Goal: Transaction & Acquisition: Purchase product/service

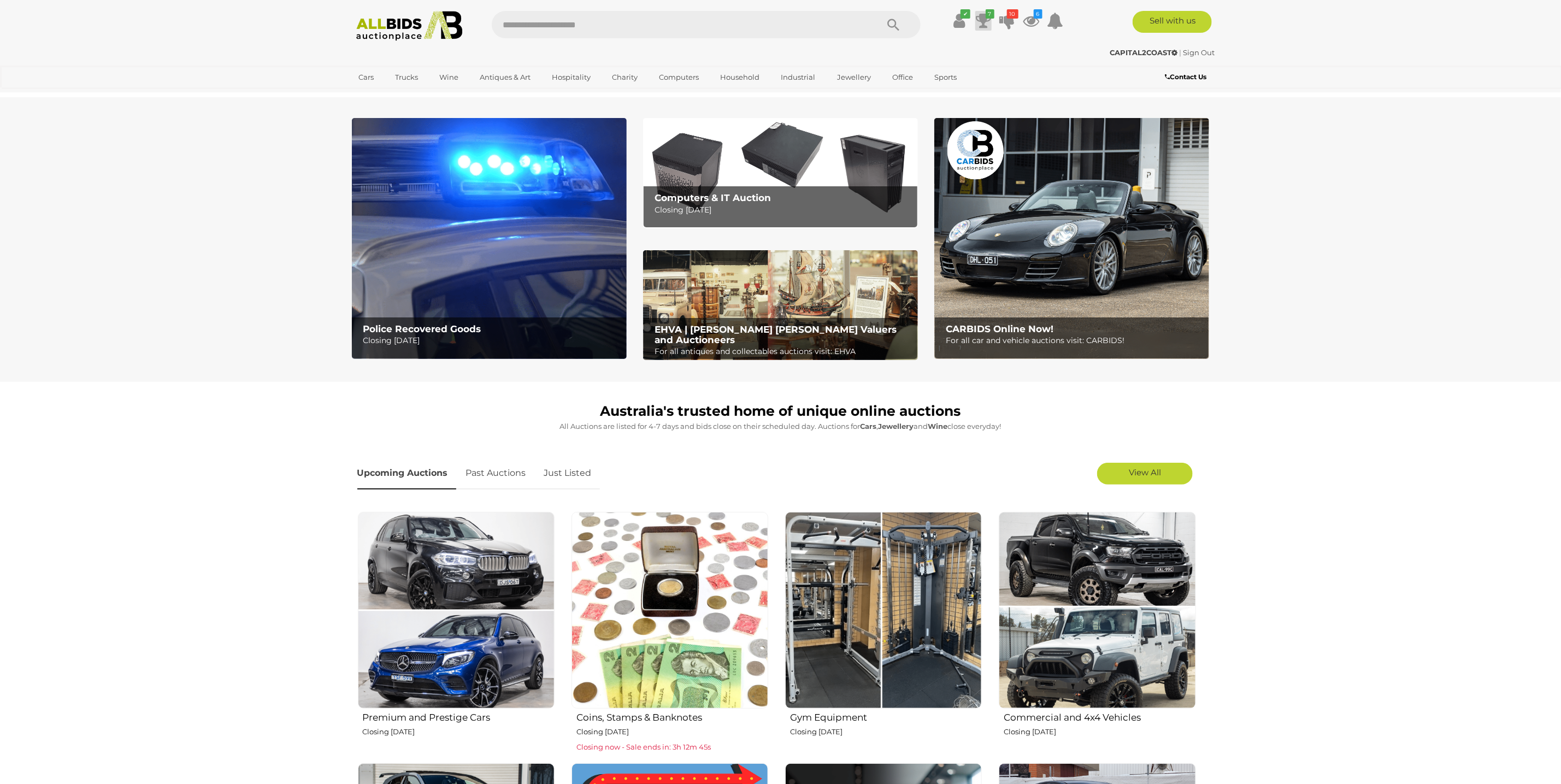
click at [987, 30] on icon at bounding box center [983, 21] width 15 height 19
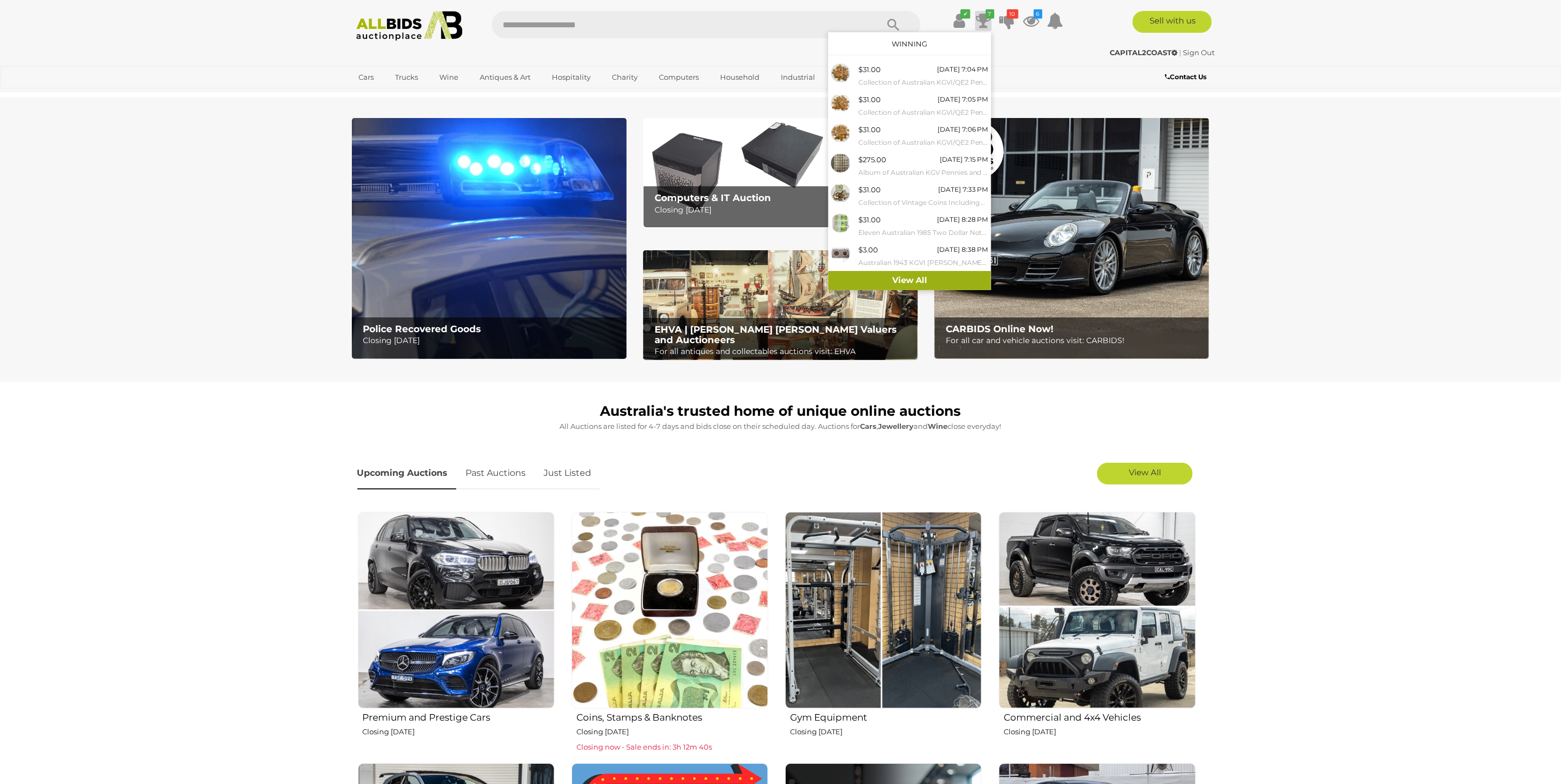
click at [912, 279] on link "View All" at bounding box center [910, 281] width 163 height 19
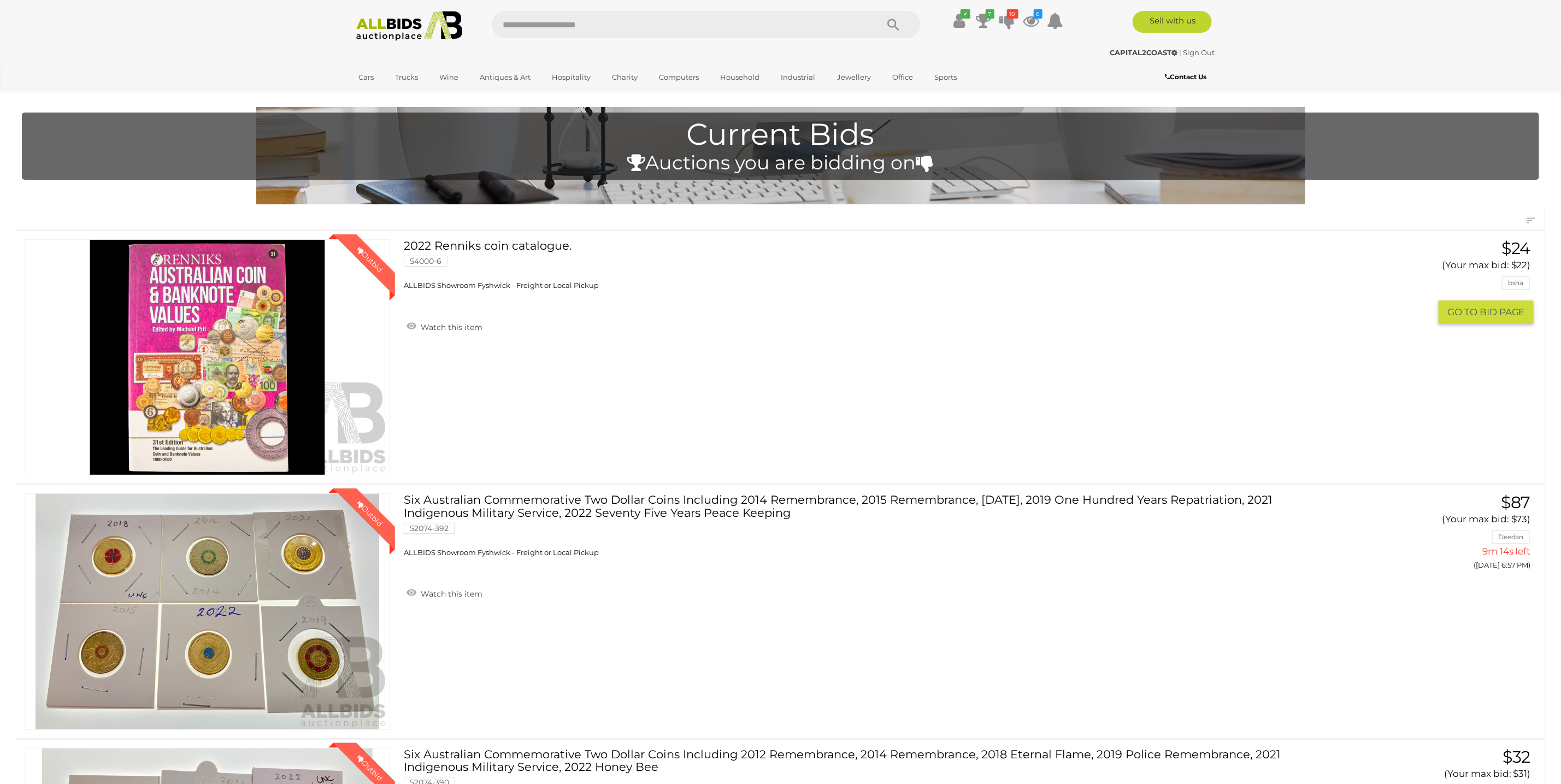
click link "2022 Renniks coin catalogue. 54000-6 ALLBIDS Showroom Fyshwick - Freight or Loc…"
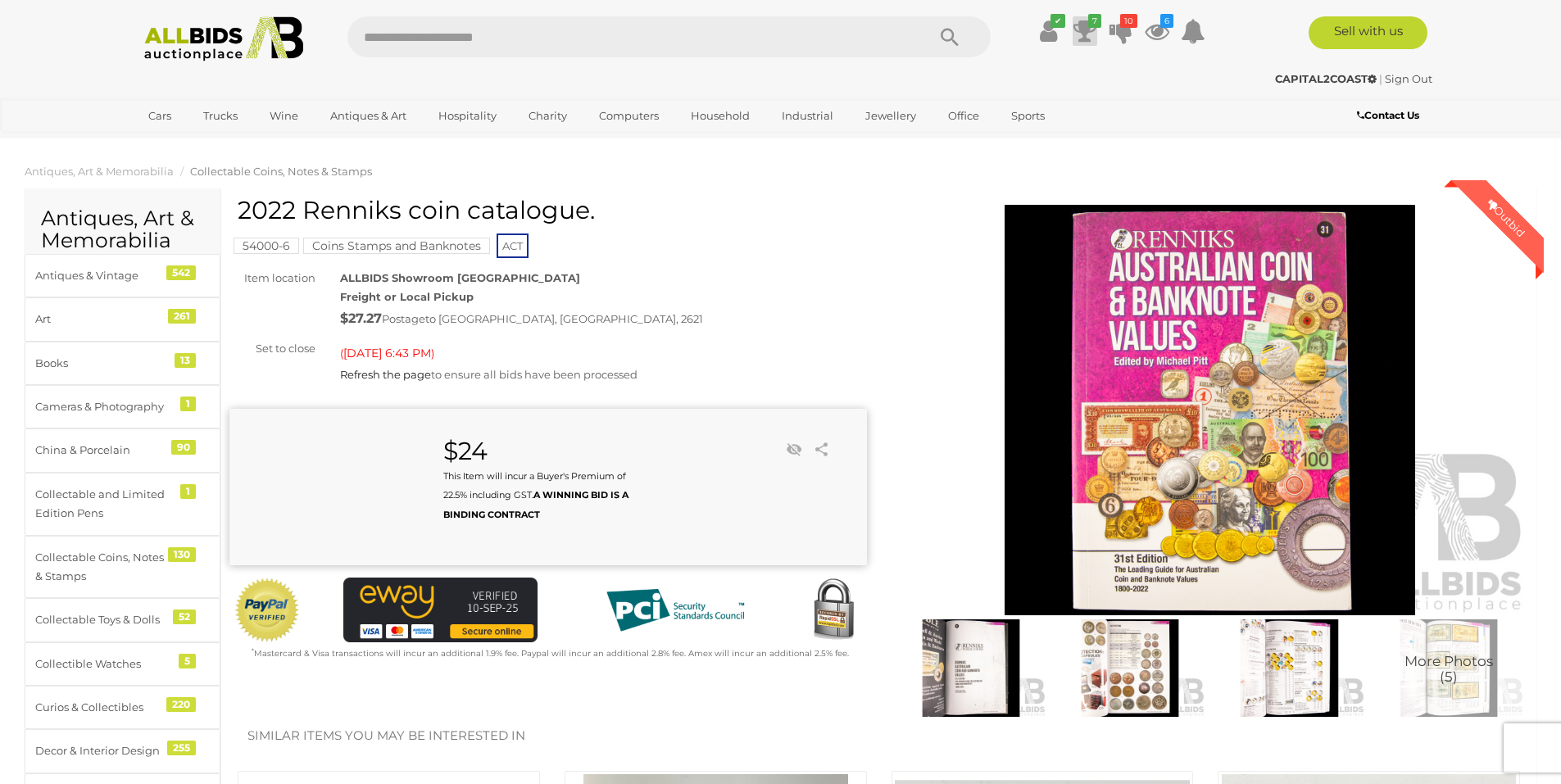
click at [1085, 32] on icon at bounding box center [1084, 31] width 23 height 29
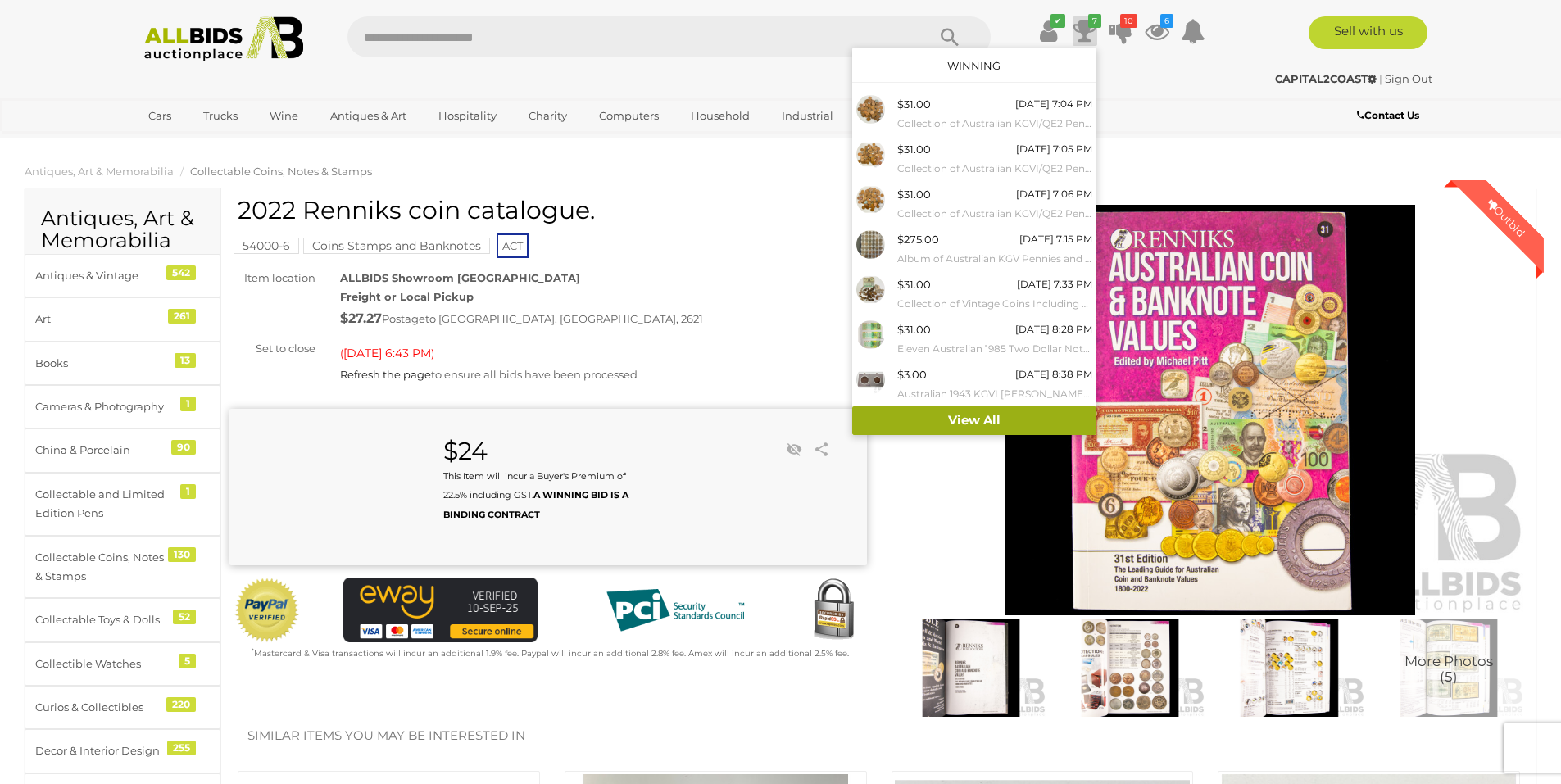
click at [969, 421] on link "View All" at bounding box center [974, 421] width 244 height 29
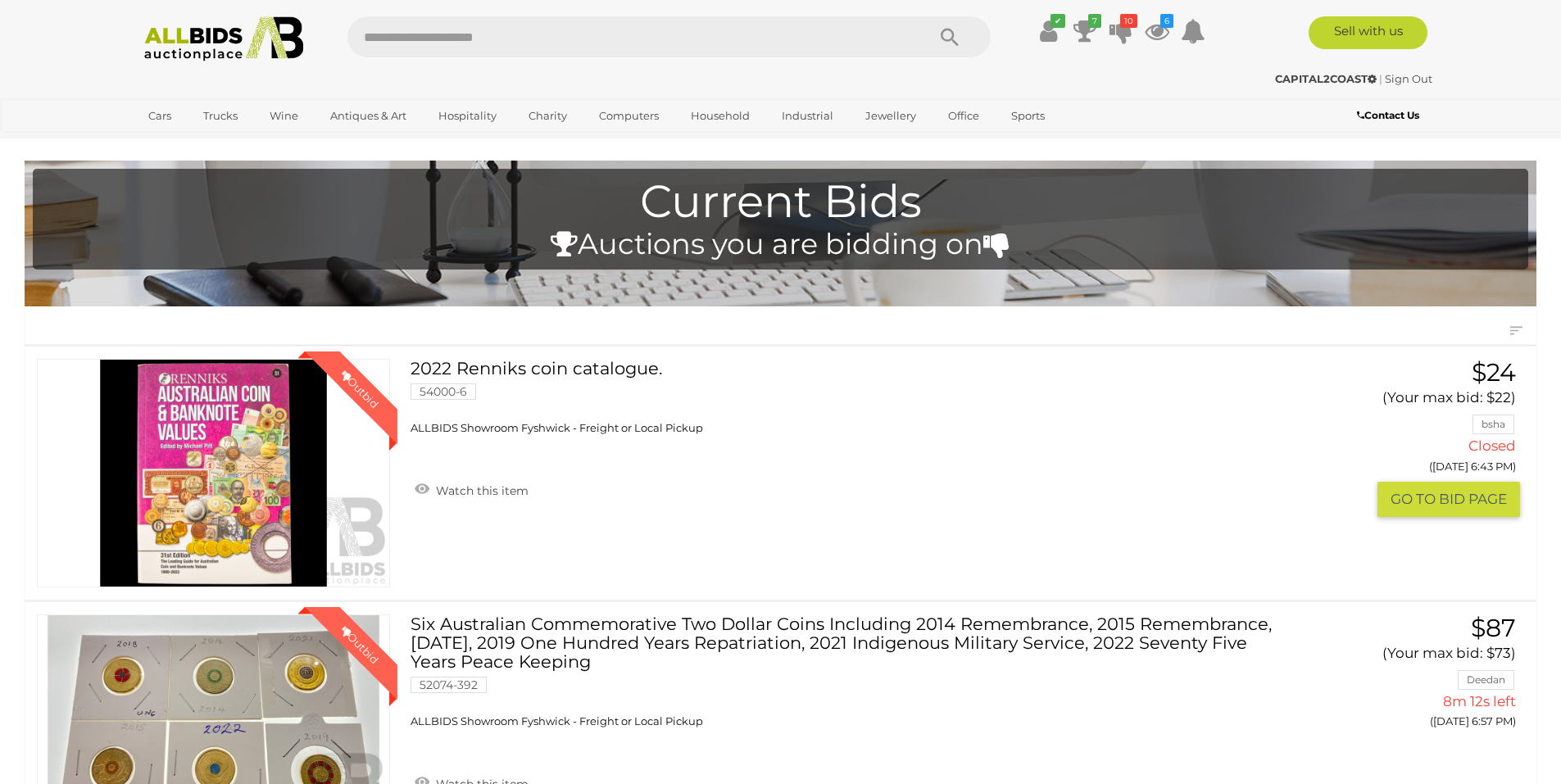
click at [1398, 504] on button "GO TO BID PAGE" at bounding box center [1448, 499] width 143 height 35
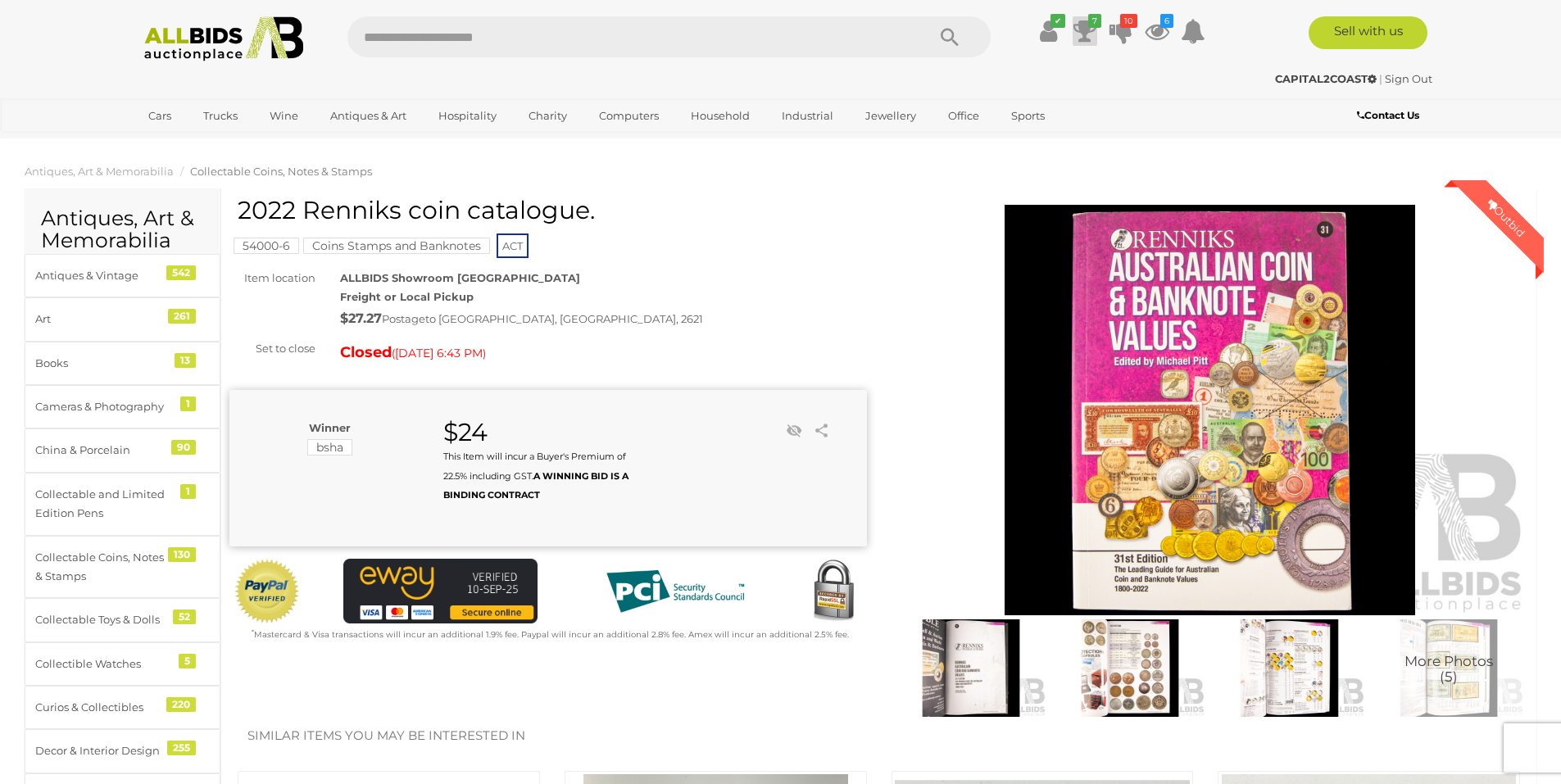
click at [1079, 42] on icon at bounding box center [1084, 31] width 23 height 29
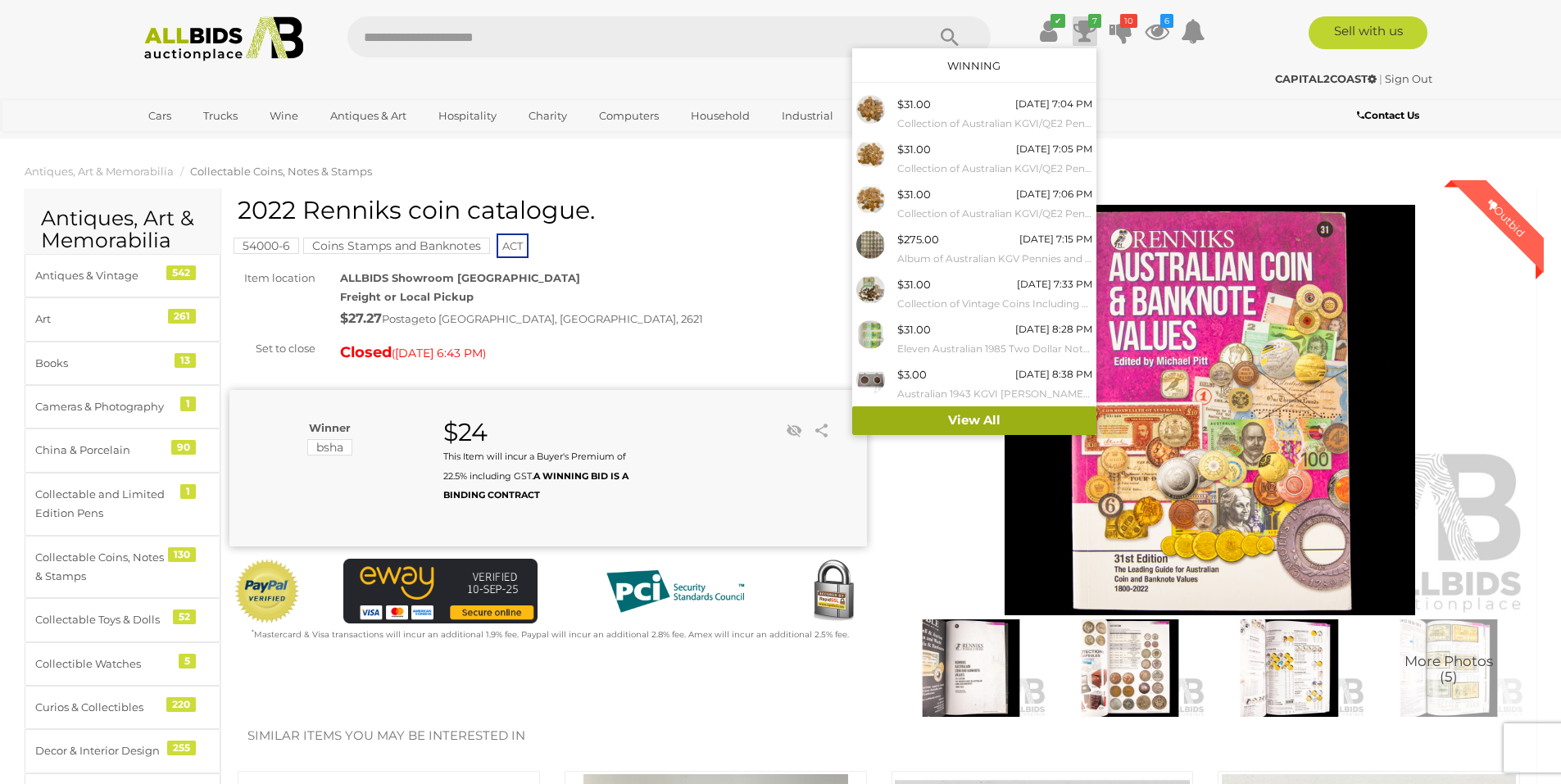
click at [946, 415] on link "View All" at bounding box center [974, 421] width 244 height 29
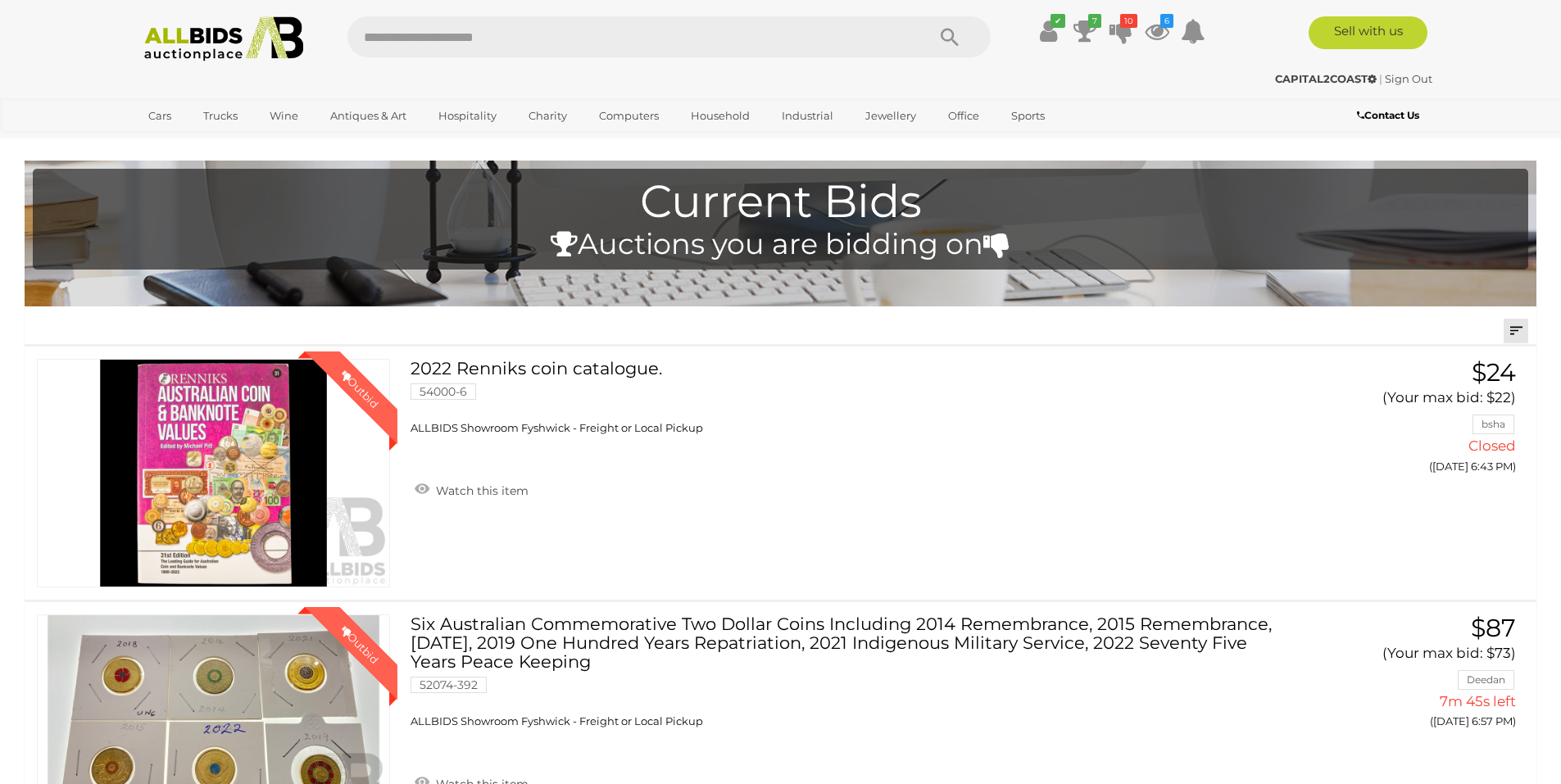
click at [1510, 331] on link at bounding box center [1516, 331] width 25 height 25
click at [1483, 427] on link "Lowest Bid" at bounding box center [1405, 422] width 244 height 29
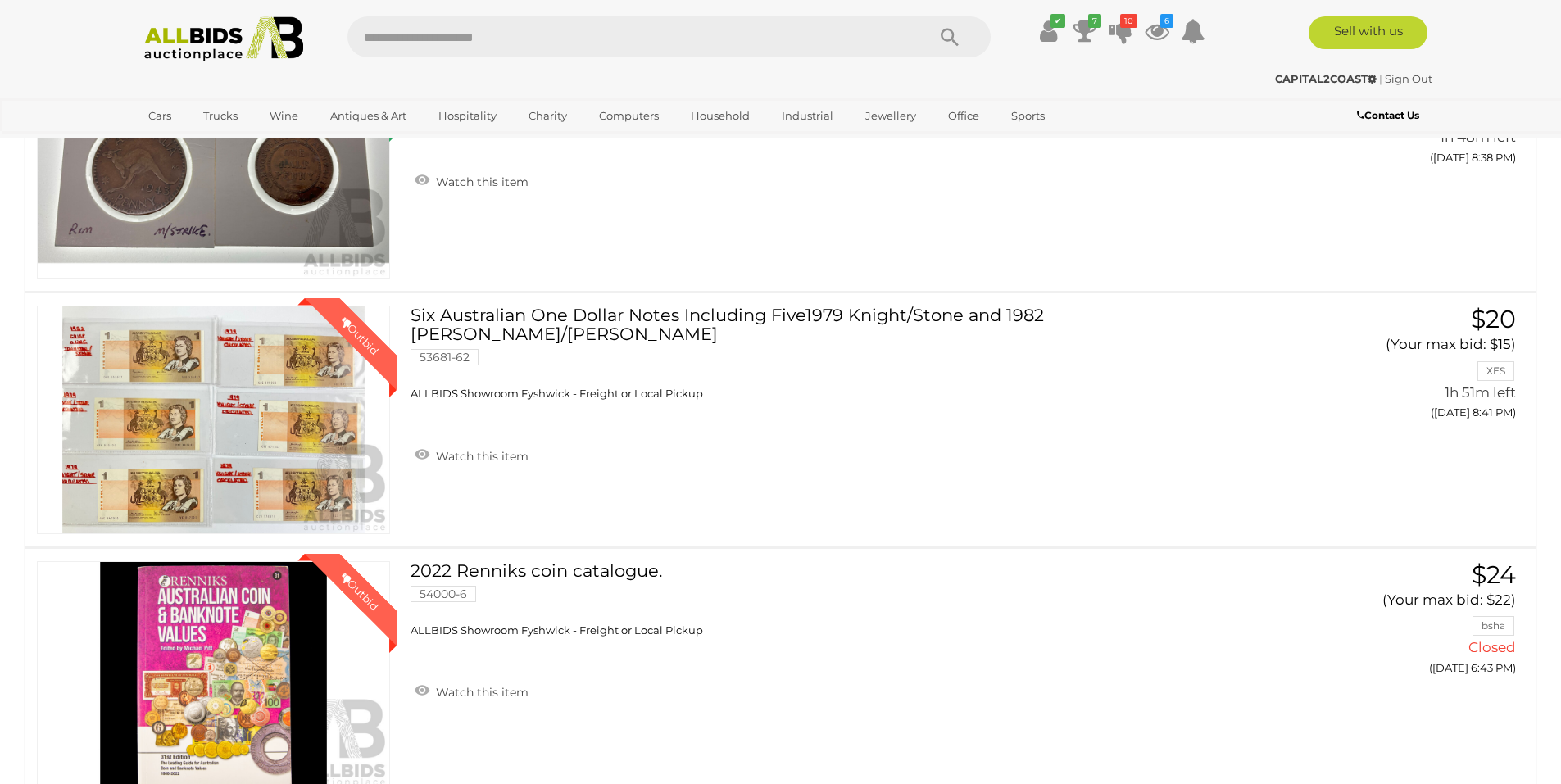
scroll to position [304, 0]
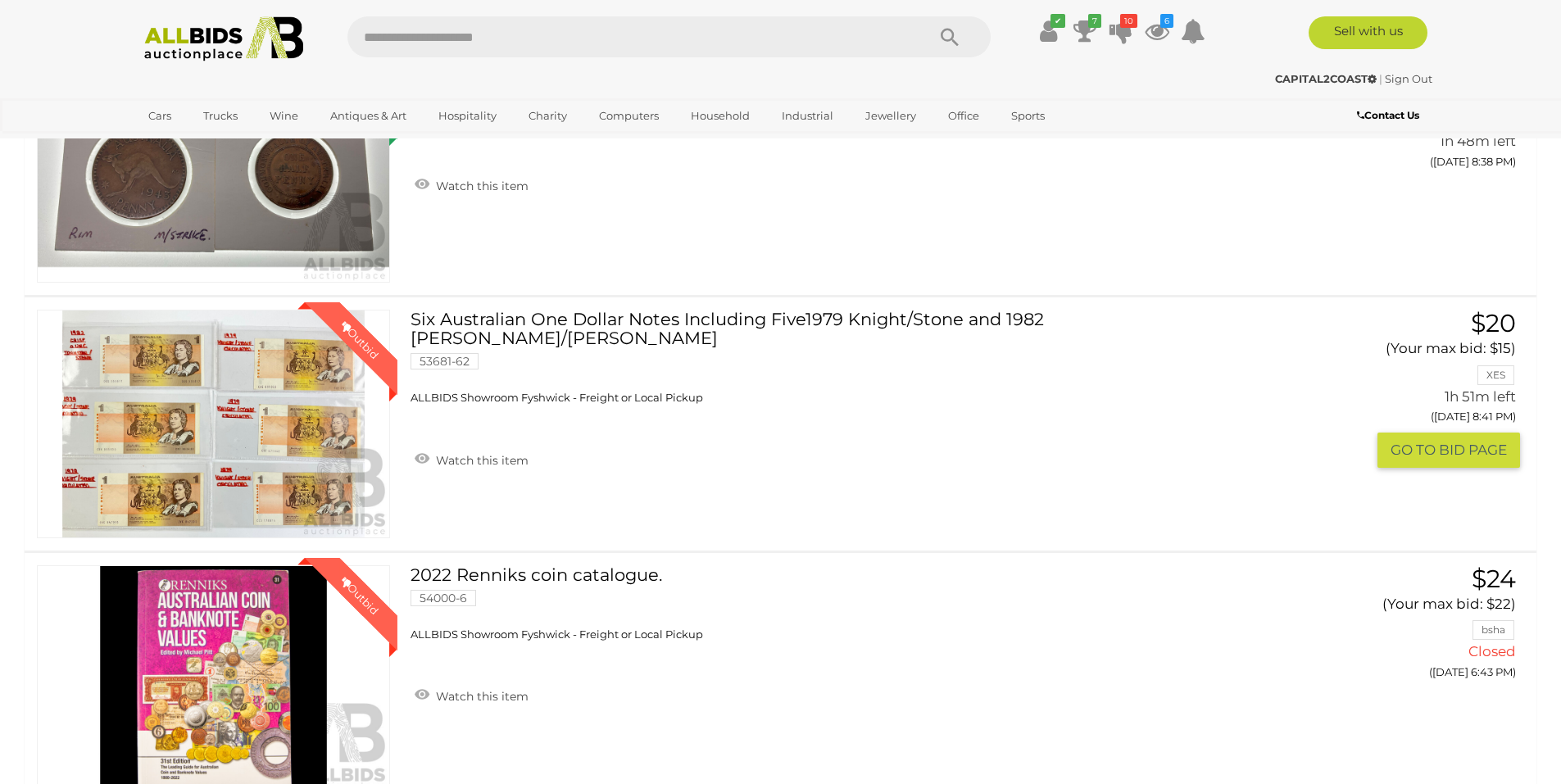
click at [877, 320] on link "Six Australian One Dollar Notes Including Five1979 Knight/Stone and 1982 Johnst…" at bounding box center [847, 357] width 849 height 95
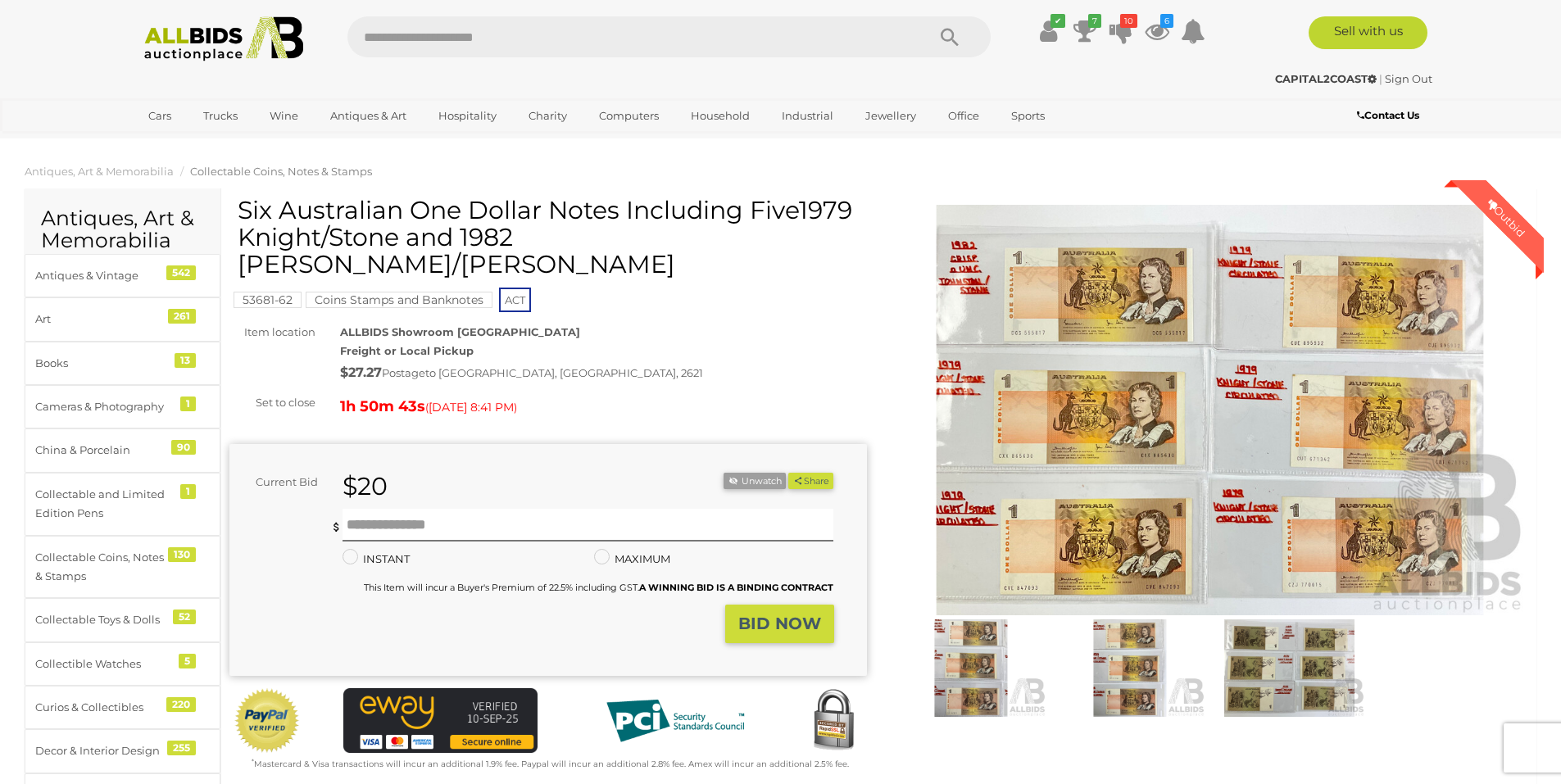
click at [977, 276] on img at bounding box center [1209, 410] width 637 height 411
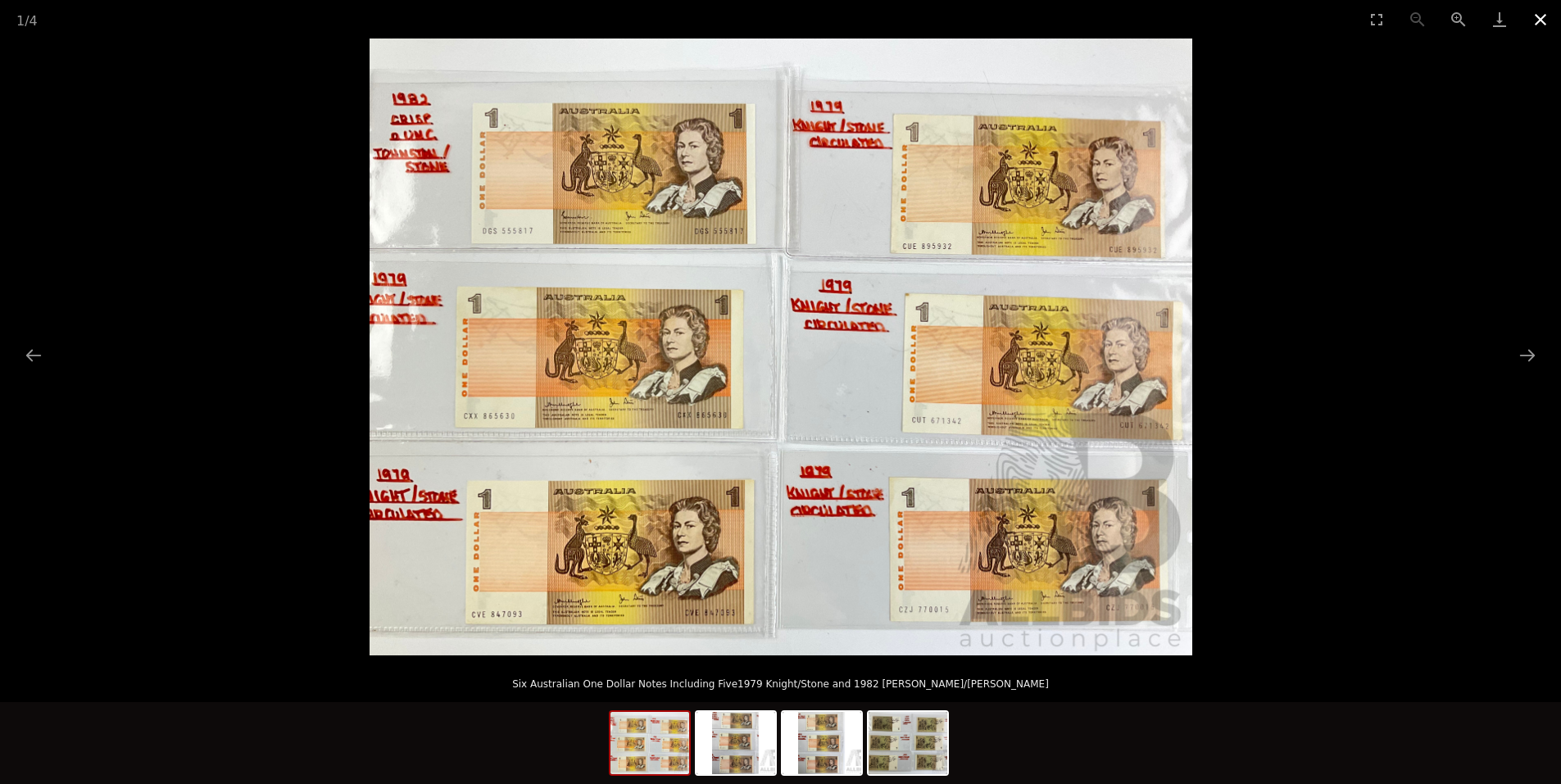
click at [1538, 29] on button "Close gallery" at bounding box center [1540, 19] width 41 height 38
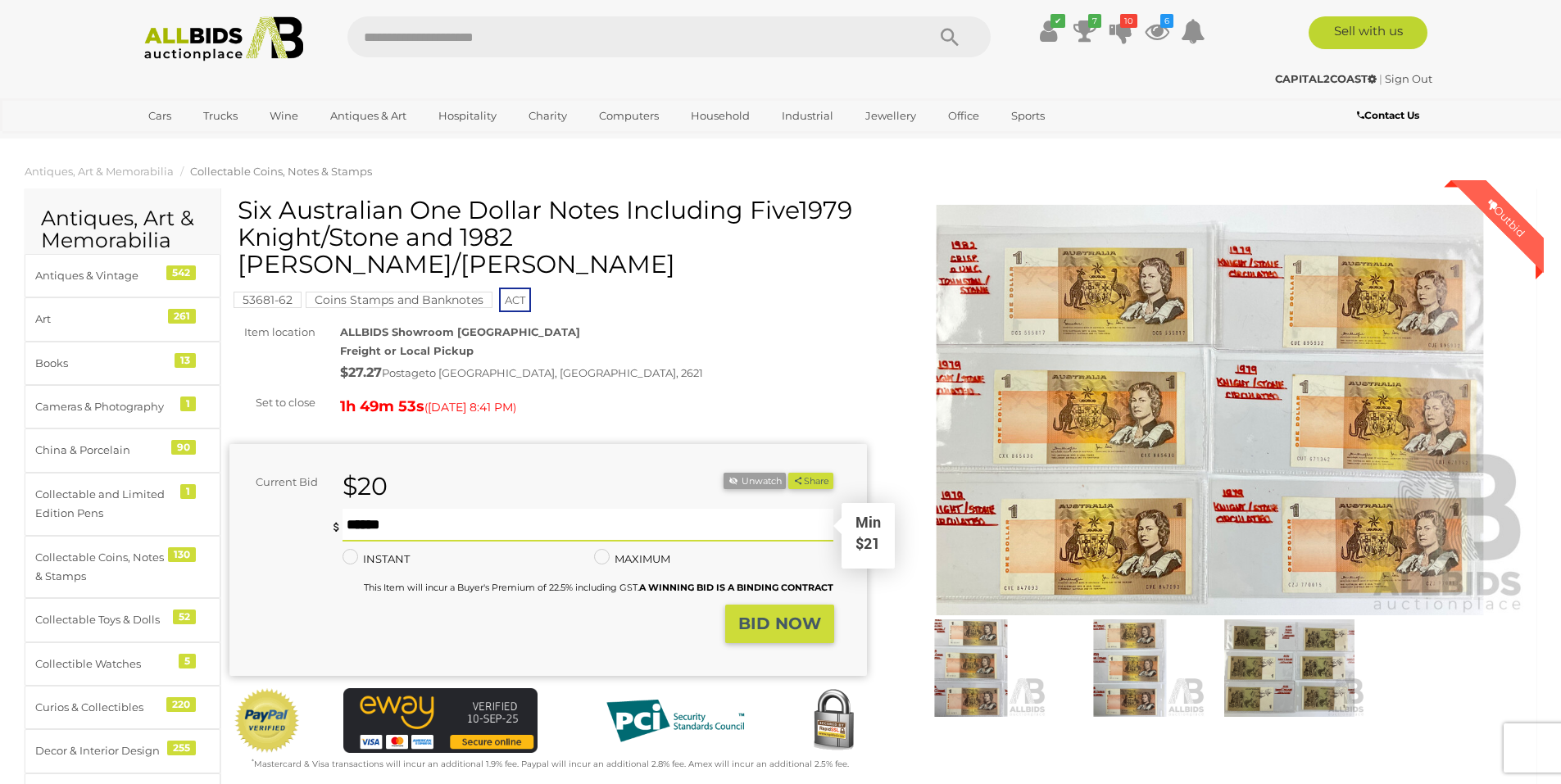
click at [439, 509] on input "text" at bounding box center [588, 525] width 492 height 33
type input "**"
click at [823, 614] on button "BID NOW" at bounding box center [780, 623] width 109 height 38
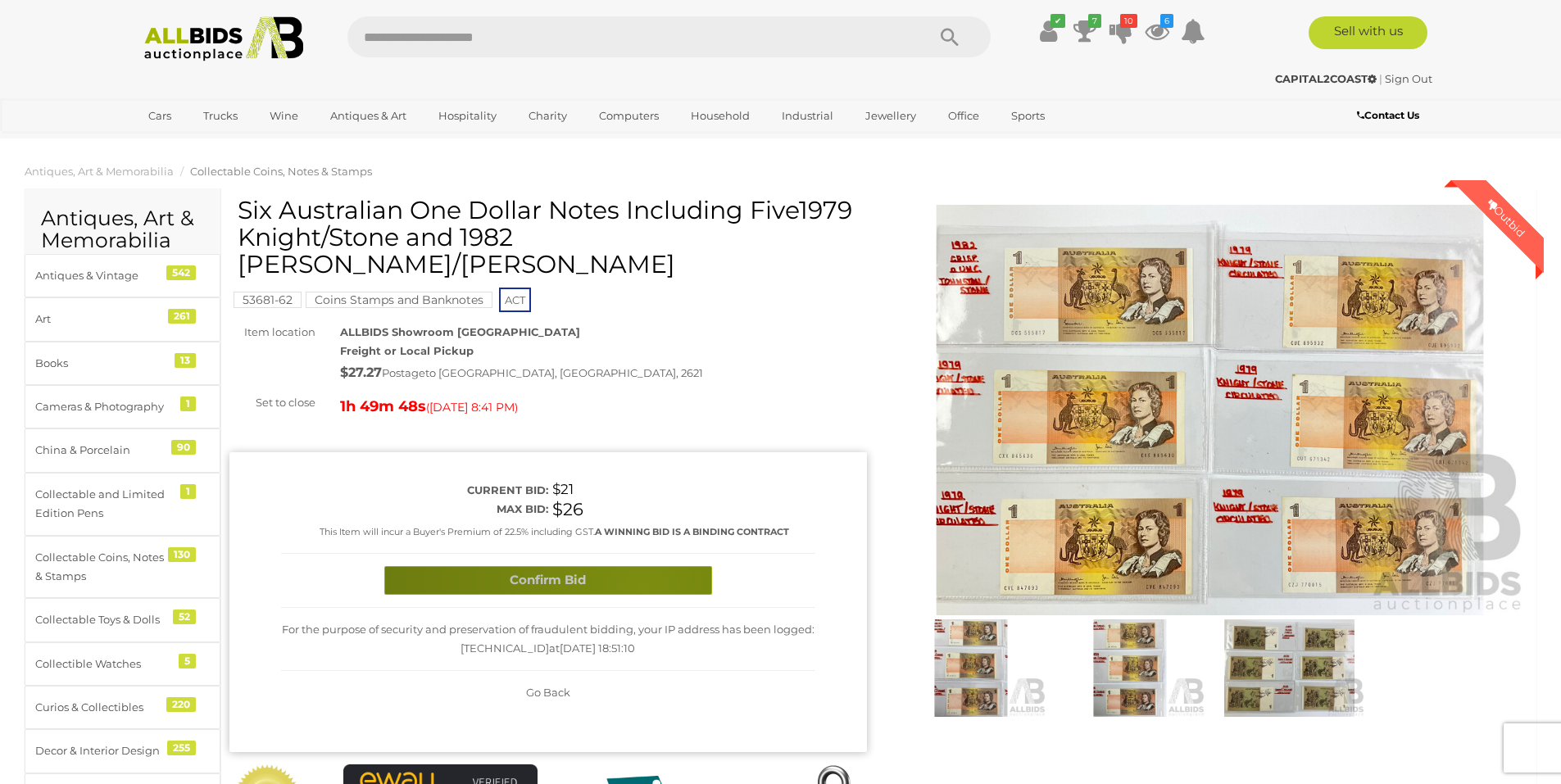
click at [642, 566] on button "Confirm Bid" at bounding box center [548, 581] width 328 height 29
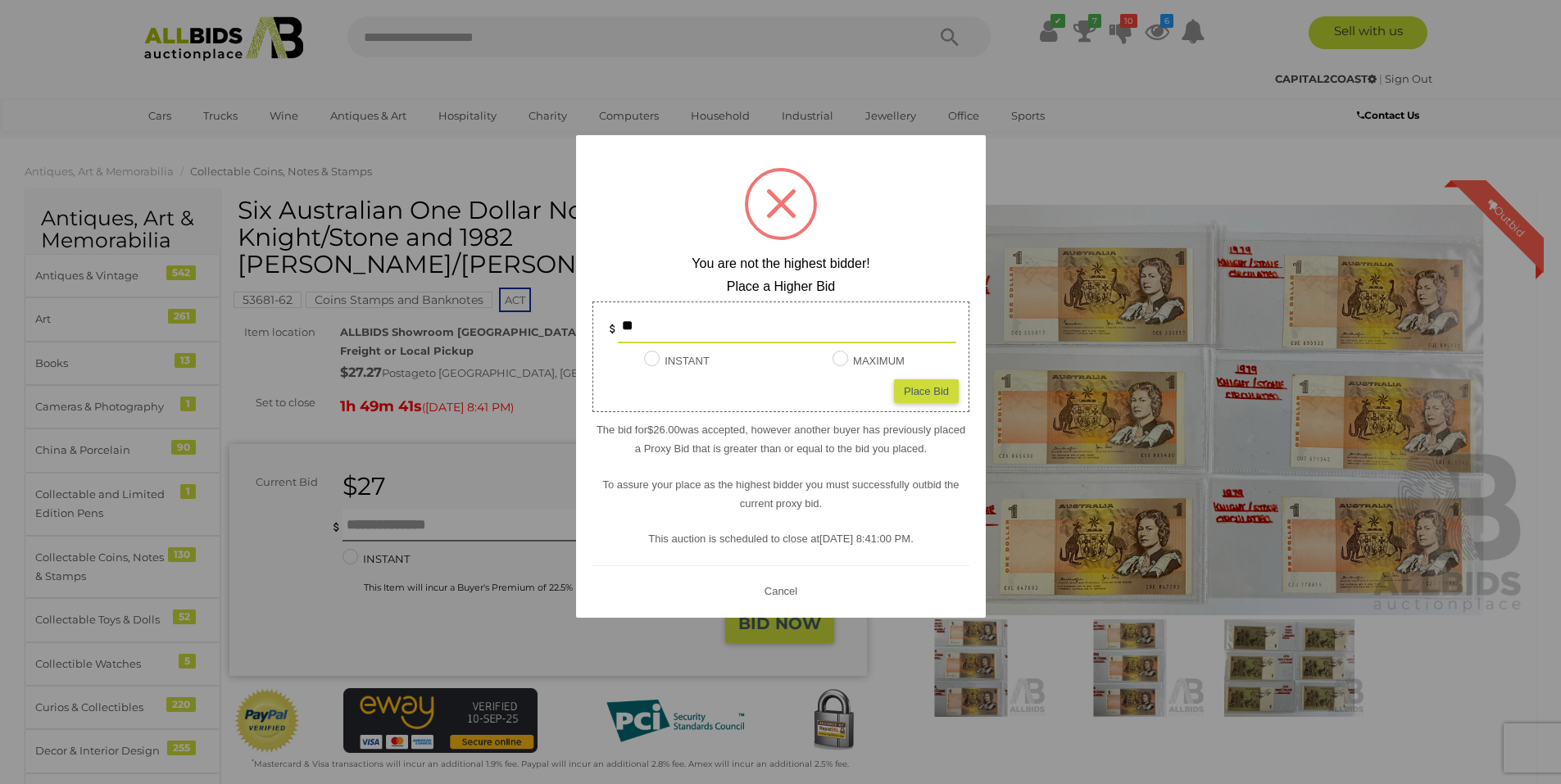
click at [713, 329] on input "**" at bounding box center [787, 327] width 338 height 33
type input "*"
type input "**"
click at [916, 387] on div "Place Bid" at bounding box center [926, 391] width 65 height 24
type input "**"
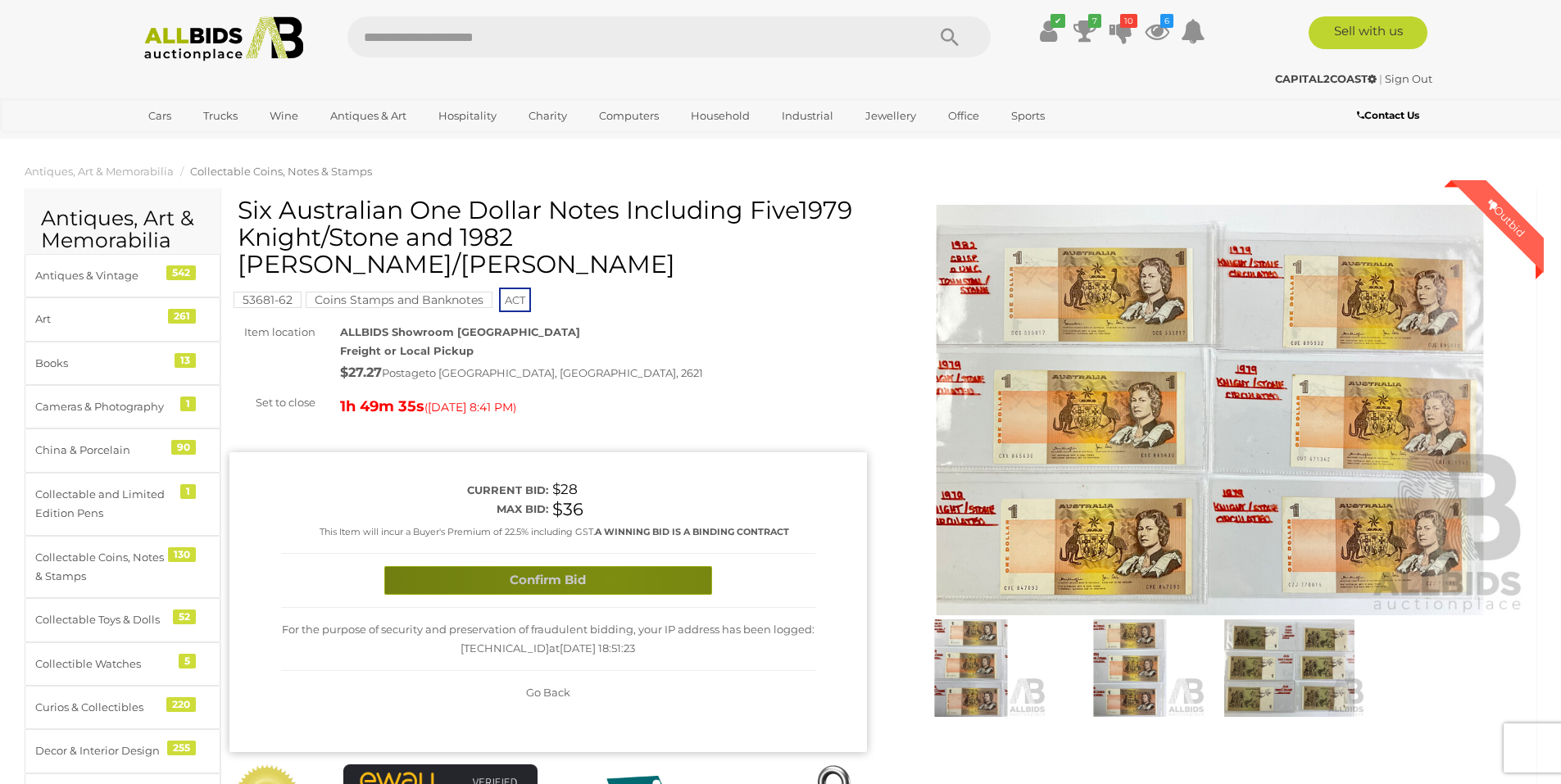
click at [607, 566] on button "Confirm Bid" at bounding box center [548, 581] width 328 height 29
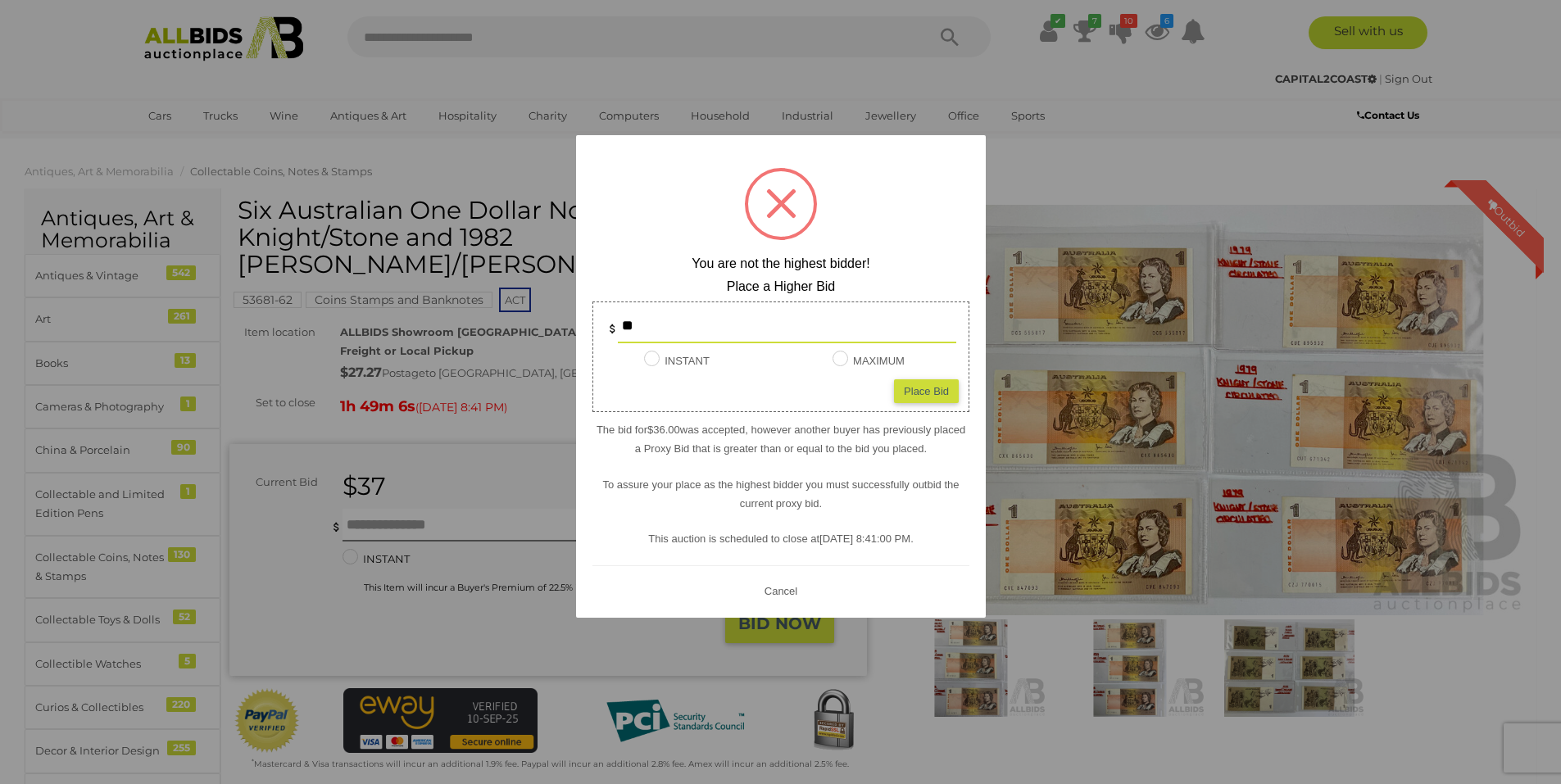
click at [662, 318] on input "**" at bounding box center [787, 327] width 338 height 33
type input "*"
type input "**"
click at [912, 382] on div "Place Bid" at bounding box center [926, 391] width 65 height 24
type input "**"
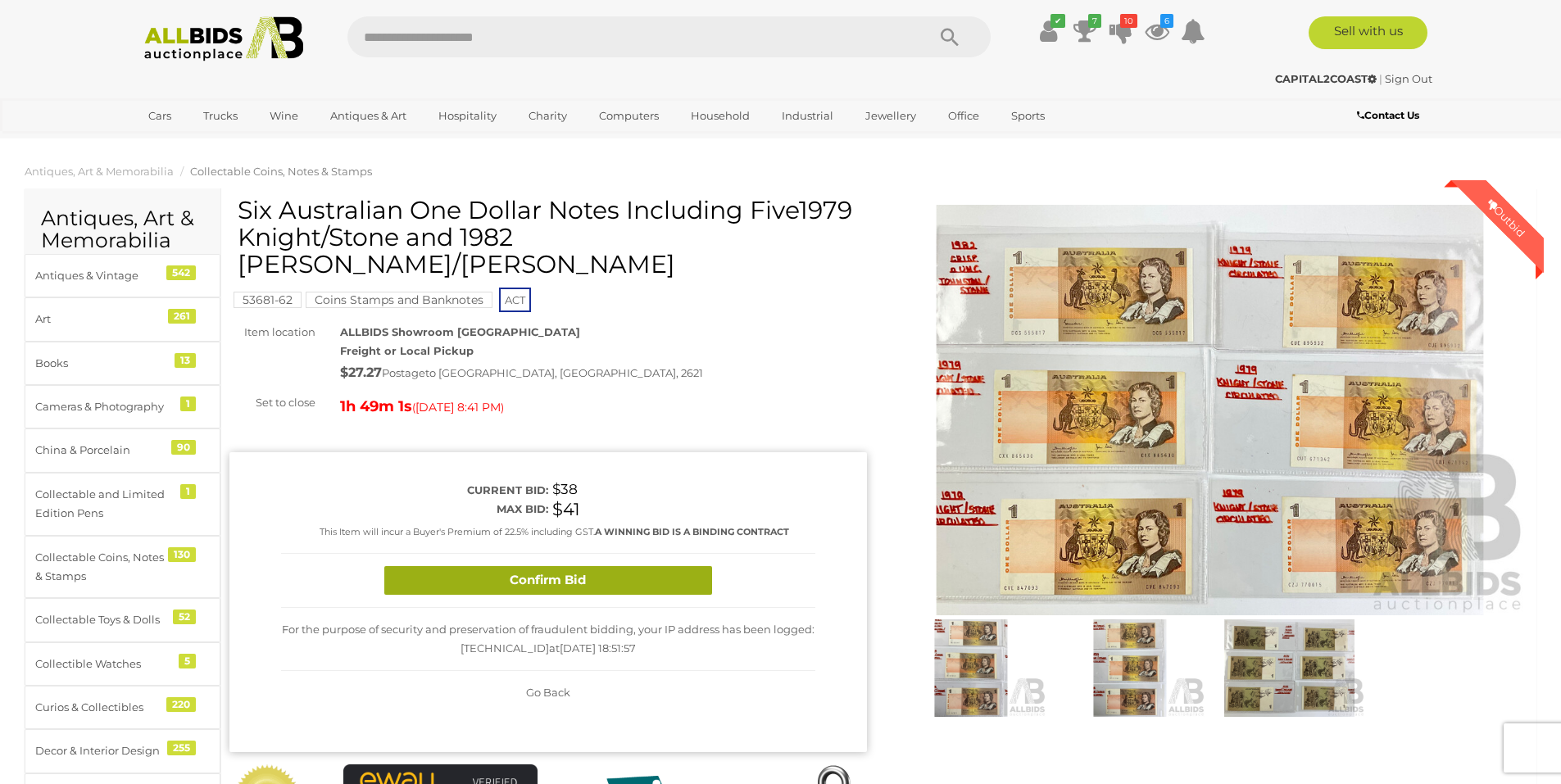
click at [606, 566] on button "Confirm Bid" at bounding box center [548, 581] width 328 height 29
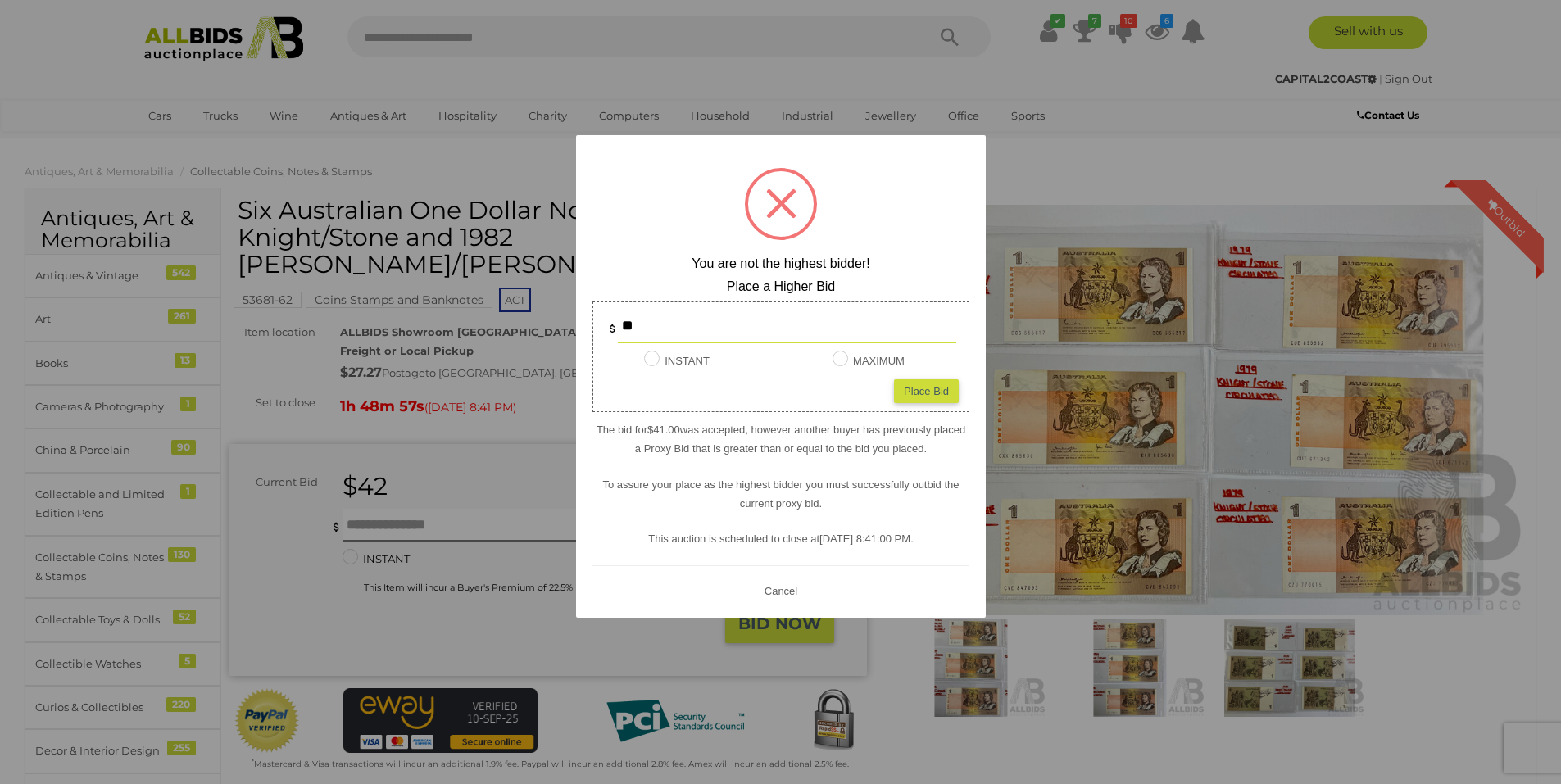
click at [771, 599] on button "Cancel" at bounding box center [780, 590] width 43 height 21
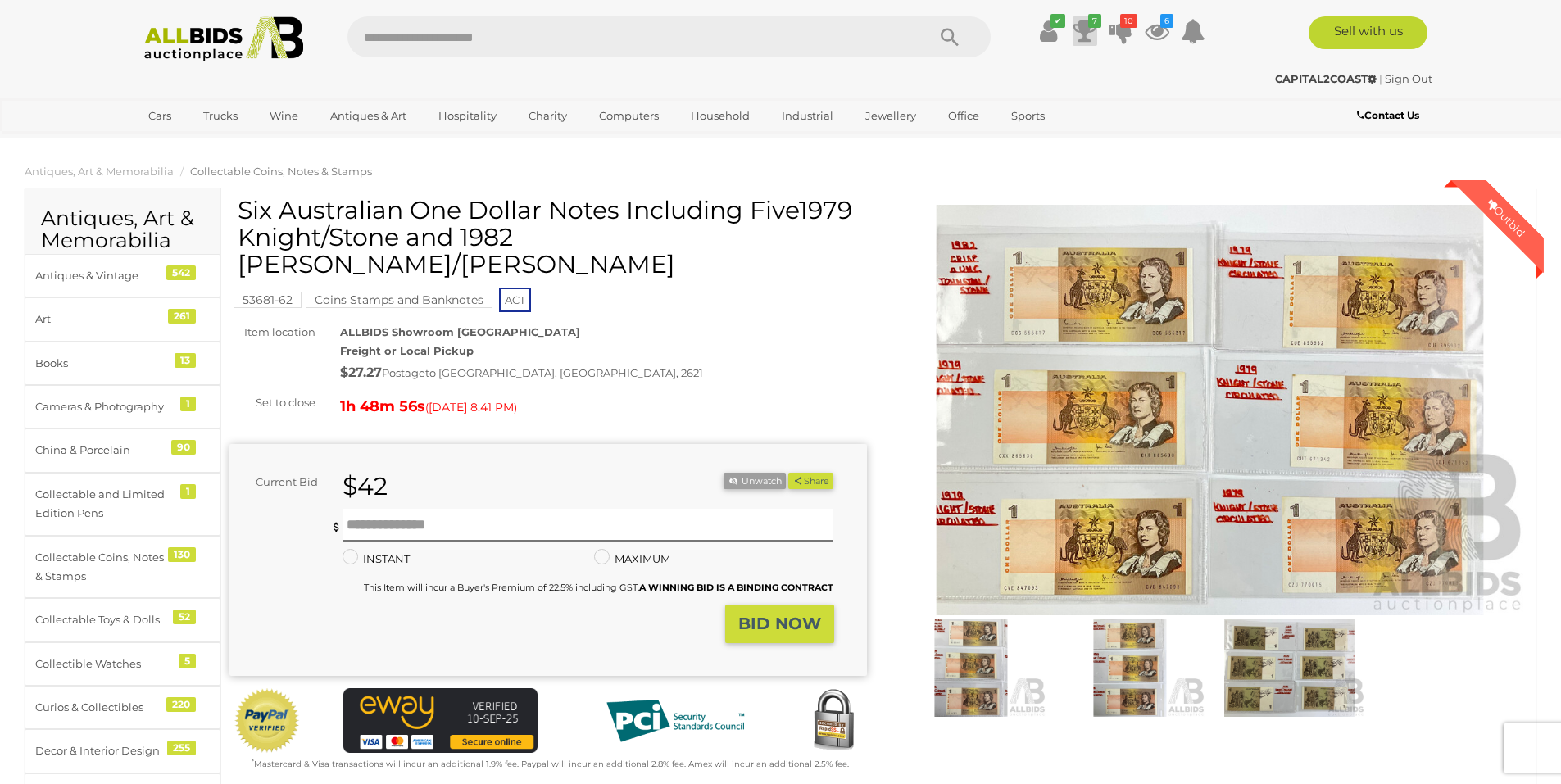
click at [1083, 34] on icon at bounding box center [1084, 31] width 23 height 29
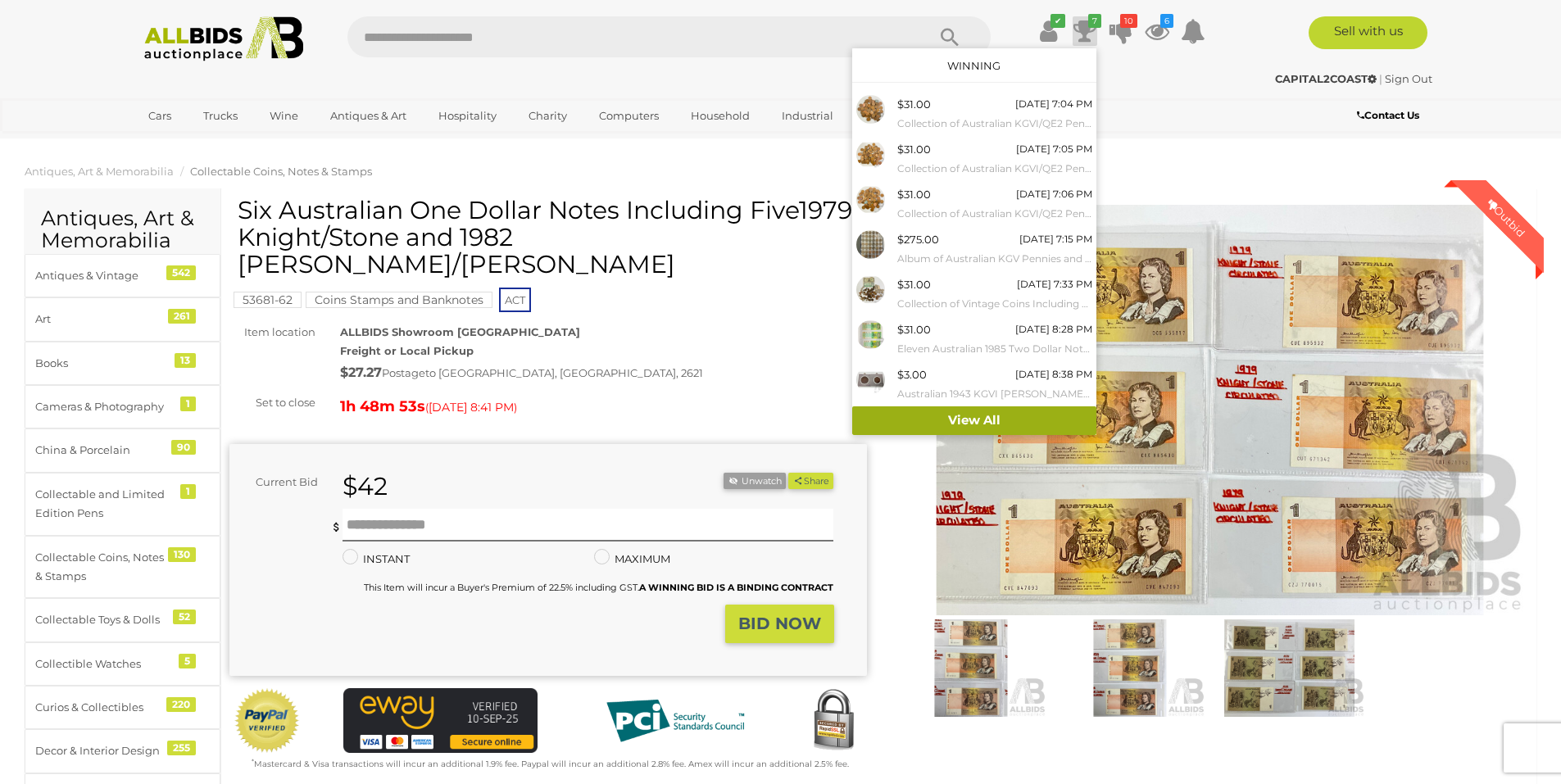
click at [962, 416] on link "View All" at bounding box center [974, 421] width 244 height 29
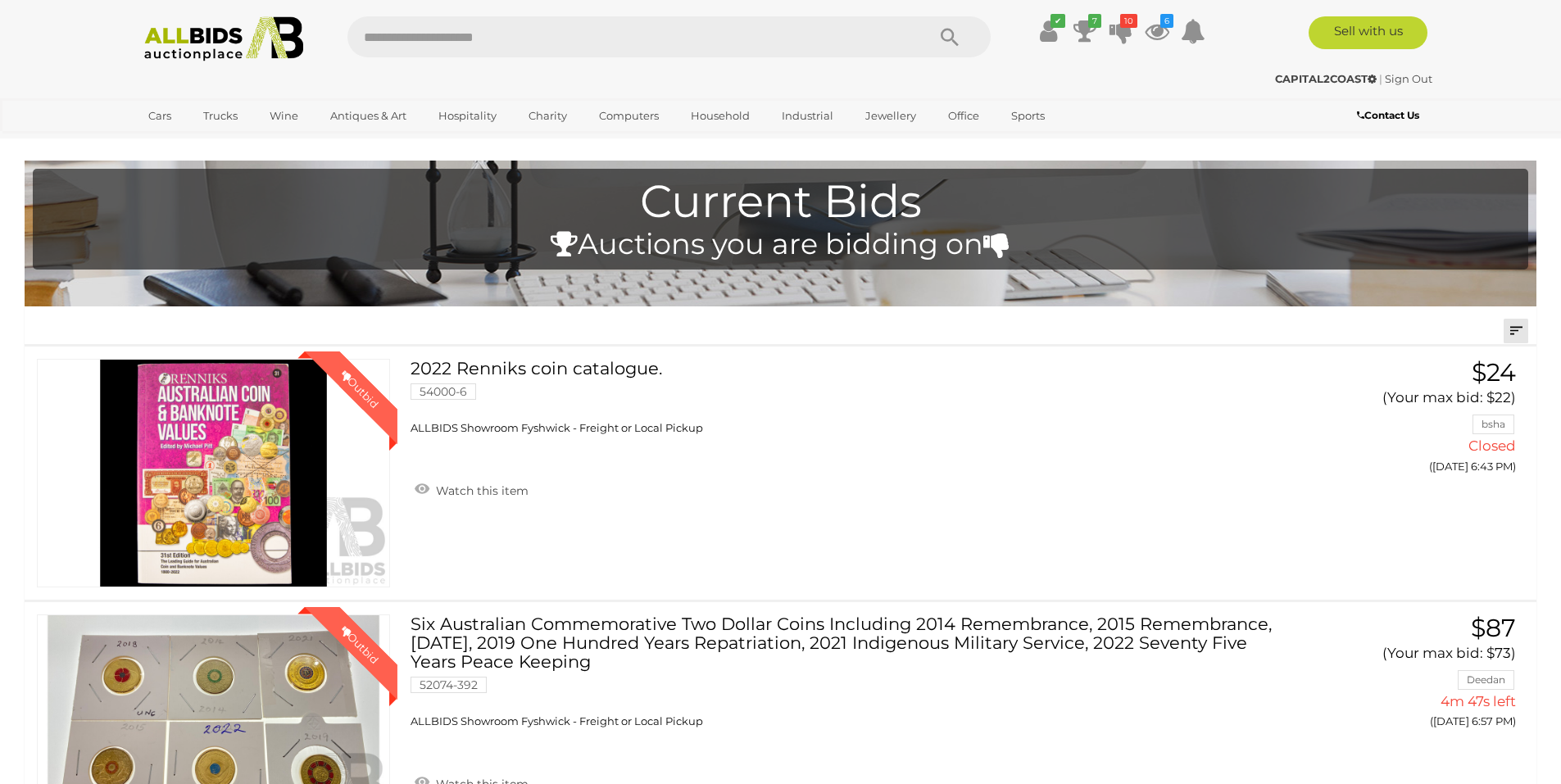
click at [1518, 332] on link at bounding box center [1516, 331] width 25 height 25
click at [1476, 368] on link "Closing First" at bounding box center [1405, 364] width 244 height 29
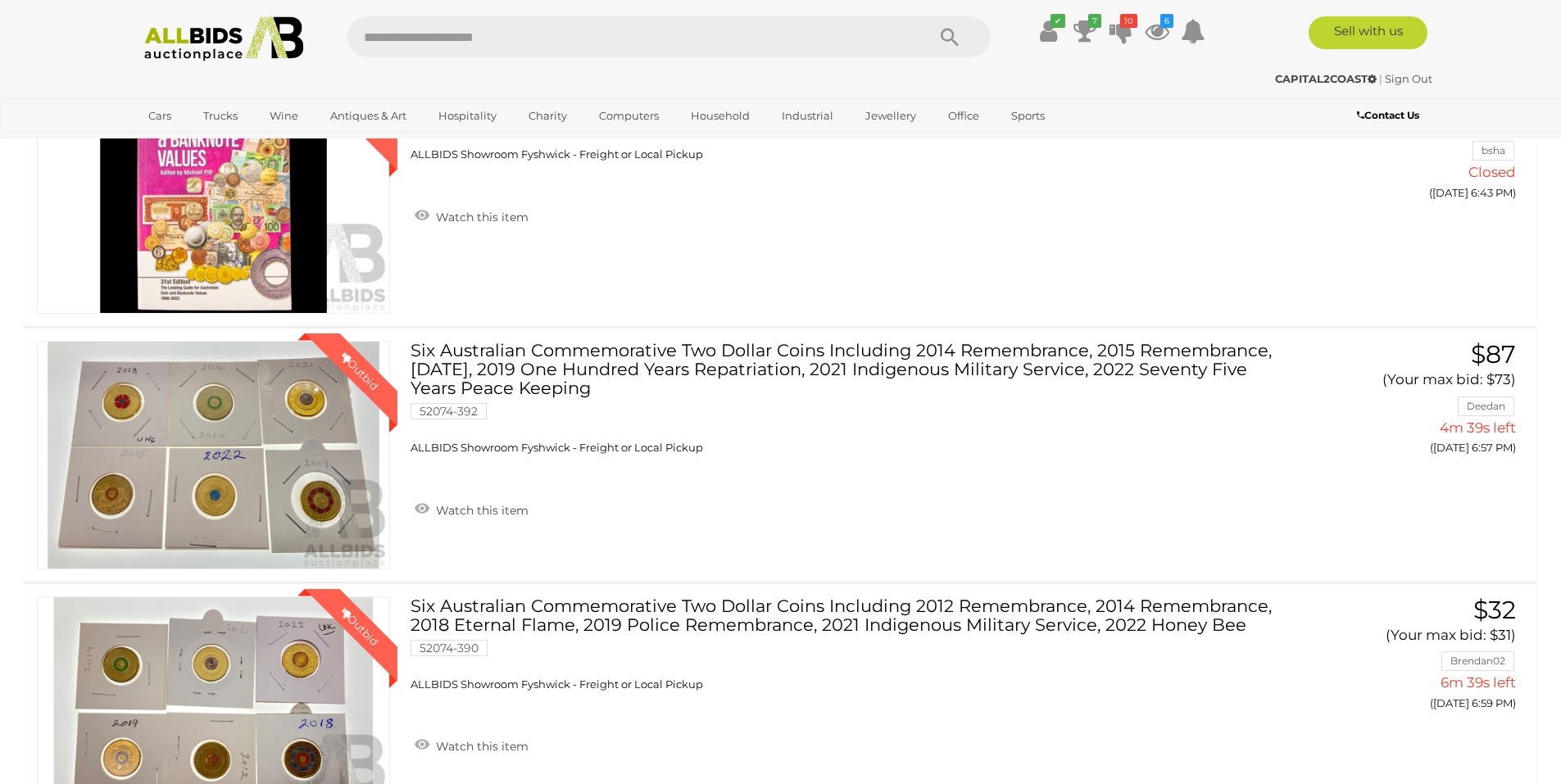
scroll to position [313, 0]
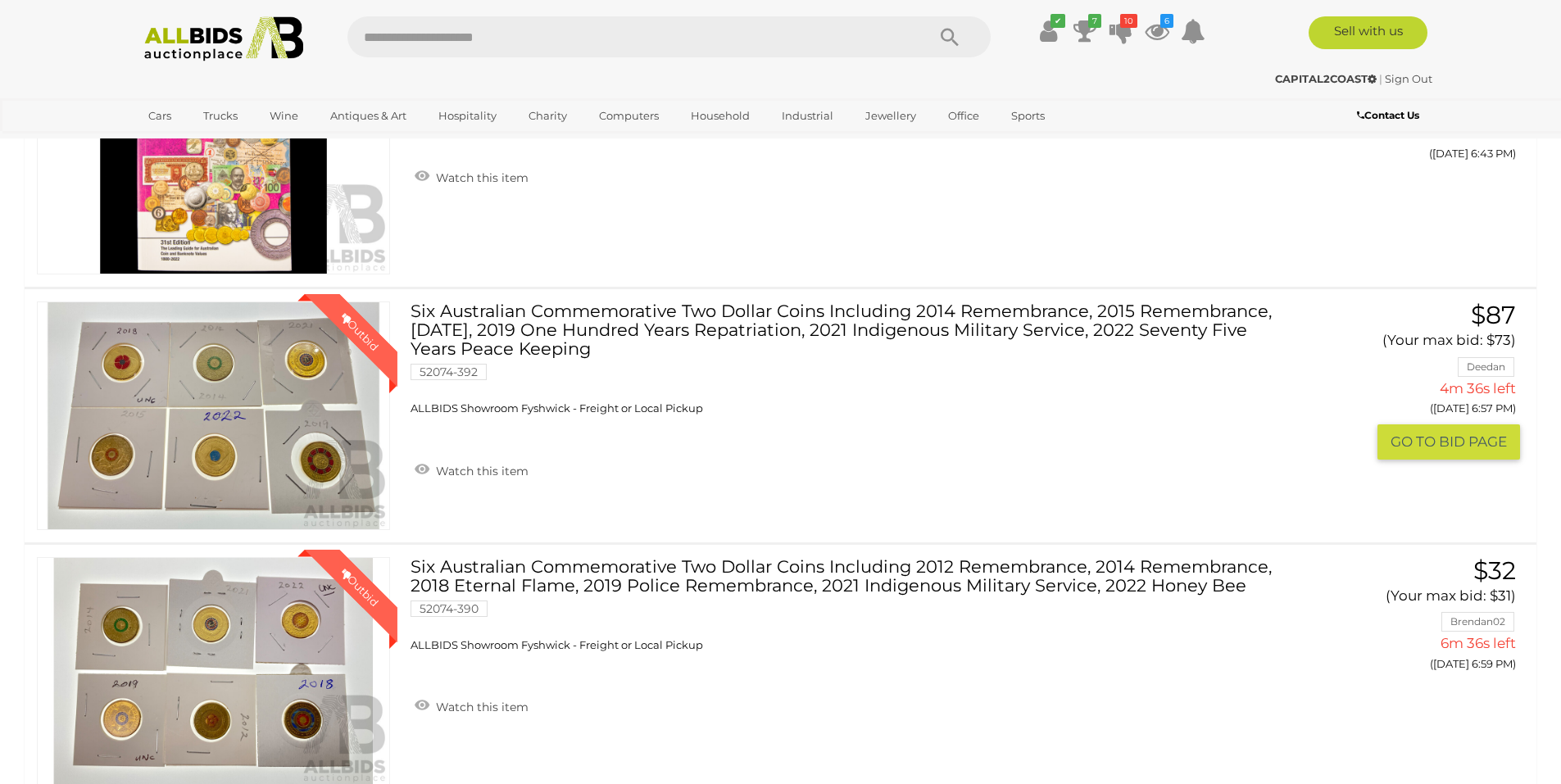
click at [562, 333] on link "Six Australian Commemorative Two Dollar Coins Including 2014 Remembrance, 2015 …" at bounding box center [847, 359] width 849 height 114
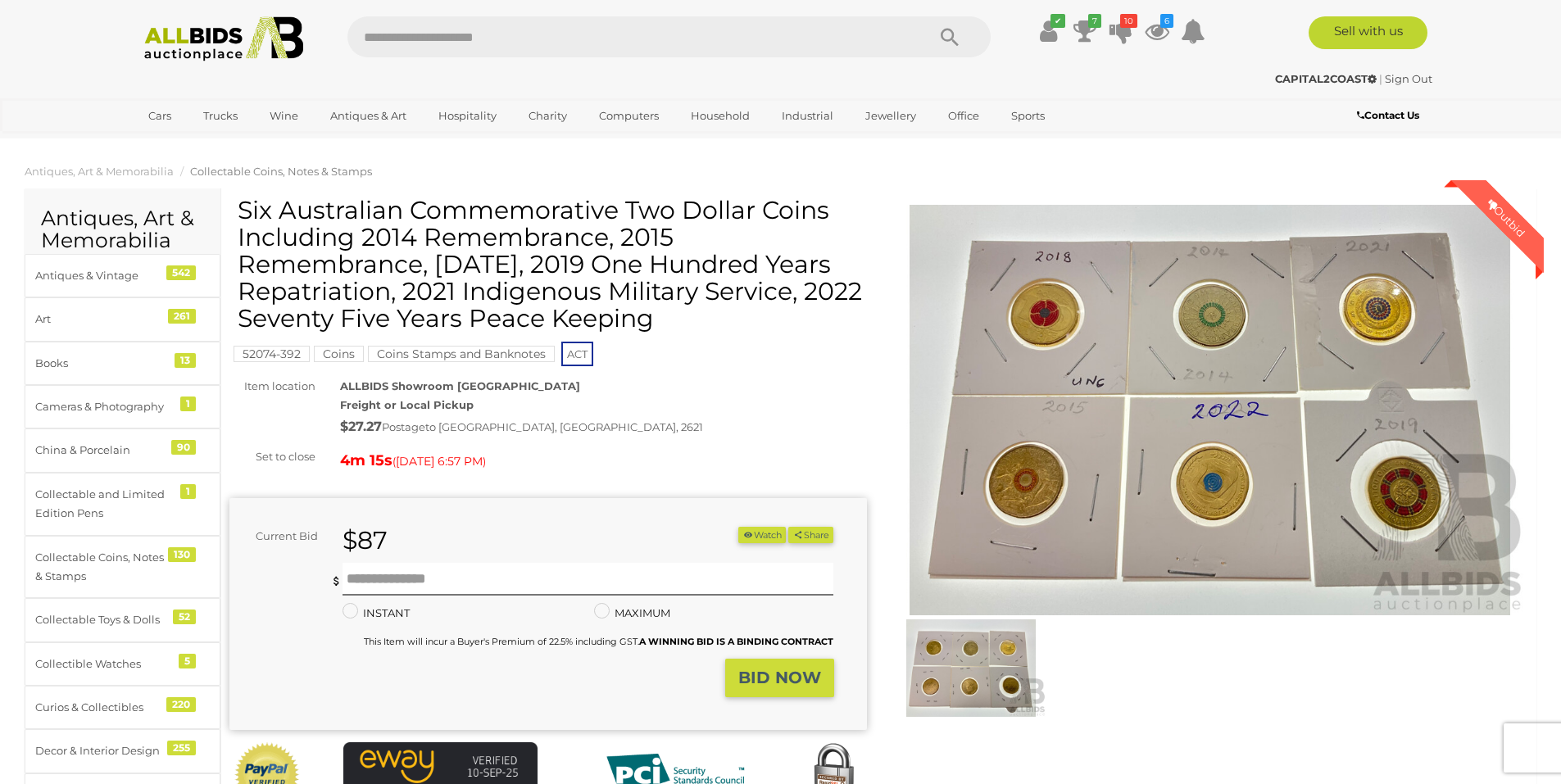
click at [1047, 322] on img at bounding box center [1209, 410] width 637 height 411
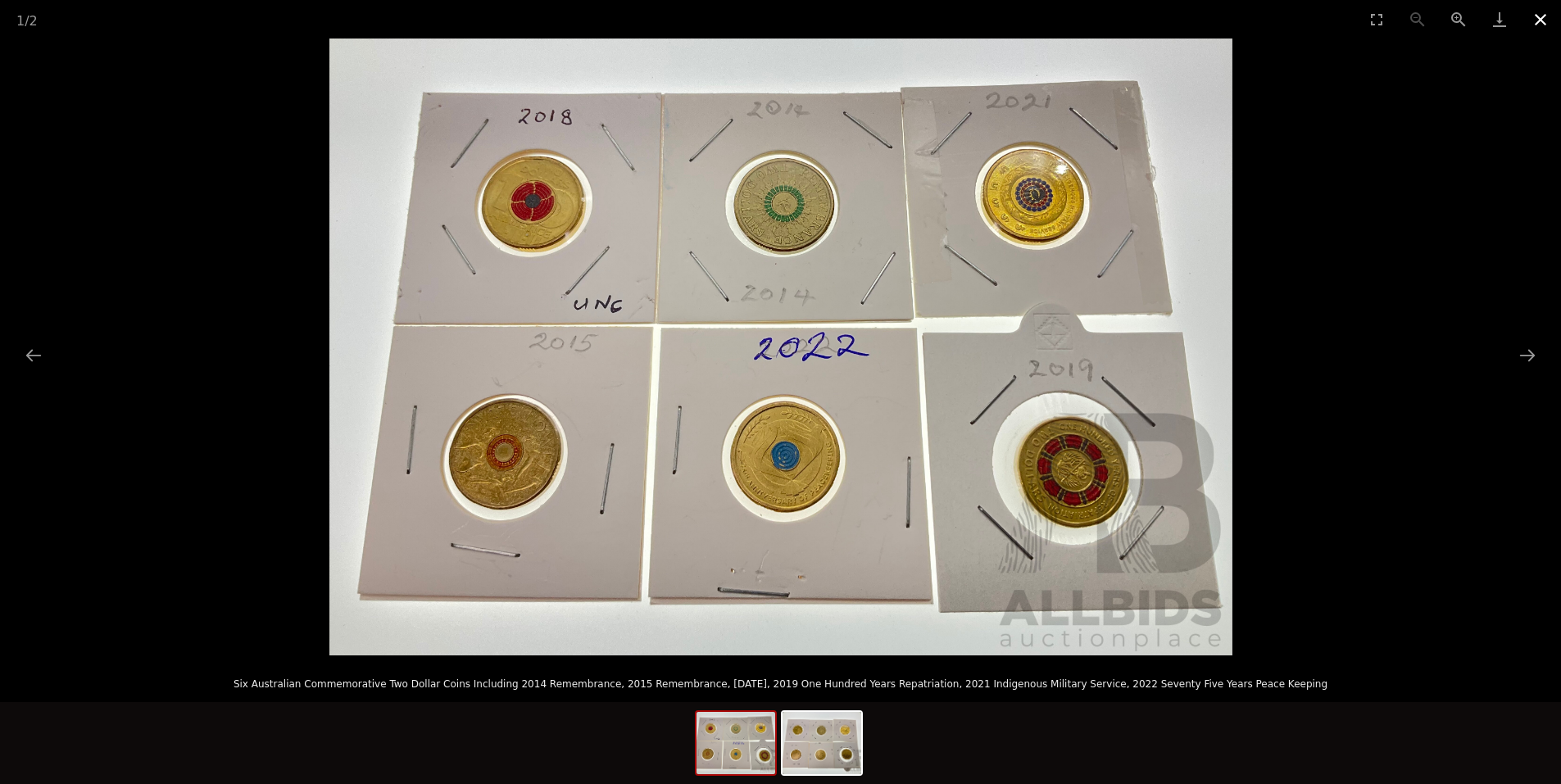
click at [1538, 19] on button "Close gallery" at bounding box center [1540, 19] width 41 height 38
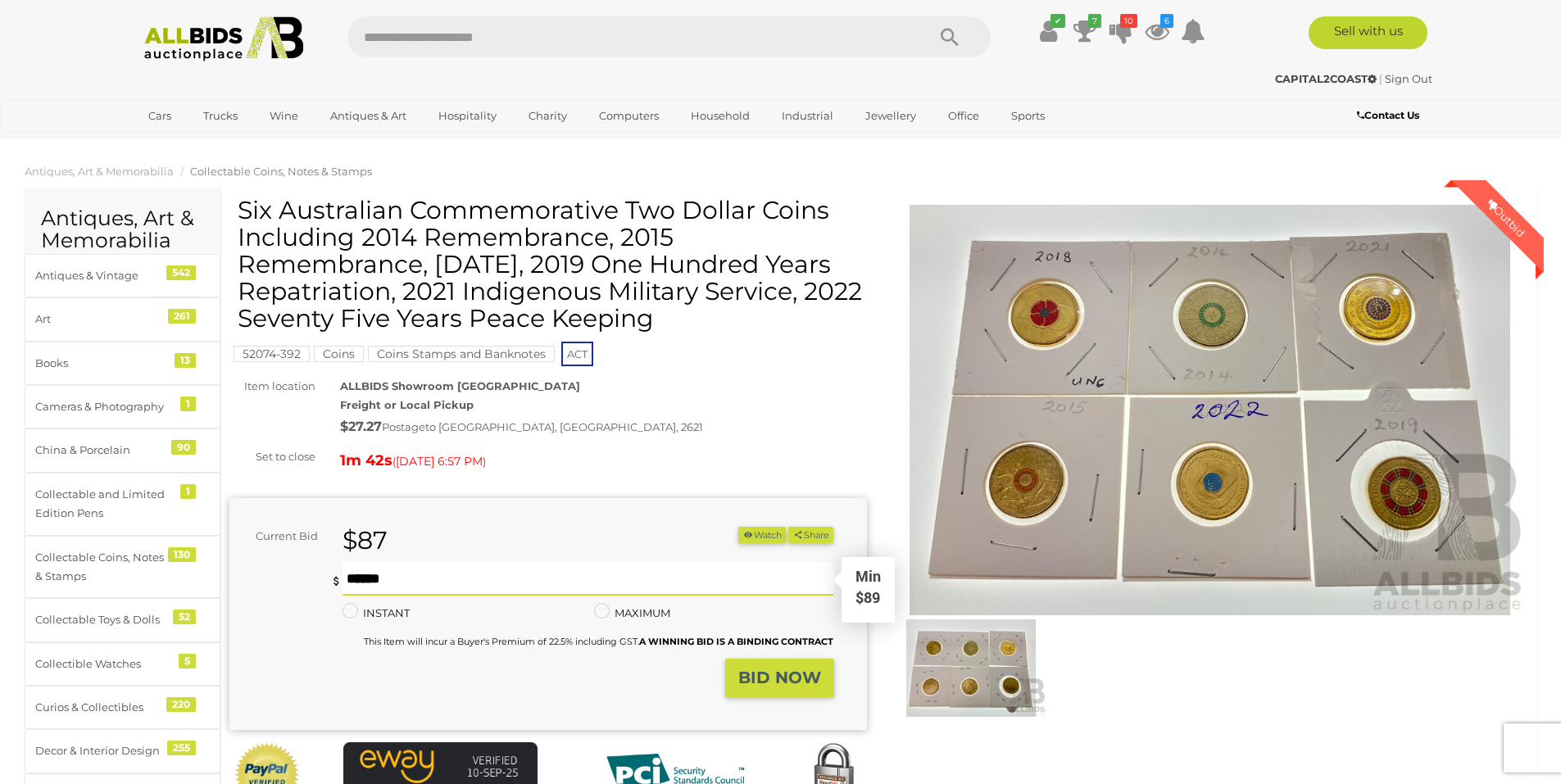
click at [404, 569] on input "text" at bounding box center [588, 579] width 492 height 33
type input "**"
click at [732, 683] on button "BID NOW" at bounding box center [780, 678] width 109 height 38
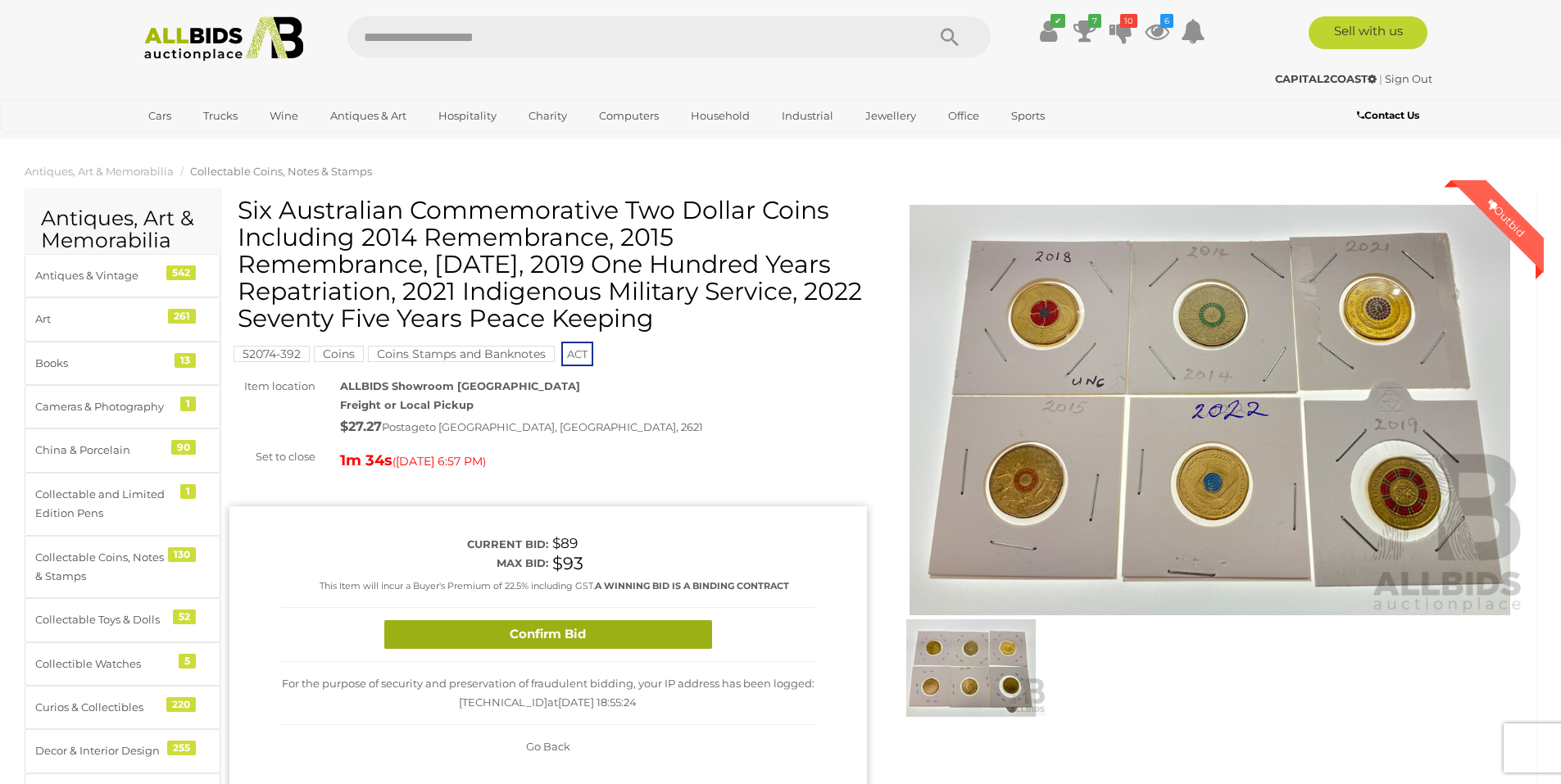
click at [582, 643] on button "Confirm Bid" at bounding box center [548, 635] width 328 height 29
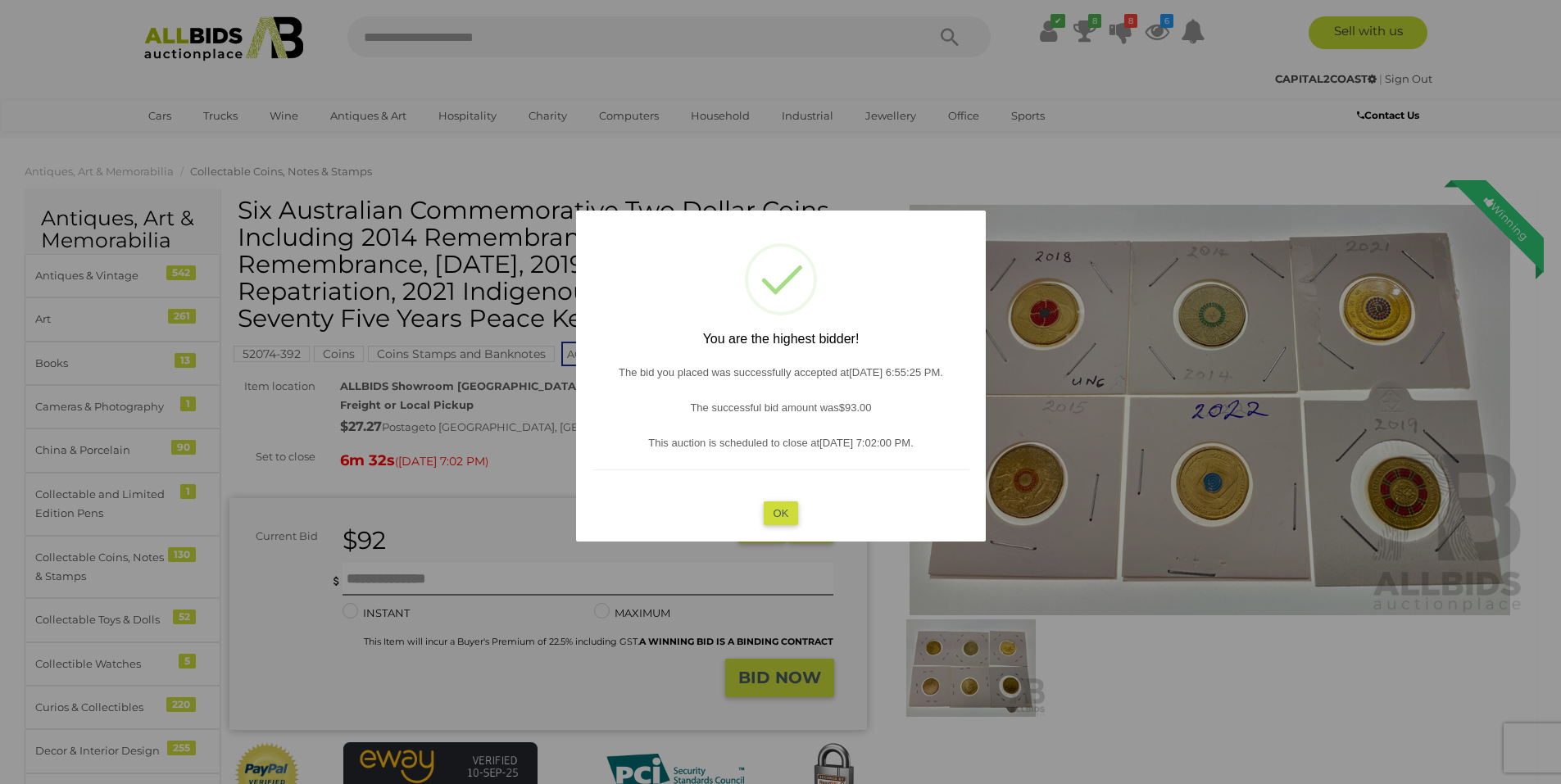
click at [775, 518] on button "OK" at bounding box center [780, 512] width 35 height 24
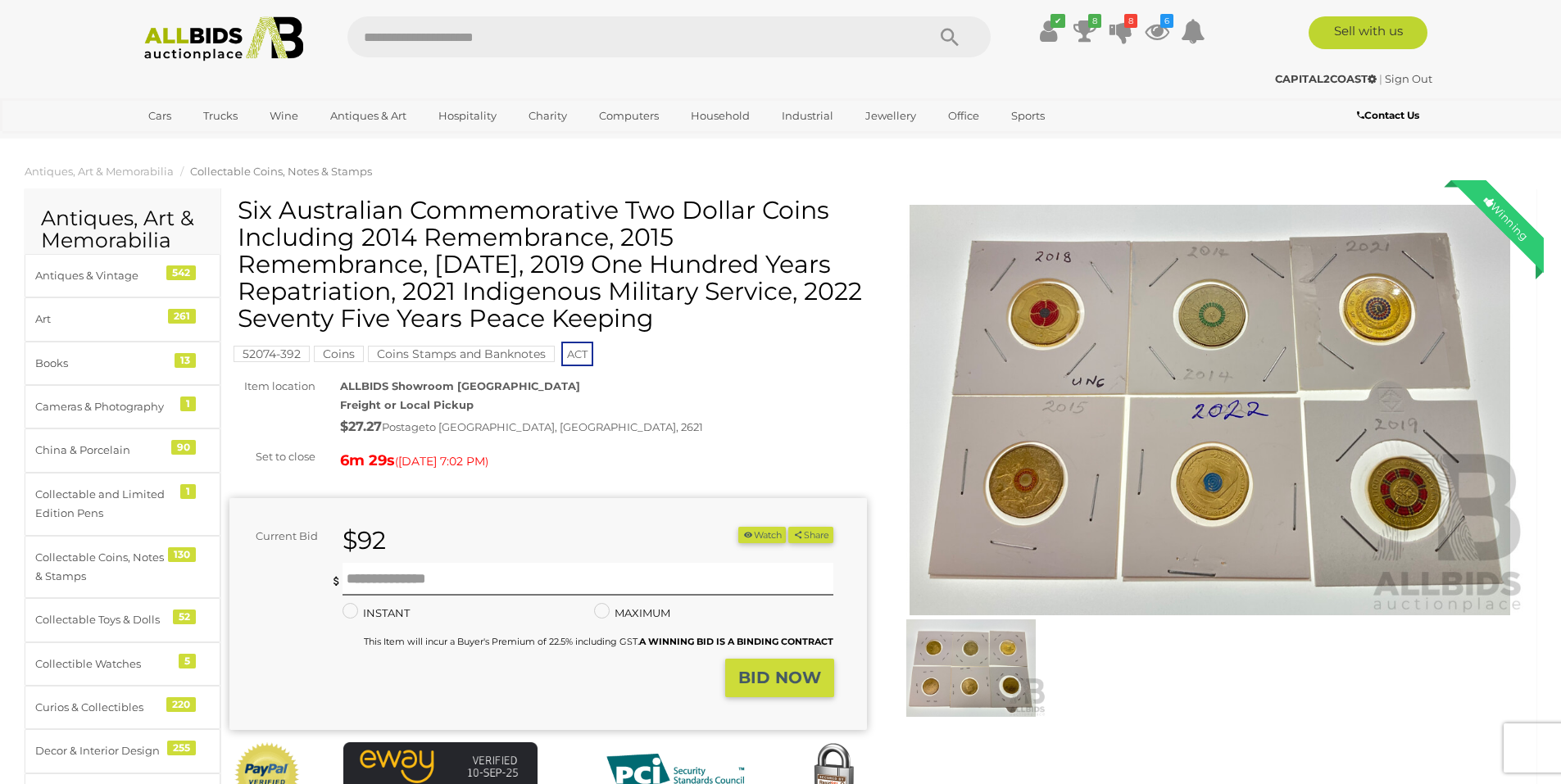
click at [1177, 471] on img at bounding box center [1209, 410] width 637 height 411
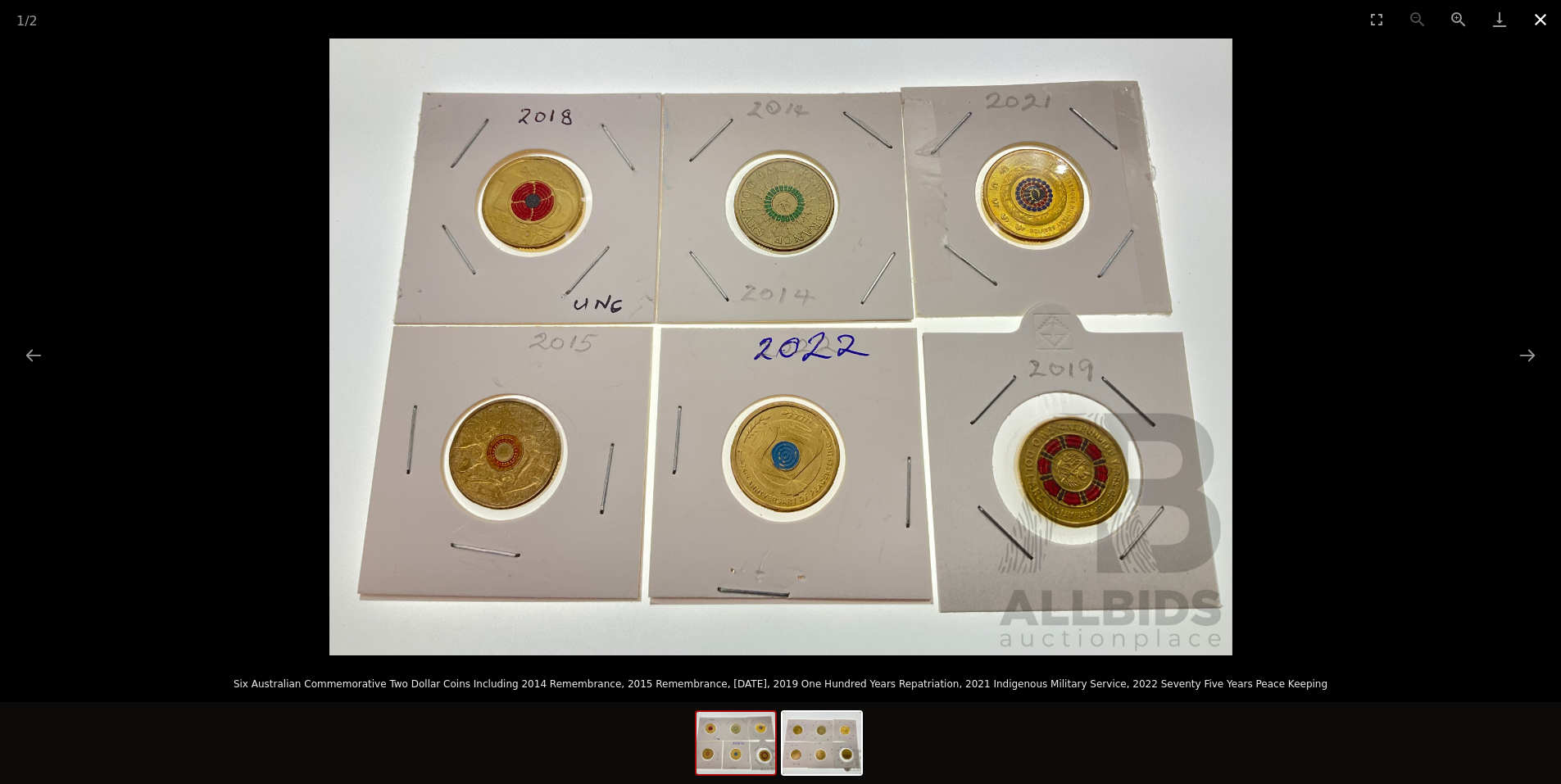
click at [1528, 32] on button "Close gallery" at bounding box center [1540, 19] width 41 height 38
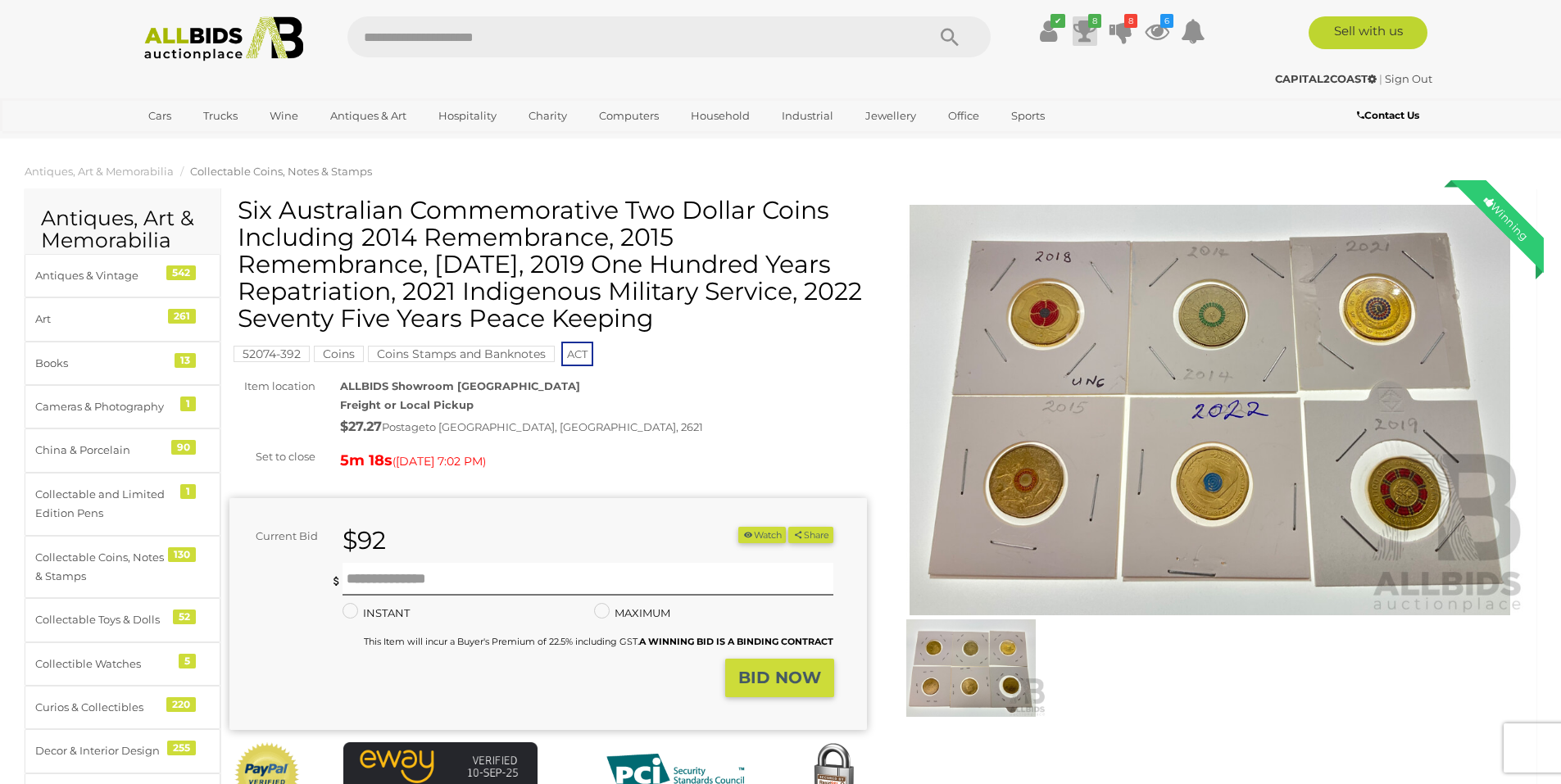
click at [1079, 40] on icon at bounding box center [1084, 31] width 23 height 29
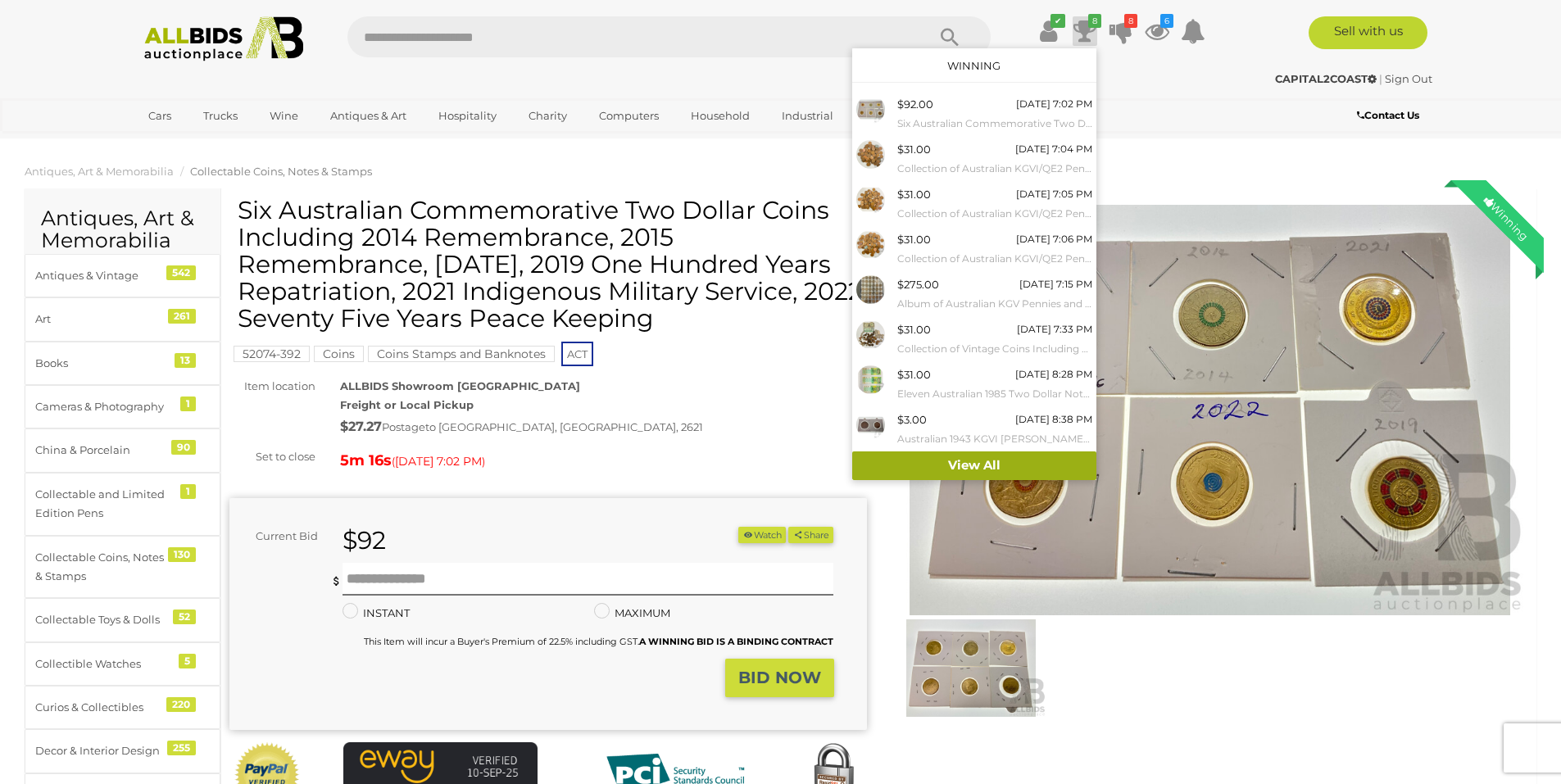
click at [951, 462] on link "View All" at bounding box center [974, 466] width 244 height 29
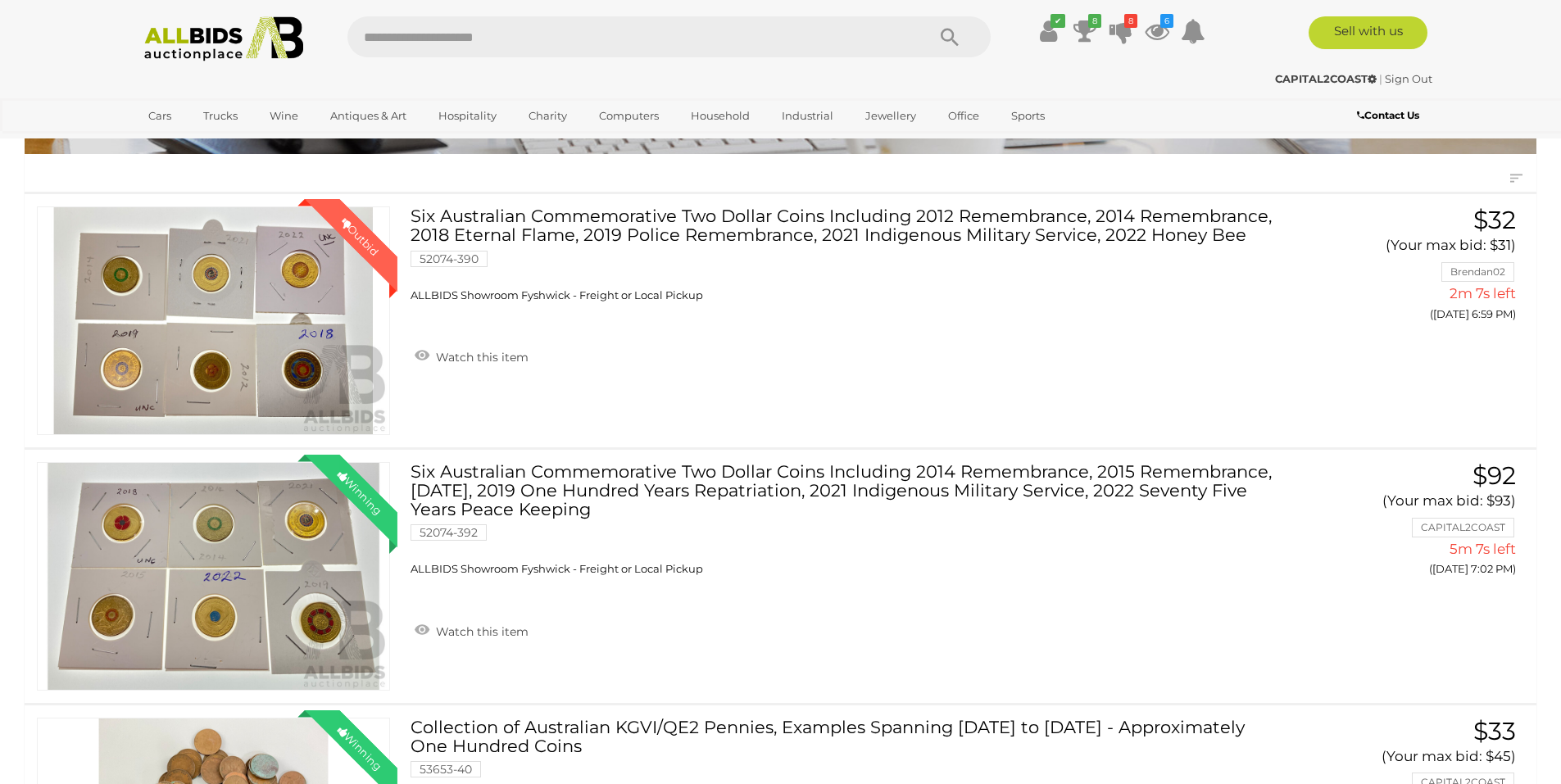
scroll to position [215, 0]
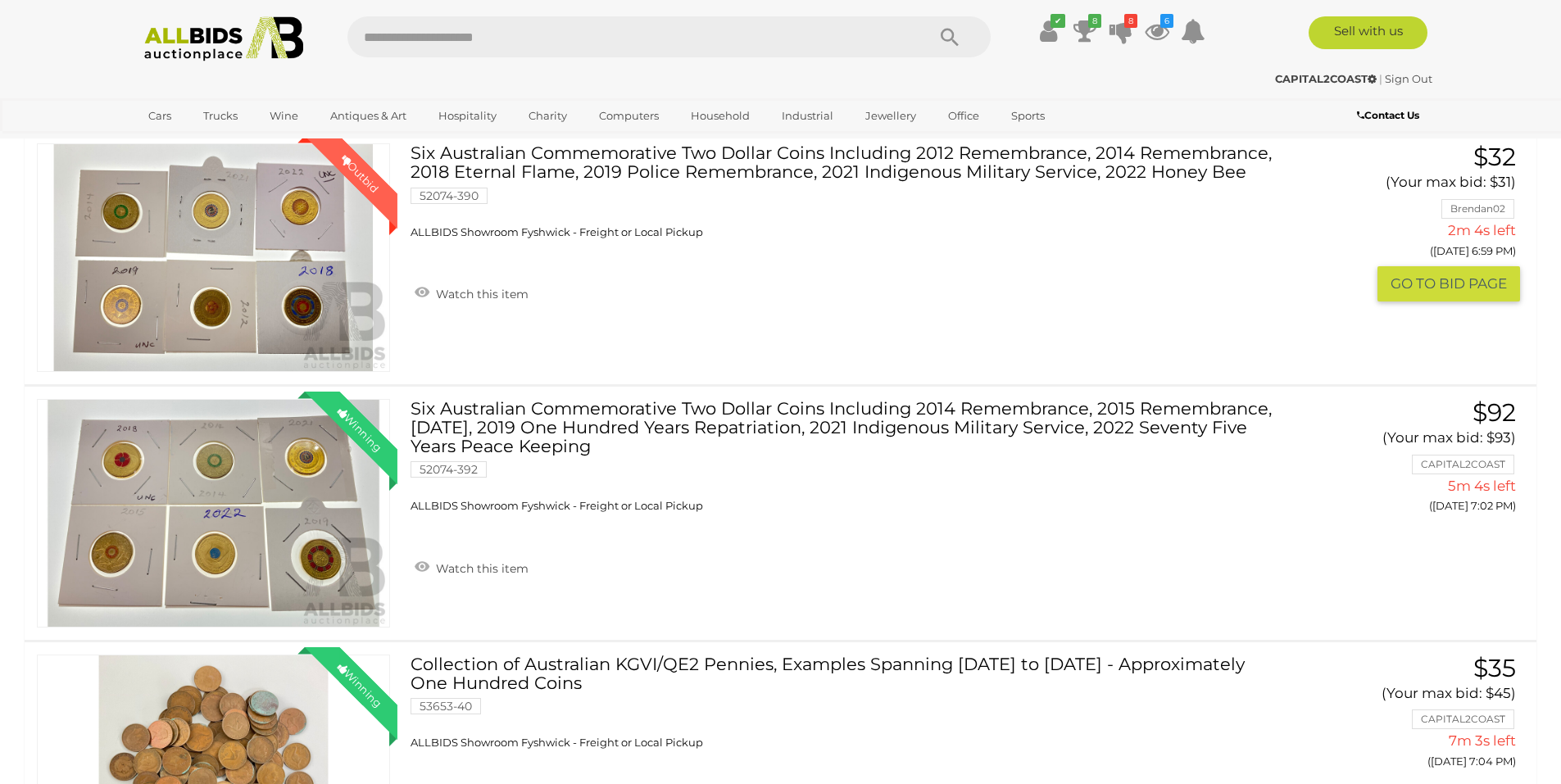
click at [576, 174] on link "Six Australian Commemorative Two Dollar Coins Including 2012 Remembrance, 2014 …" at bounding box center [847, 191] width 849 height 95
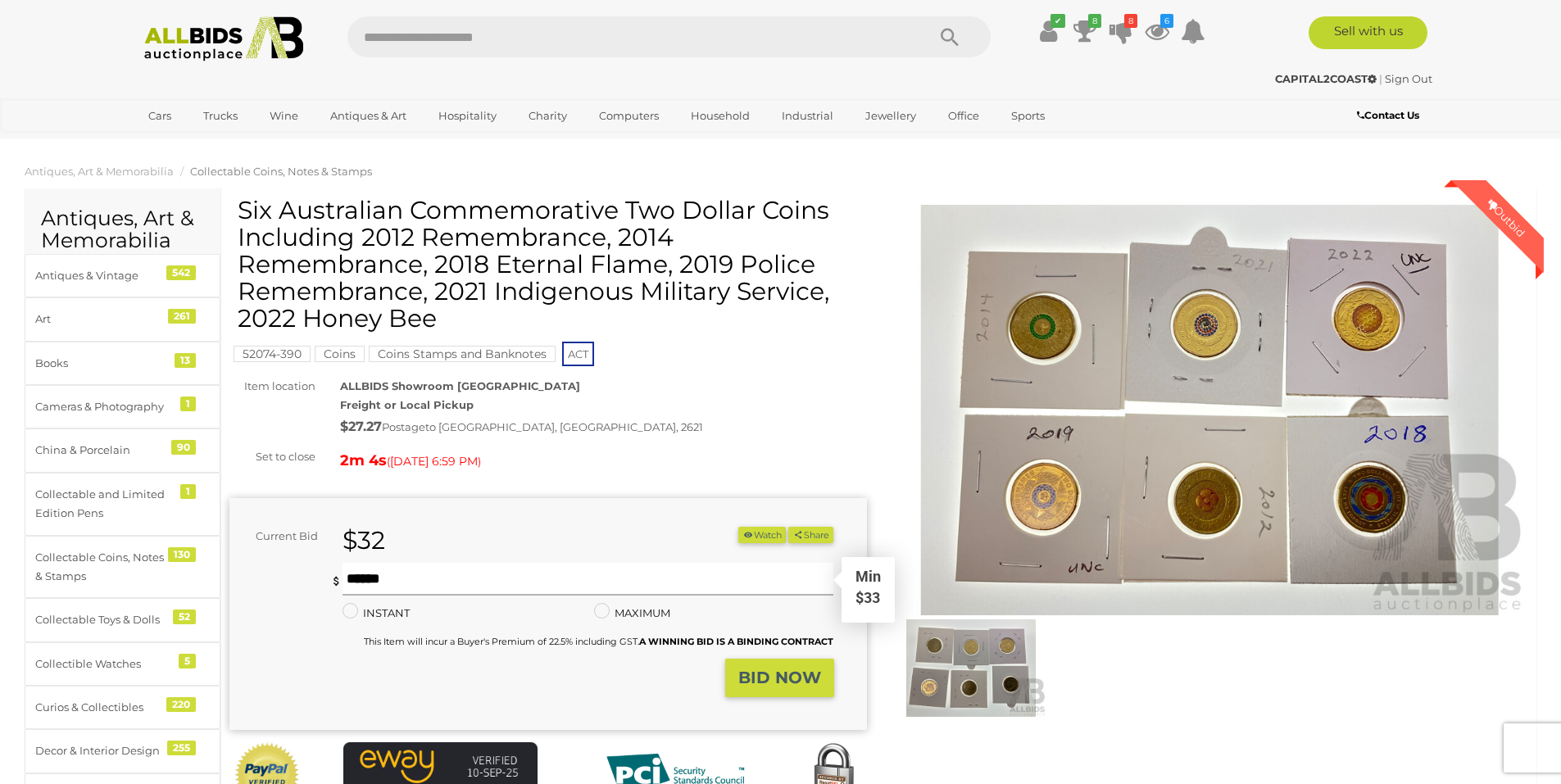
click at [413, 585] on input "text" at bounding box center [588, 579] width 492 height 33
type input "**"
click at [774, 689] on button "BID NOW" at bounding box center [780, 678] width 109 height 38
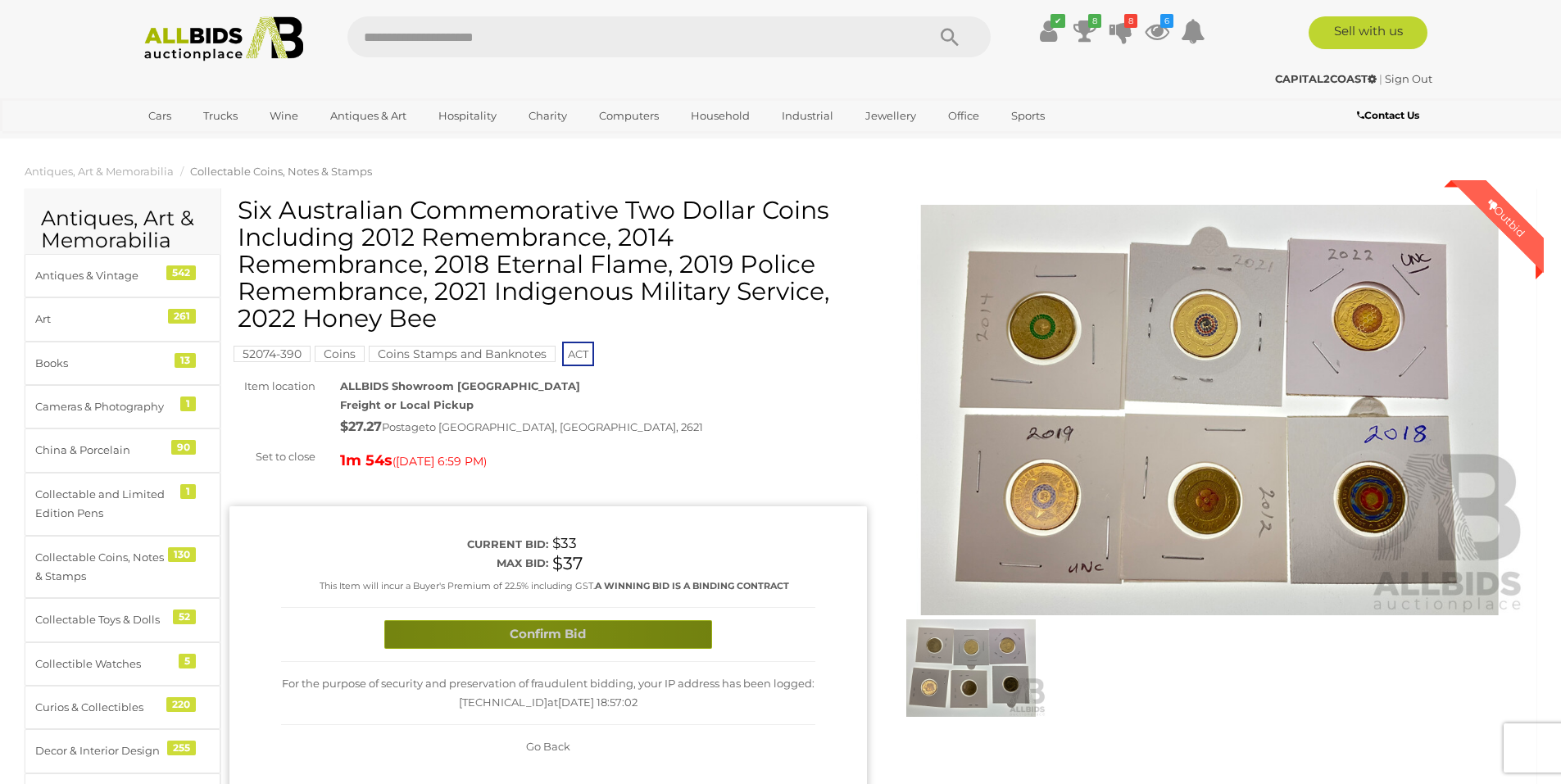
click at [531, 629] on button "Confirm Bid" at bounding box center [548, 635] width 328 height 29
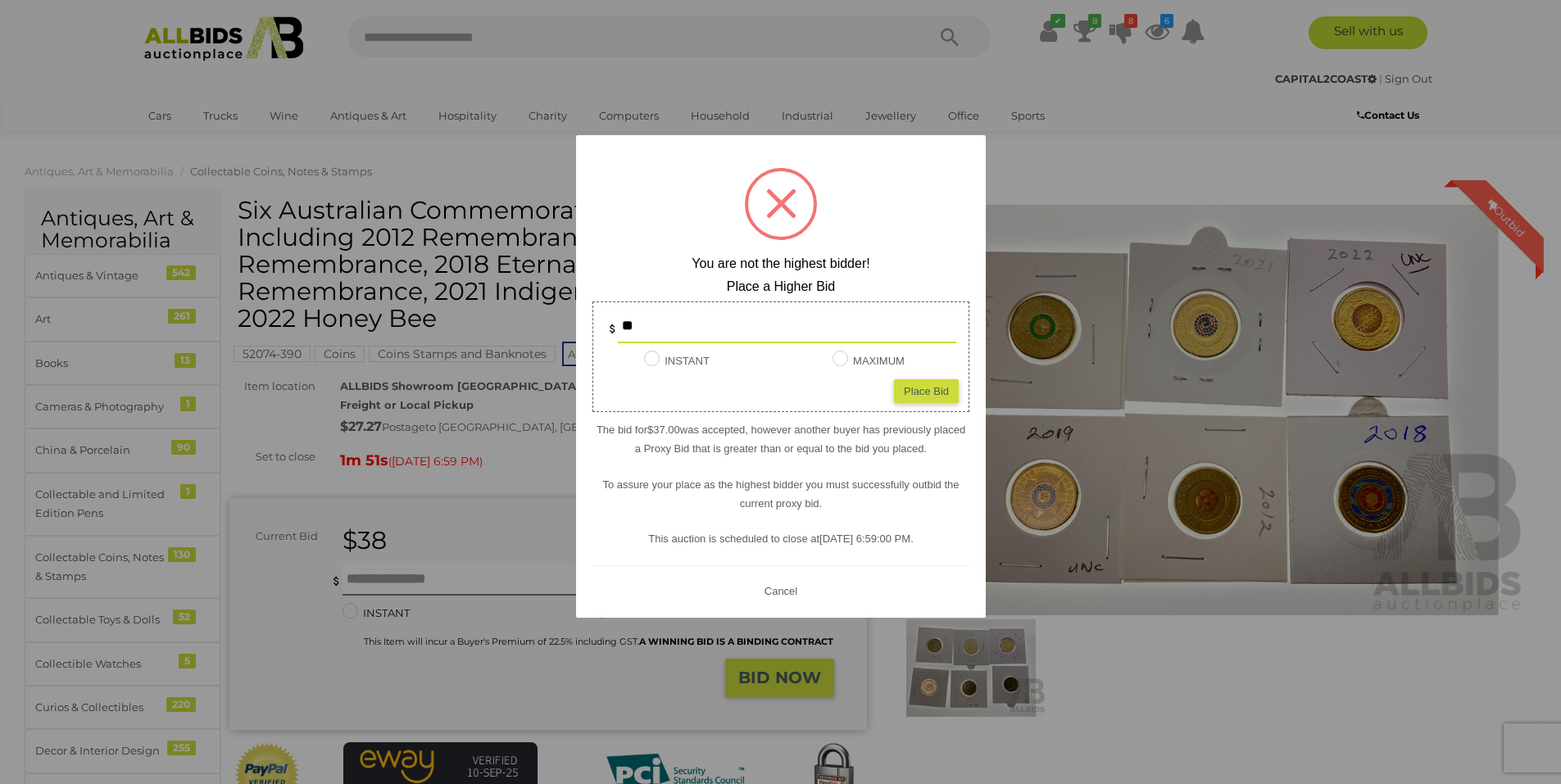
click at [647, 313] on input "**" at bounding box center [787, 327] width 338 height 33
type input "*"
type input "**"
click at [942, 395] on div "Place Bid" at bounding box center [926, 391] width 65 height 24
type input "**"
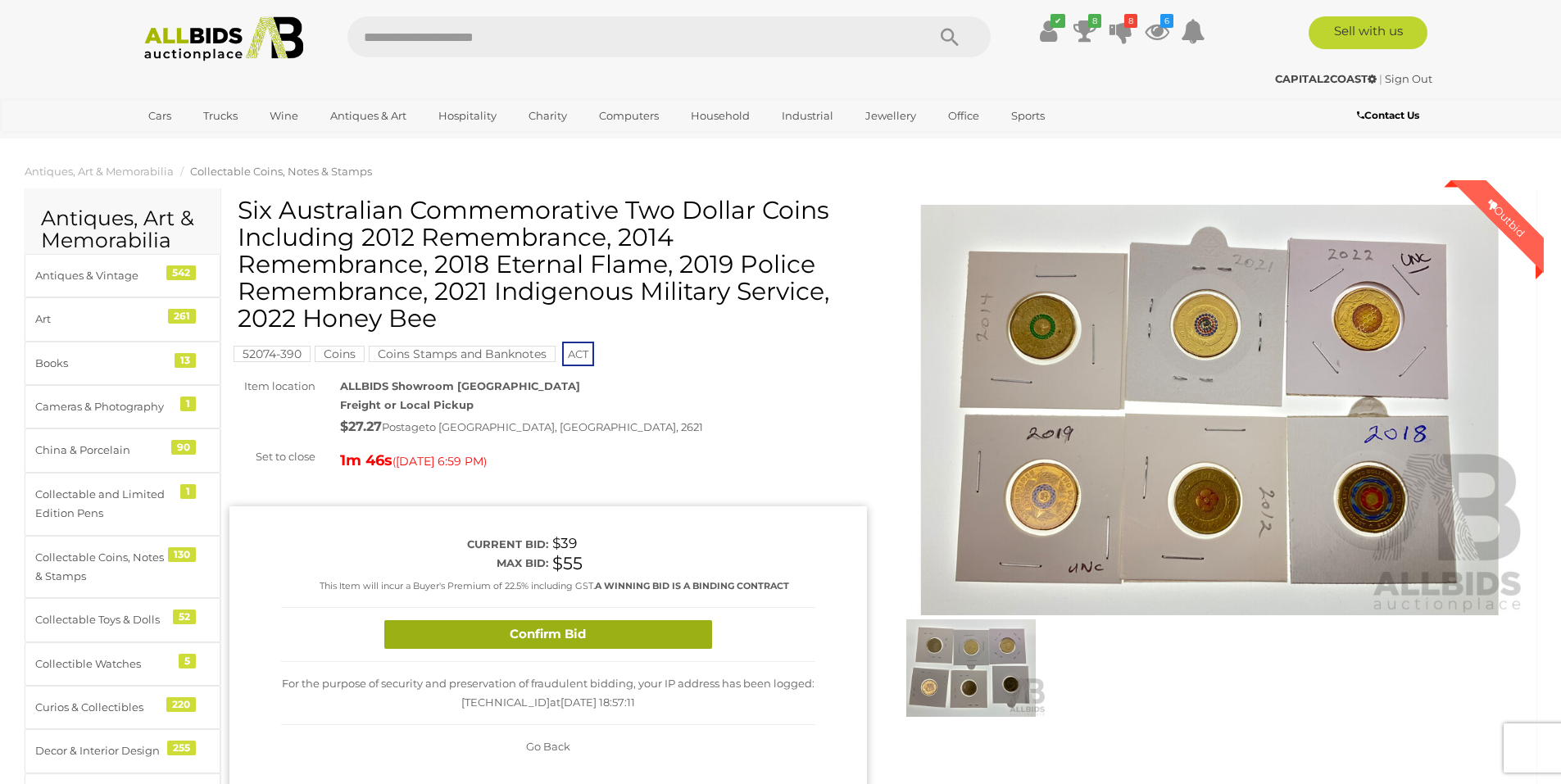
click at [590, 639] on button "Confirm Bid" at bounding box center [548, 635] width 328 height 29
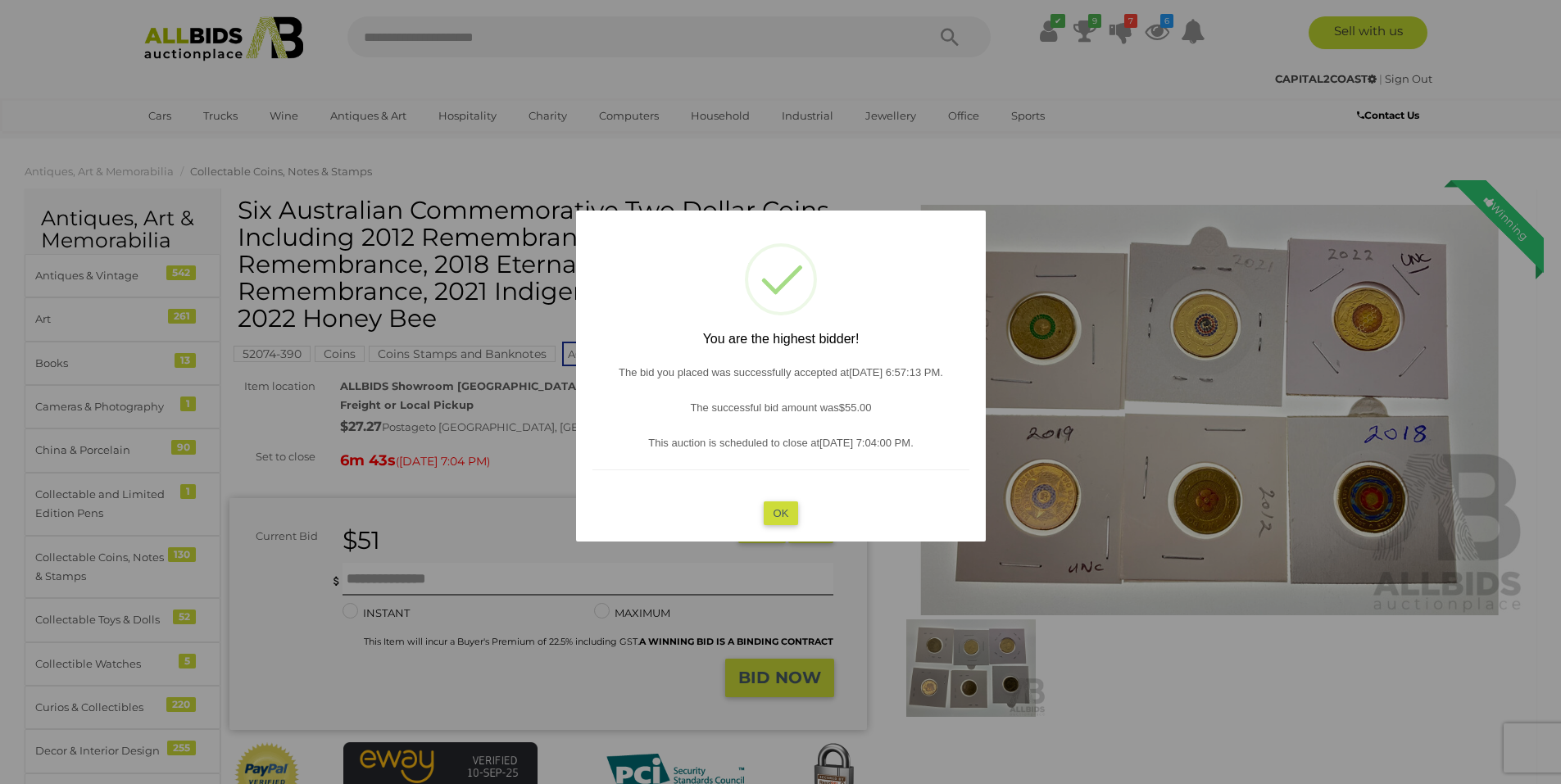
click at [789, 509] on button "OK" at bounding box center [780, 512] width 35 height 24
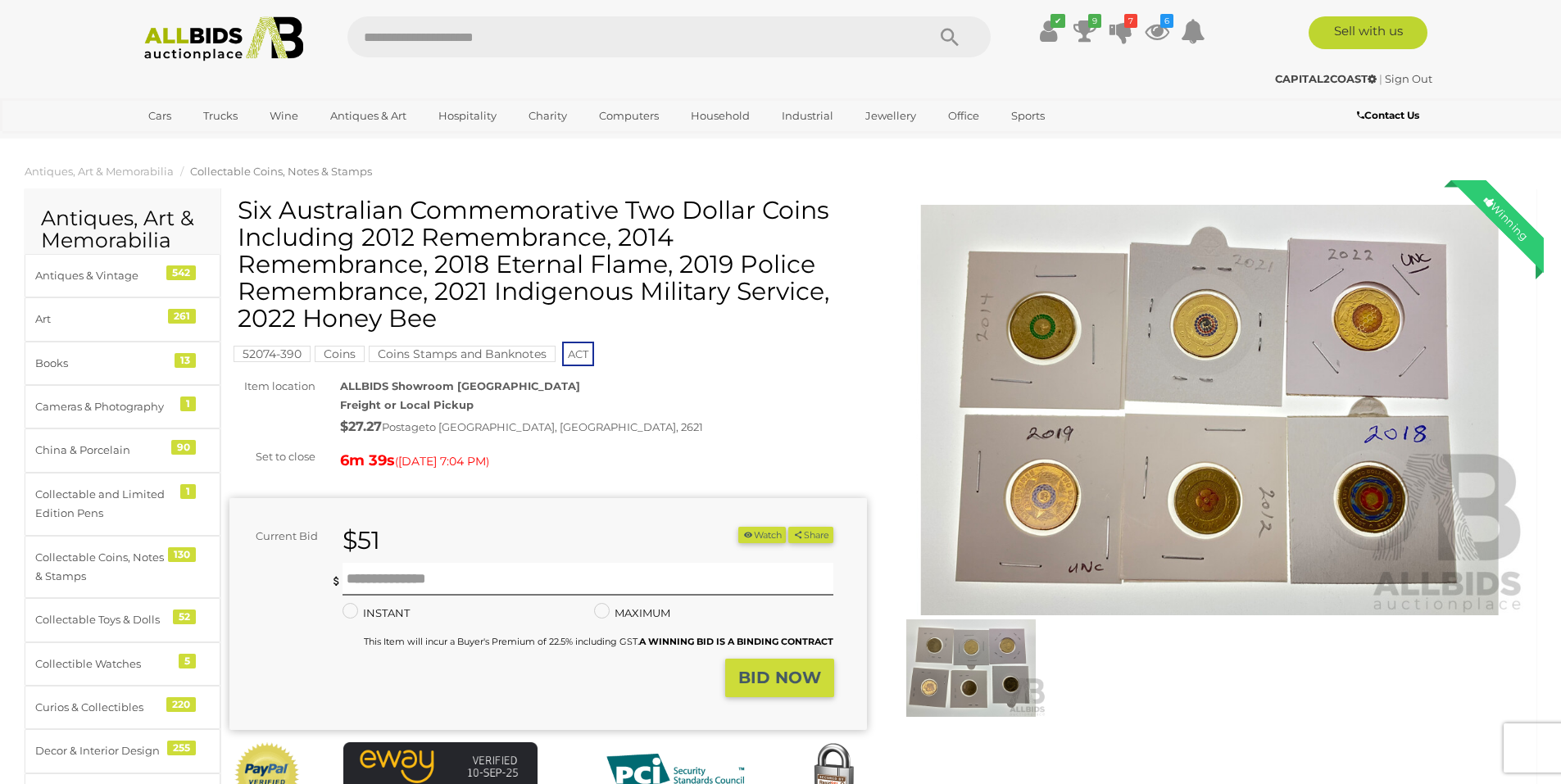
click at [1190, 345] on img at bounding box center [1209, 410] width 637 height 411
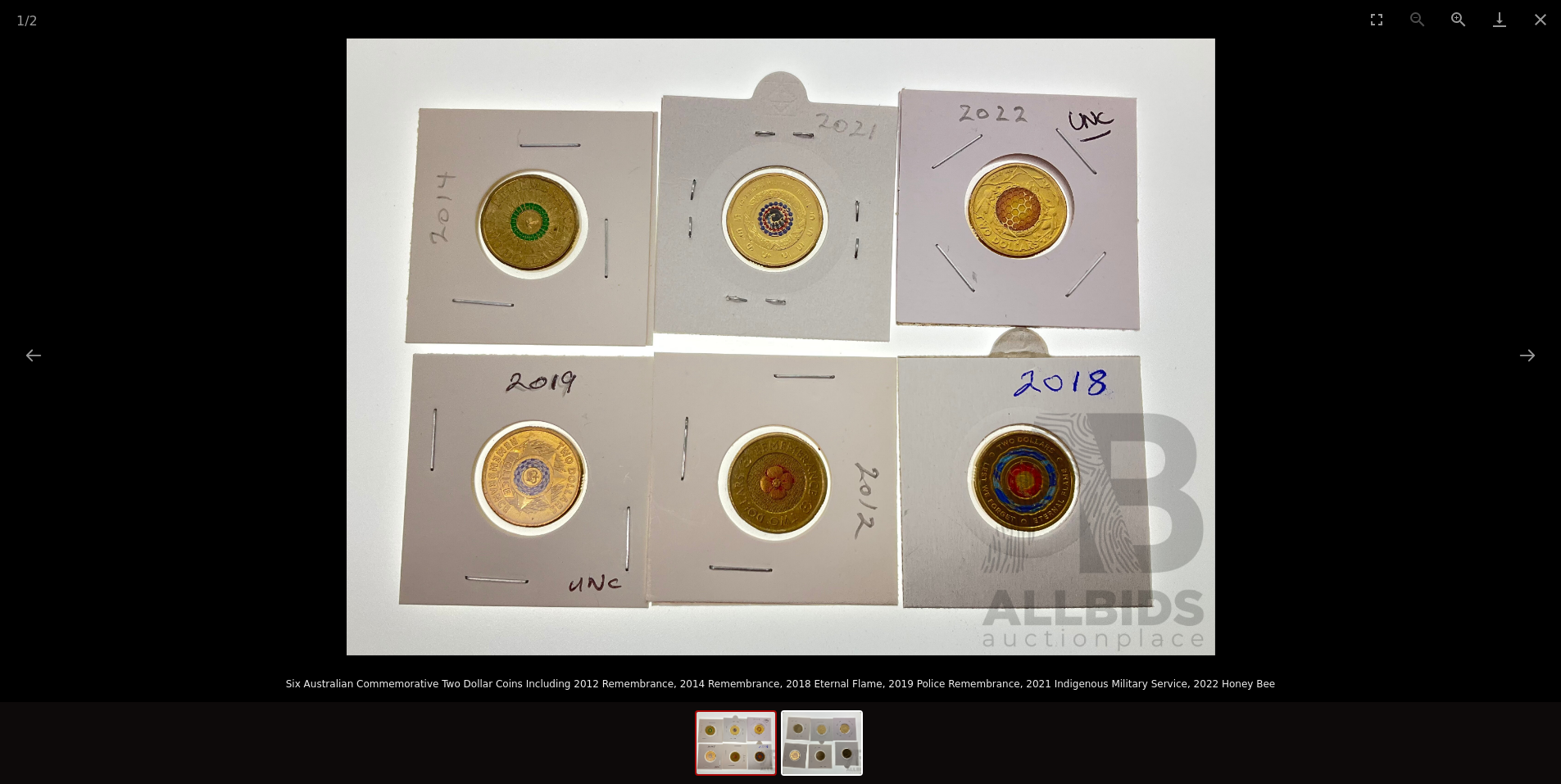
click at [828, 531] on img at bounding box center [780, 346] width 869 height 617
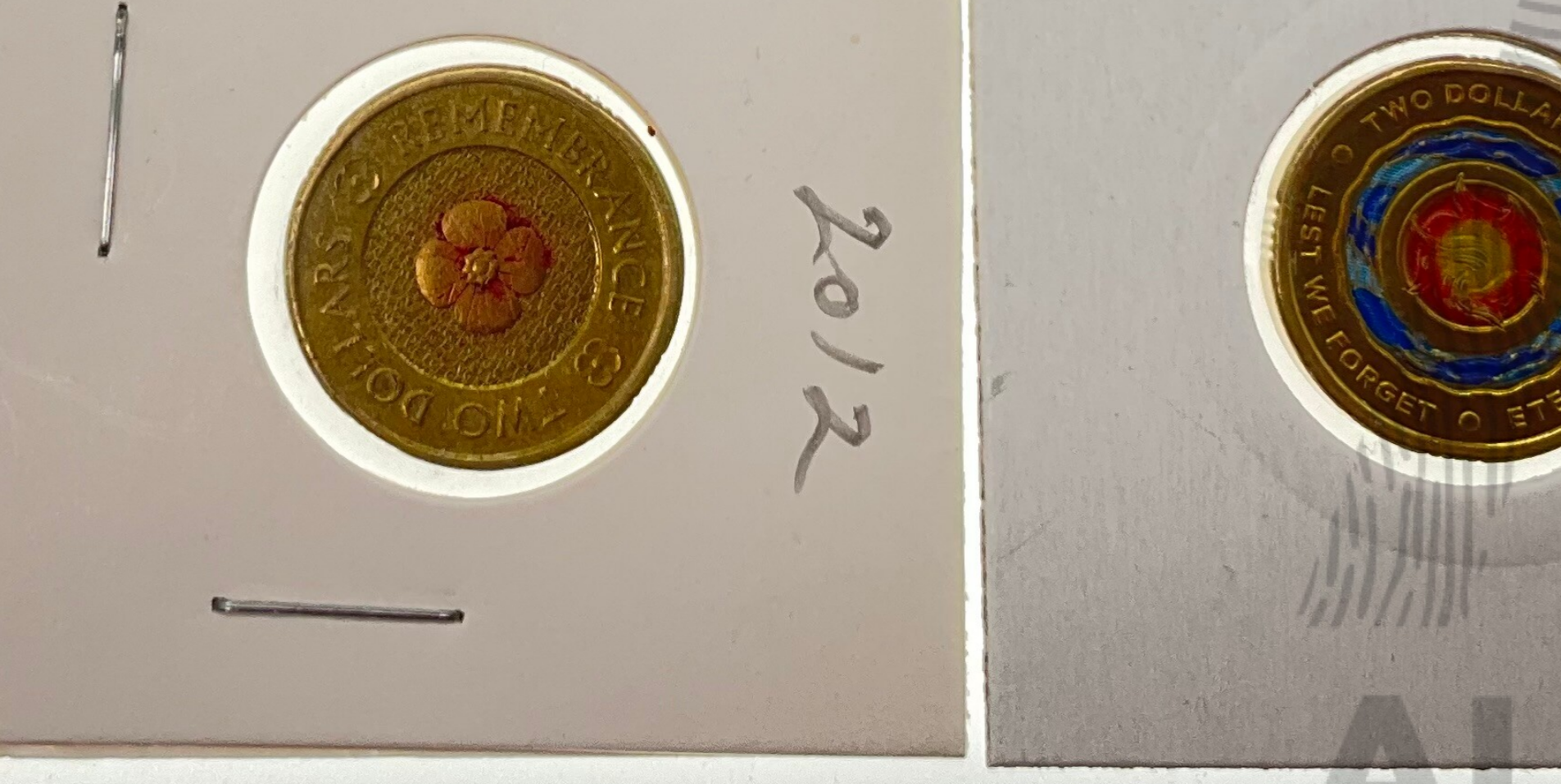
drag, startPoint x: 762, startPoint y: 548, endPoint x: 694, endPoint y: 551, distance: 68.1
click at [694, 551] on img at bounding box center [727, 346] width 869 height 617
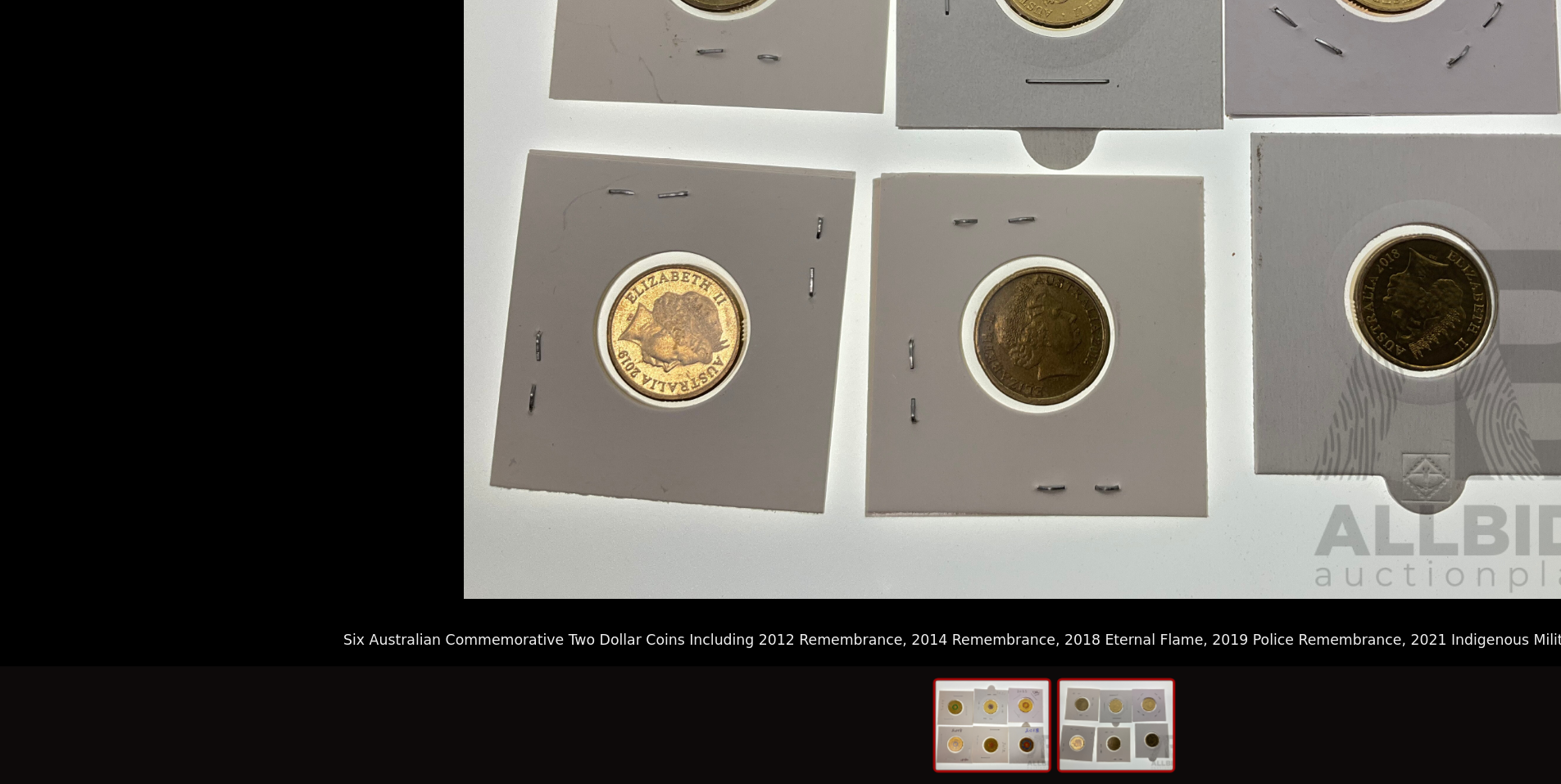
click at [722, 749] on img at bounding box center [735, 743] width 79 height 63
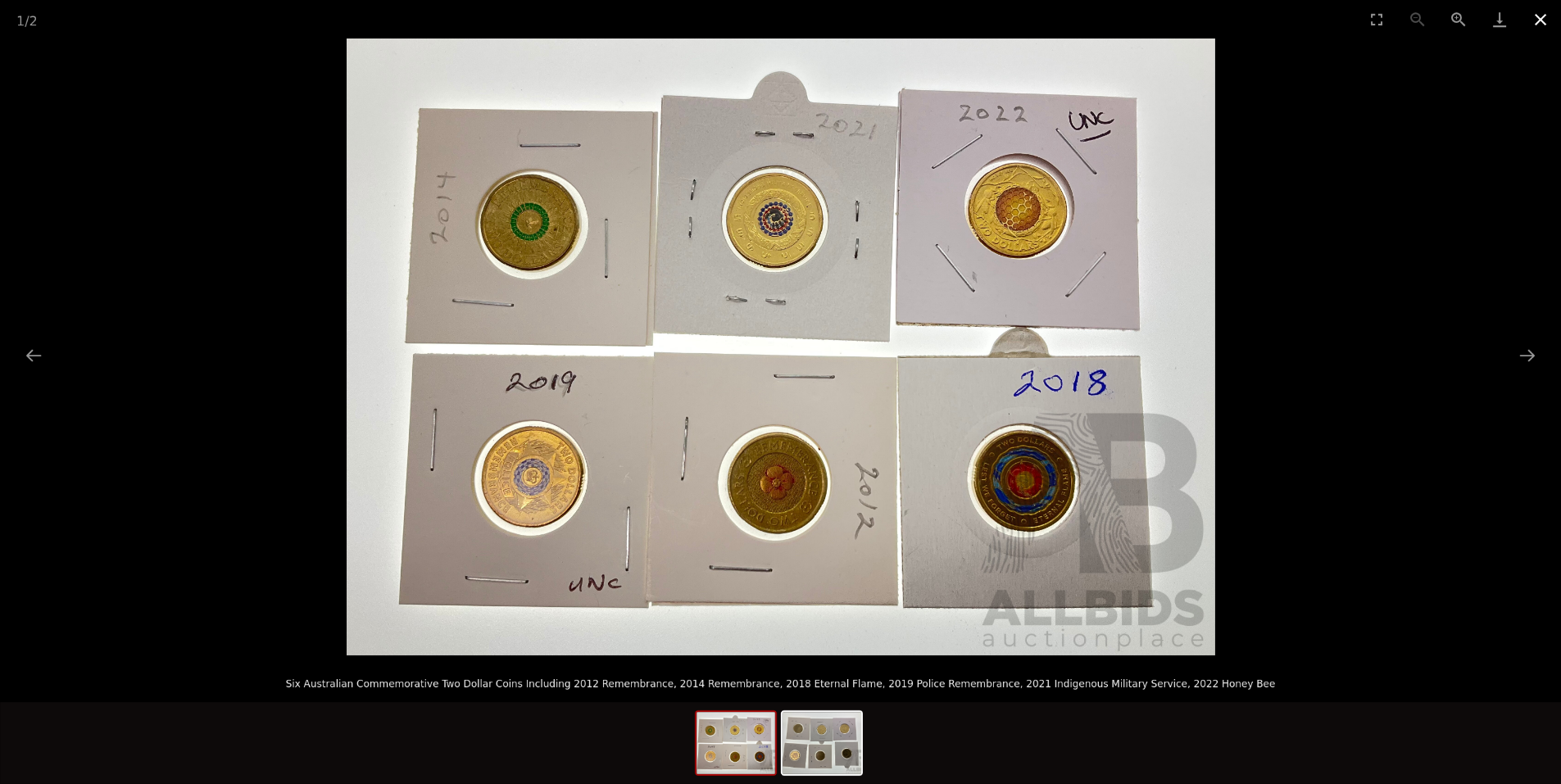
click at [1531, 21] on button "Close gallery" at bounding box center [1540, 19] width 41 height 38
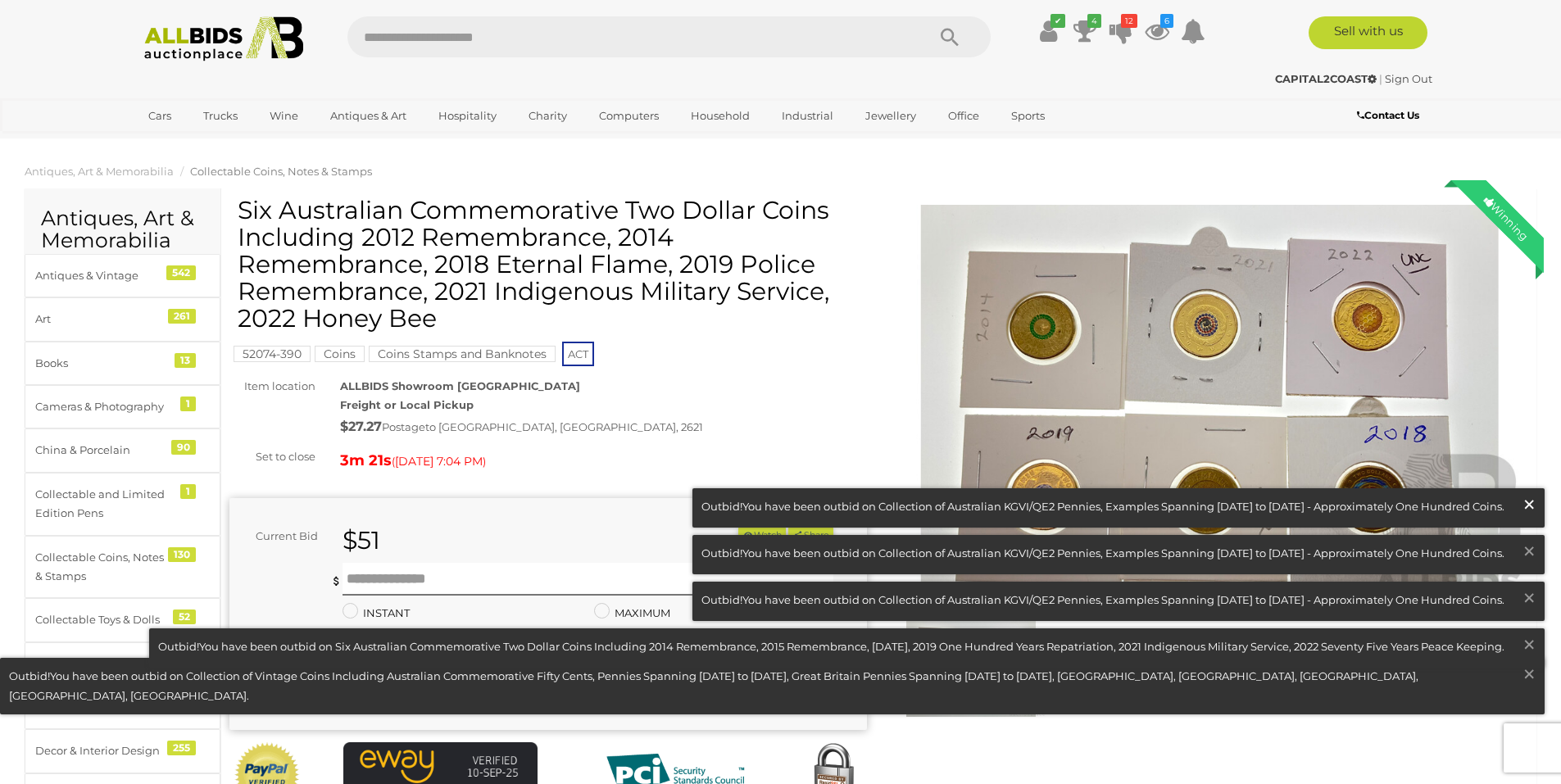
click at [1525, 505] on span "×" at bounding box center [1528, 503] width 15 height 32
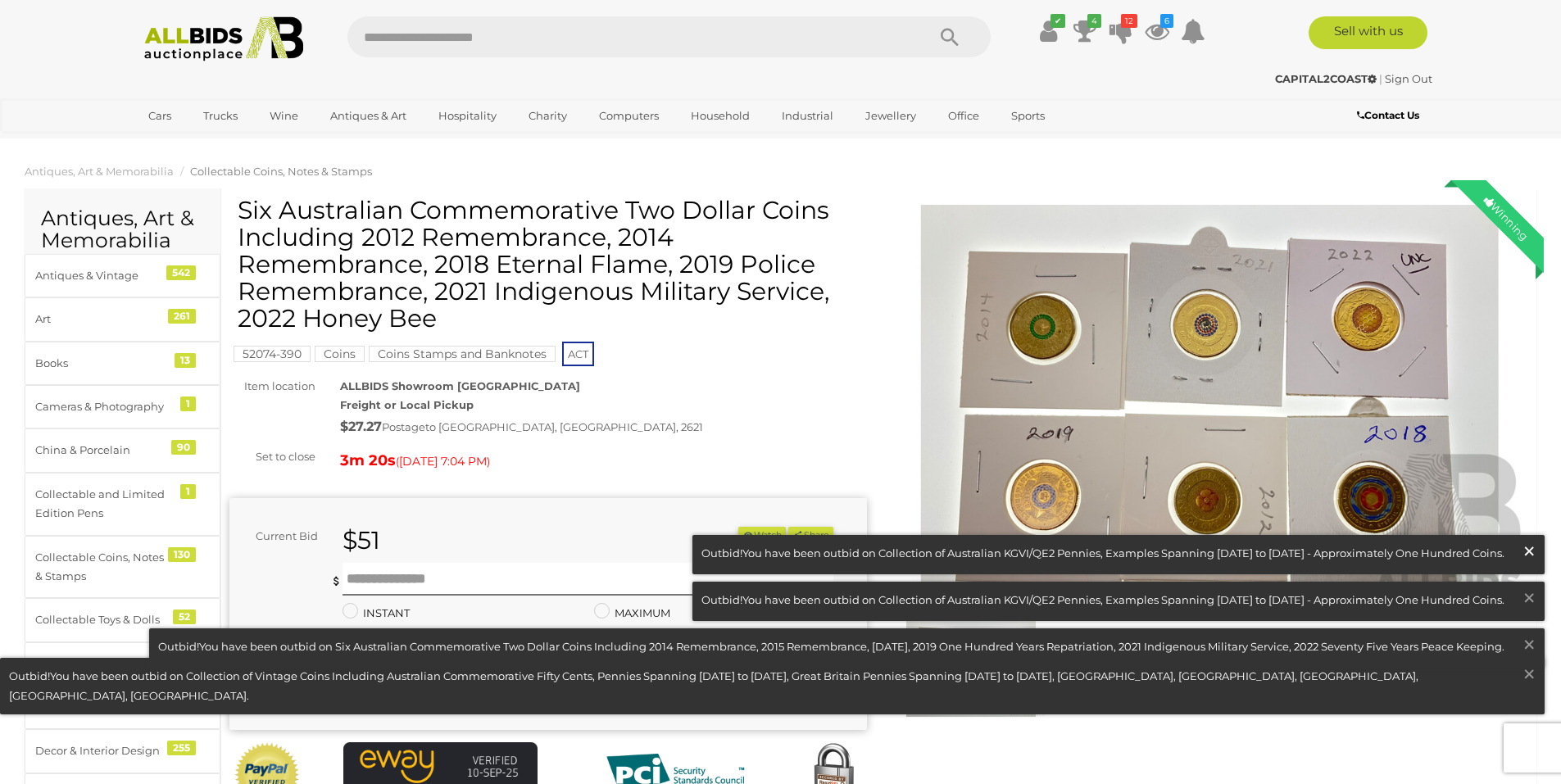
click at [1528, 544] on span "×" at bounding box center [1528, 551] width 15 height 32
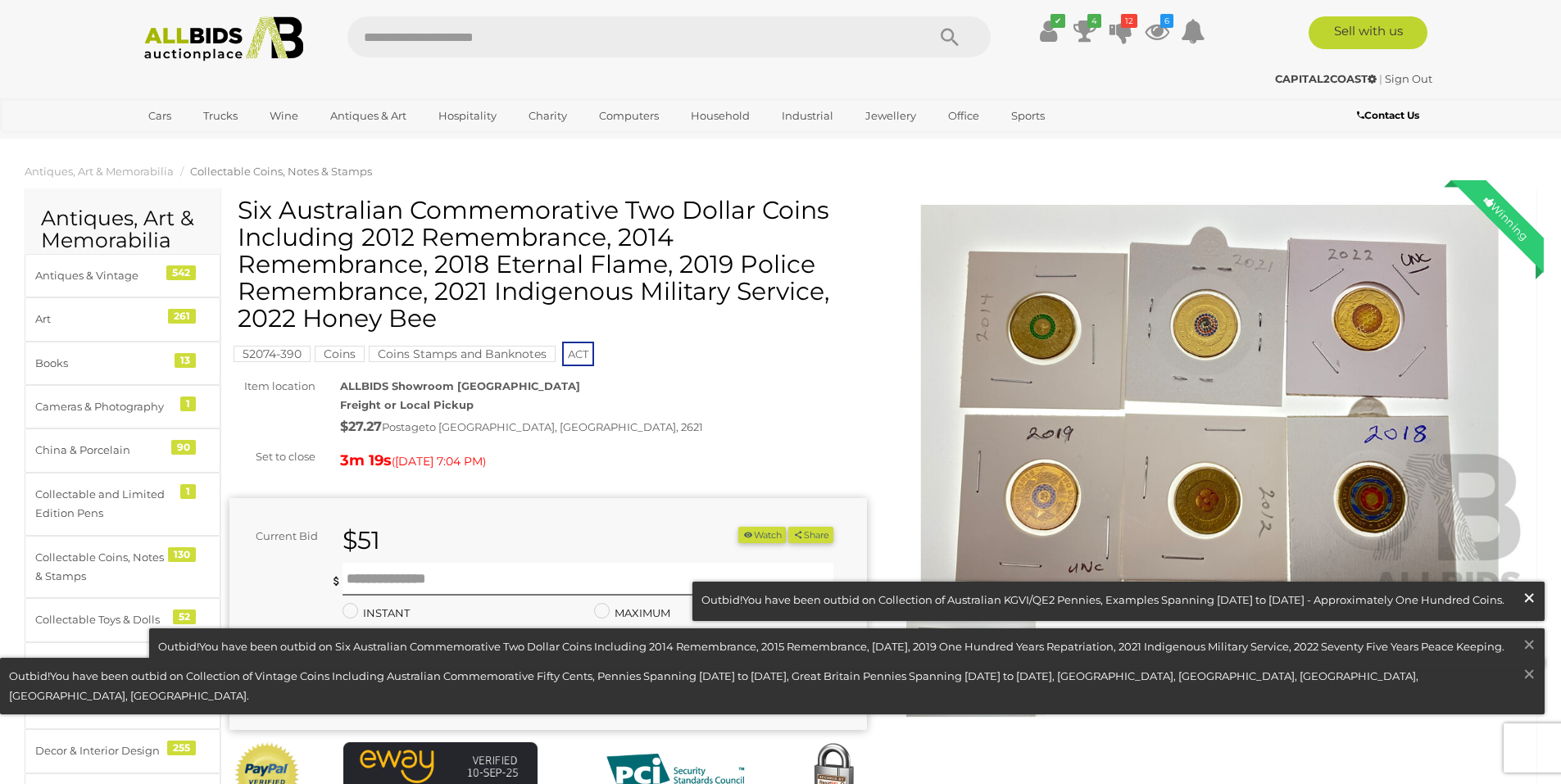
click at [1528, 605] on span "×" at bounding box center [1528, 597] width 15 height 32
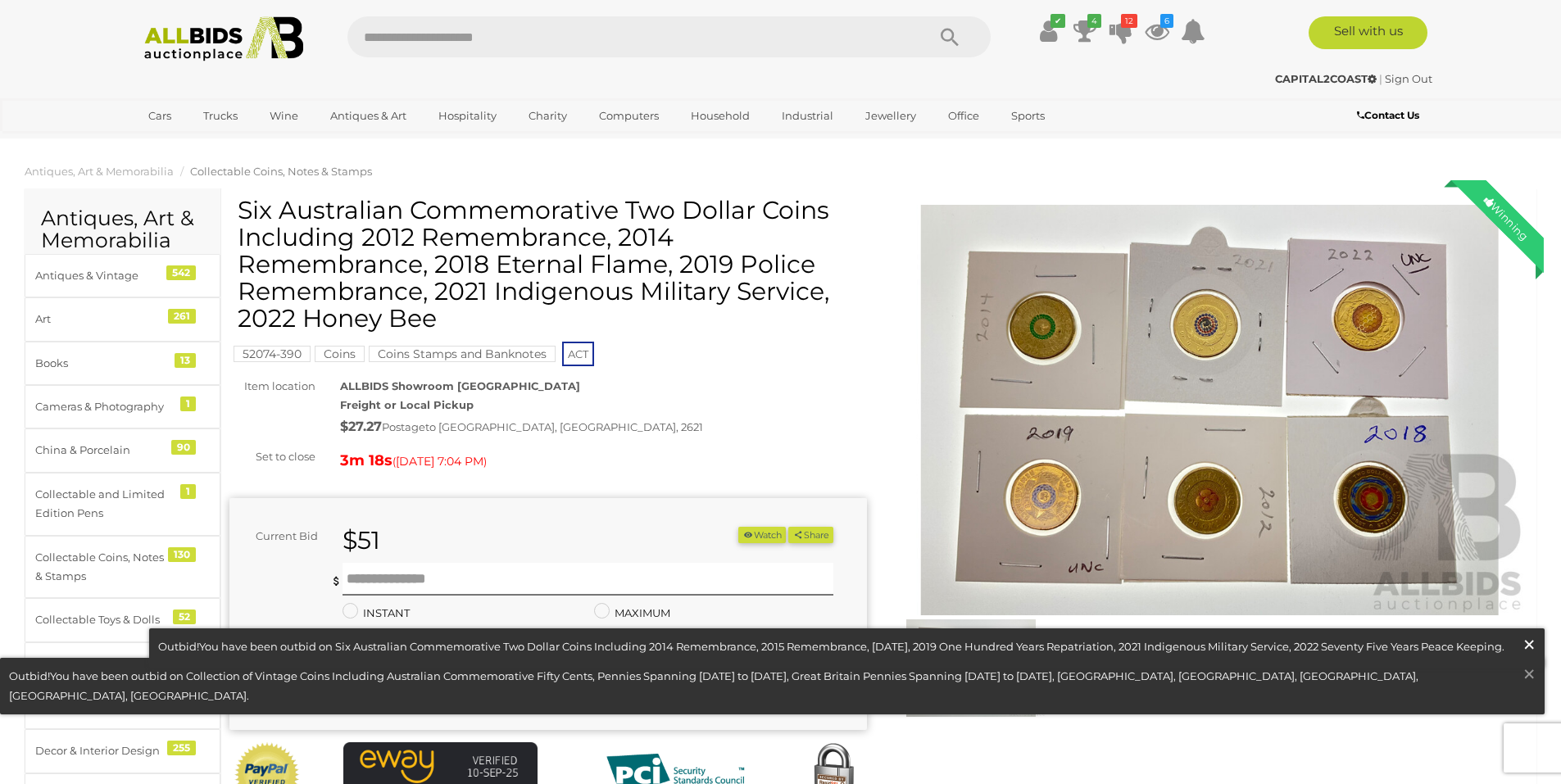
click at [1528, 640] on span "×" at bounding box center [1528, 644] width 15 height 32
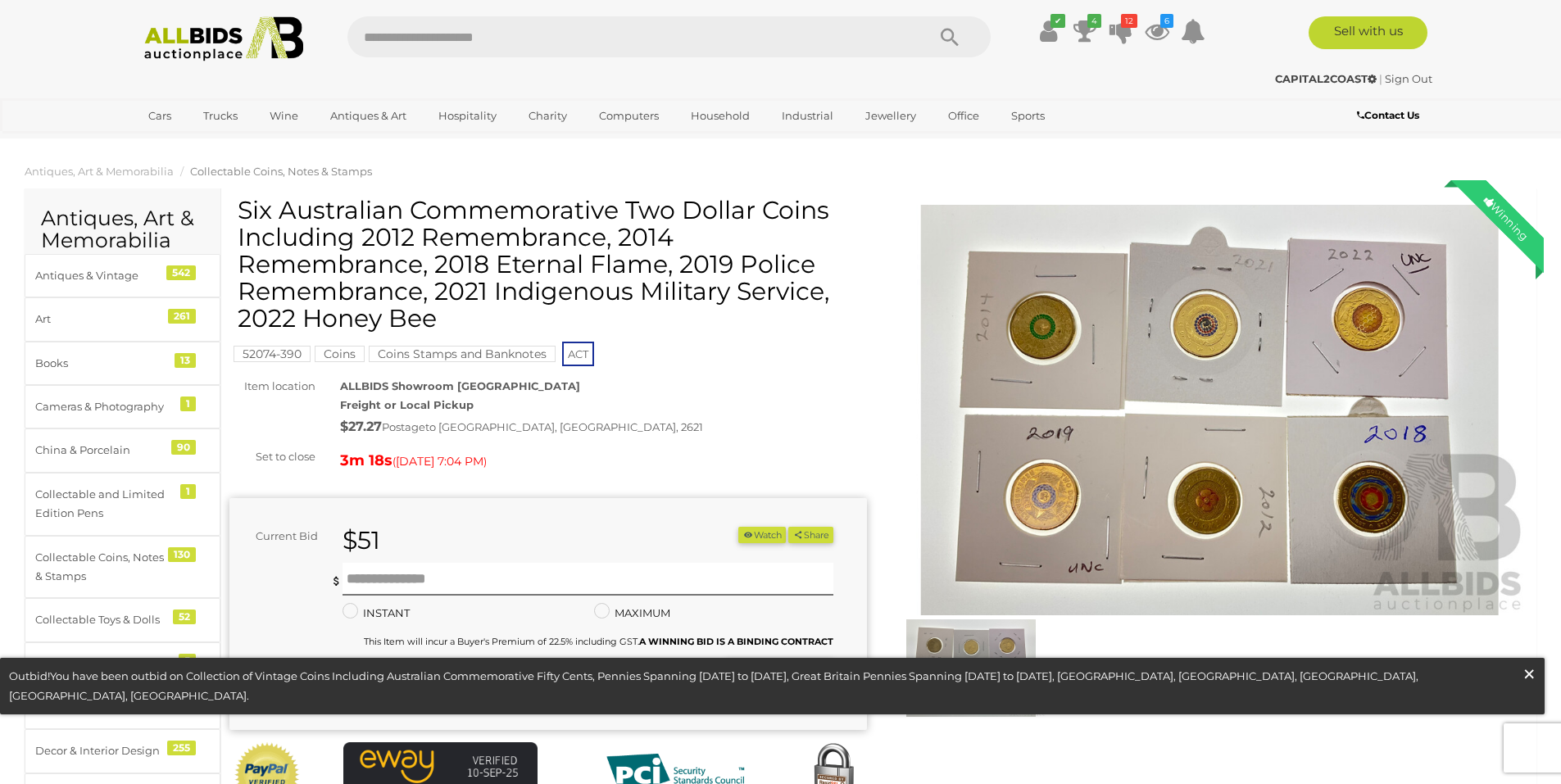
click at [1528, 690] on span "×" at bounding box center [1528, 673] width 15 height 32
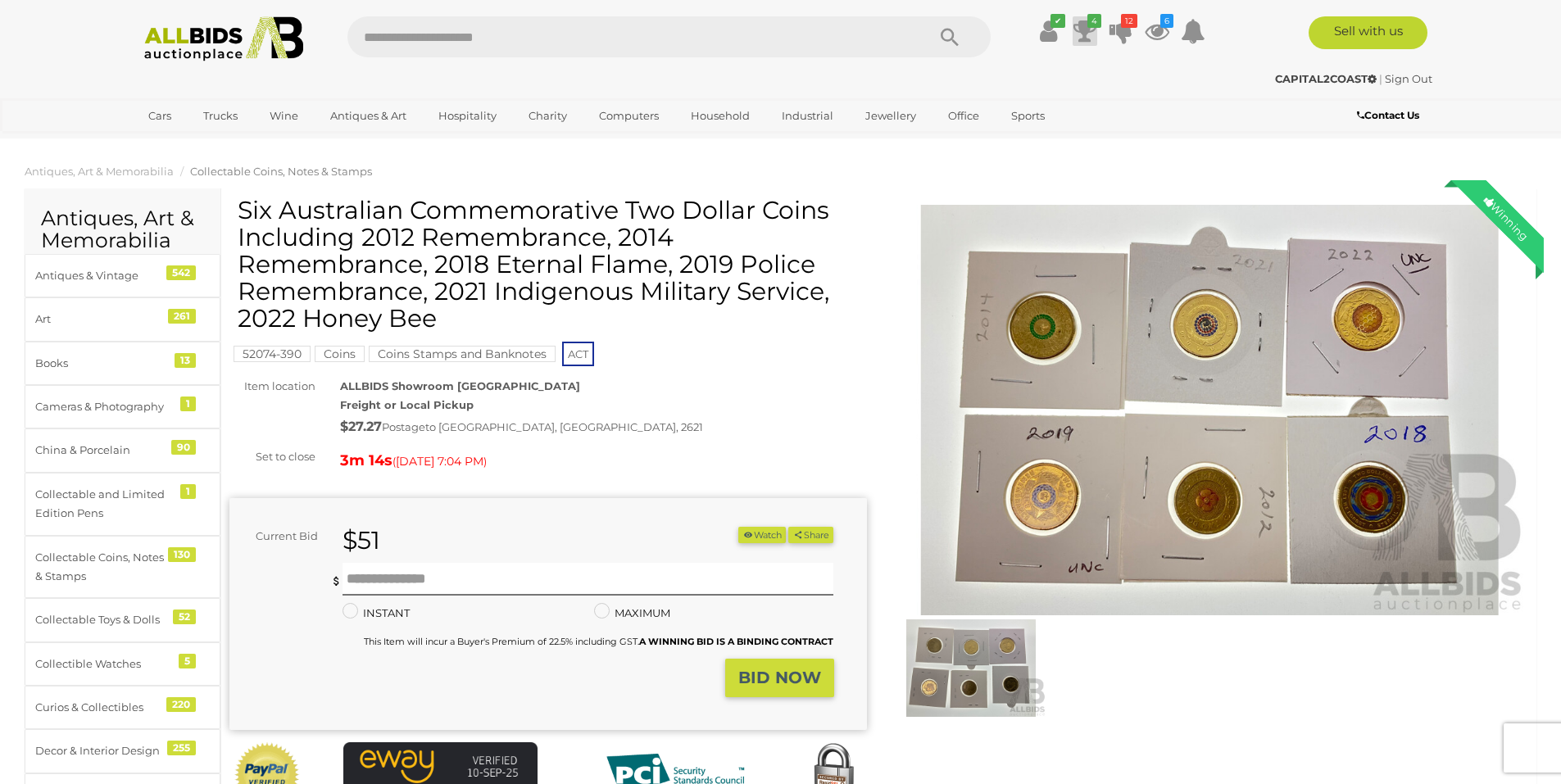
click at [1087, 37] on icon at bounding box center [1084, 31] width 23 height 29
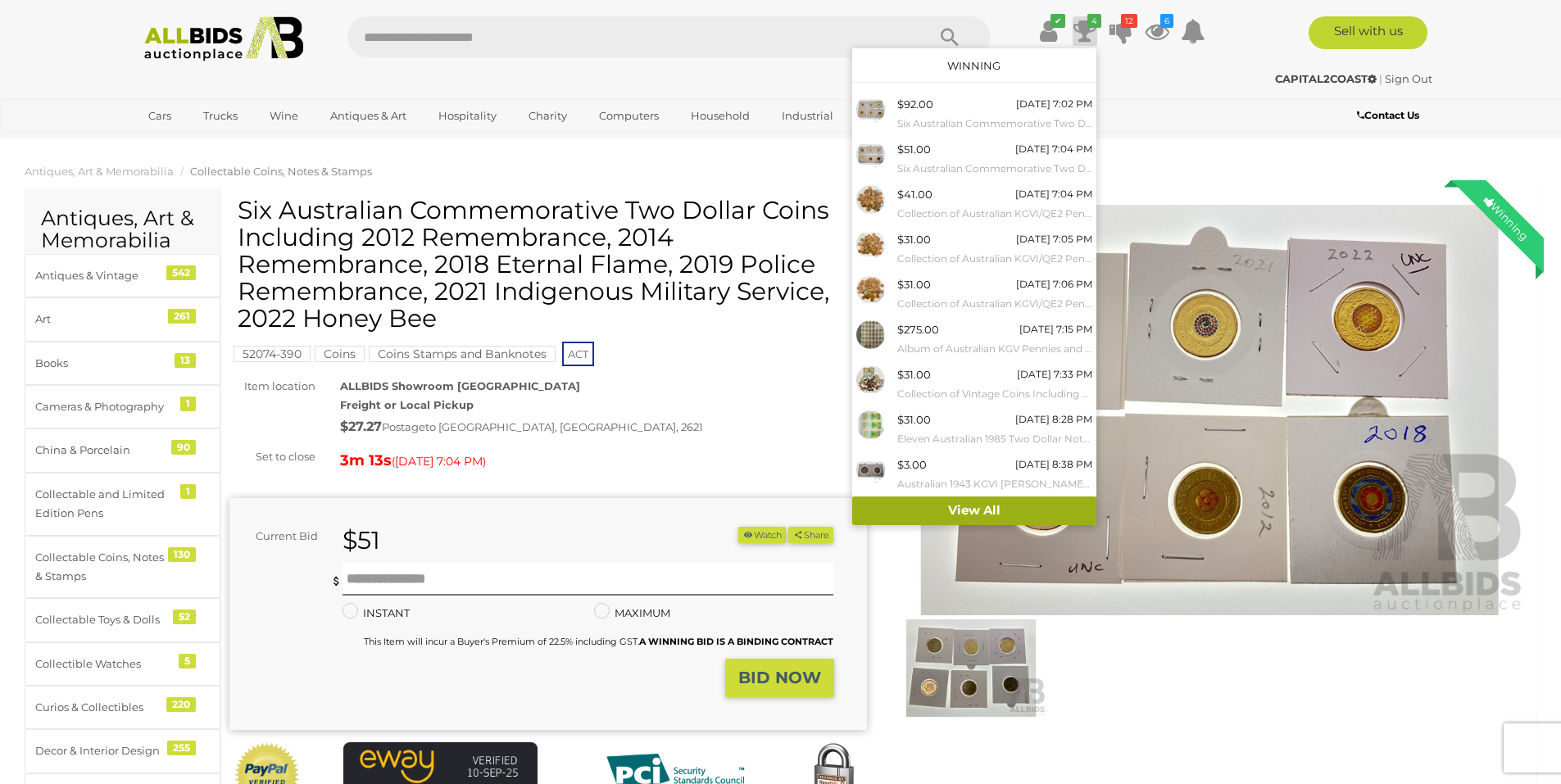
click at [975, 510] on link "View All" at bounding box center [974, 511] width 244 height 29
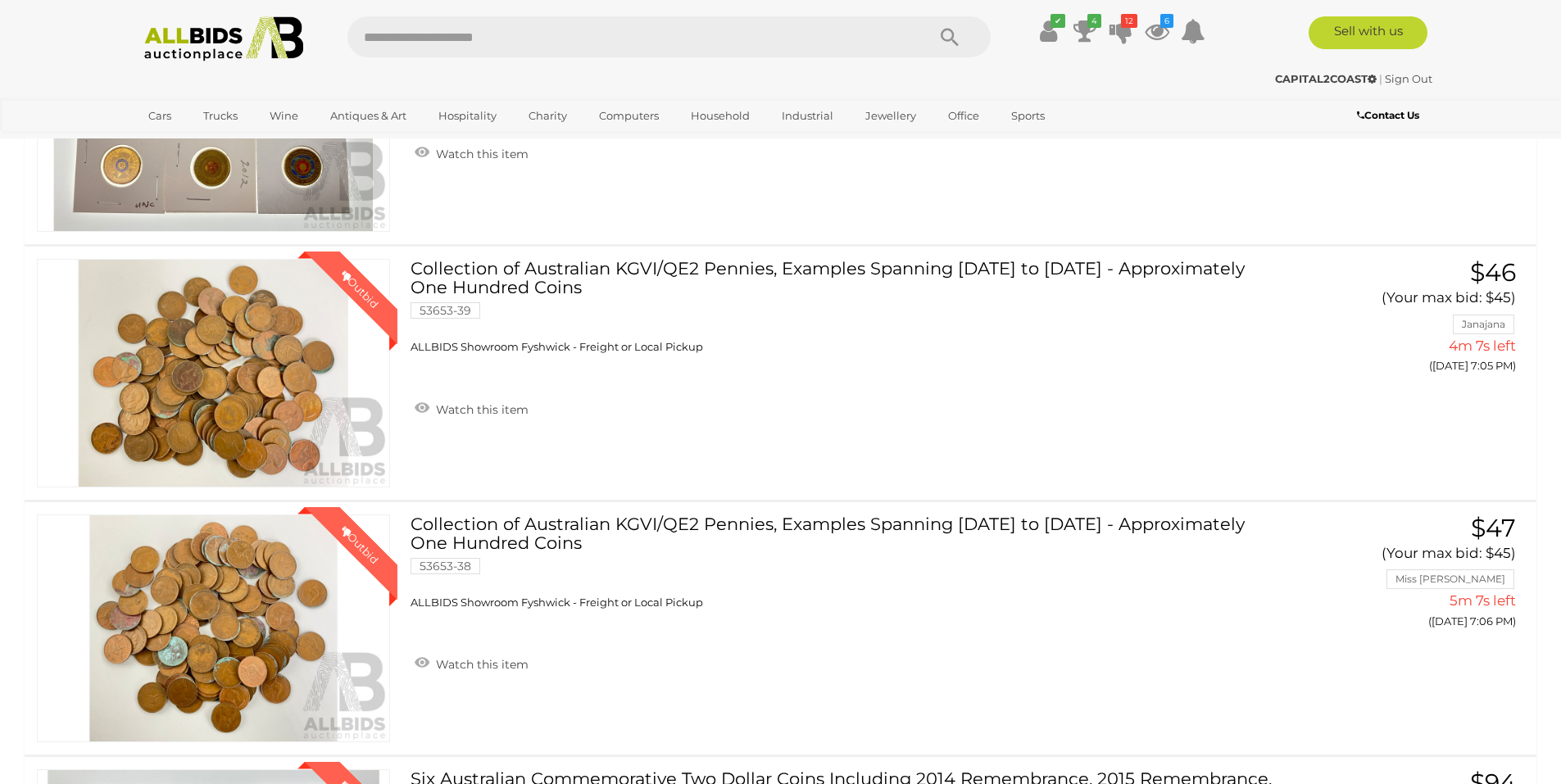
scroll to position [430, 0]
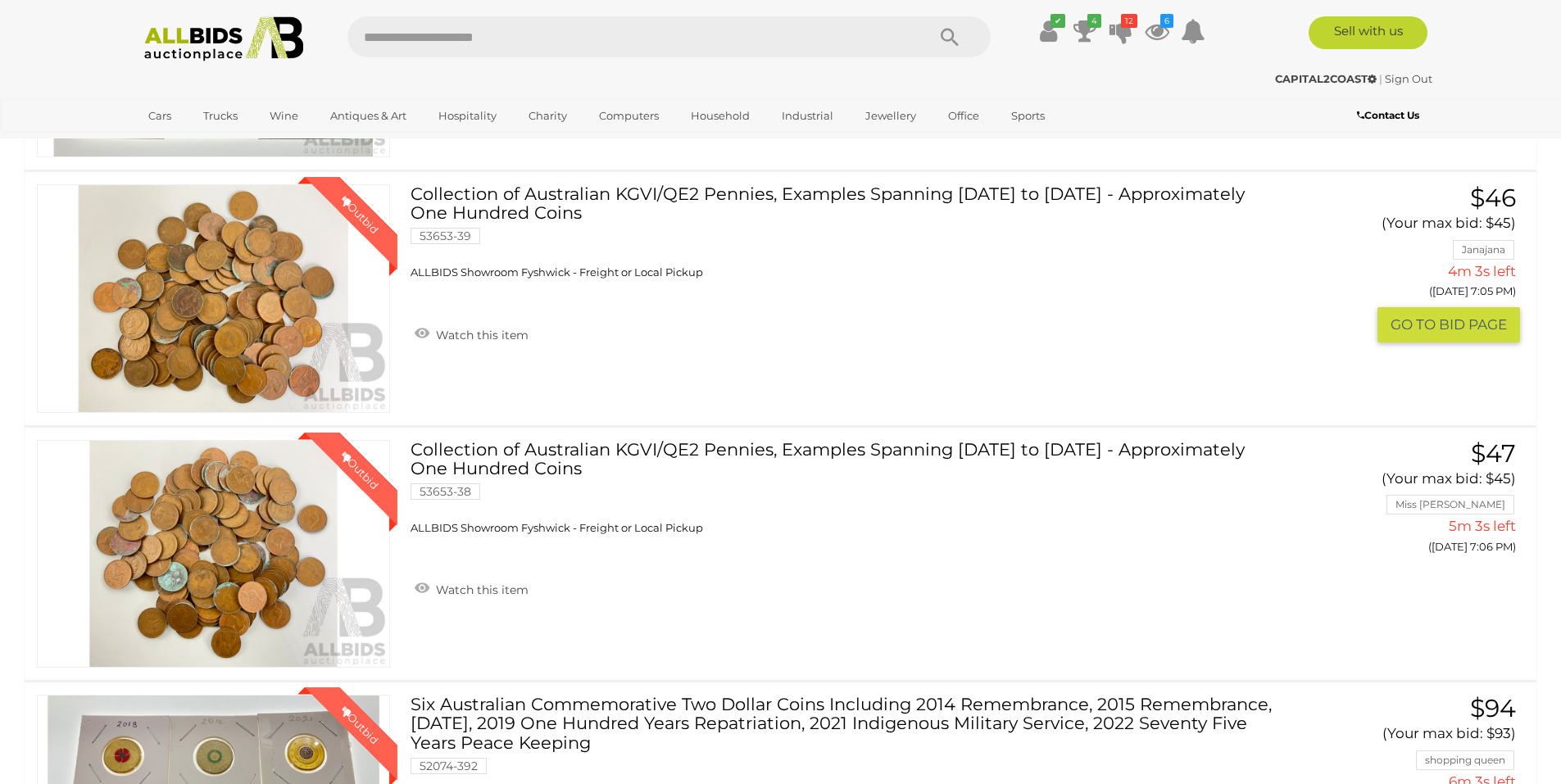
click at [860, 198] on link "Collection of Australian KGVI/QE2 Pennies, Examples Spanning [DATE] to [DATE] -…" at bounding box center [847, 232] width 849 height 95
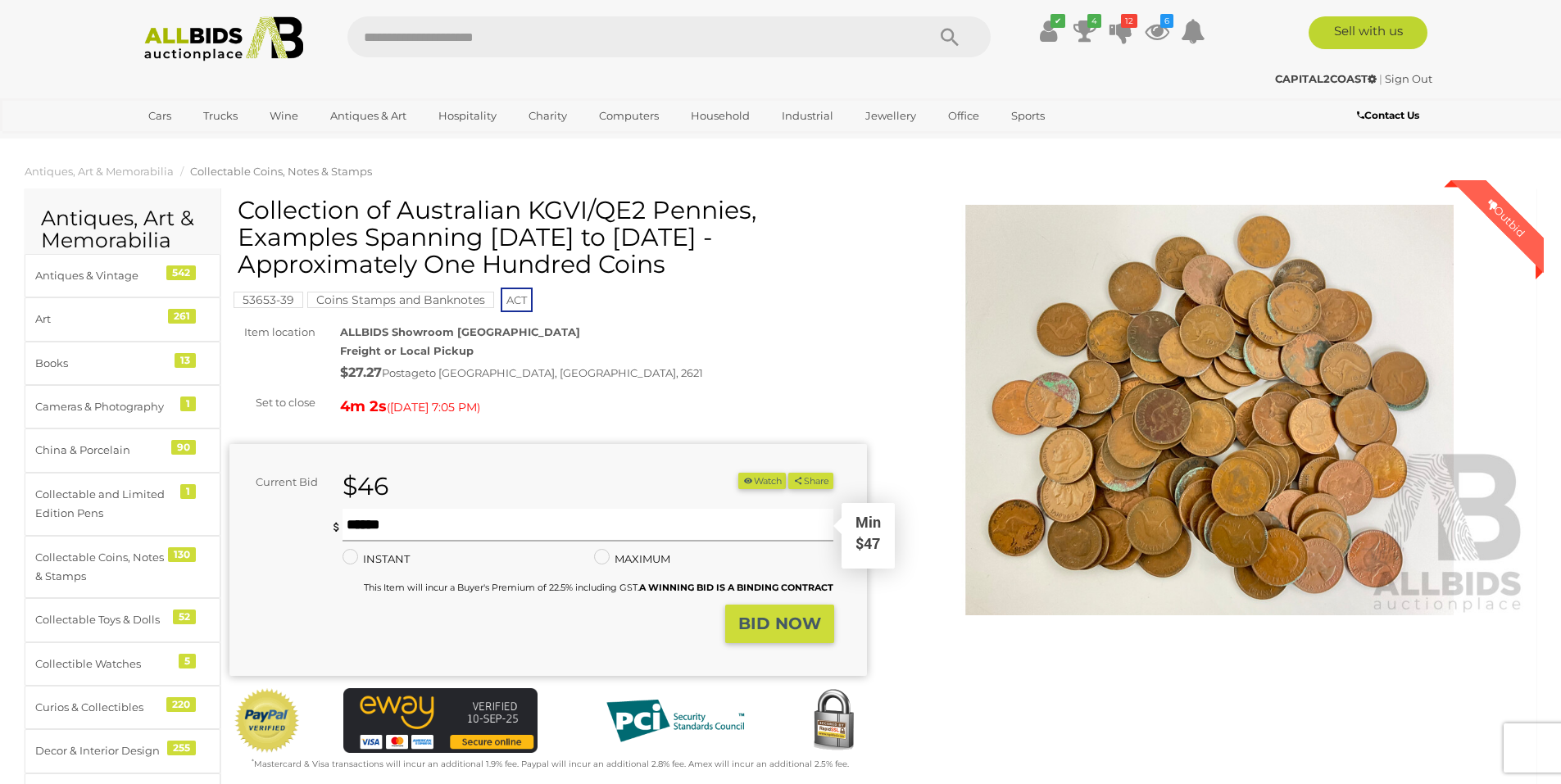
click at [413, 521] on input "text" at bounding box center [588, 525] width 492 height 33
type input "**"
click at [760, 623] on strong "BID NOW" at bounding box center [779, 623] width 83 height 20
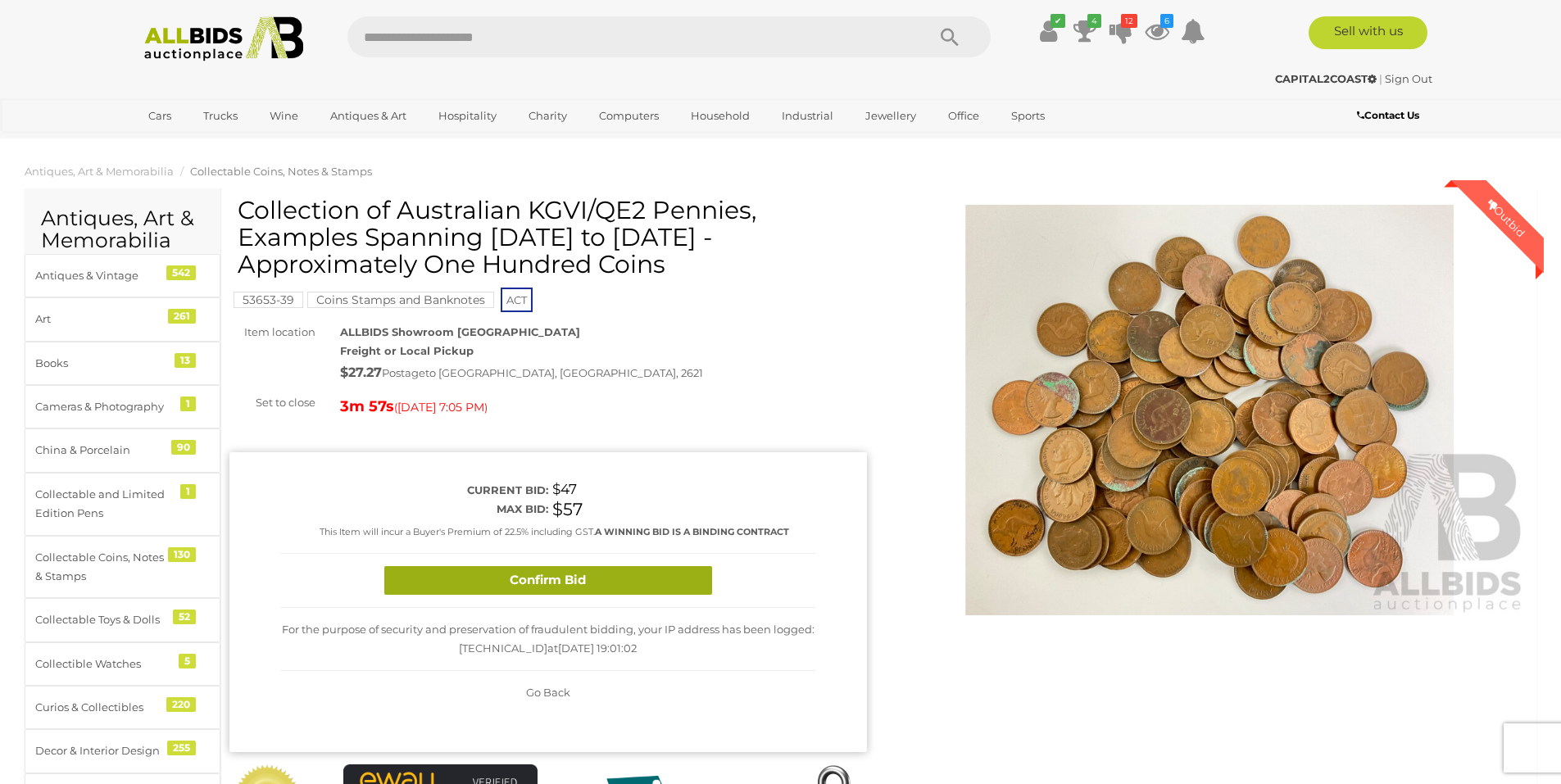
click at [587, 573] on button "Confirm Bid" at bounding box center [548, 581] width 328 height 29
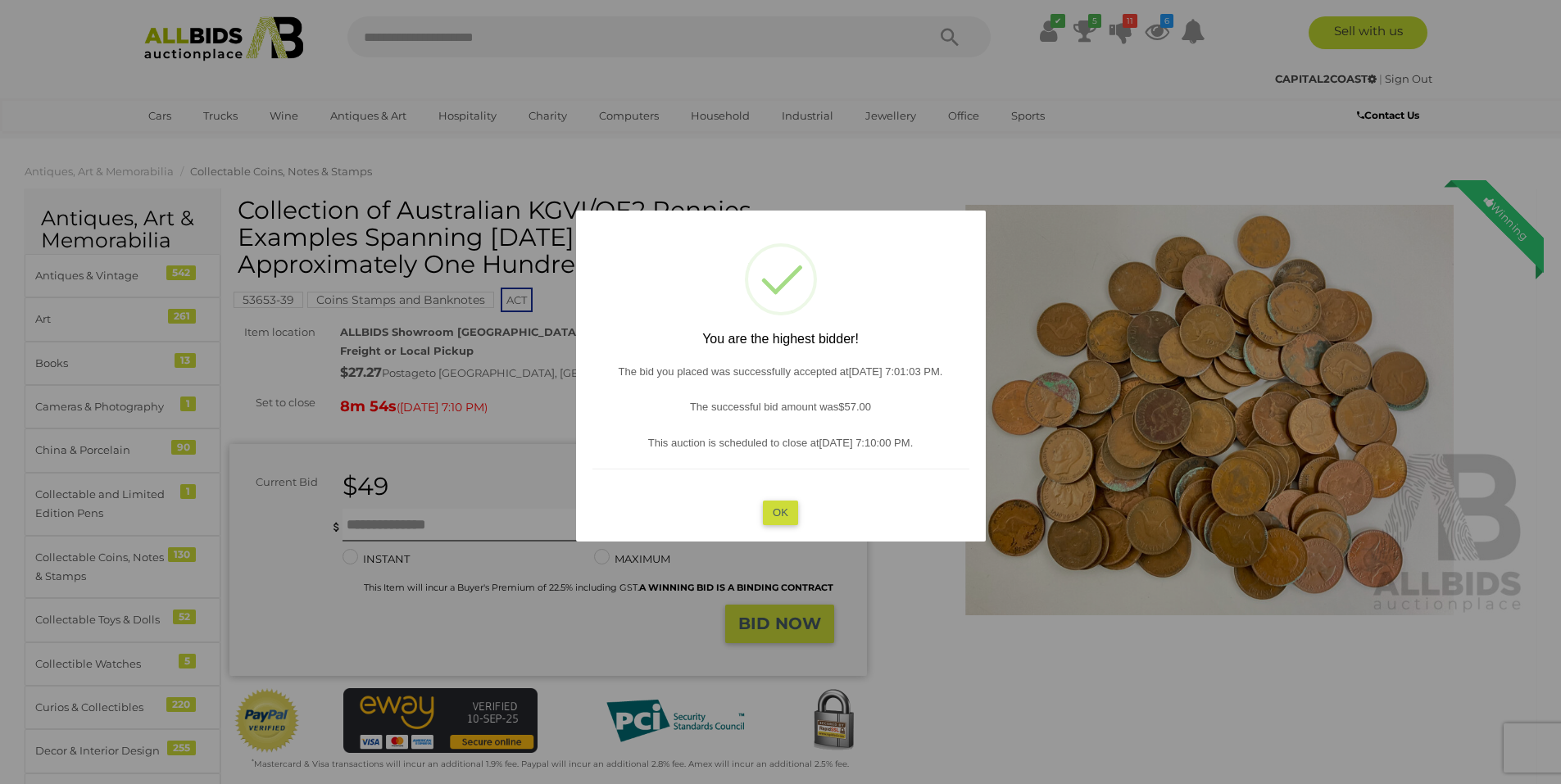
click at [778, 518] on button "OK" at bounding box center [780, 512] width 35 height 24
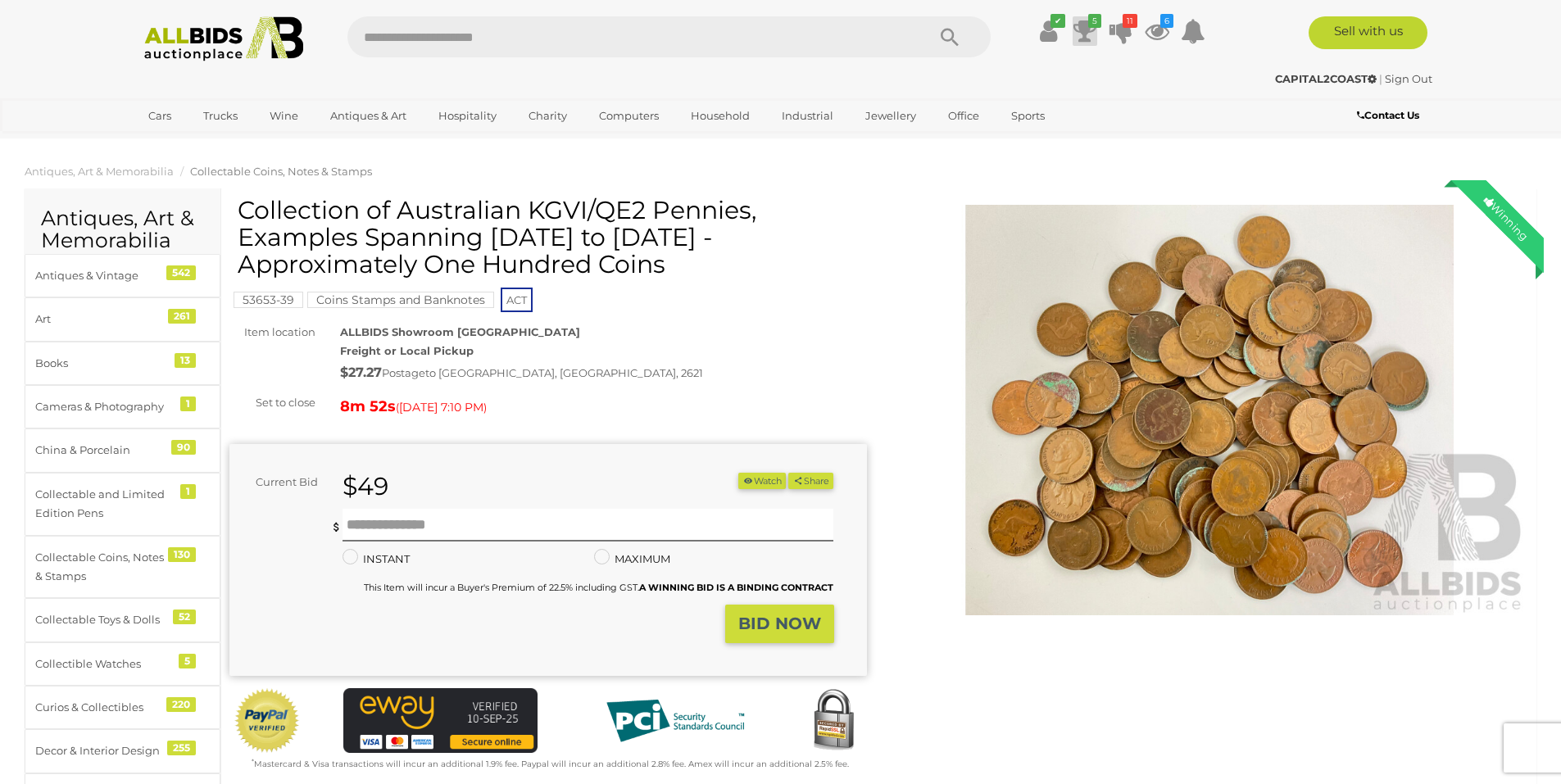
click at [1085, 31] on icon at bounding box center [1084, 31] width 23 height 29
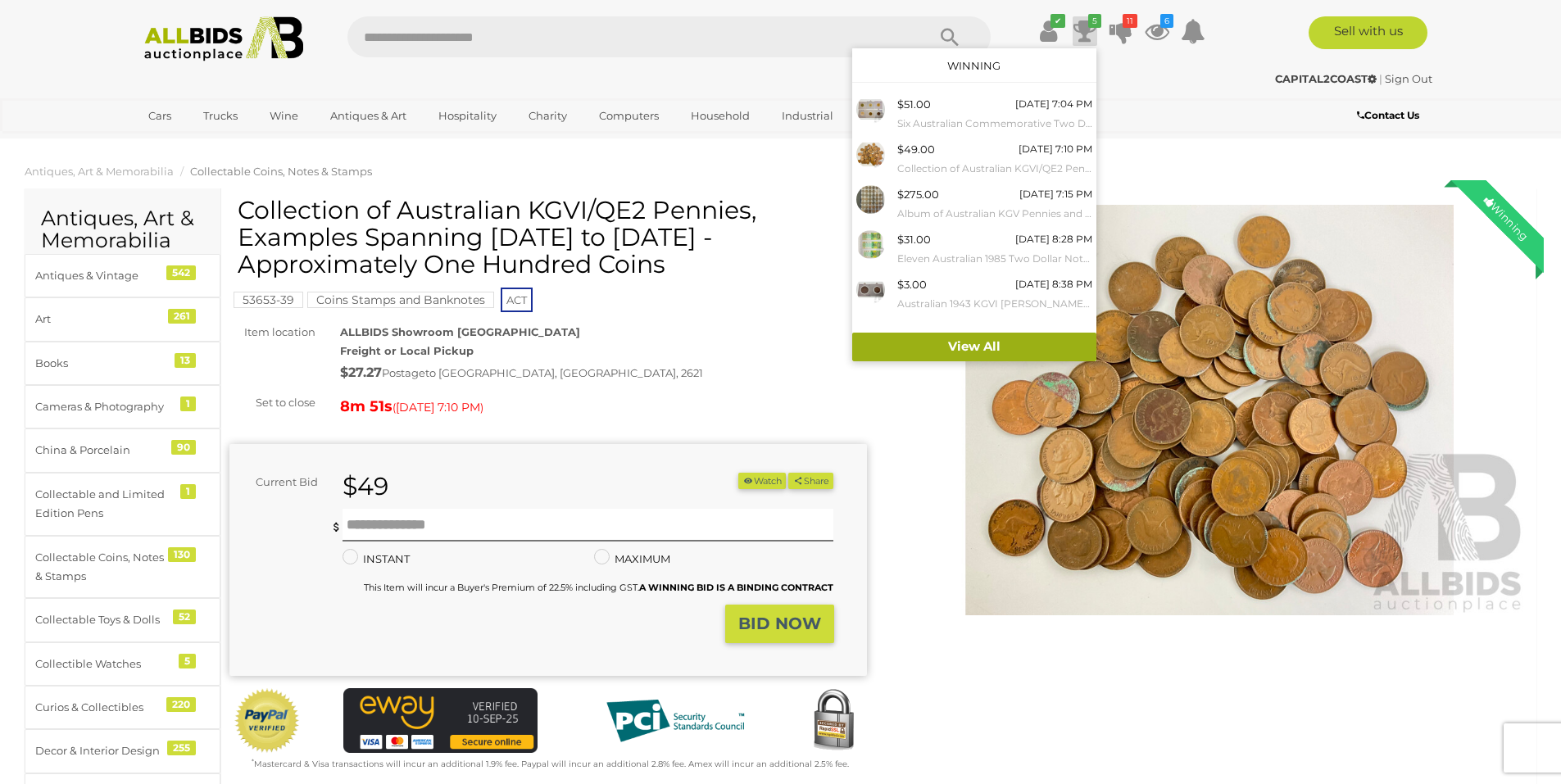
click at [976, 350] on link "View All" at bounding box center [974, 347] width 244 height 29
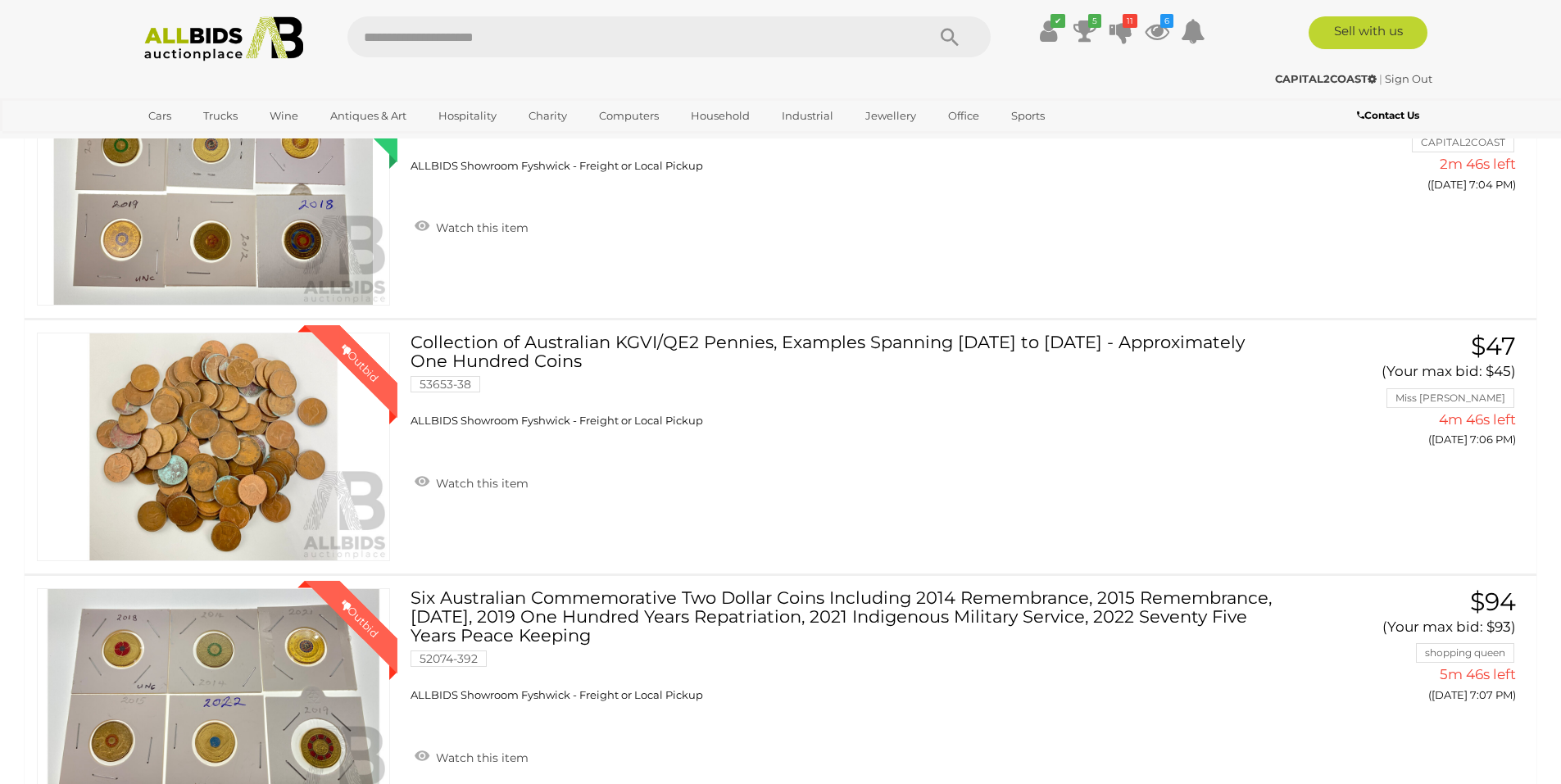
scroll to position [360, 0]
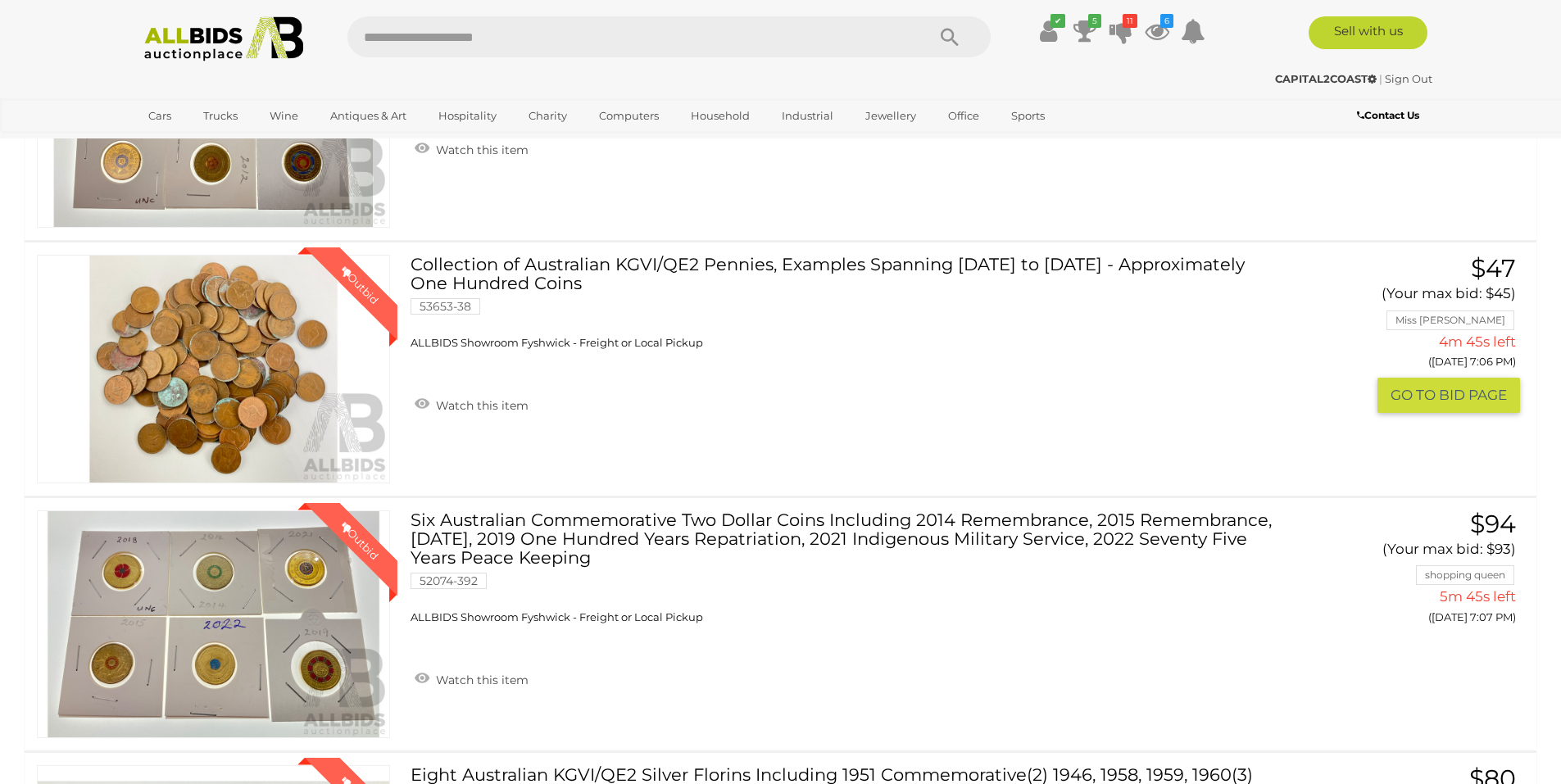
click at [824, 270] on link "Collection of Australian KGVI/QE2 Pennies, Examples Spanning 1938 to 1963 - App…" at bounding box center [847, 302] width 849 height 95
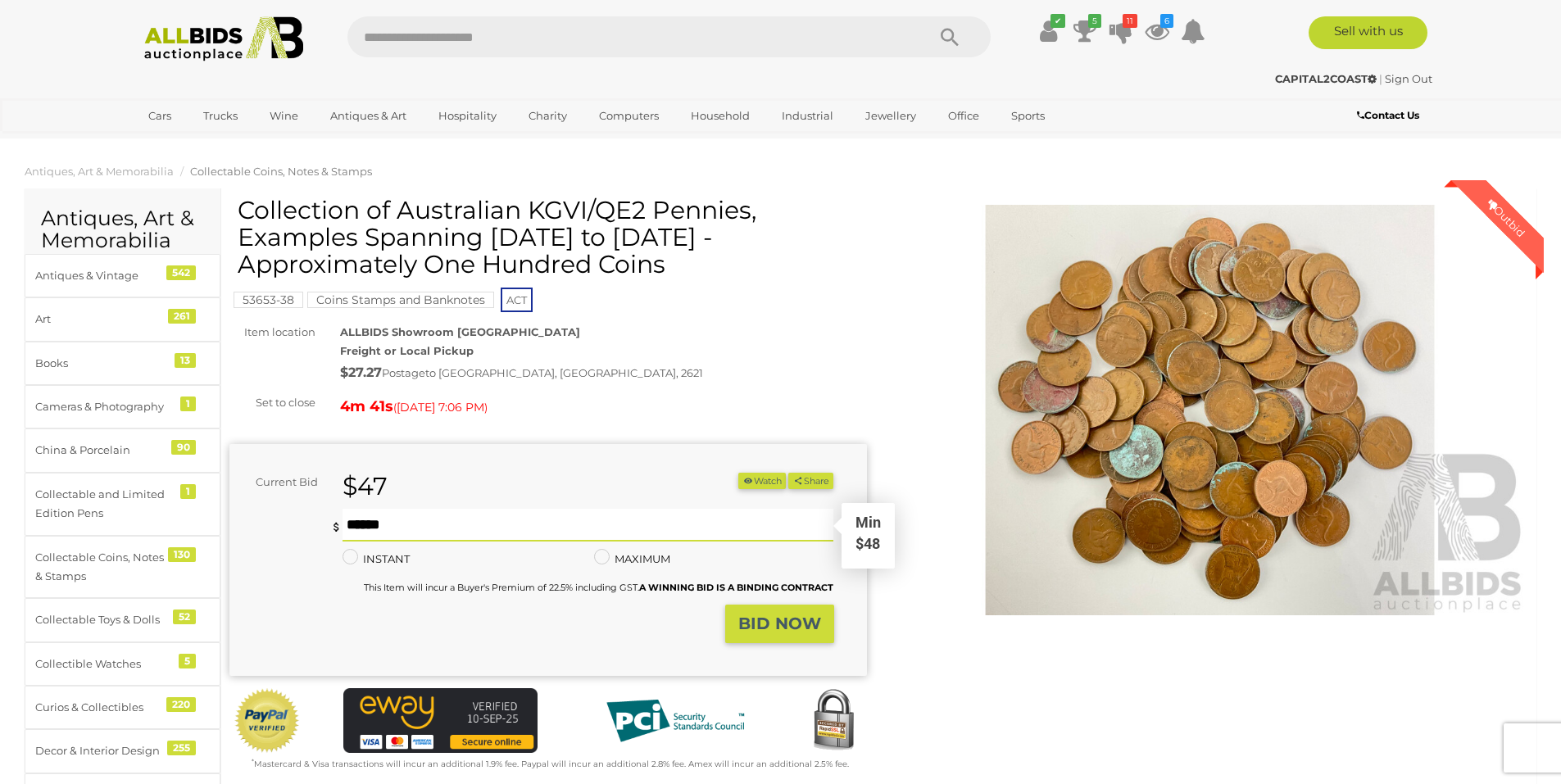
click at [439, 531] on input "text" at bounding box center [588, 525] width 492 height 33
type input "**"
click at [755, 632] on strong "BID NOW" at bounding box center [779, 623] width 83 height 20
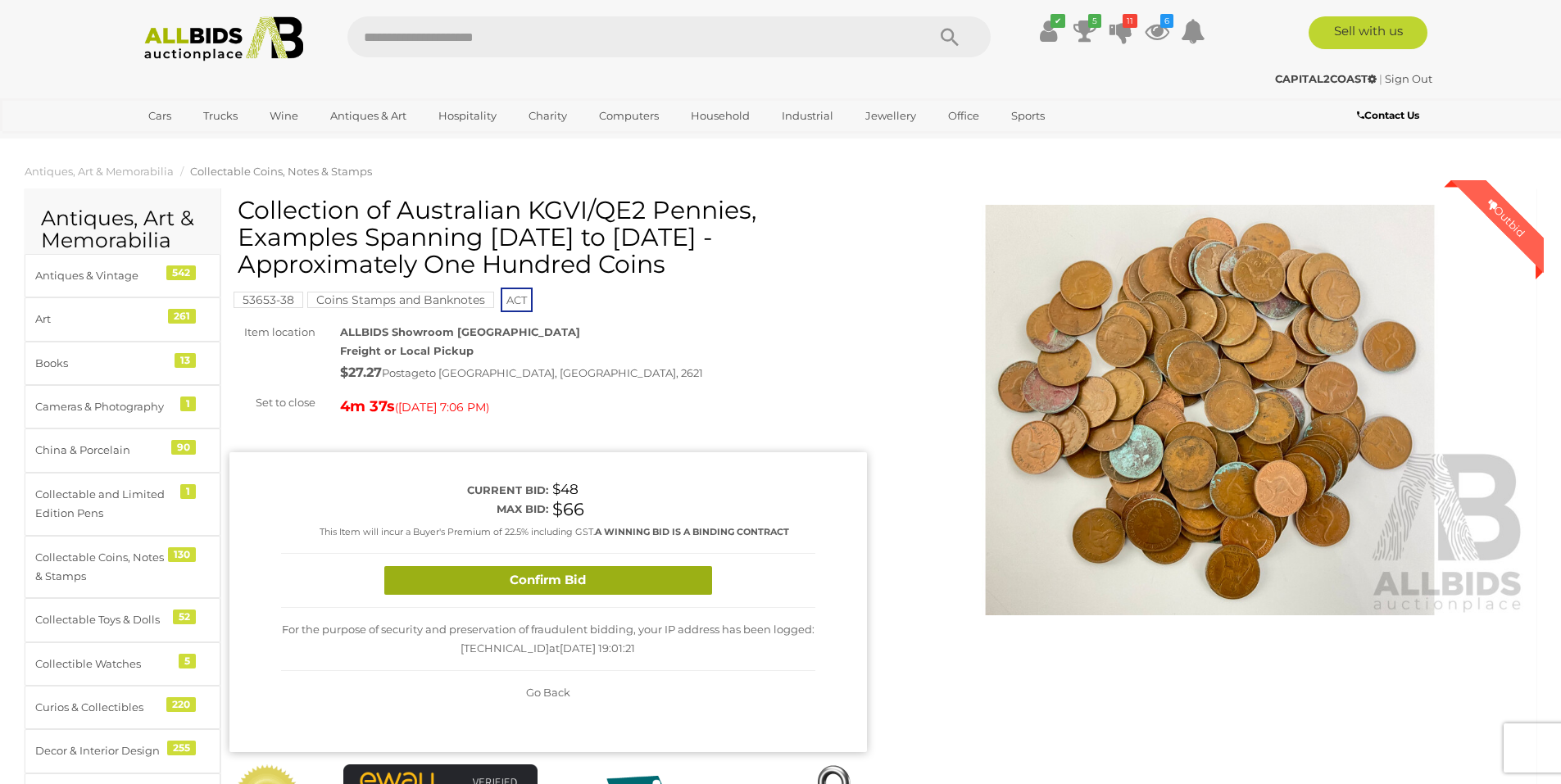
click at [573, 579] on button "Confirm Bid" at bounding box center [548, 581] width 328 height 29
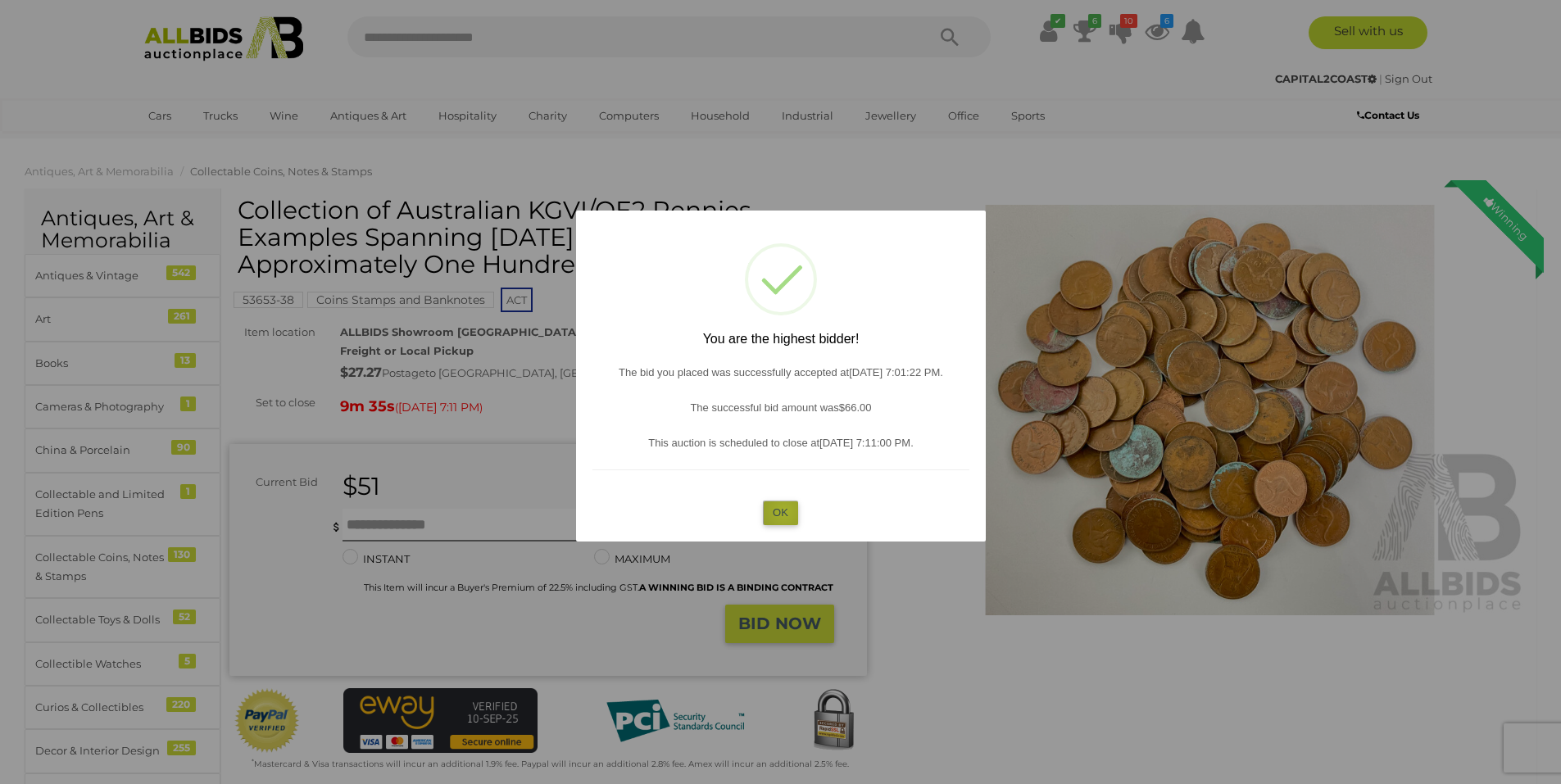
click at [784, 511] on button "OK" at bounding box center [780, 512] width 35 height 24
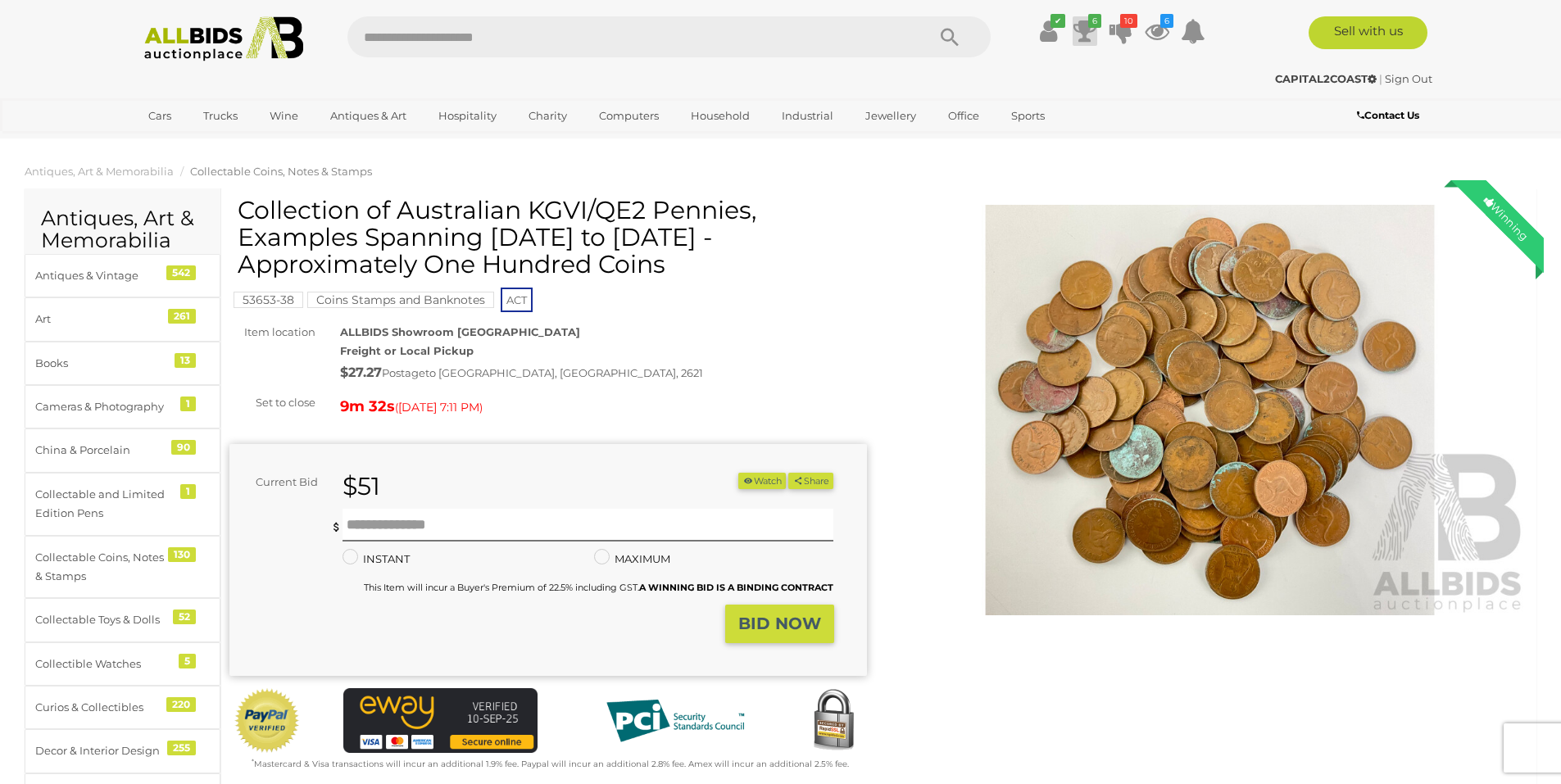
click at [1079, 35] on icon at bounding box center [1084, 31] width 23 height 29
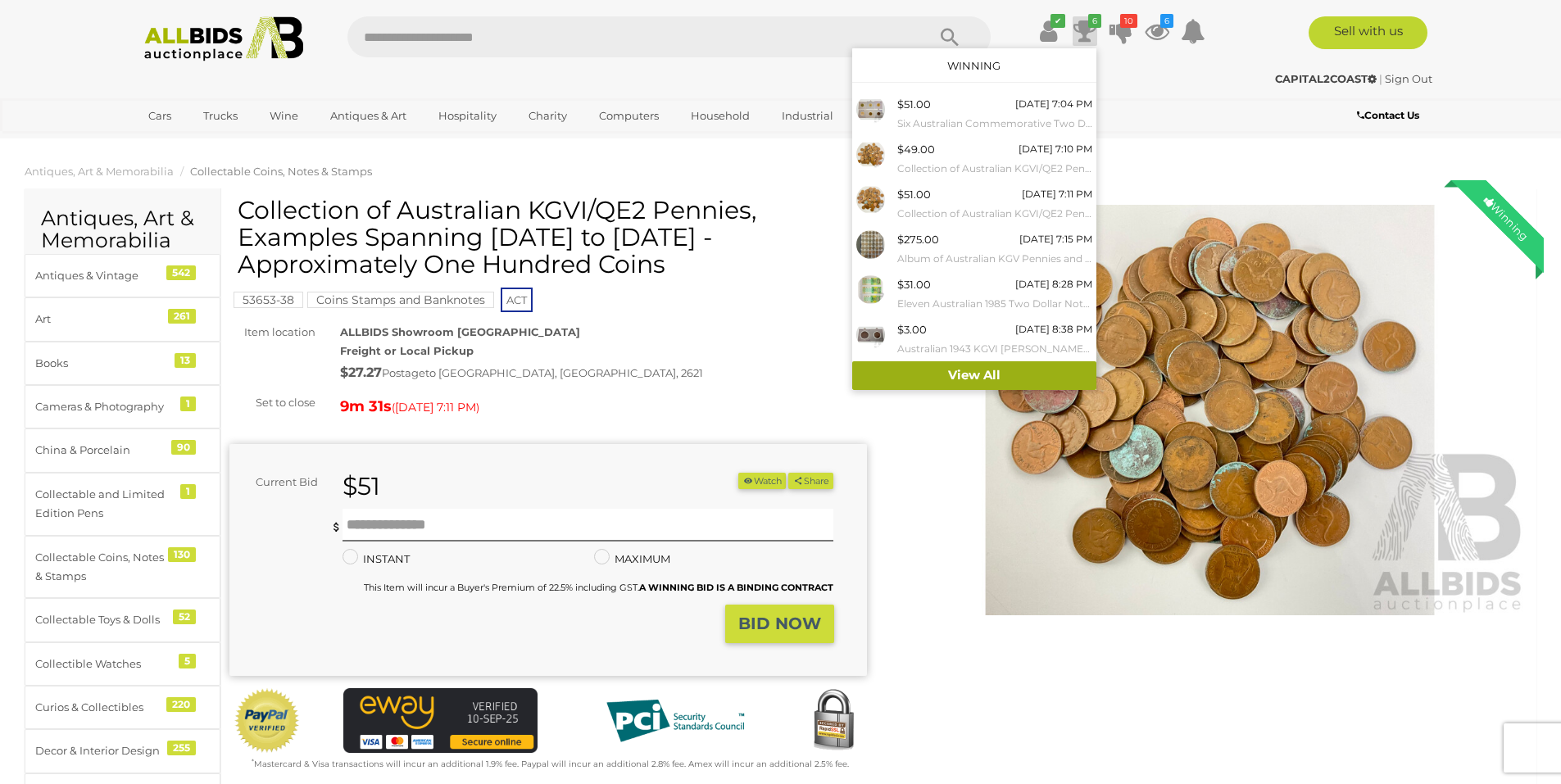
click at [970, 368] on link "View All" at bounding box center [974, 376] width 244 height 29
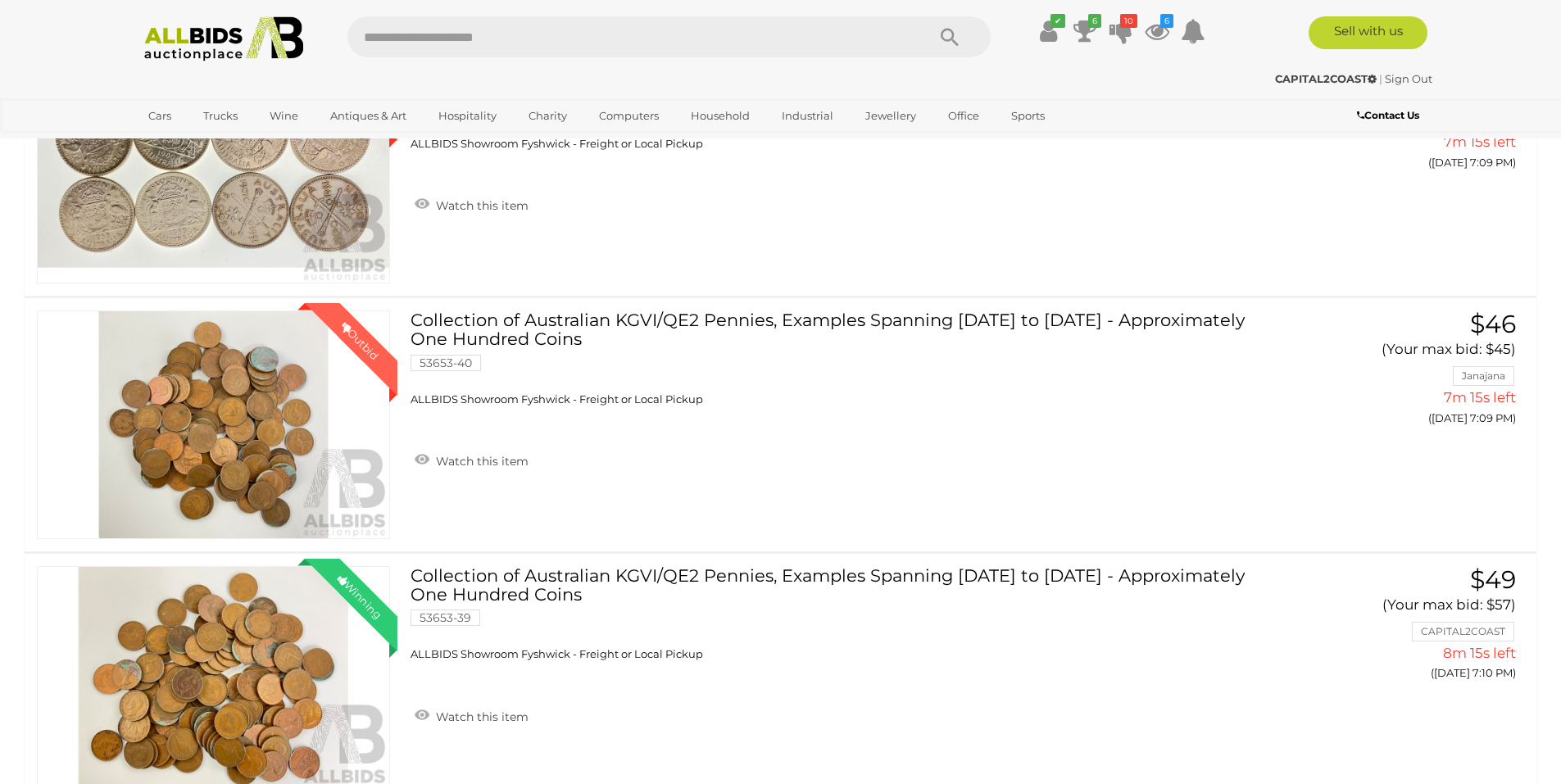
scroll to position [894, 0]
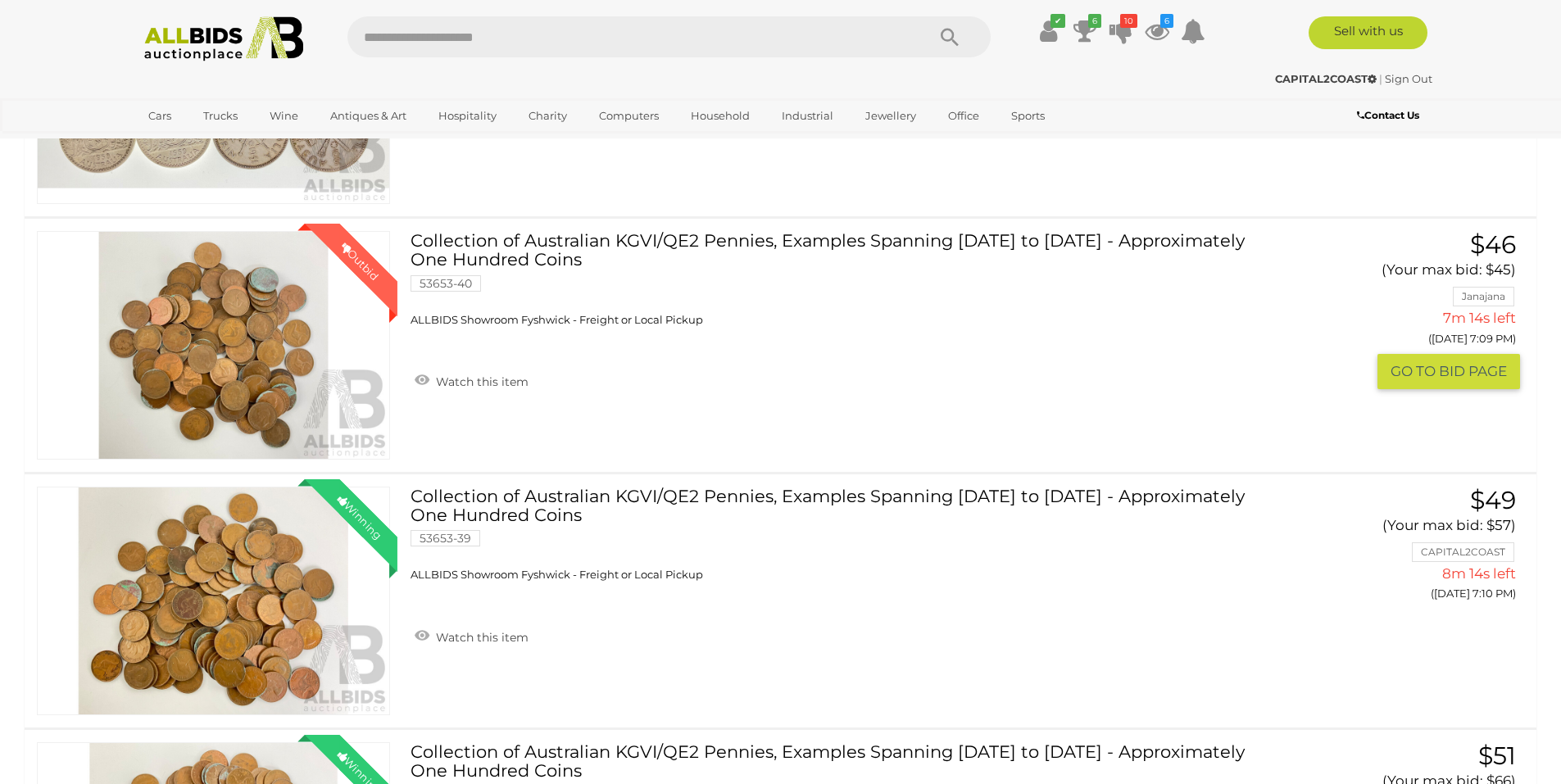
click at [814, 239] on link "Collection of Australian KGVI/QE2 Pennies, Examples Spanning 1938 to 1964 - App…" at bounding box center [847, 278] width 849 height 95
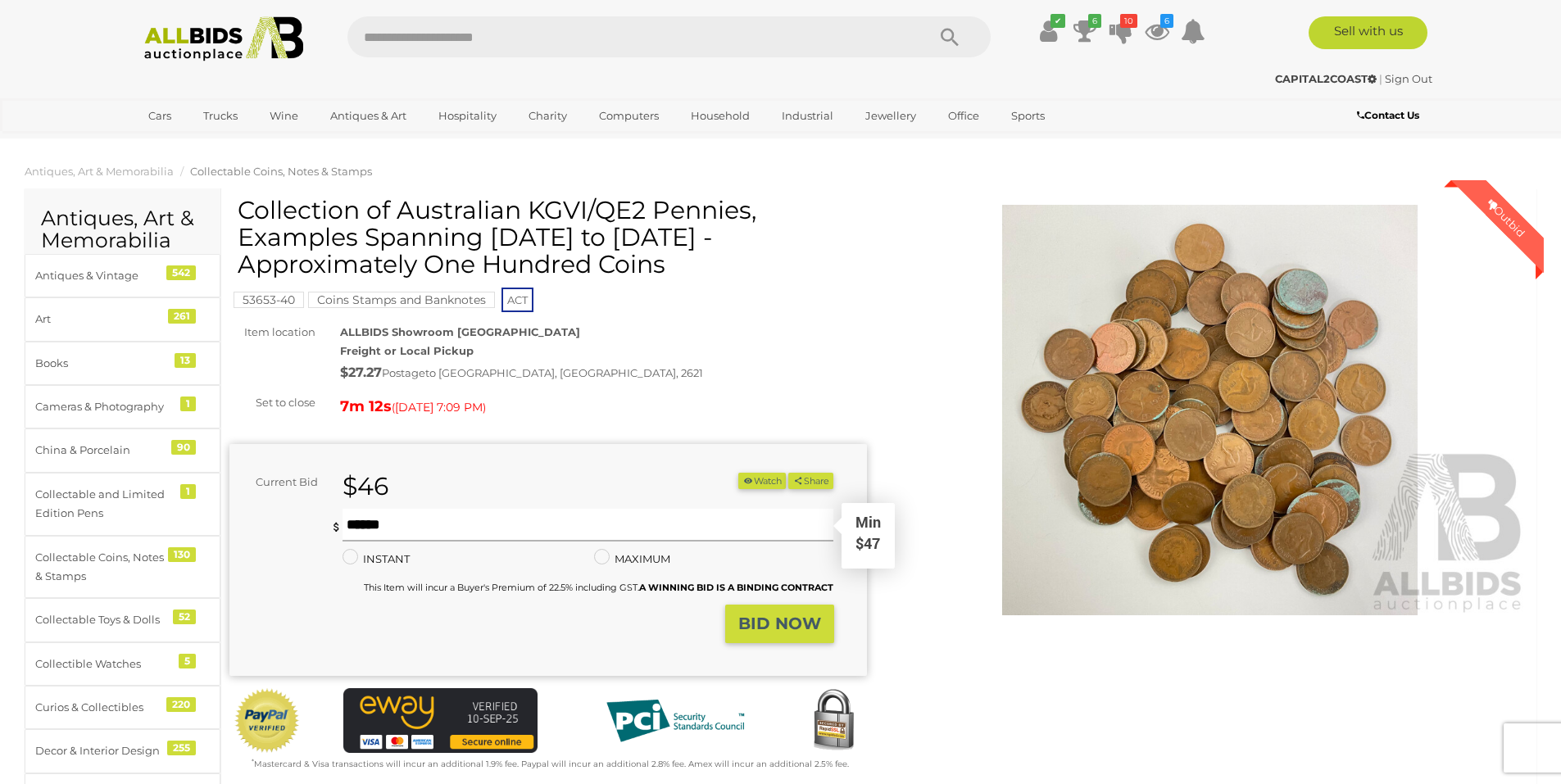
click at [471, 522] on input "text" at bounding box center [588, 525] width 492 height 33
type input "**"
click at [792, 629] on strong "BID NOW" at bounding box center [779, 623] width 83 height 20
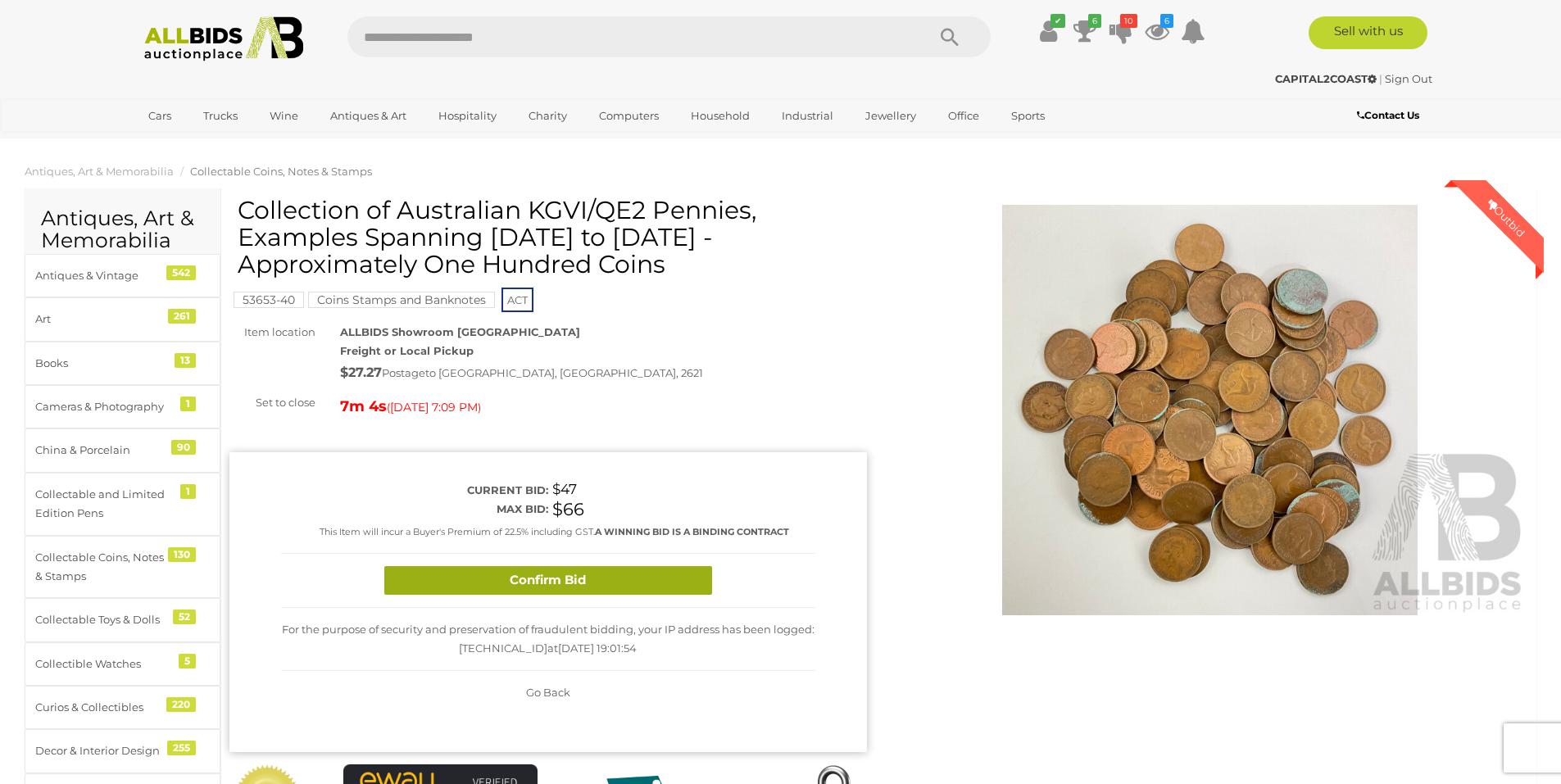
click at [575, 573] on button "Confirm Bid" at bounding box center [548, 581] width 328 height 29
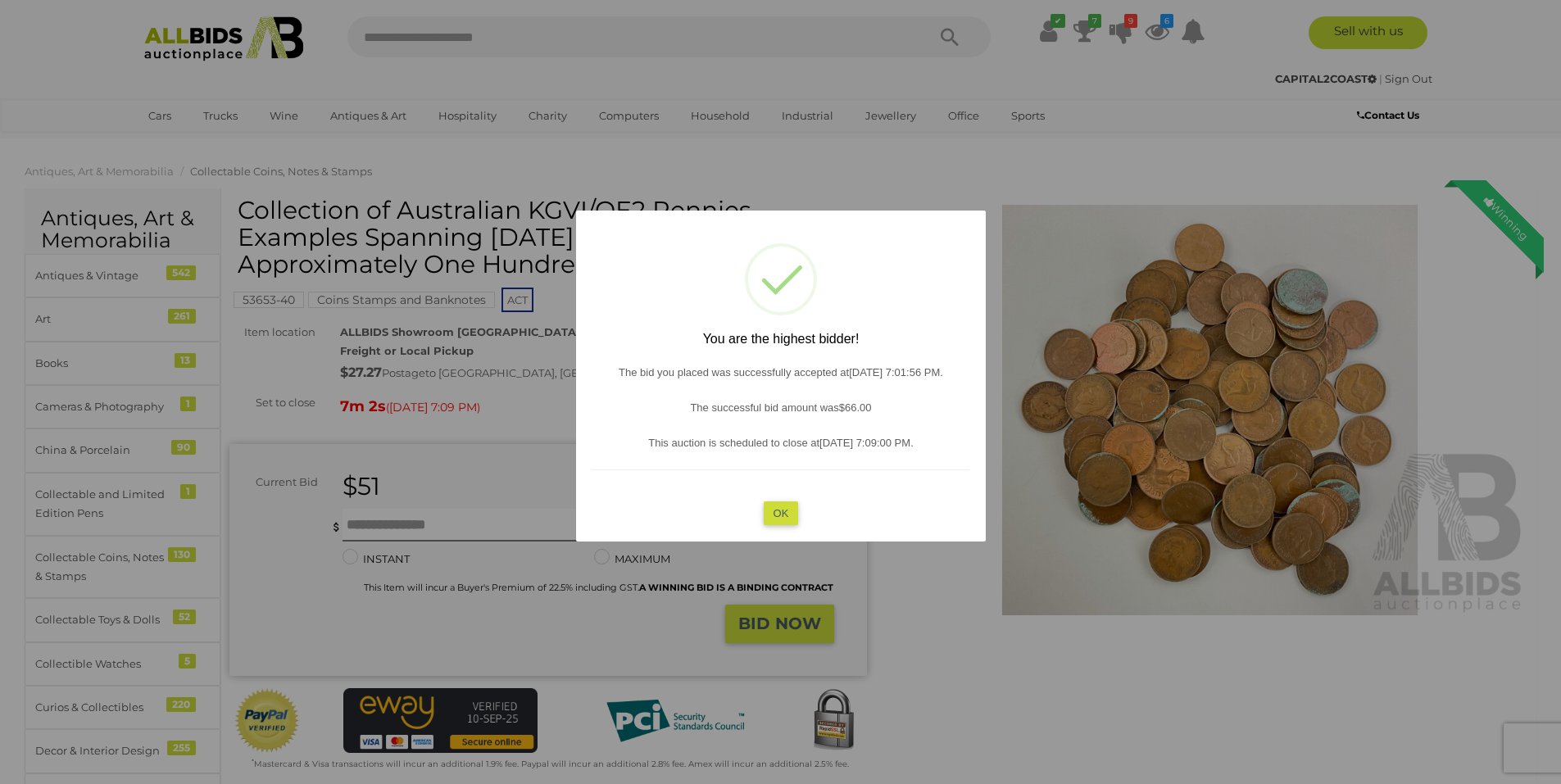
click at [771, 531] on div "? ! i You are the highest bidder! The bid you placed was successfully accepted …" at bounding box center [780, 376] width 410 height 331
click at [771, 525] on div "? ! i You are the highest bidder! The bid you placed was successfully accepted …" at bounding box center [780, 376] width 410 height 331
click at [787, 516] on button "OK" at bounding box center [780, 512] width 35 height 24
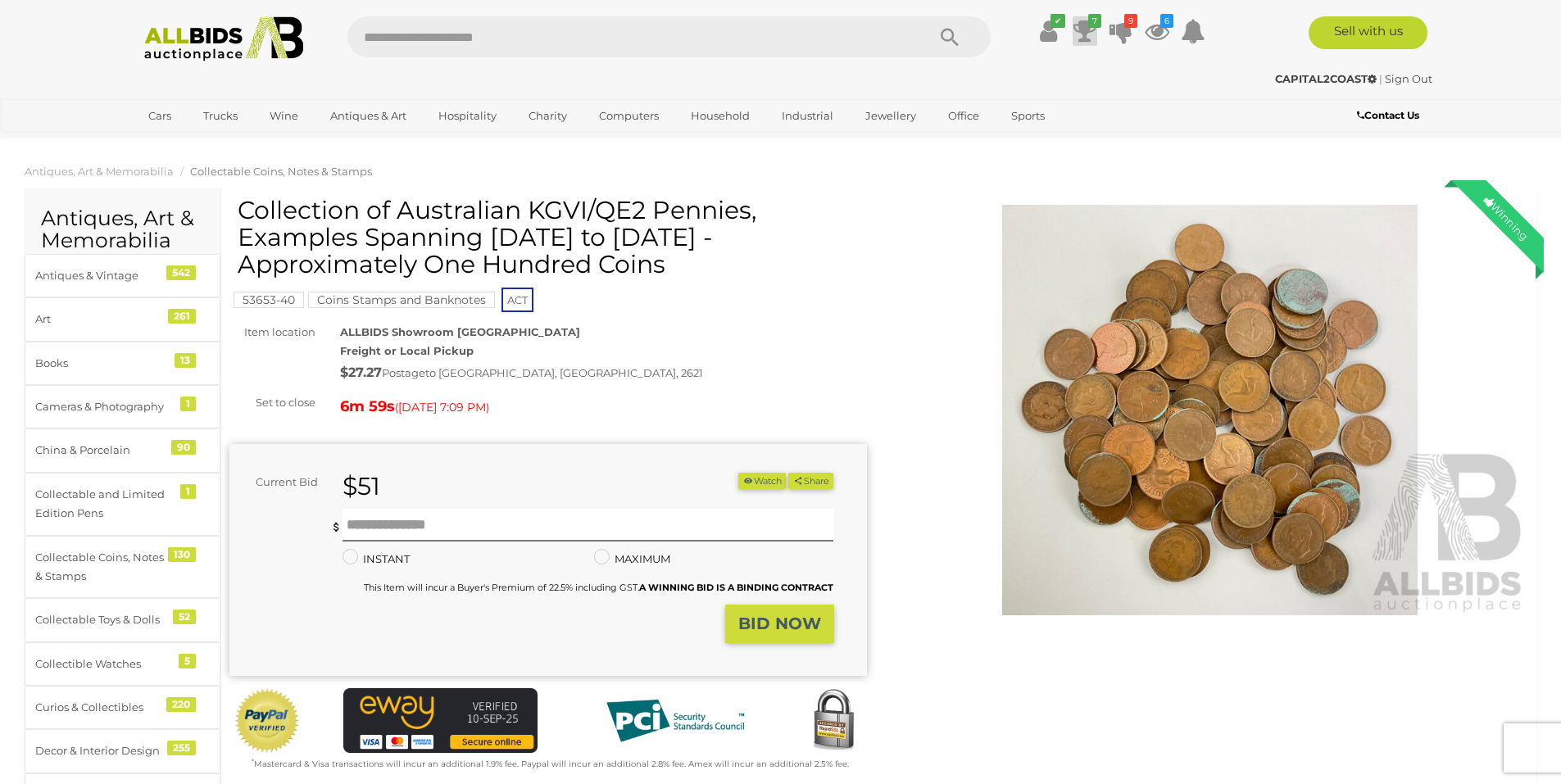
click at [1091, 31] on icon at bounding box center [1084, 31] width 23 height 29
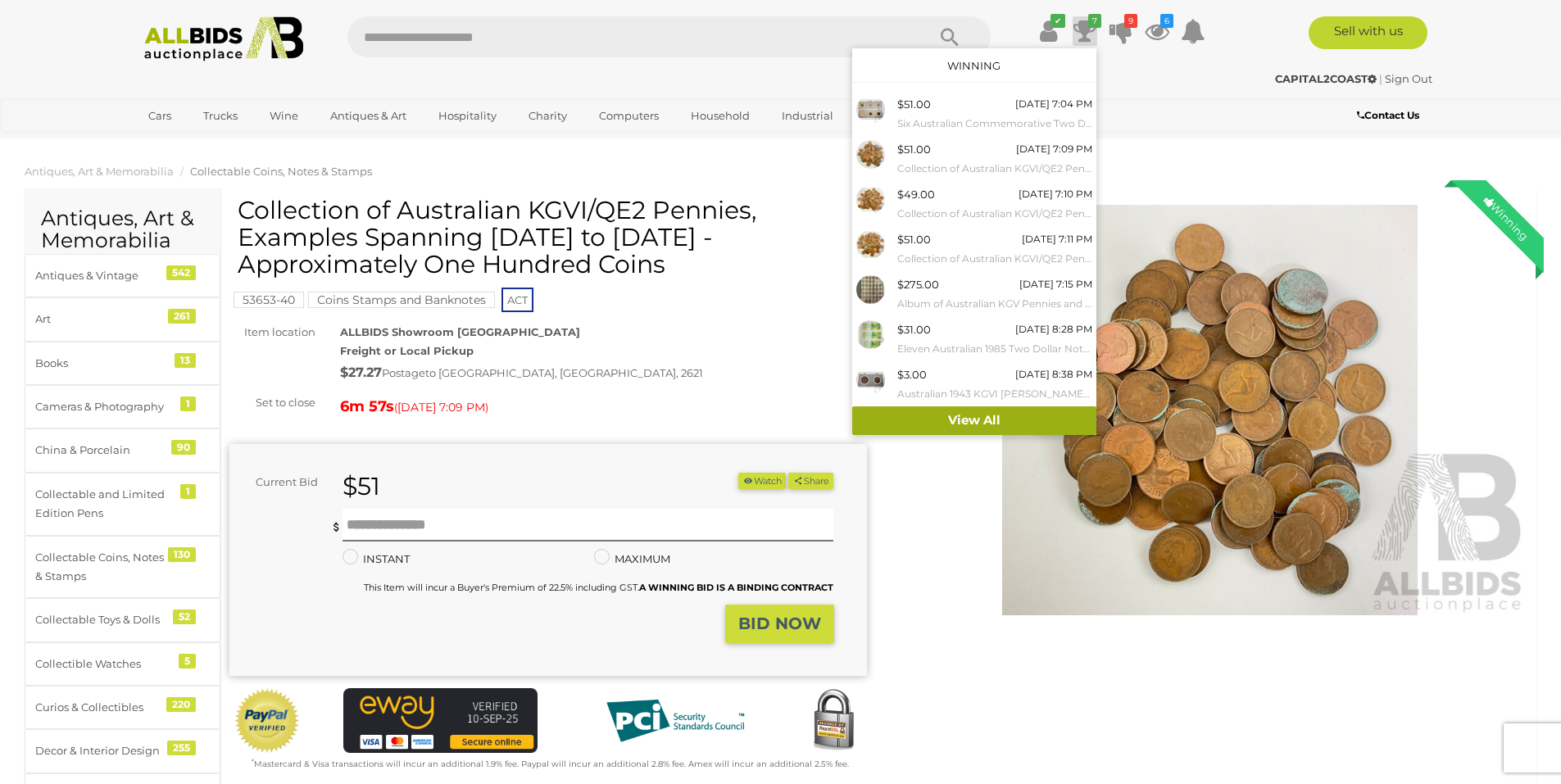
click at [979, 412] on link "View All" at bounding box center [974, 421] width 244 height 29
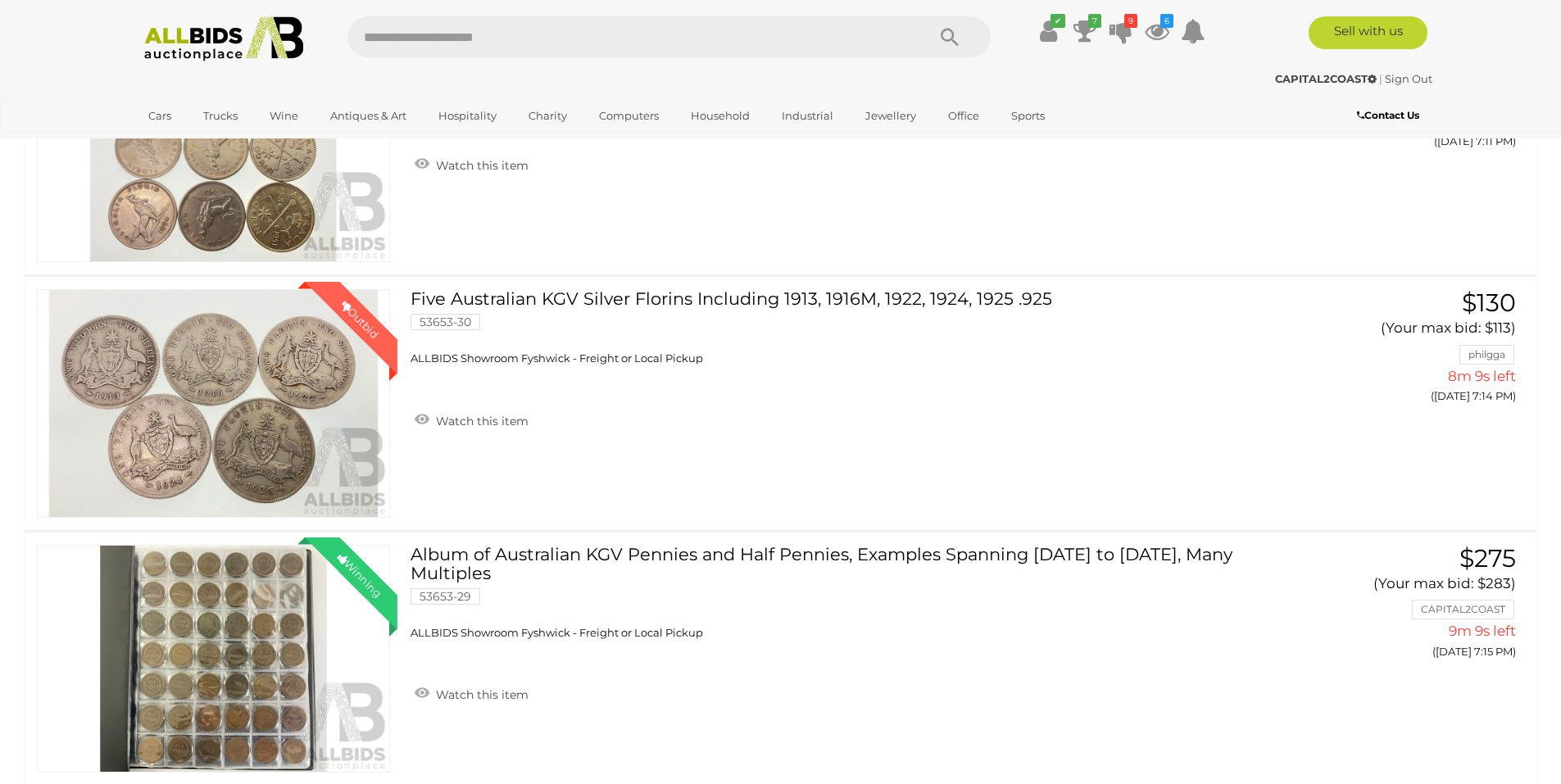
scroll to position [1861, 0]
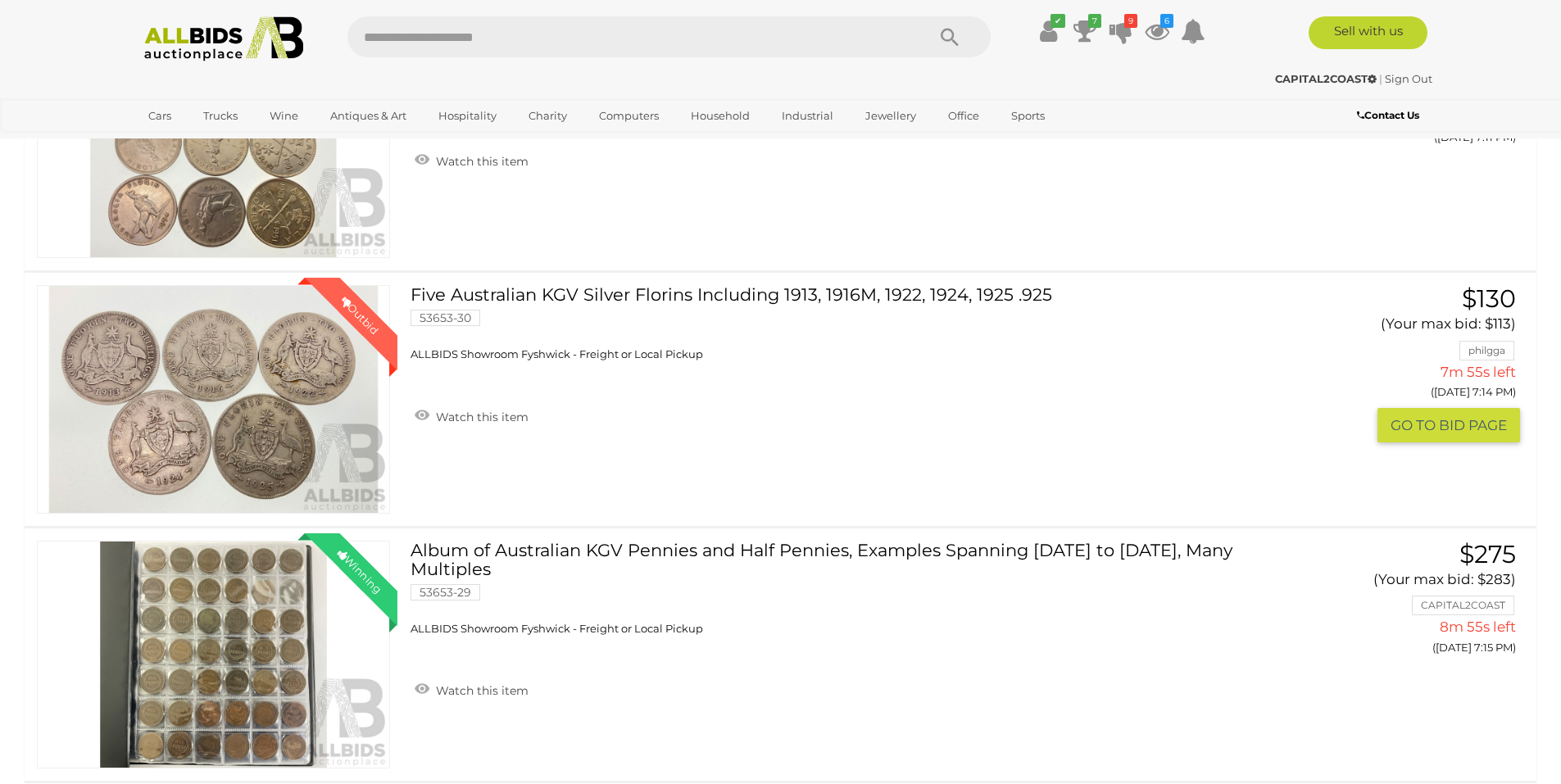
click at [986, 293] on link "Five Australian KGV Silver Florins Including 1913, 1916M, 1922, 1924, 1925 .925…" at bounding box center [847, 323] width 849 height 77
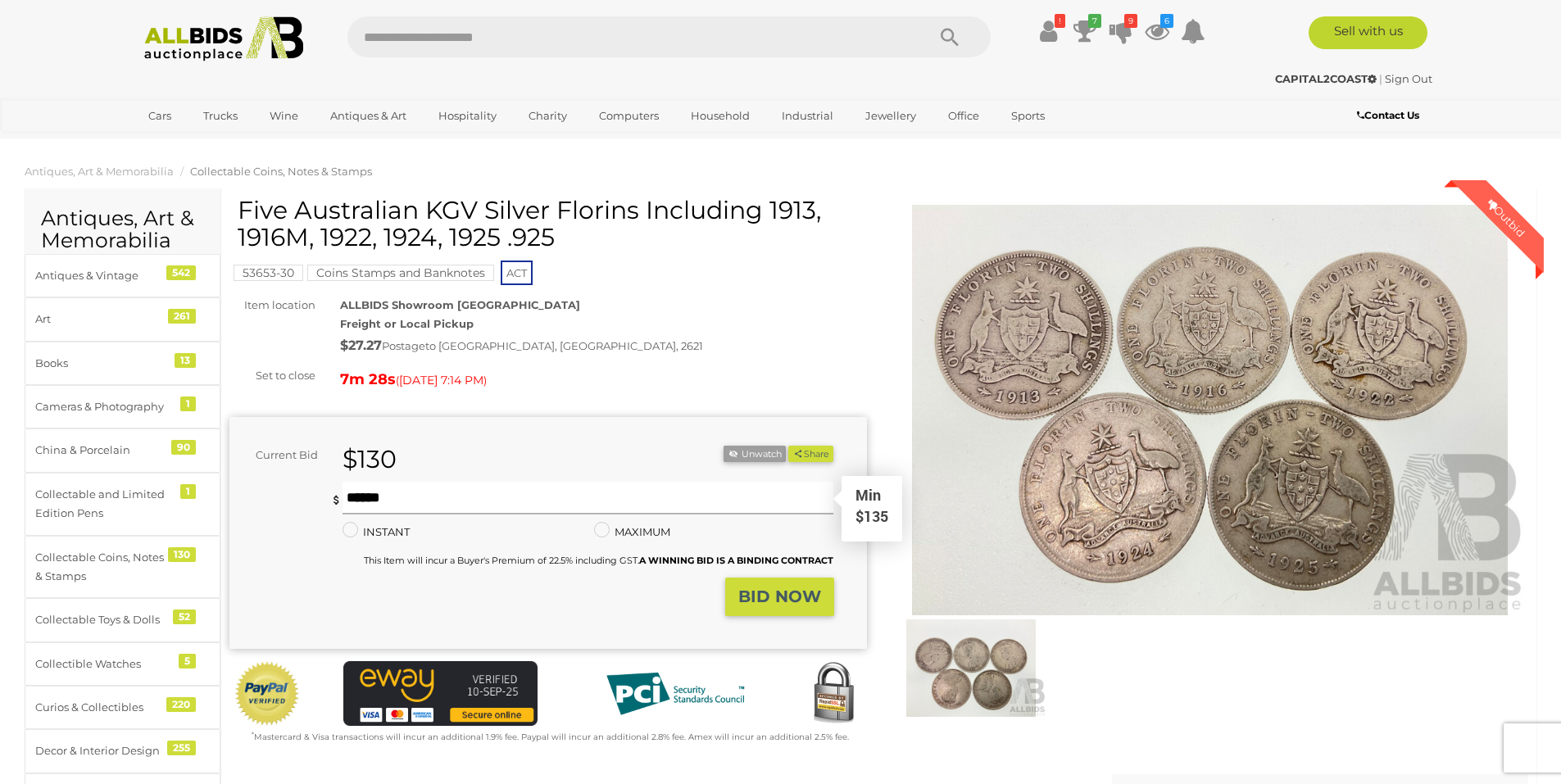
click at [592, 496] on input "text" at bounding box center [588, 498] width 492 height 33
click at [504, 495] on input "text" at bounding box center [588, 498] width 492 height 33
type input "***"
click at [817, 611] on button "BID NOW" at bounding box center [780, 597] width 109 height 38
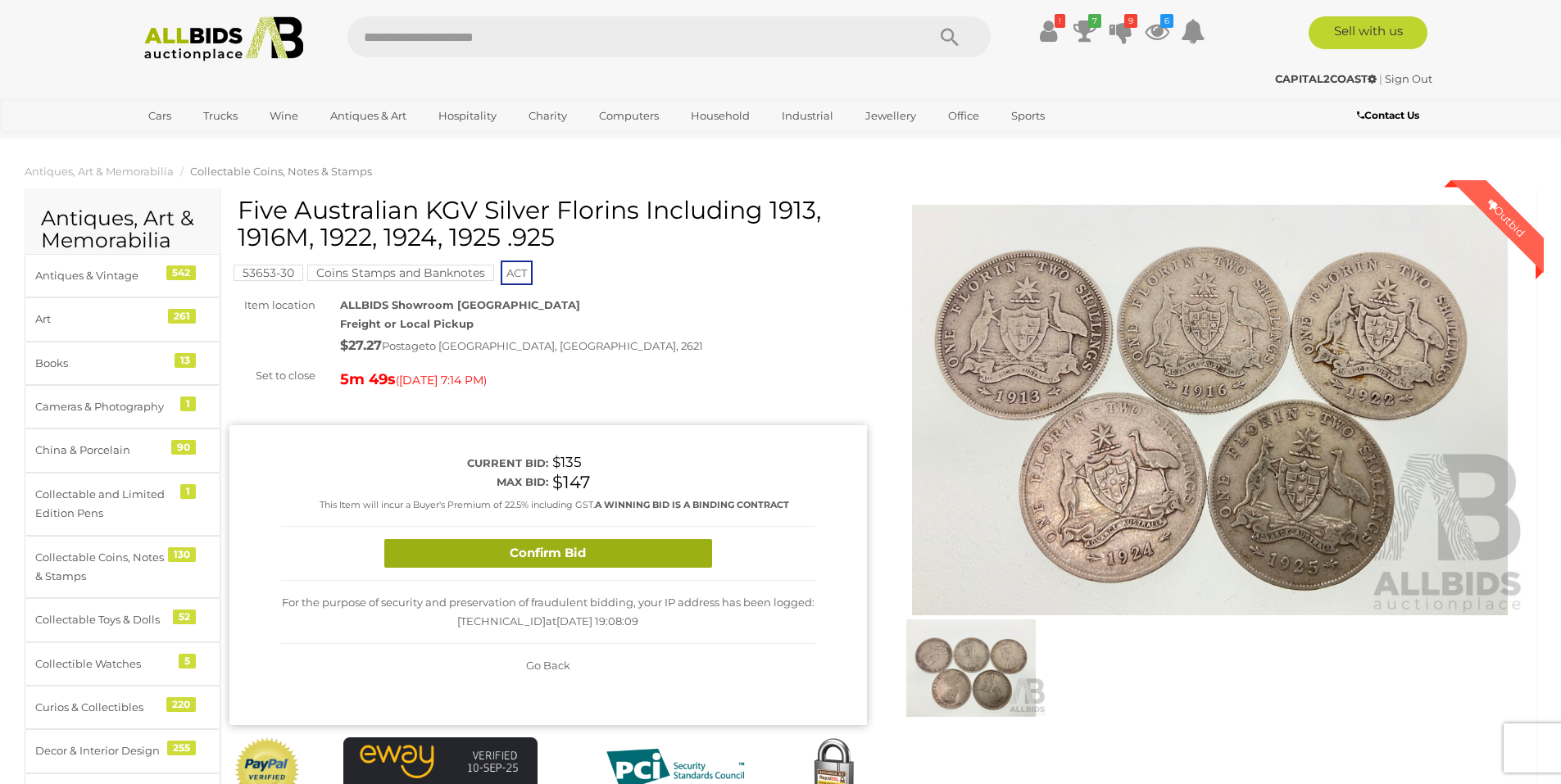
click at [598, 550] on button "Confirm Bid" at bounding box center [548, 553] width 328 height 29
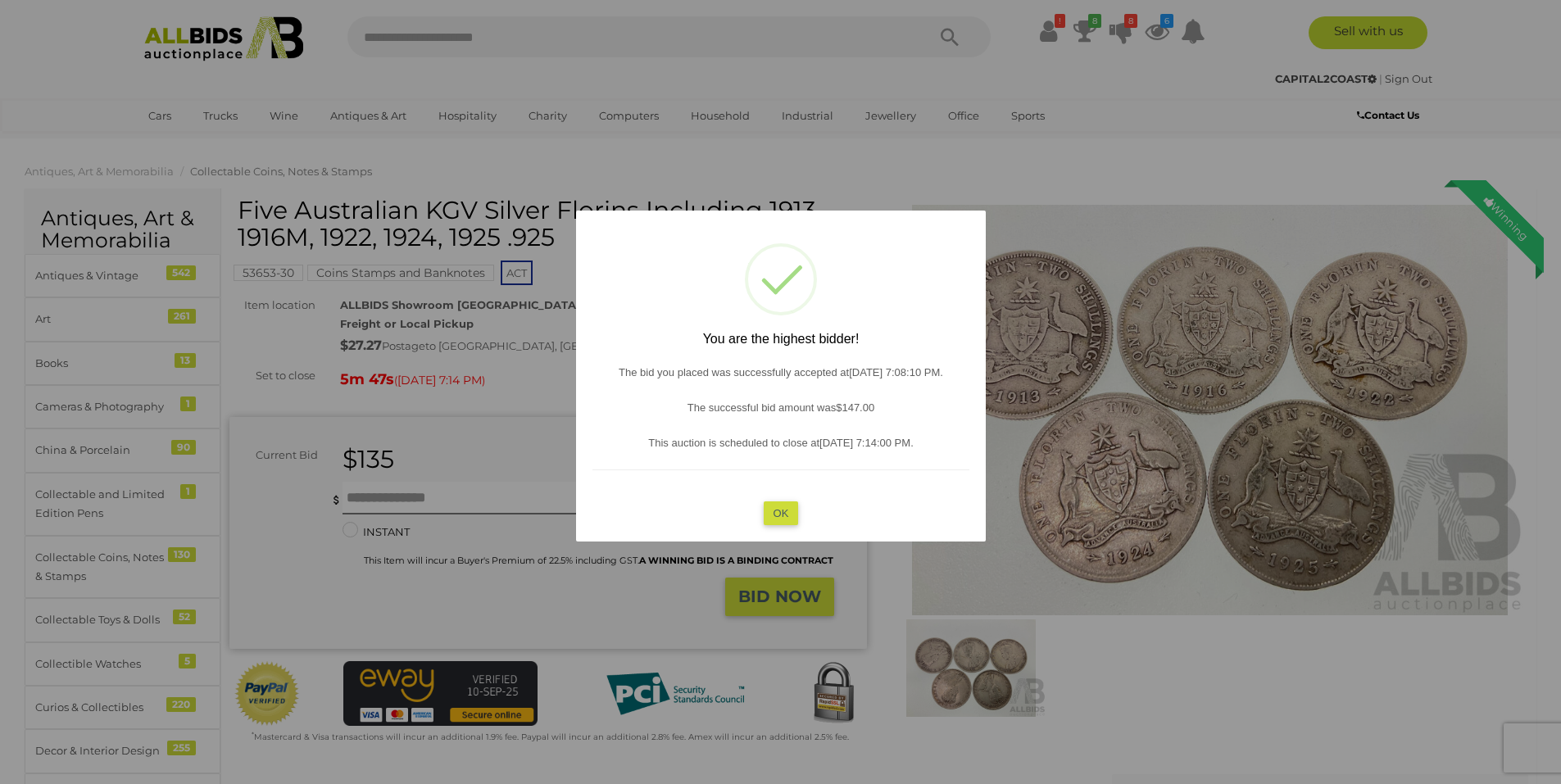
click at [780, 521] on button "OK" at bounding box center [780, 512] width 35 height 24
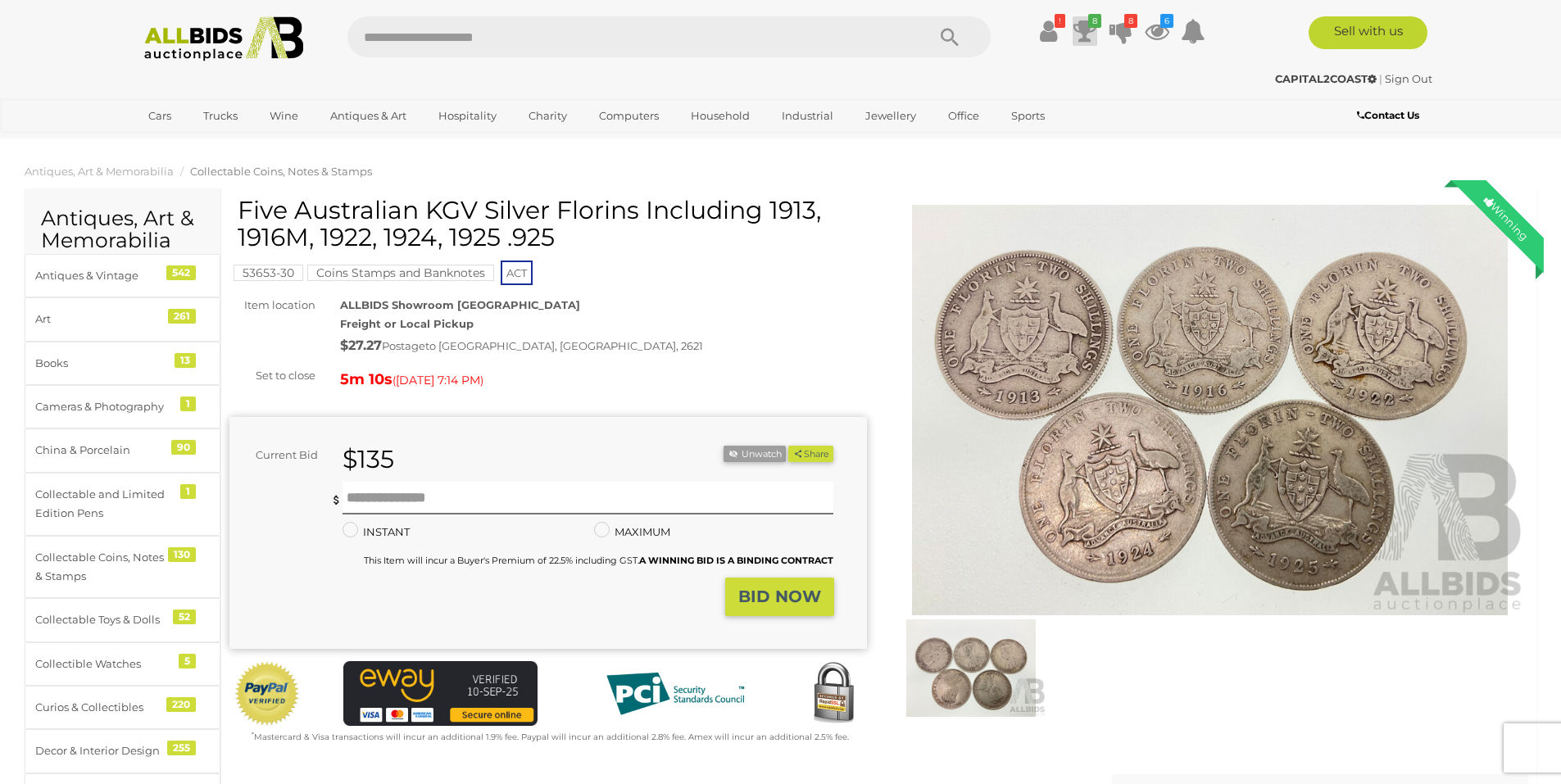
click at [1087, 33] on icon at bounding box center [1084, 31] width 23 height 29
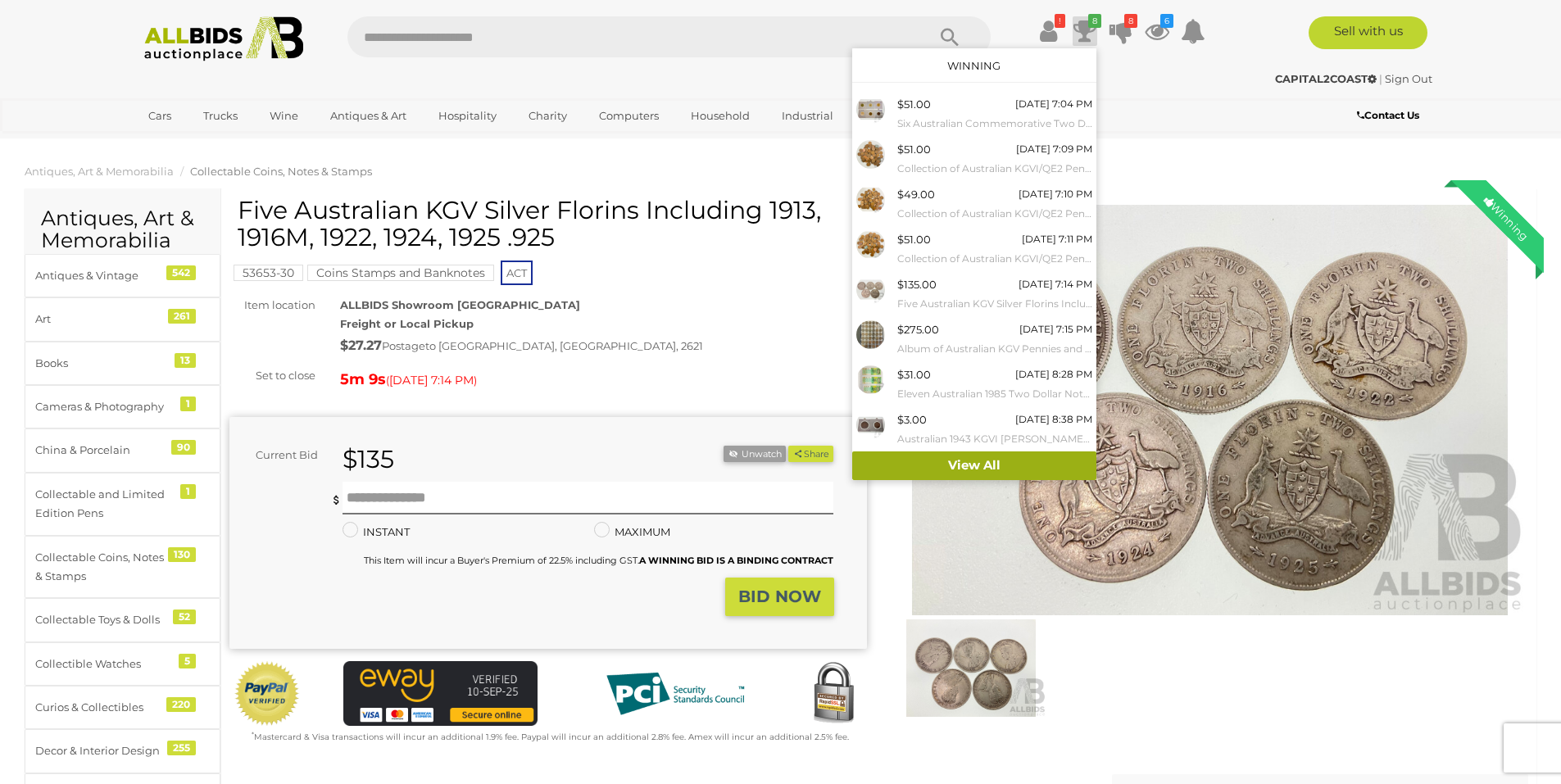
click at [990, 463] on link "View All" at bounding box center [974, 466] width 244 height 29
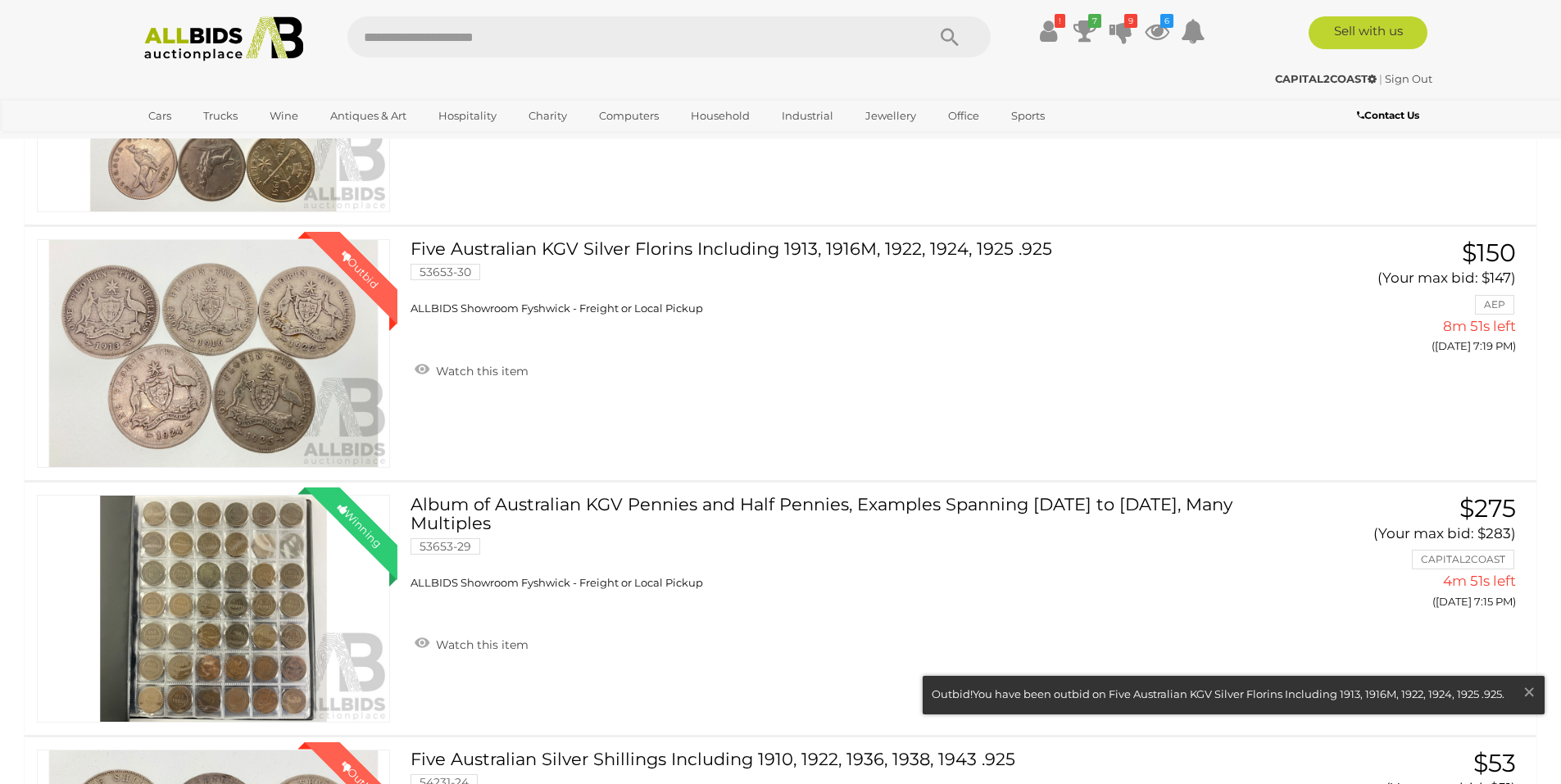
scroll to position [1903, 0]
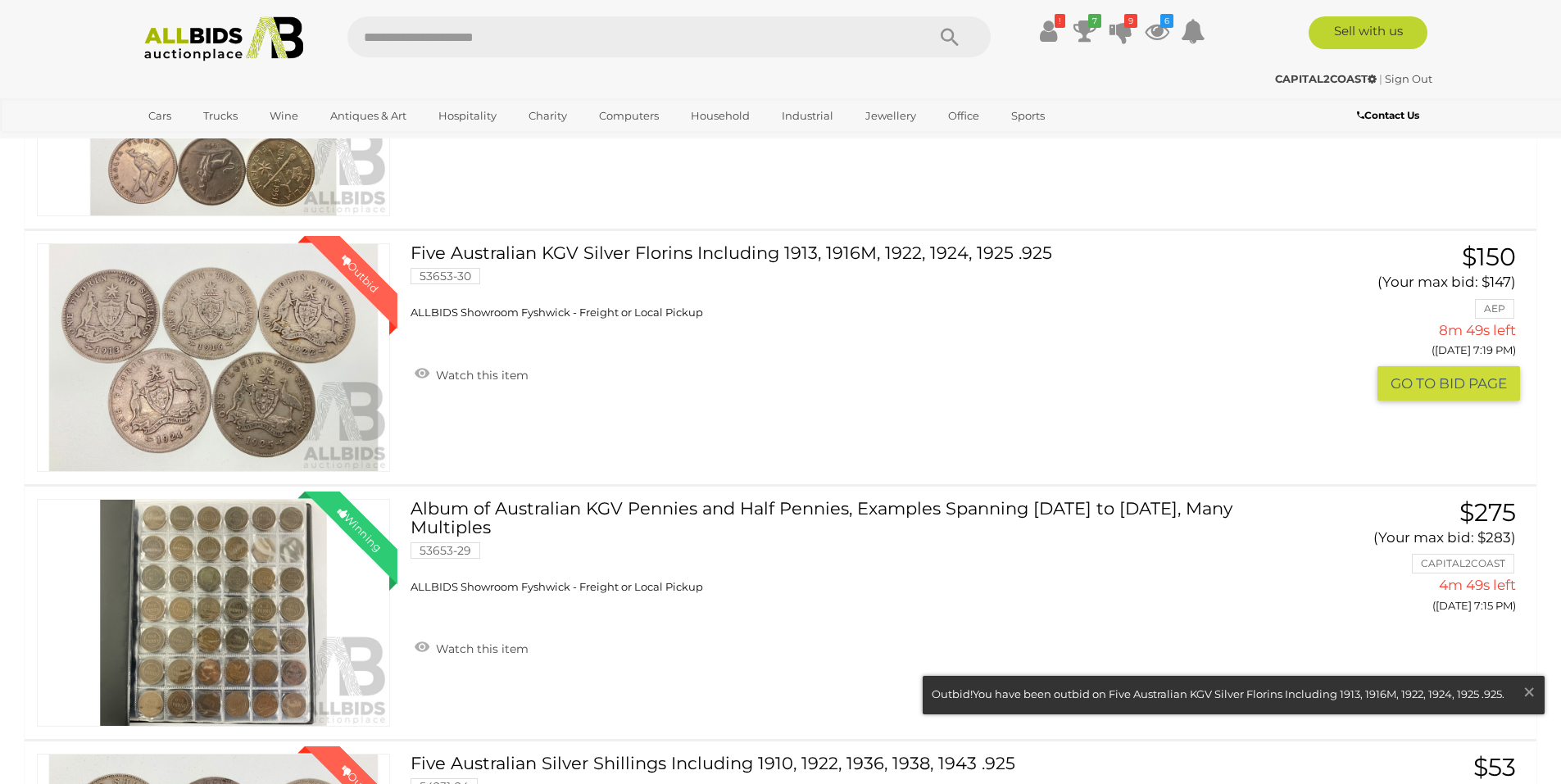
click at [773, 258] on link "Five Australian KGV Silver Florins Including 1913, 1916M, 1922, 1924, 1925 .925…" at bounding box center [847, 282] width 849 height 77
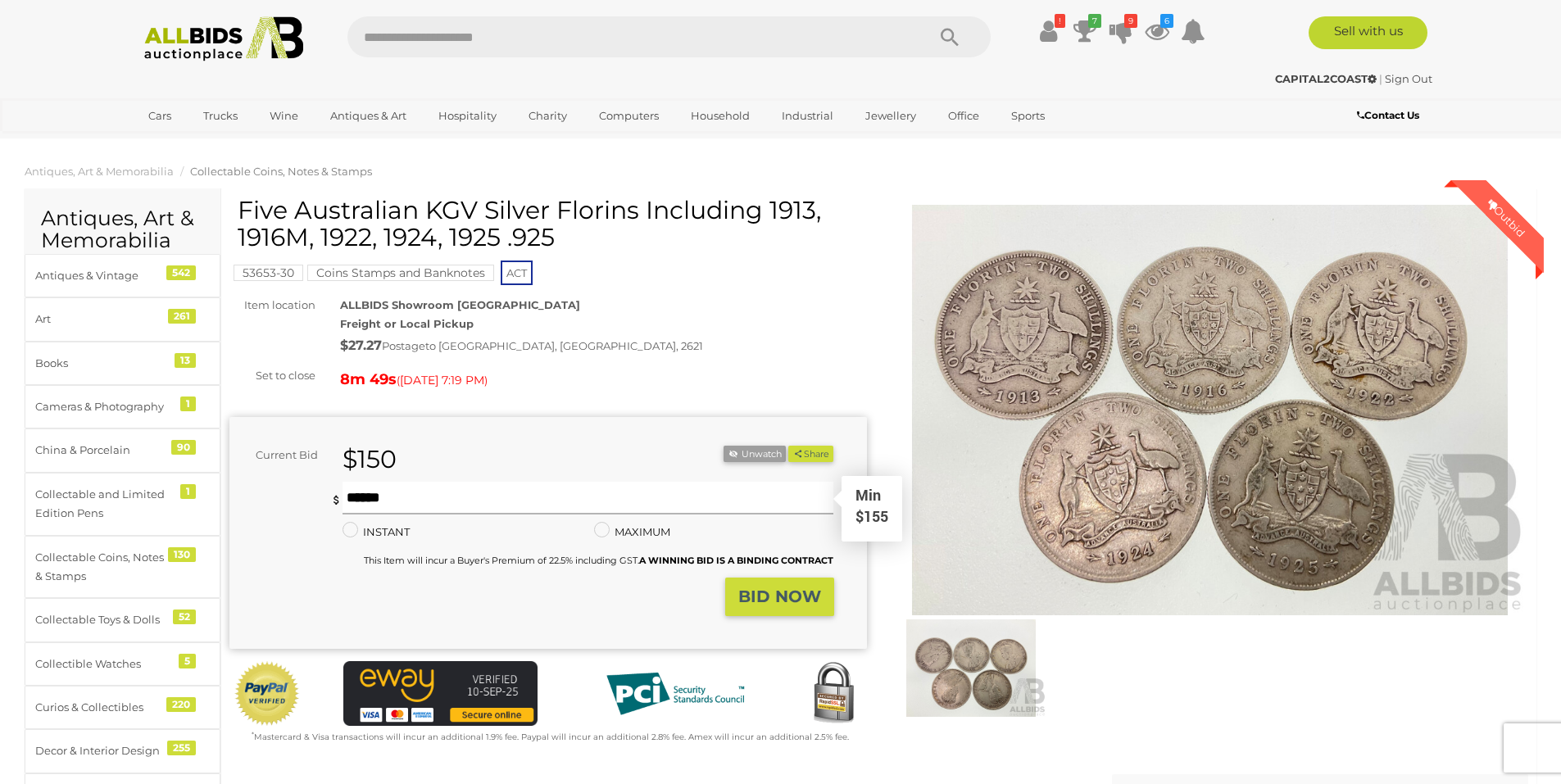
click at [454, 501] on input "text" at bounding box center [588, 498] width 492 height 33
type input "***"
click at [754, 598] on strong "BID NOW" at bounding box center [779, 597] width 83 height 20
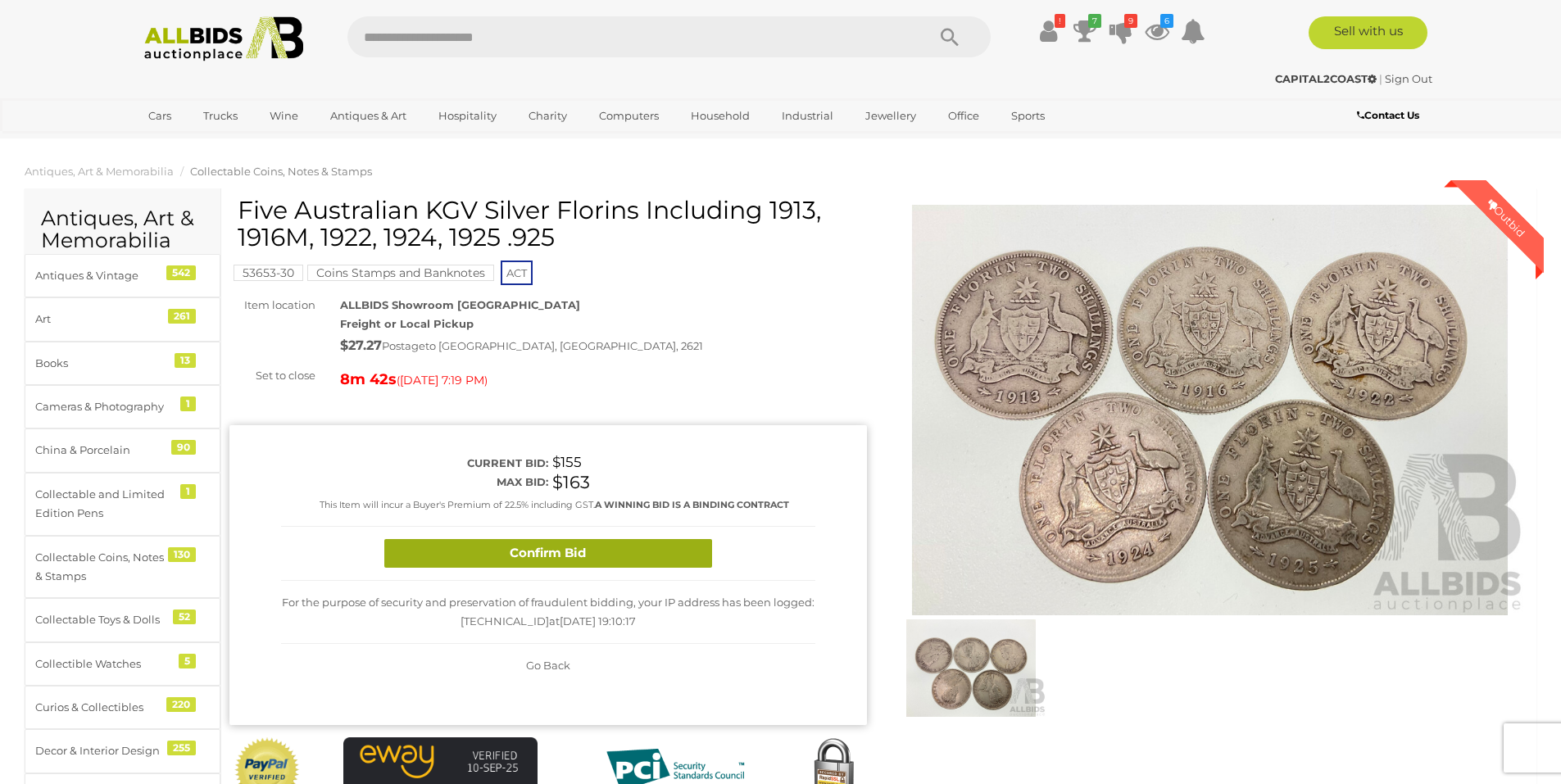
click at [616, 558] on button "Confirm Bid" at bounding box center [548, 553] width 328 height 29
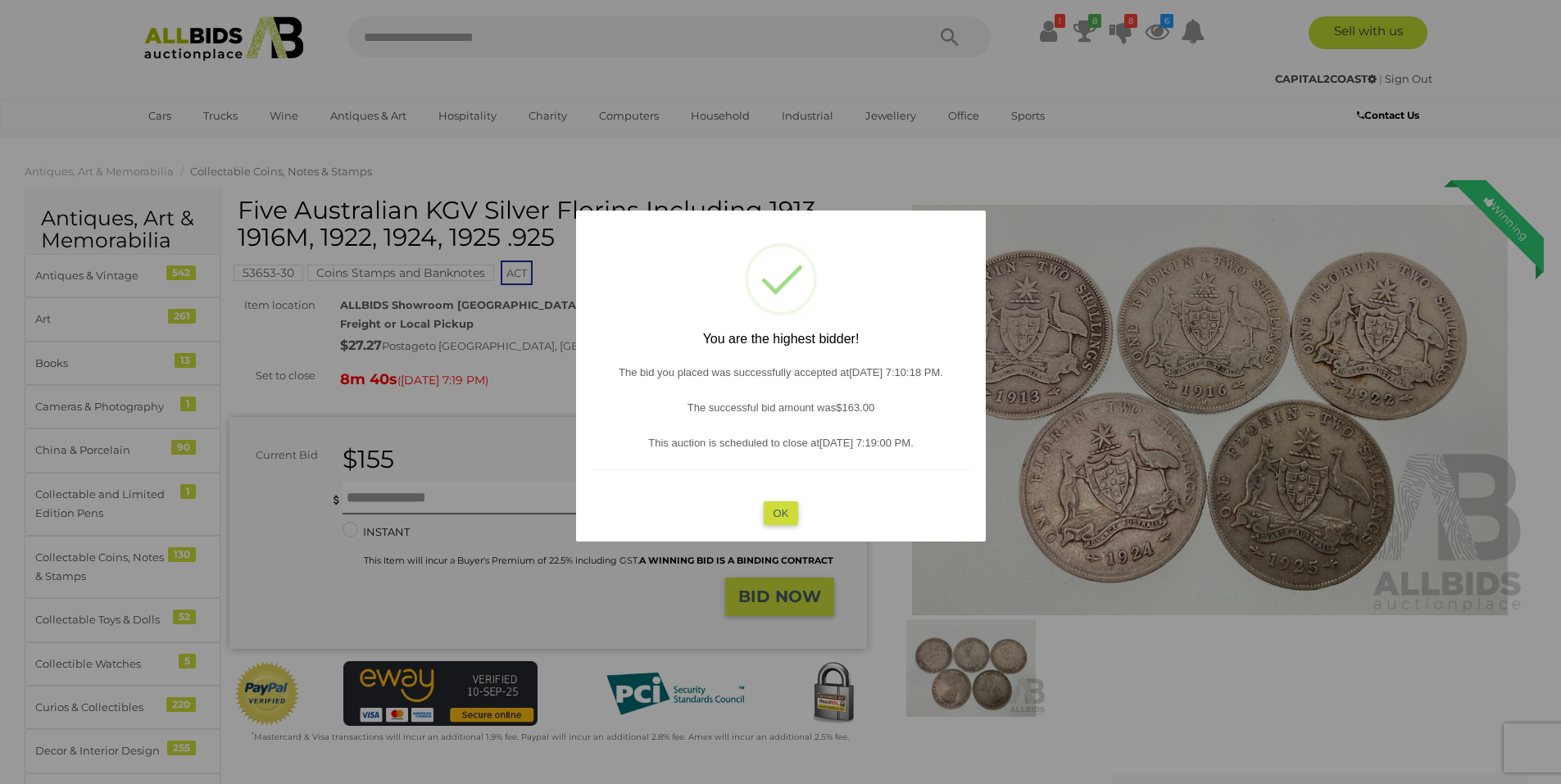
click at [772, 528] on div "? ! i You are the highest bidder! The bid you placed was successfully accepted …" at bounding box center [780, 376] width 410 height 331
click at [787, 514] on button "OK" at bounding box center [780, 512] width 35 height 24
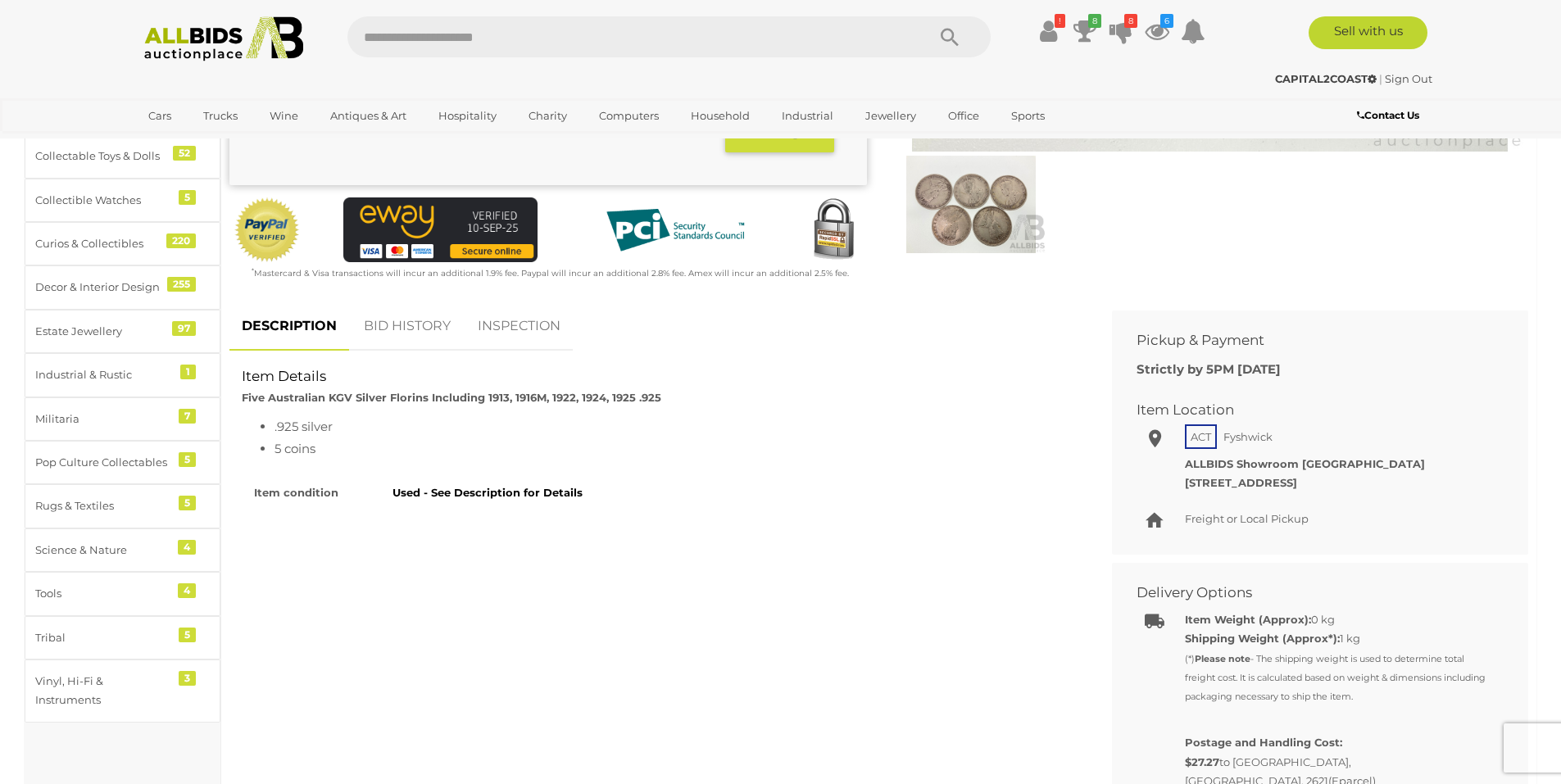
scroll to position [472, 0]
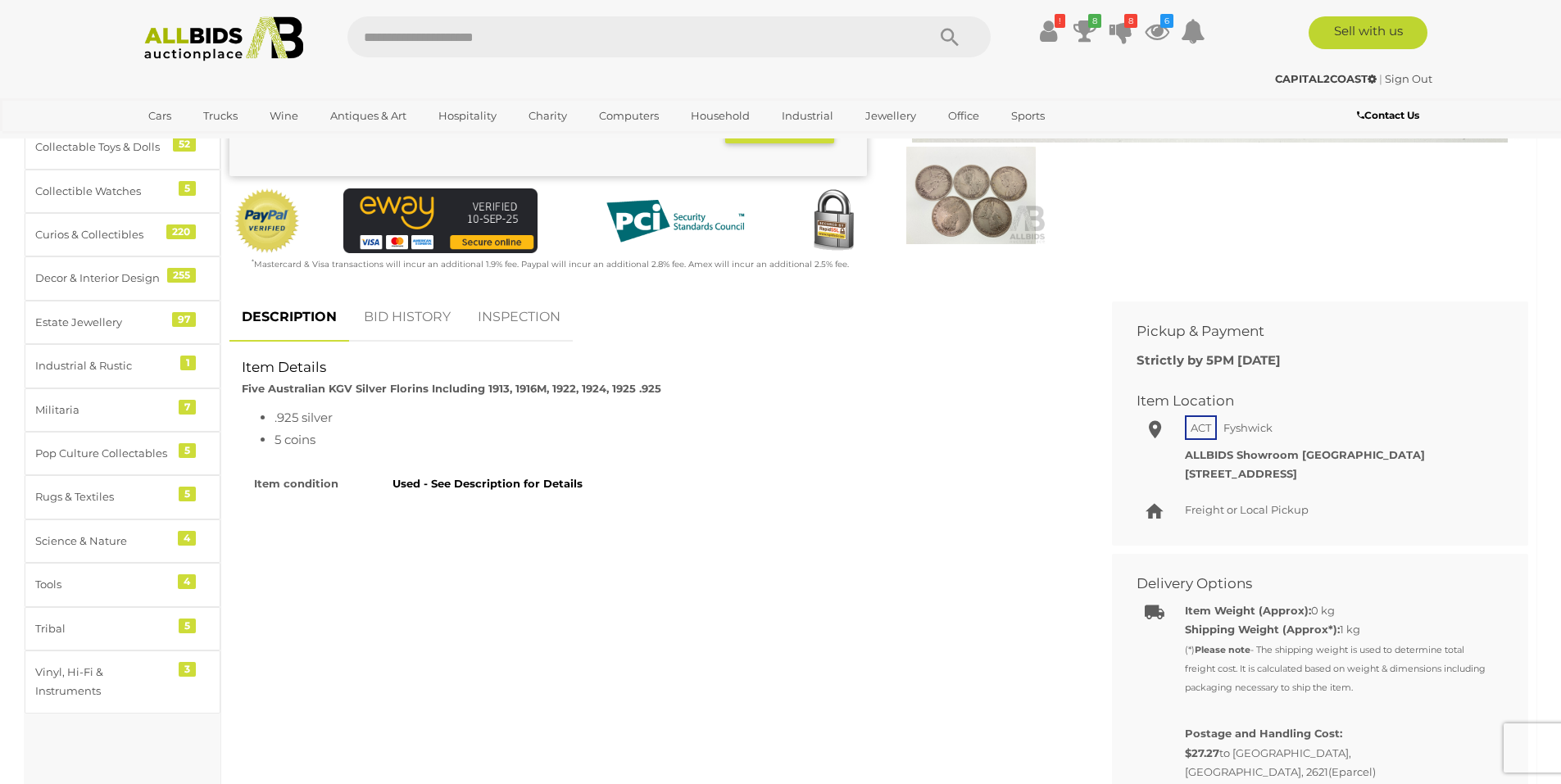
click at [383, 313] on link "BID HISTORY" at bounding box center [407, 317] width 112 height 48
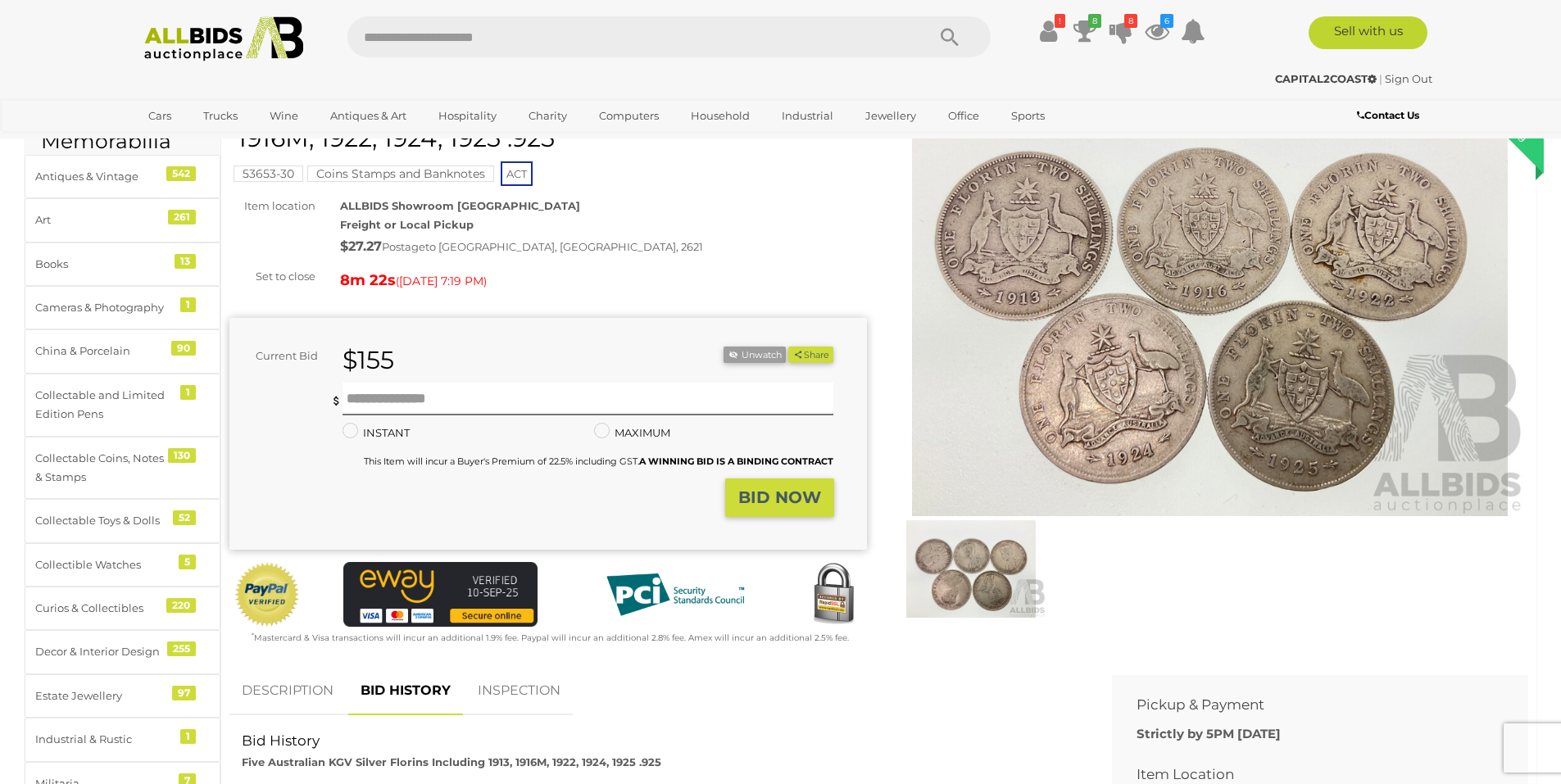
scroll to position [0, 0]
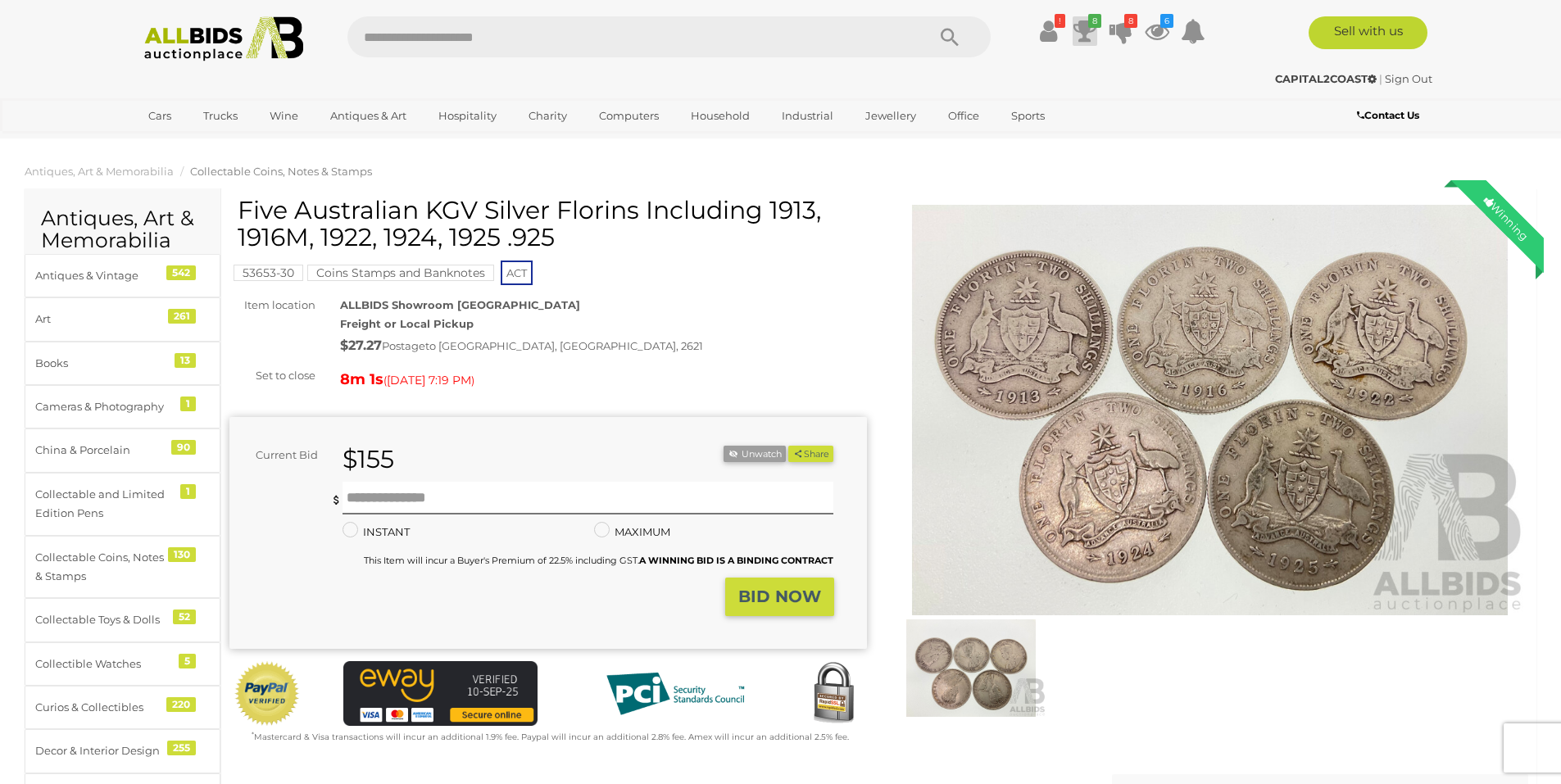
click at [1092, 29] on icon at bounding box center [1084, 31] width 23 height 29
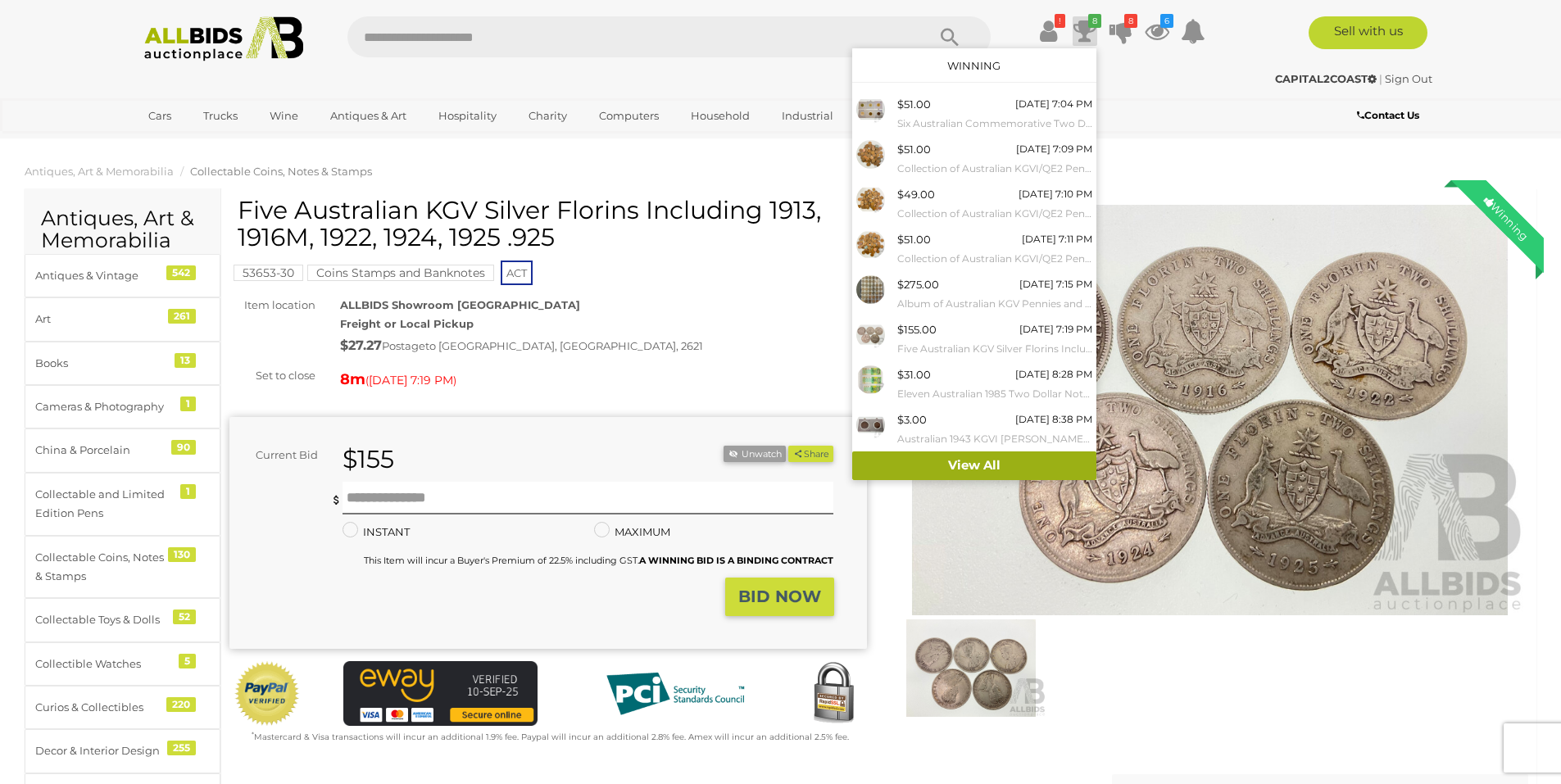
click at [978, 470] on link "View All" at bounding box center [974, 466] width 244 height 29
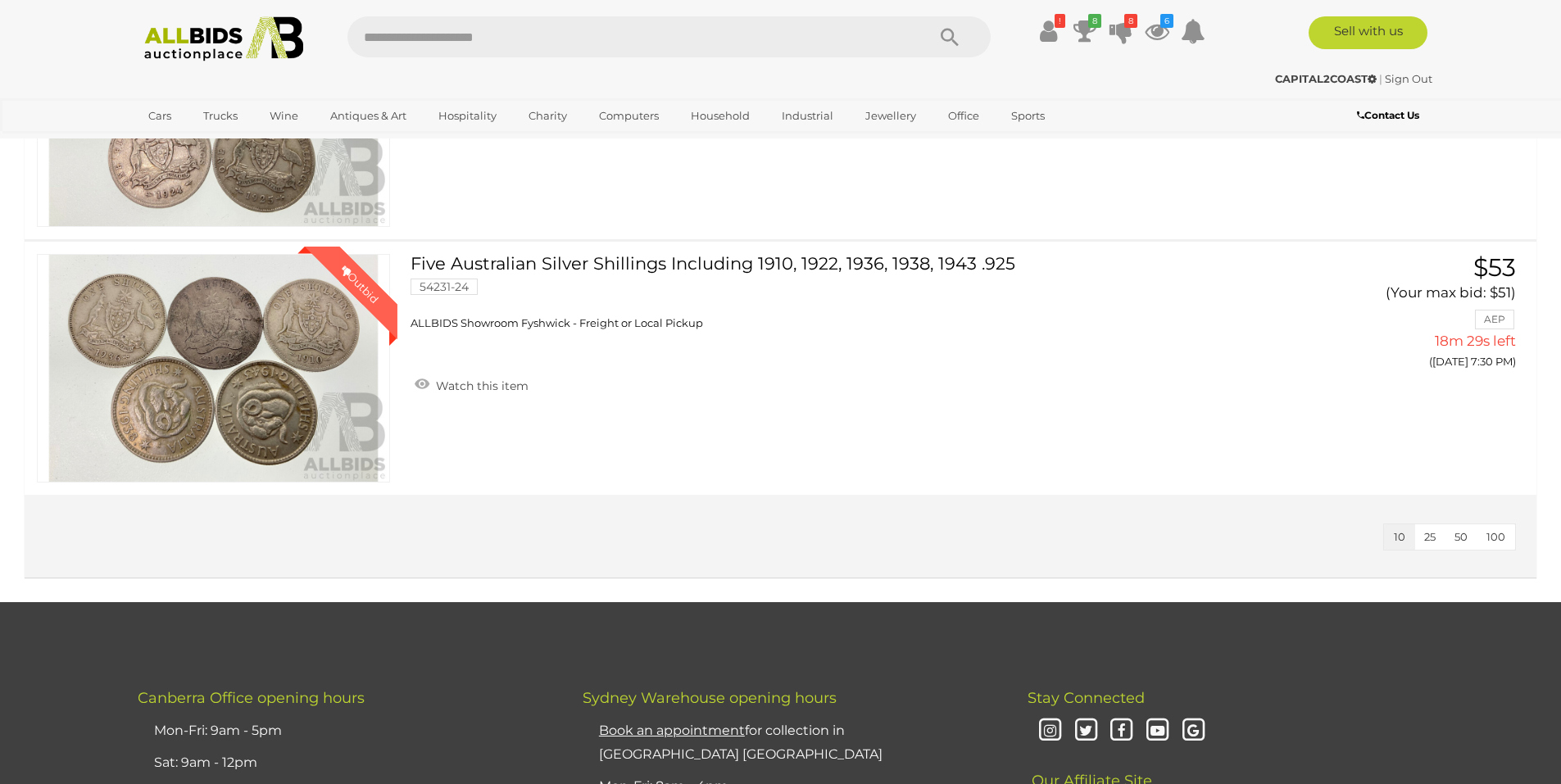
scroll to position [2407, 0]
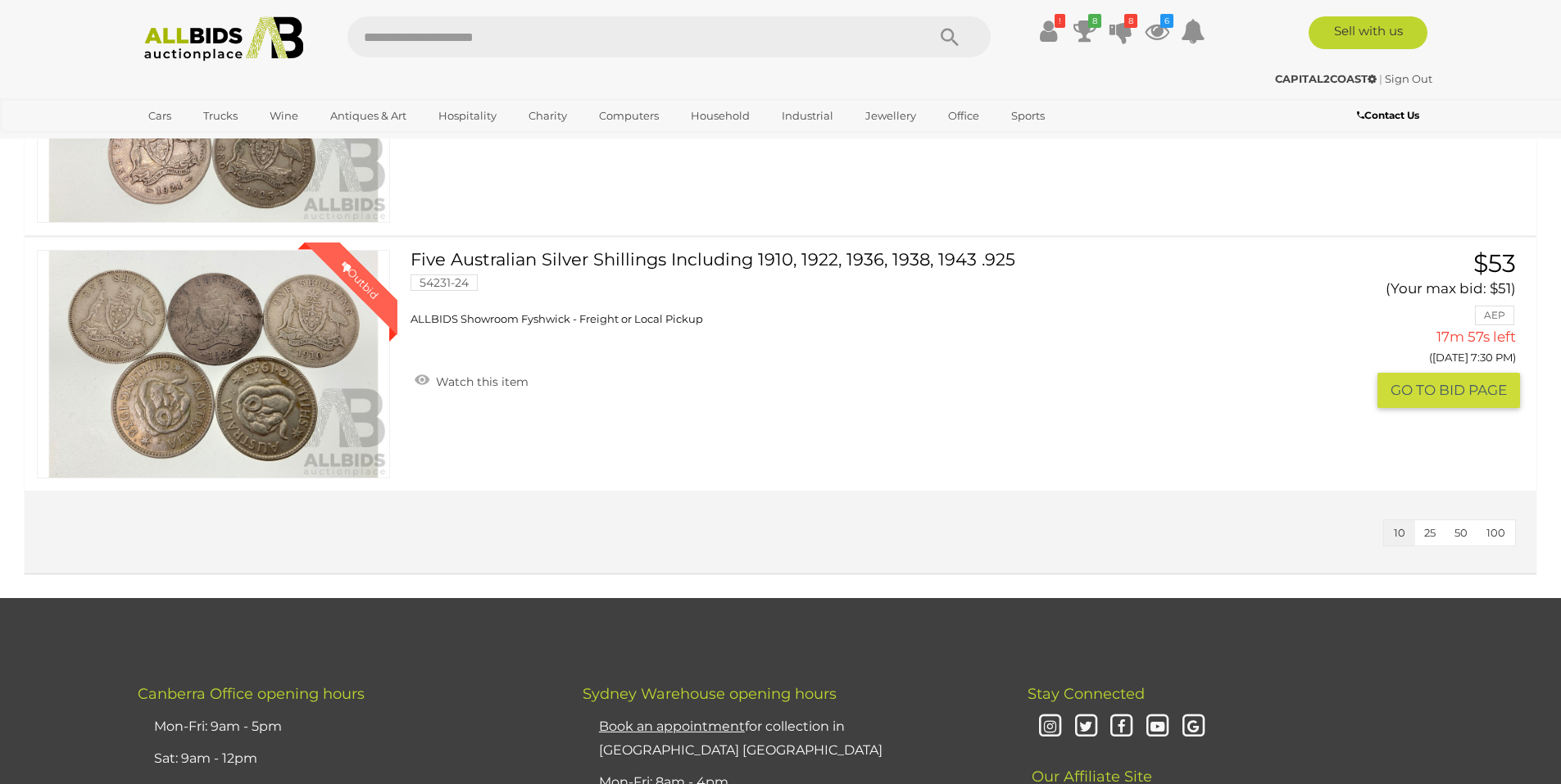
click at [776, 257] on link "Five Australian Silver Shillings Including 1910, 1922, 1936, 1938, 1943 .925 54…" at bounding box center [847, 288] width 849 height 77
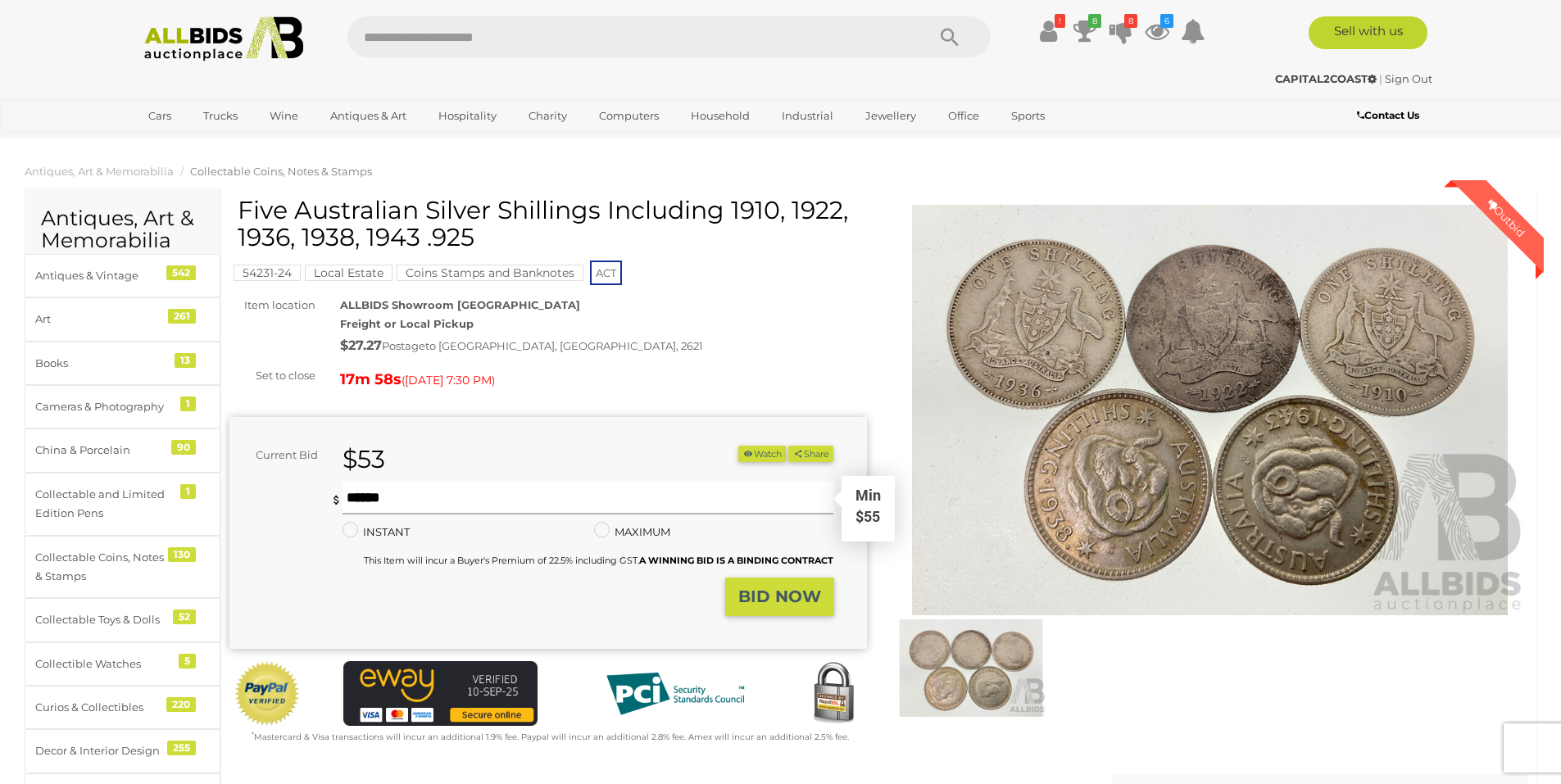
click at [409, 504] on input "text" at bounding box center [588, 498] width 492 height 33
type input "**"
click at [792, 590] on strong "BID NOW" at bounding box center [779, 597] width 83 height 20
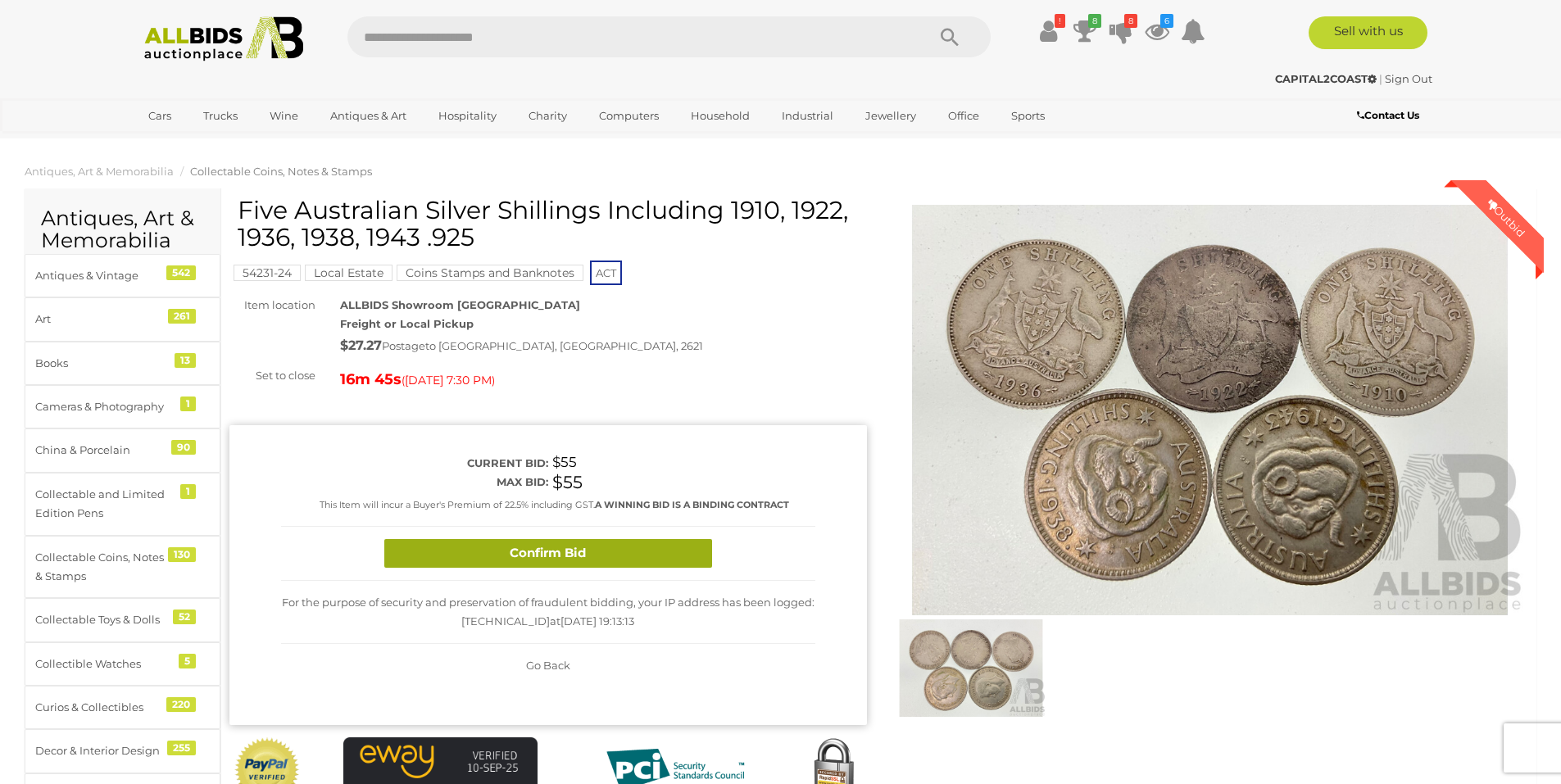
click at [568, 563] on button "Confirm Bid" at bounding box center [548, 553] width 328 height 29
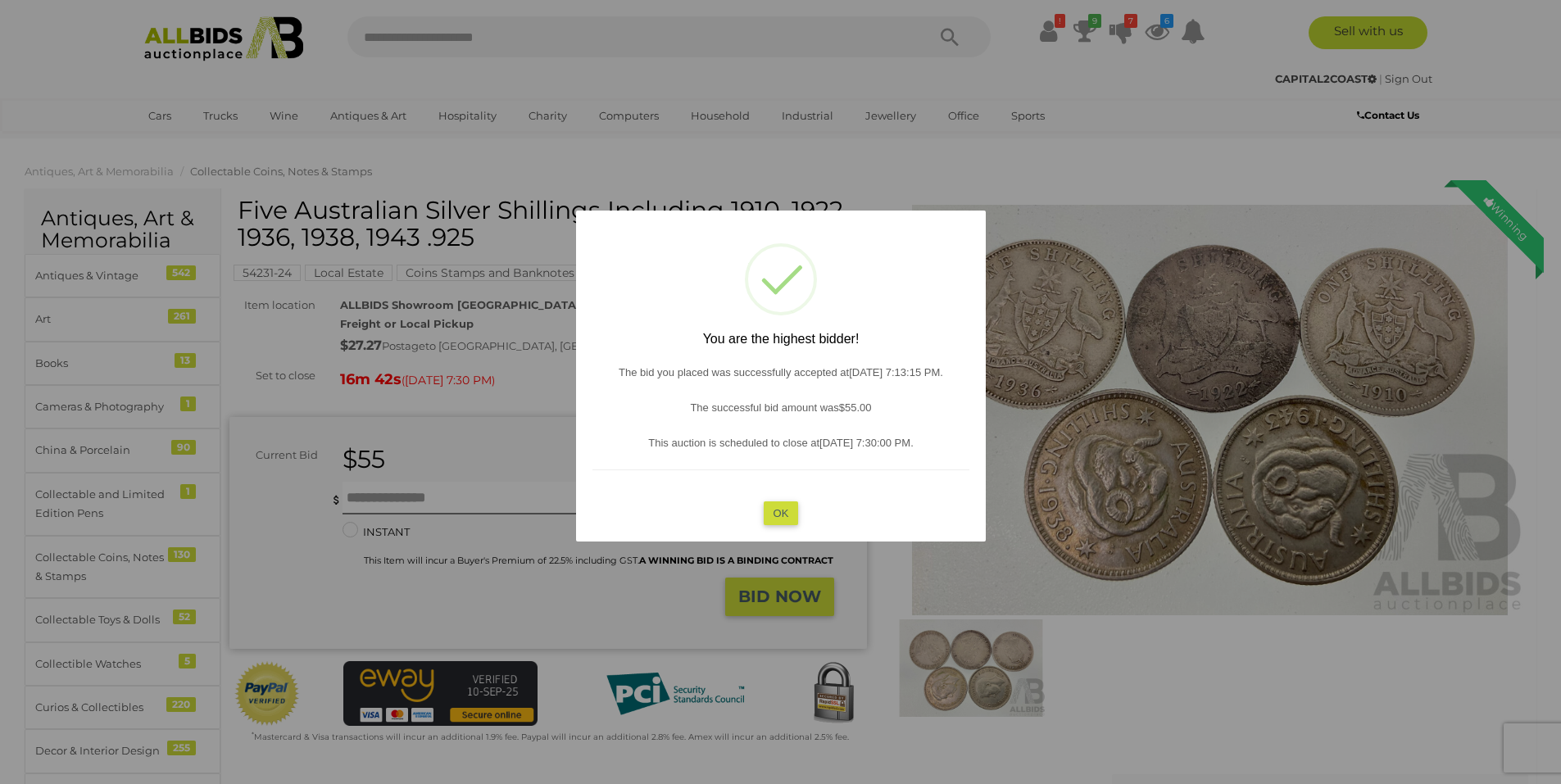
click button "OK"
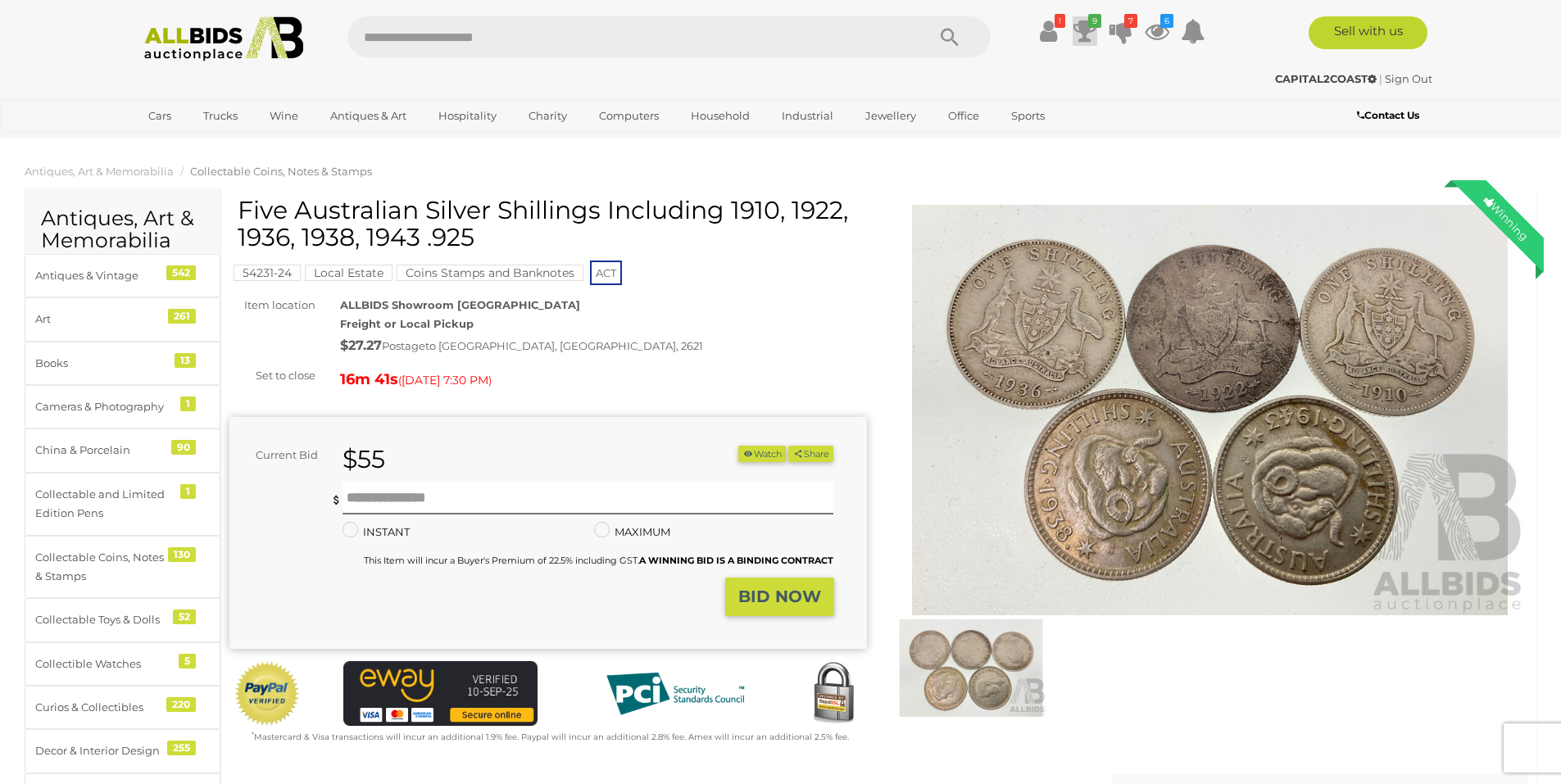
click icon
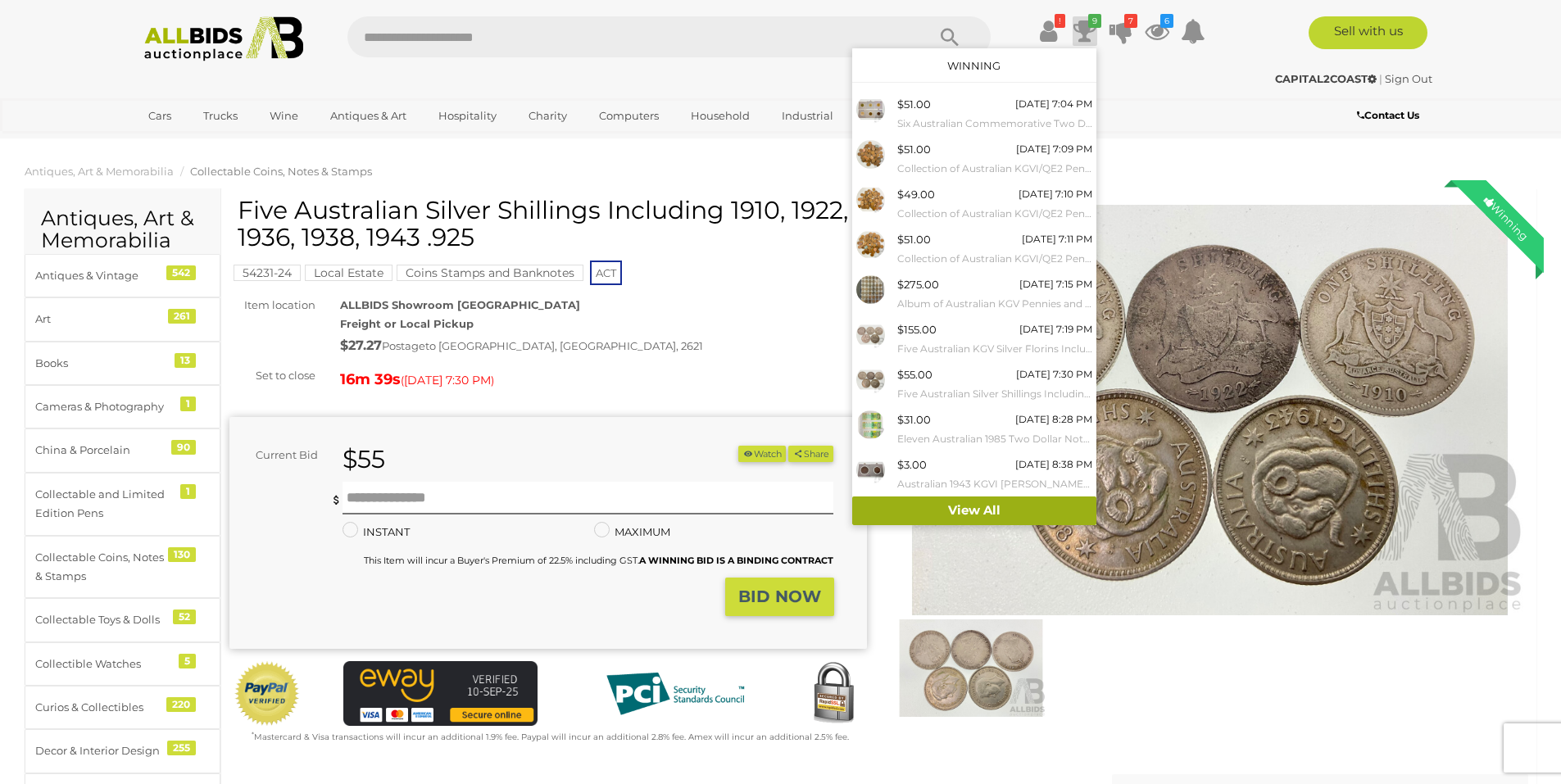
click link "View All"
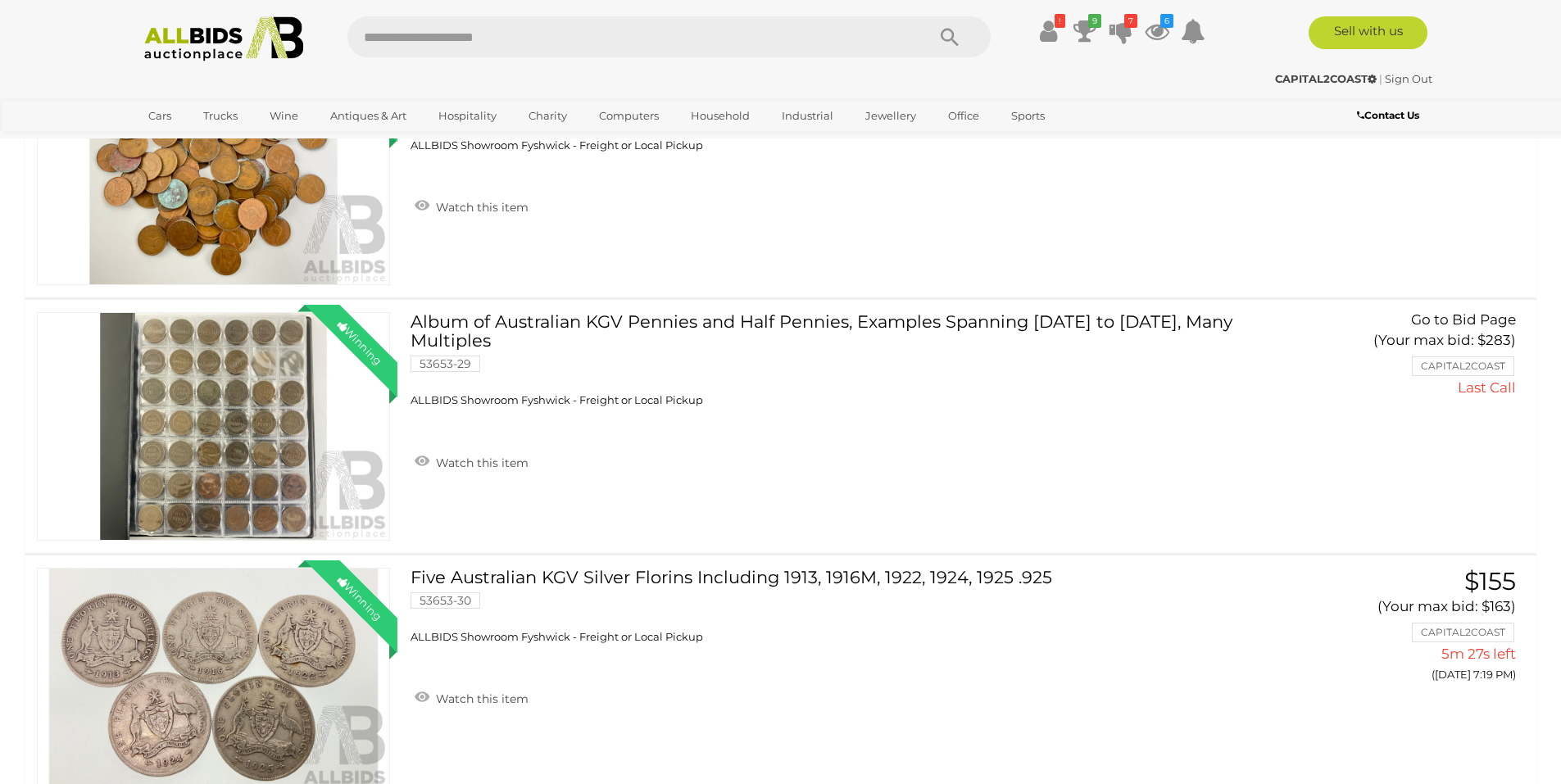
scroll to position [1838, 0]
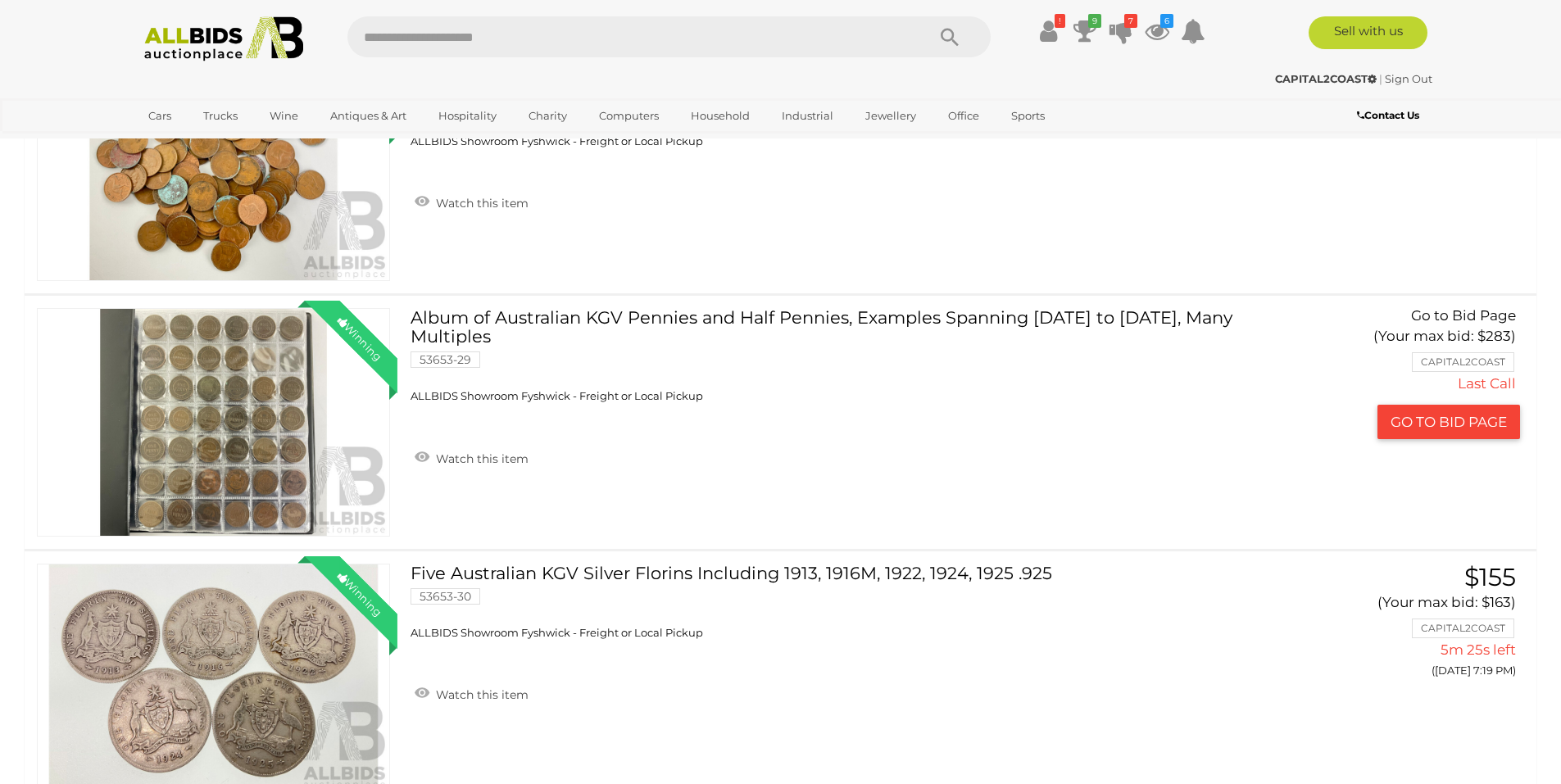
click at [1030, 319] on link "Album of Australian KGV Pennies and Half Pennies, Examples Spanning 1911 to 193…" at bounding box center [847, 355] width 849 height 95
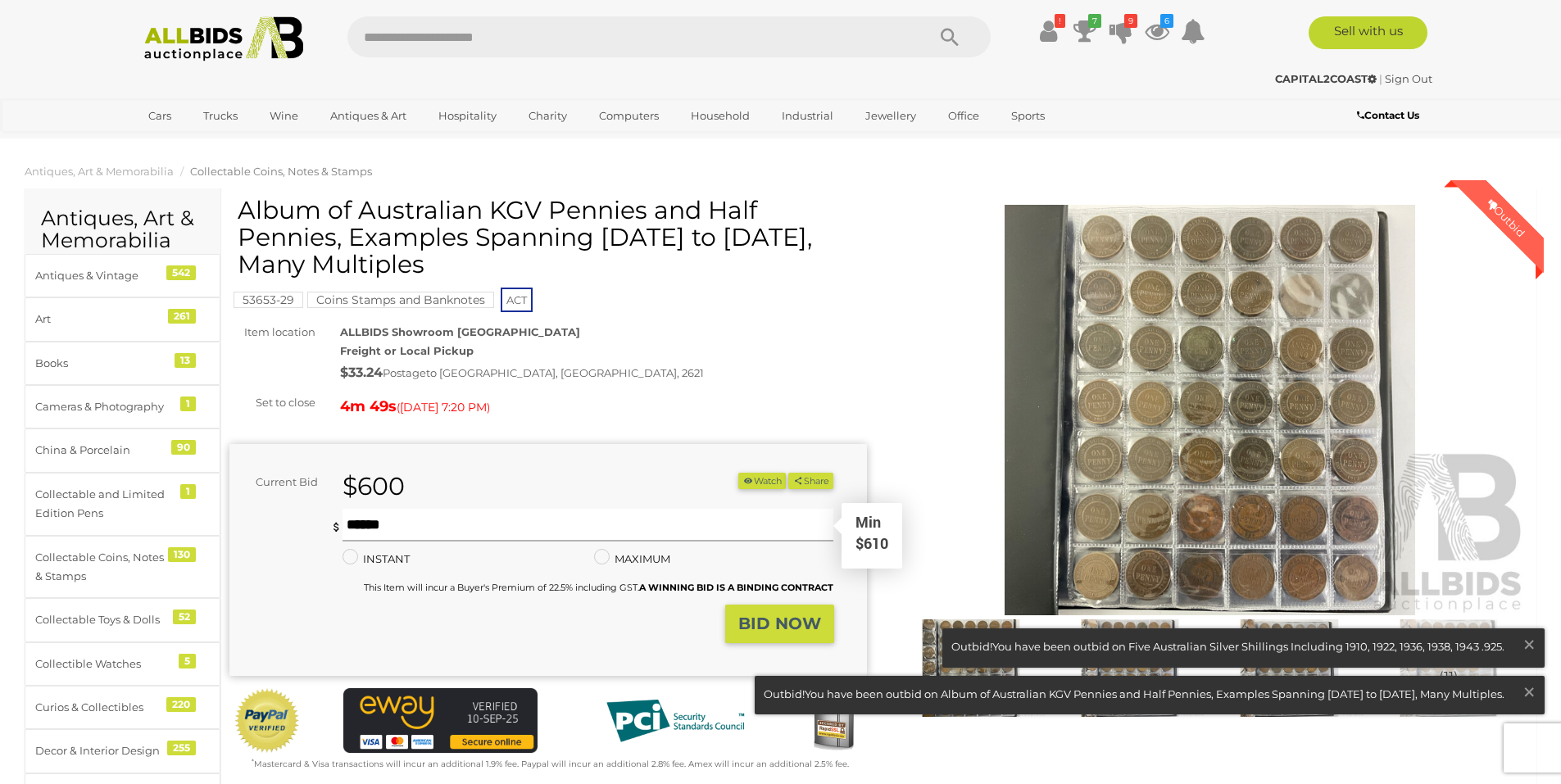
click at [428, 530] on input "text" at bounding box center [588, 525] width 492 height 33
type input "***"
click at [800, 629] on strong "BID NOW" at bounding box center [779, 623] width 83 height 20
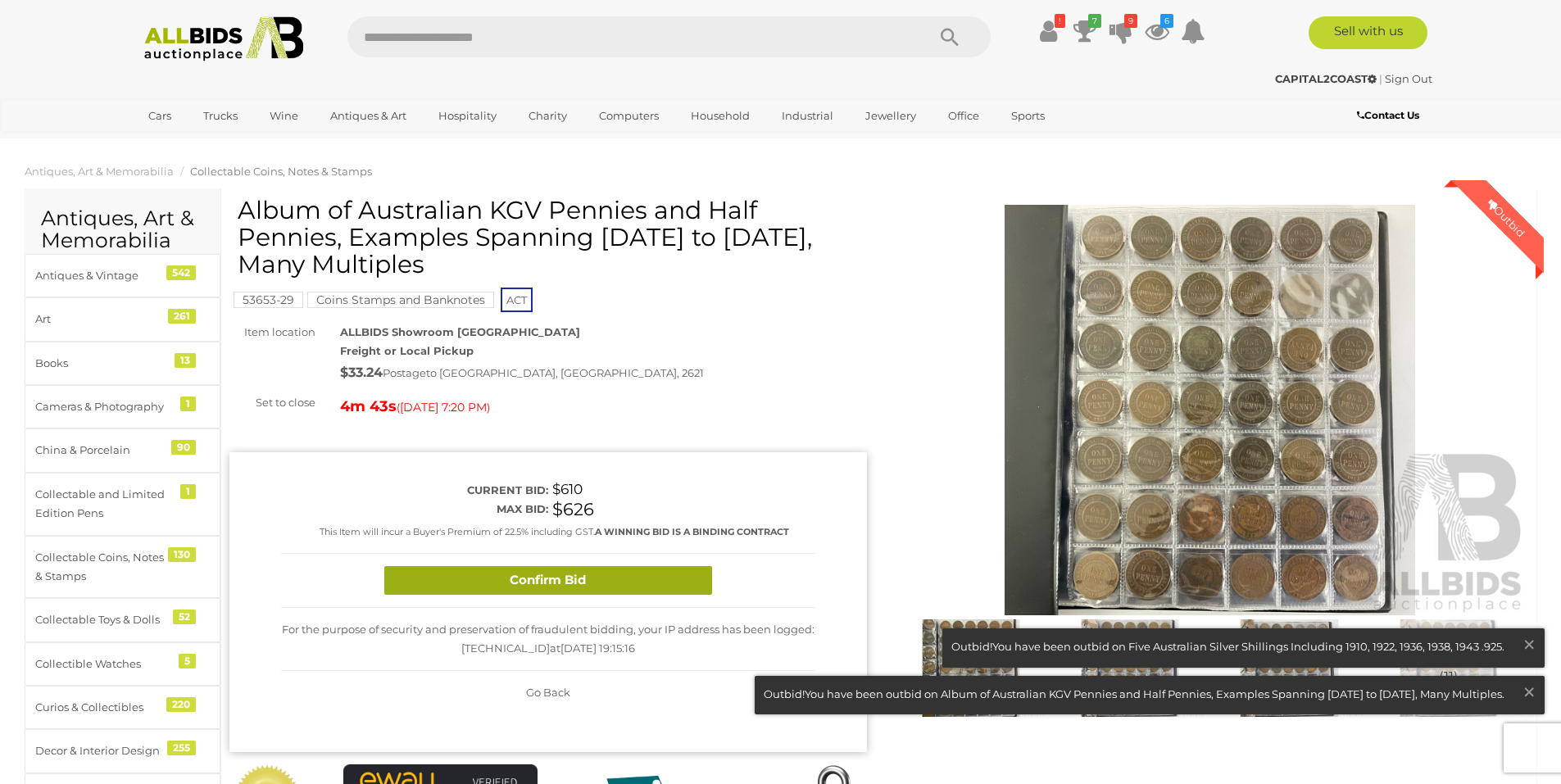
click at [572, 574] on button "Confirm Bid" at bounding box center [548, 581] width 328 height 29
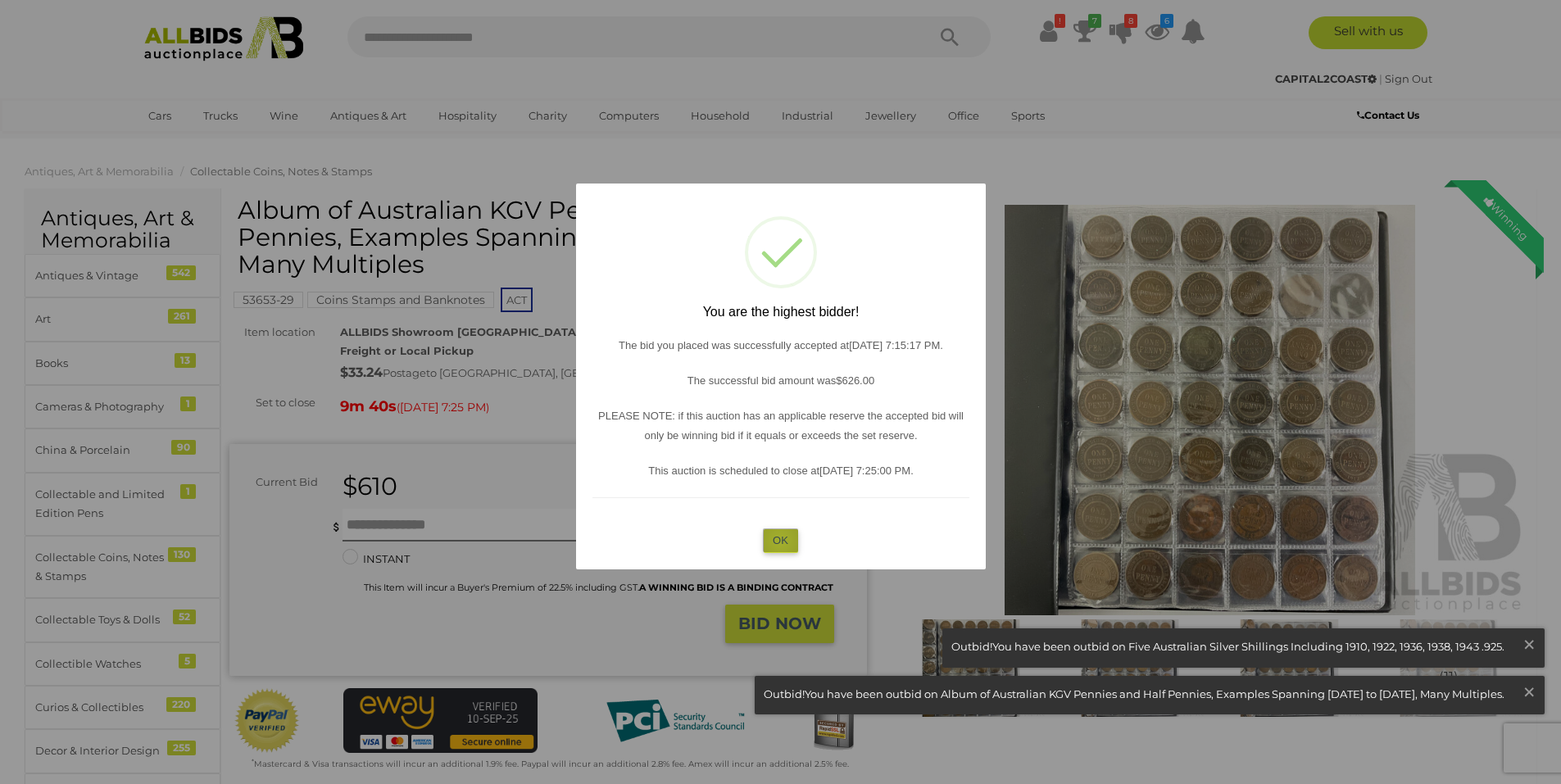
click at [780, 541] on button "OK" at bounding box center [780, 541] width 35 height 24
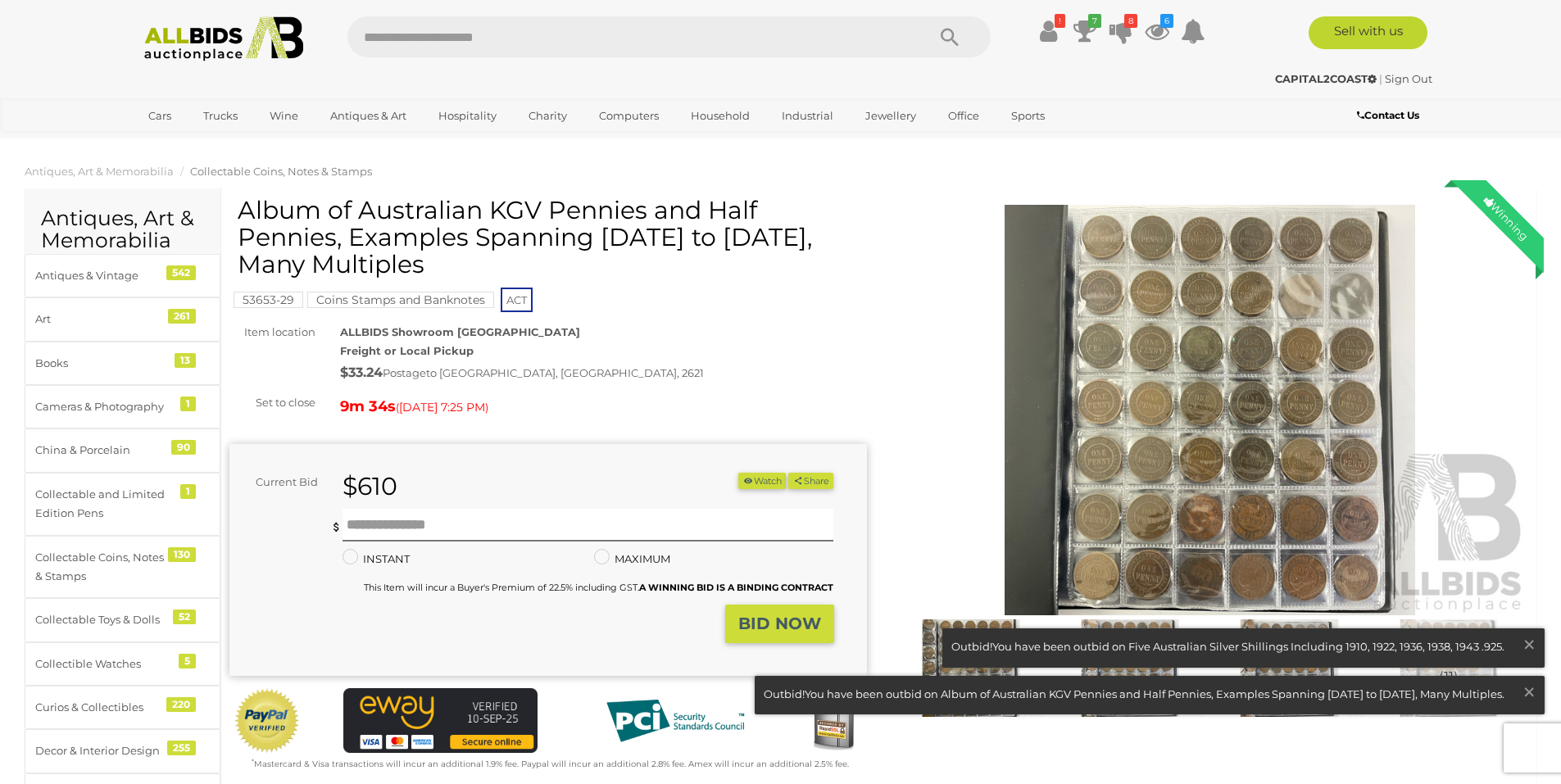
click at [1198, 507] on img at bounding box center [1209, 410] width 637 height 411
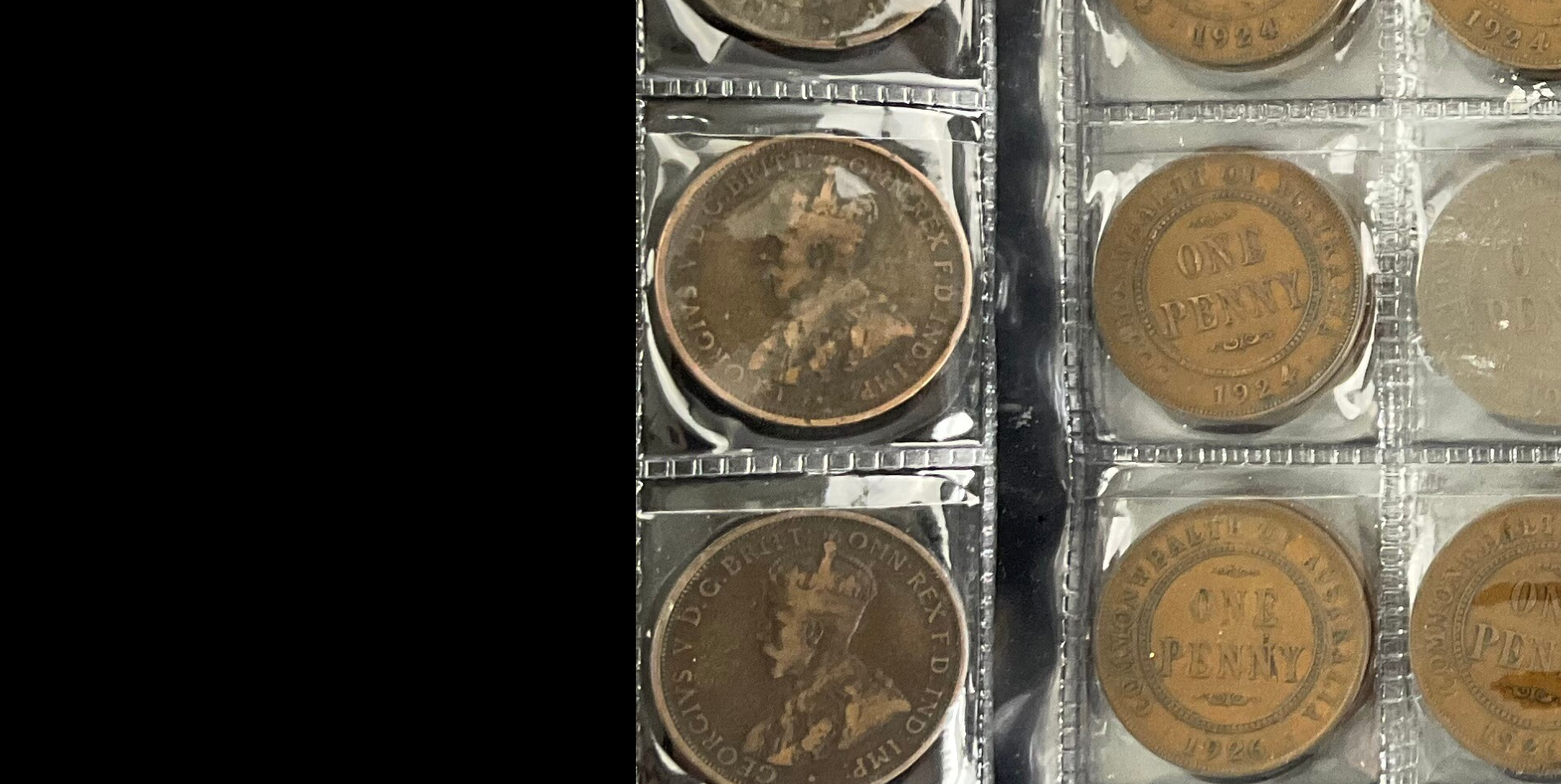
drag, startPoint x: 659, startPoint y: 370, endPoint x: 870, endPoint y: 367, distance: 211.0
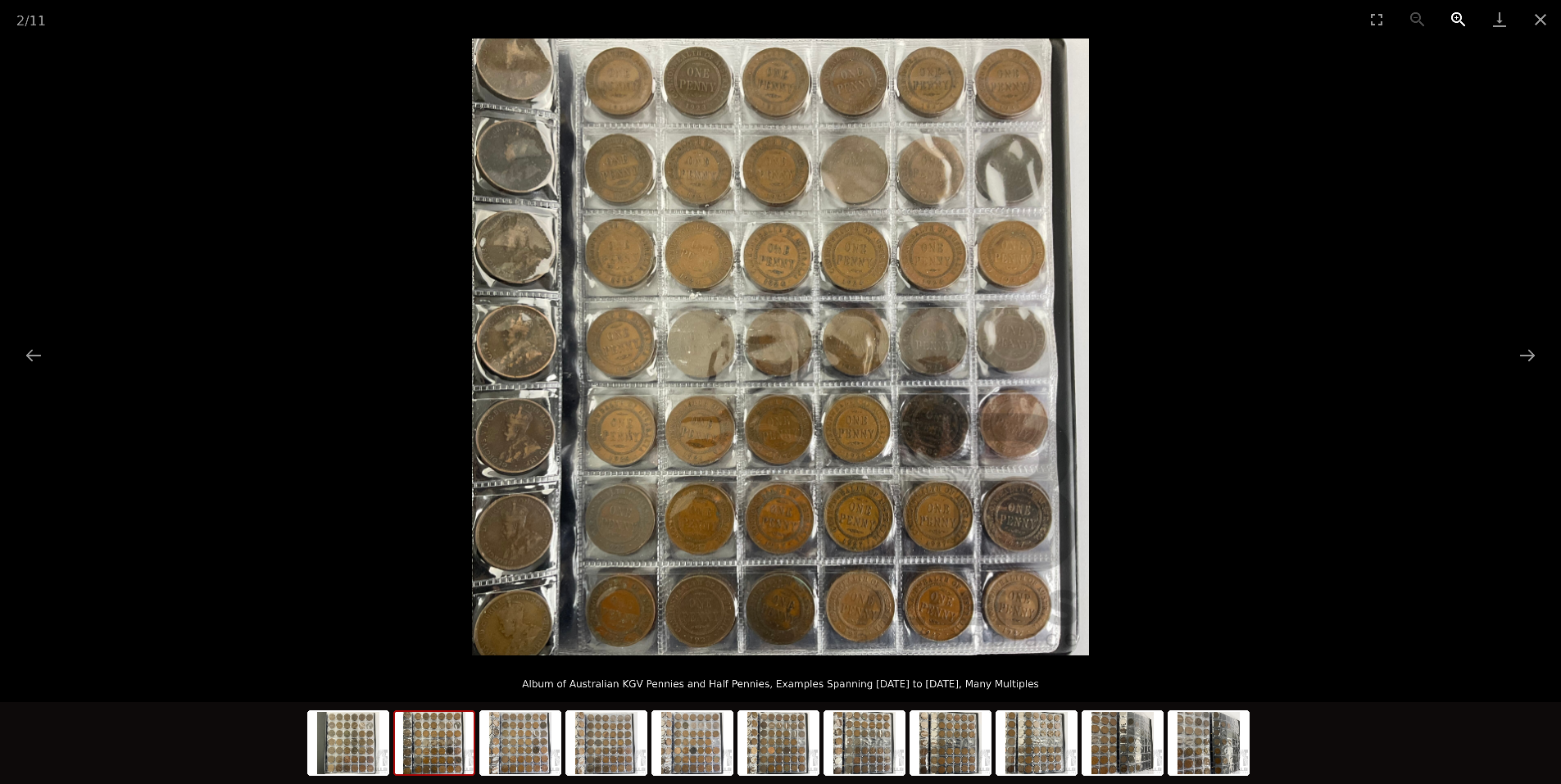
click at [1455, 25] on button "Zoom in" at bounding box center [1457, 19] width 41 height 38
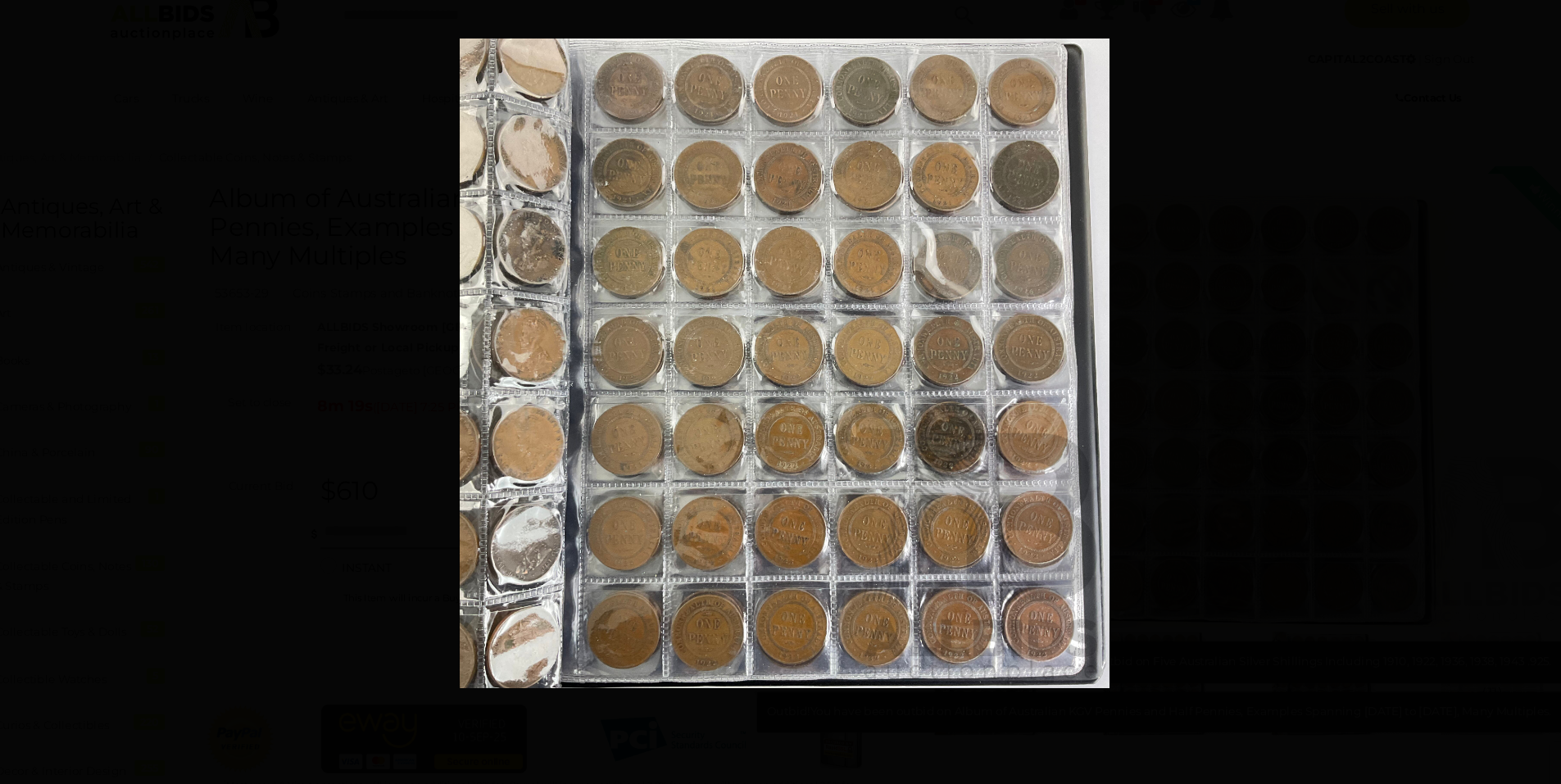
drag, startPoint x: 1377, startPoint y: 85, endPoint x: 1372, endPoint y: 98, distance: 13.9
click at [1372, 98] on picture at bounding box center [780, 365] width 1552 height 612
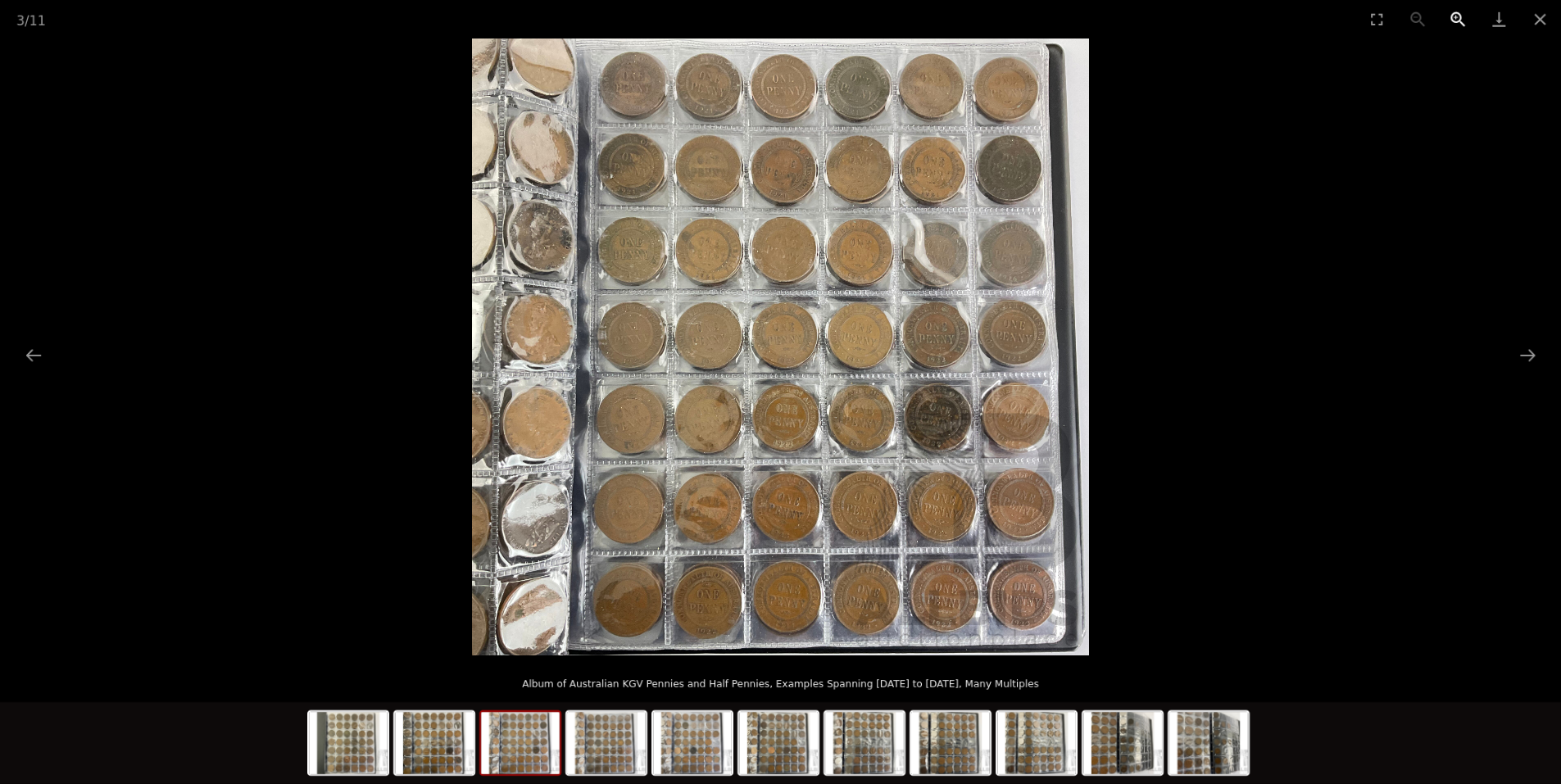
click at [1453, 27] on button "Zoom in" at bounding box center [1457, 19] width 41 height 38
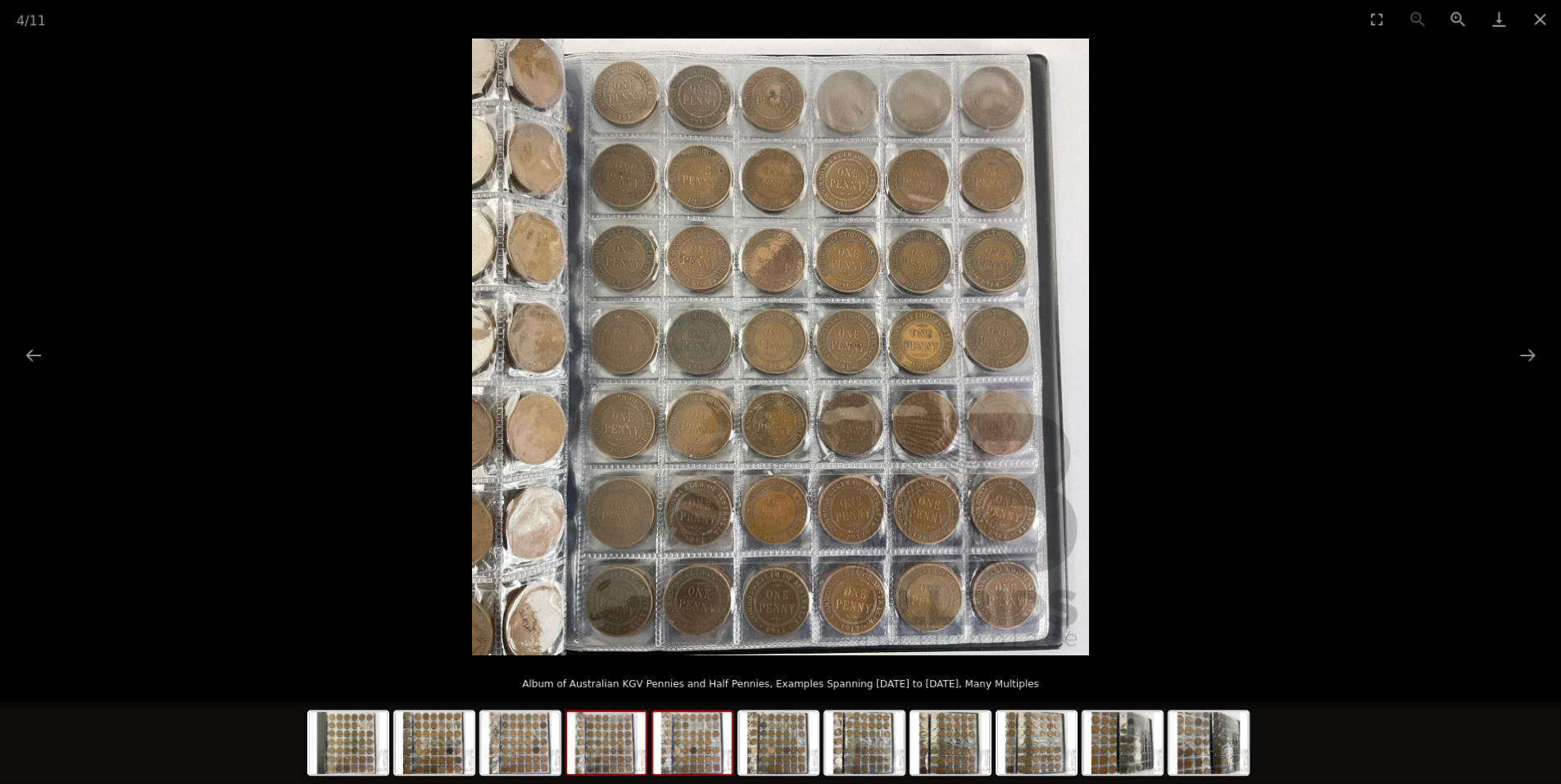
click at [696, 740] on img at bounding box center [692, 743] width 79 height 63
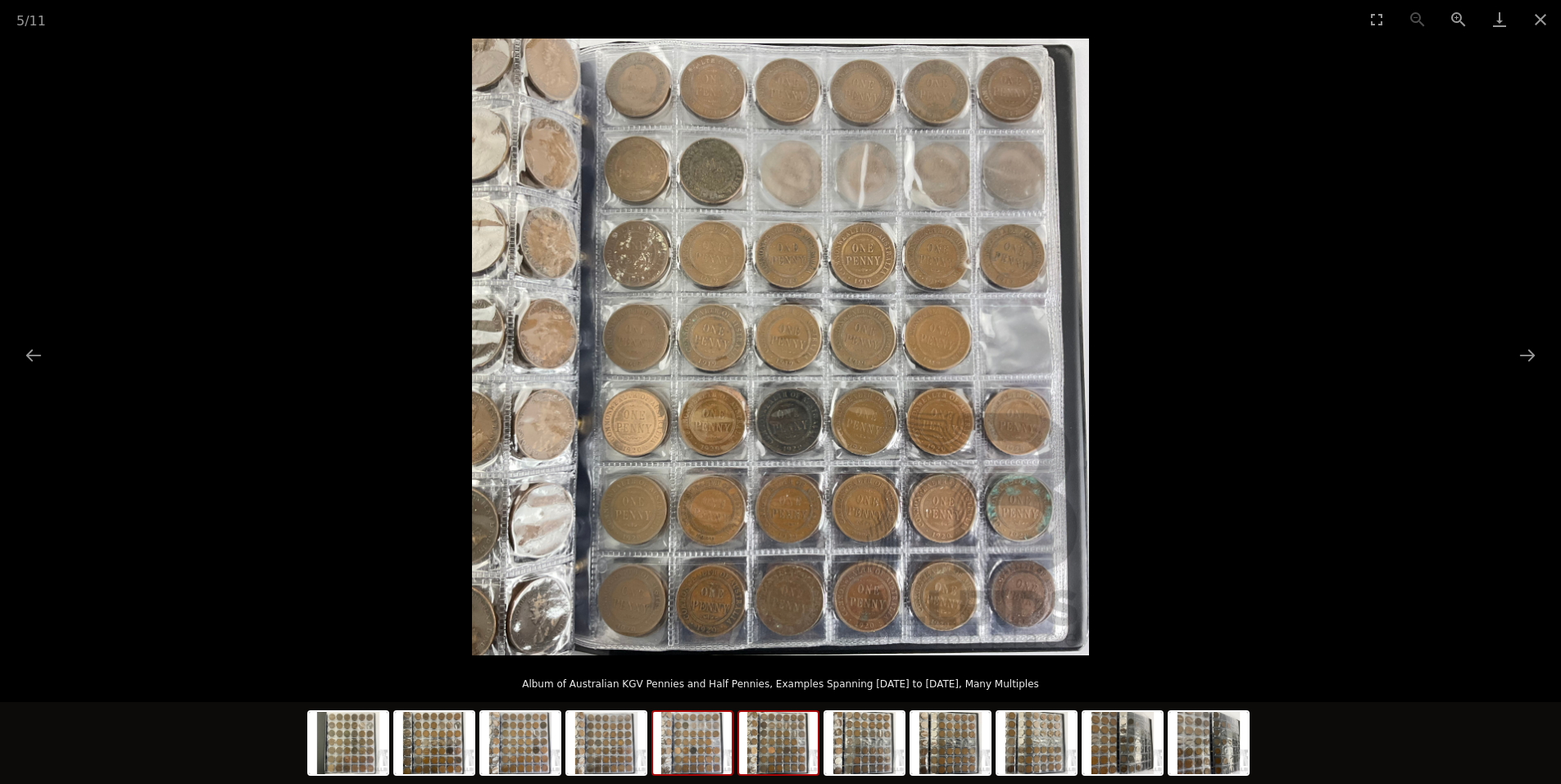
click at [792, 744] on img at bounding box center [778, 743] width 79 height 63
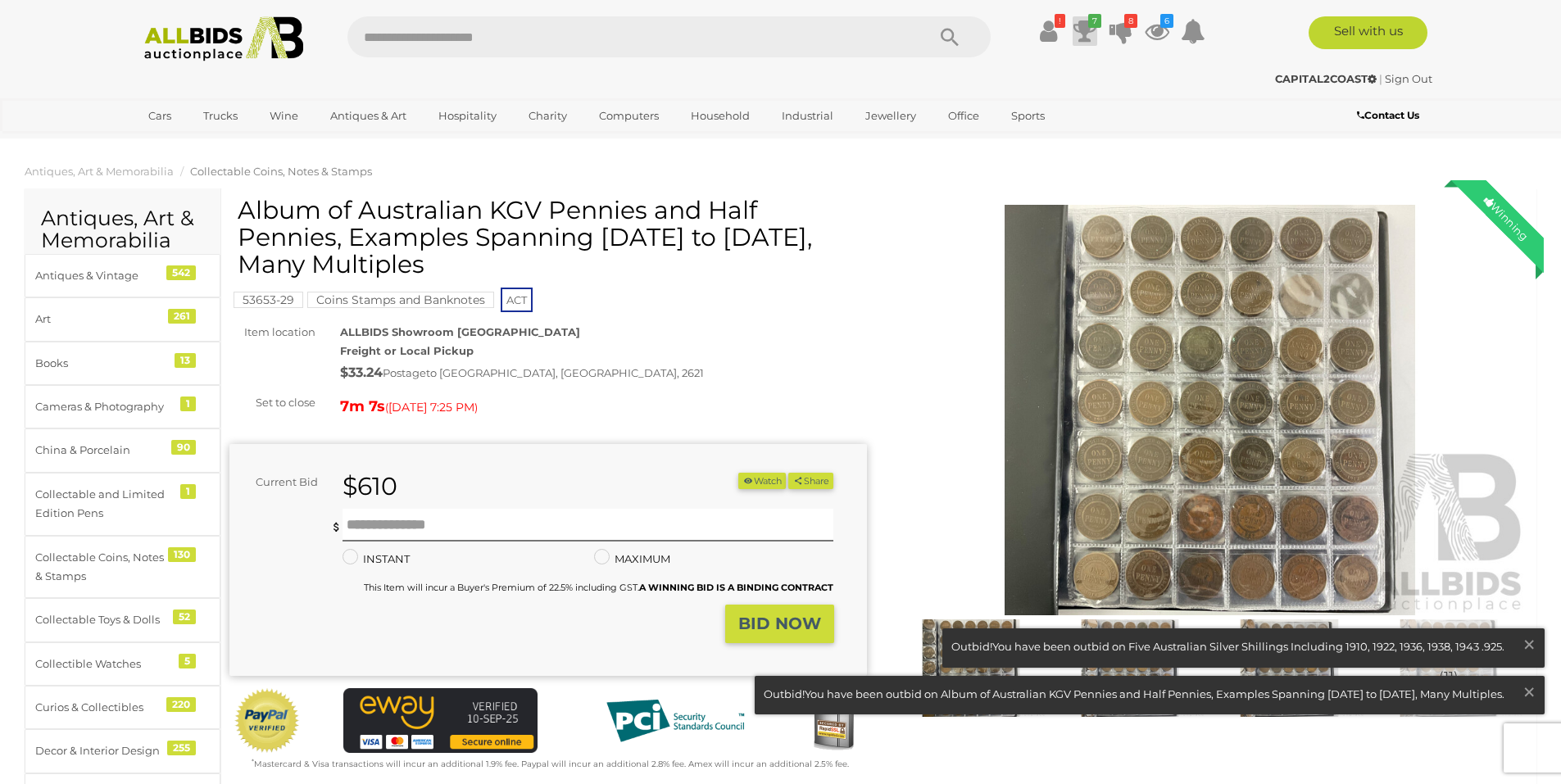
click at [1083, 35] on icon at bounding box center [1084, 31] width 23 height 29
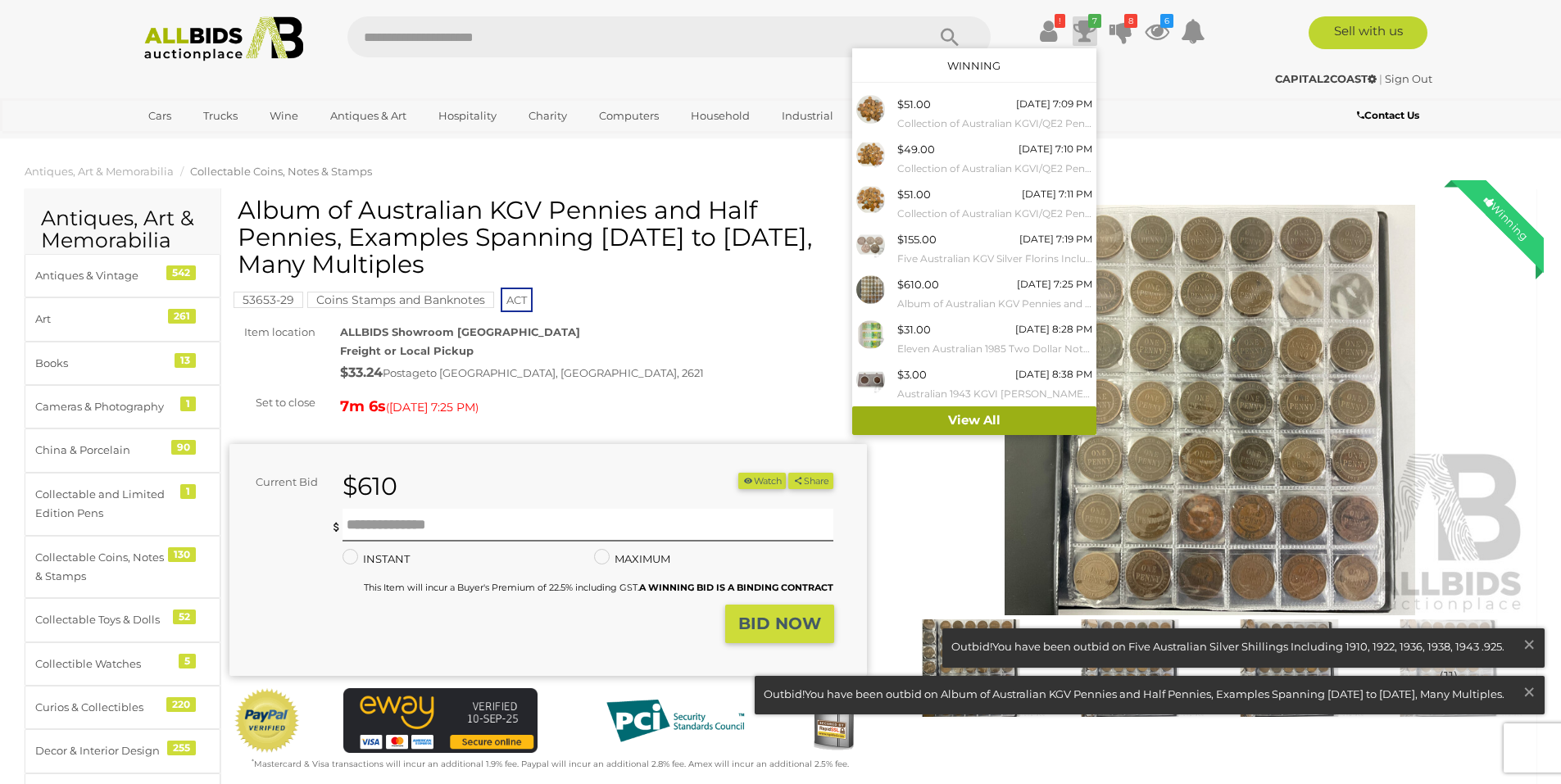
click at [914, 427] on link "View All" at bounding box center [974, 421] width 244 height 29
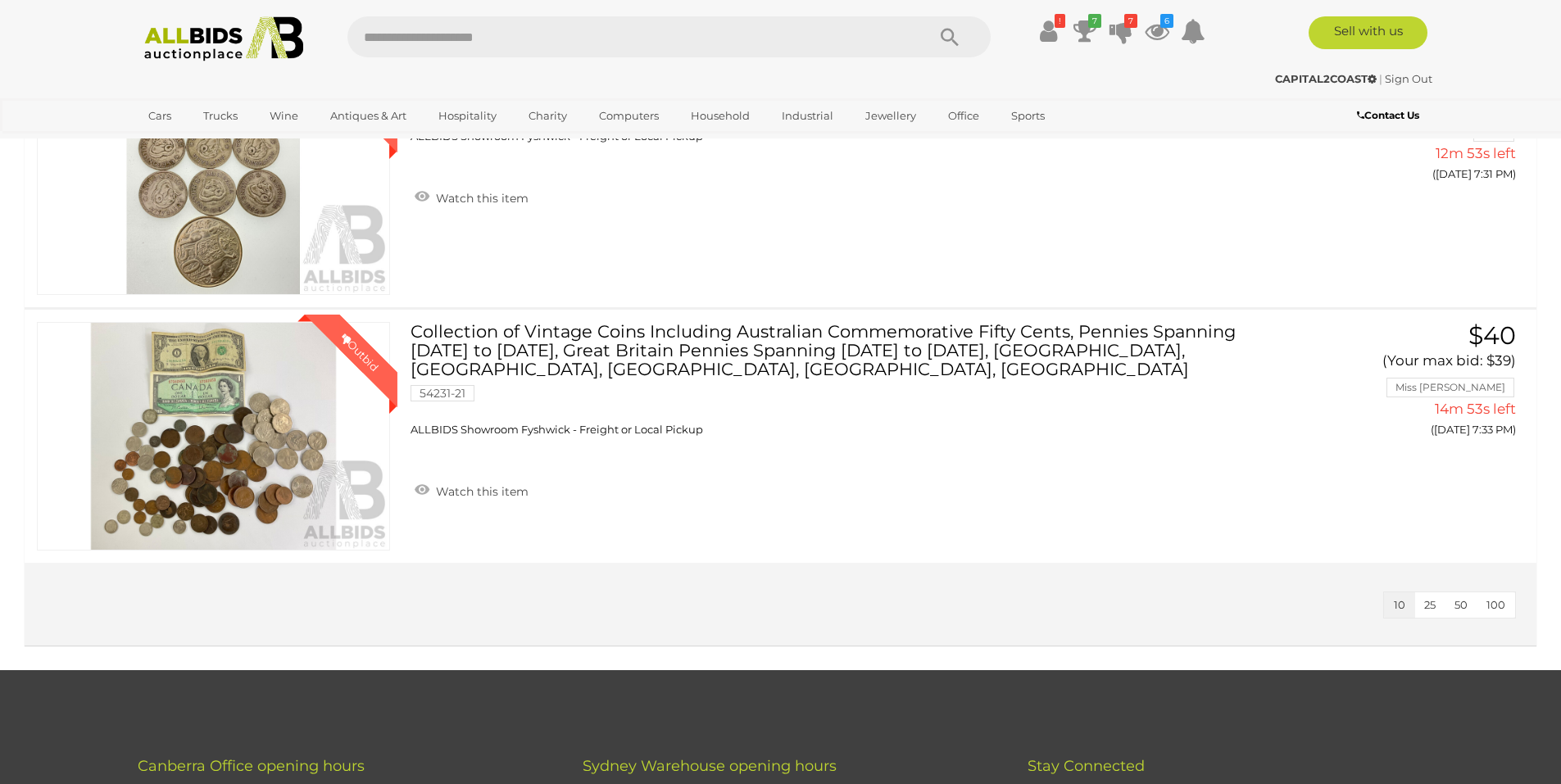
scroll to position [2330, 0]
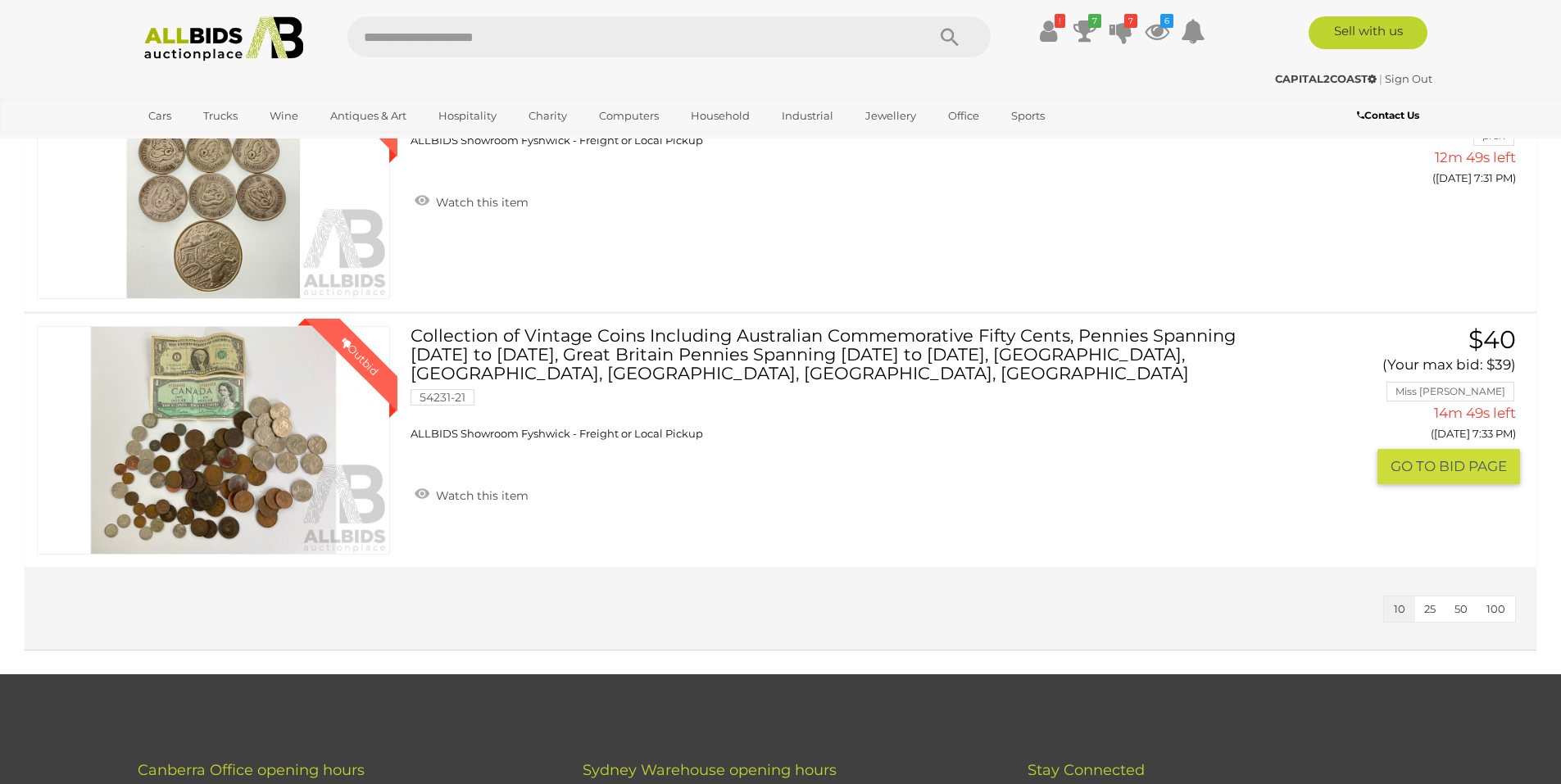
click at [645, 361] on link "Collection of Vintage Coins Including Australian Commemorative Fifty Cents, Pen…" at bounding box center [847, 383] width 849 height 114
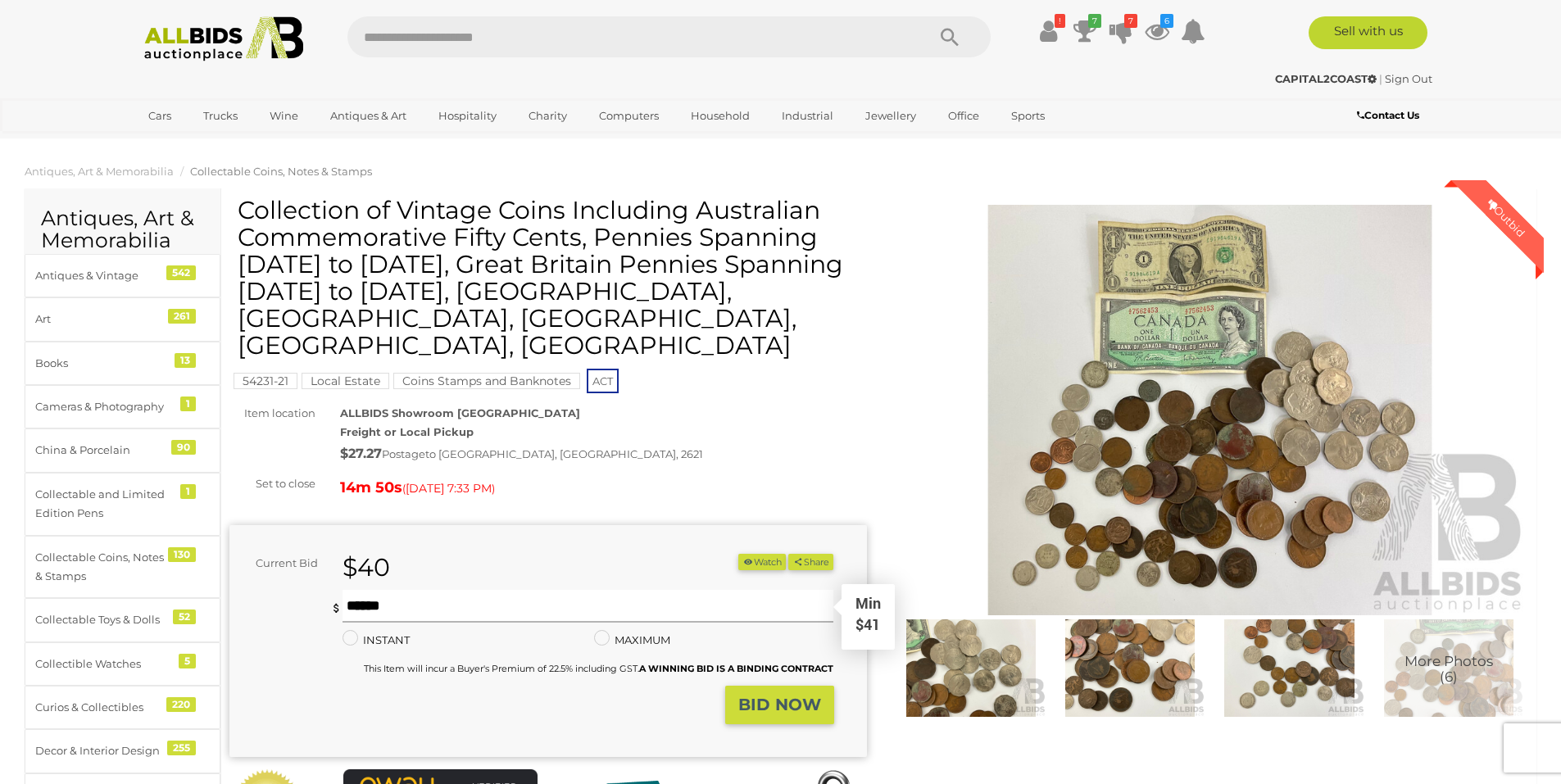
click at [413, 590] on input "text" at bounding box center [588, 606] width 492 height 33
type input "**"
click at [820, 686] on button "BID NOW" at bounding box center [780, 705] width 109 height 38
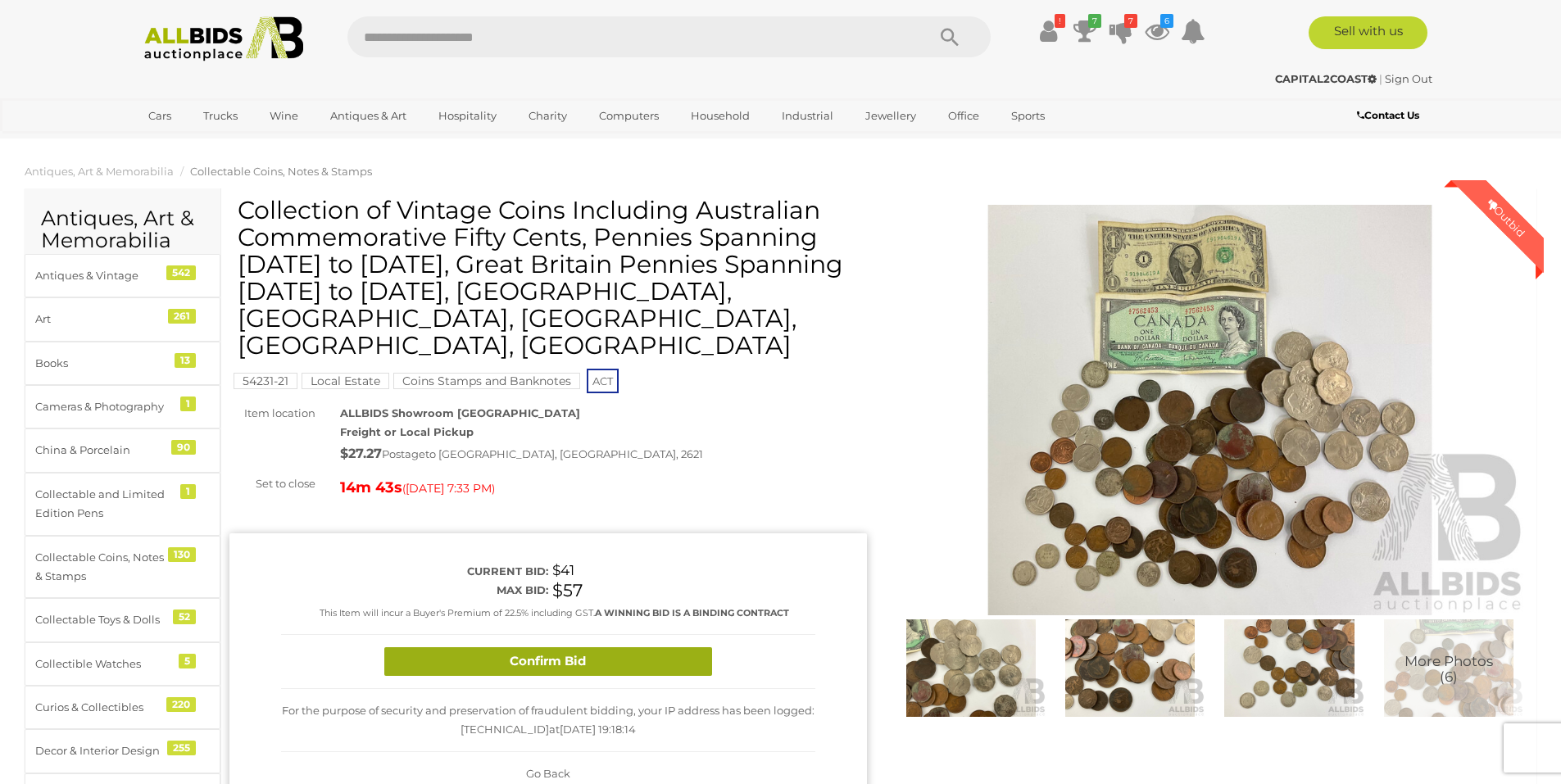
click at [595, 647] on button "Confirm Bid" at bounding box center [548, 661] width 328 height 29
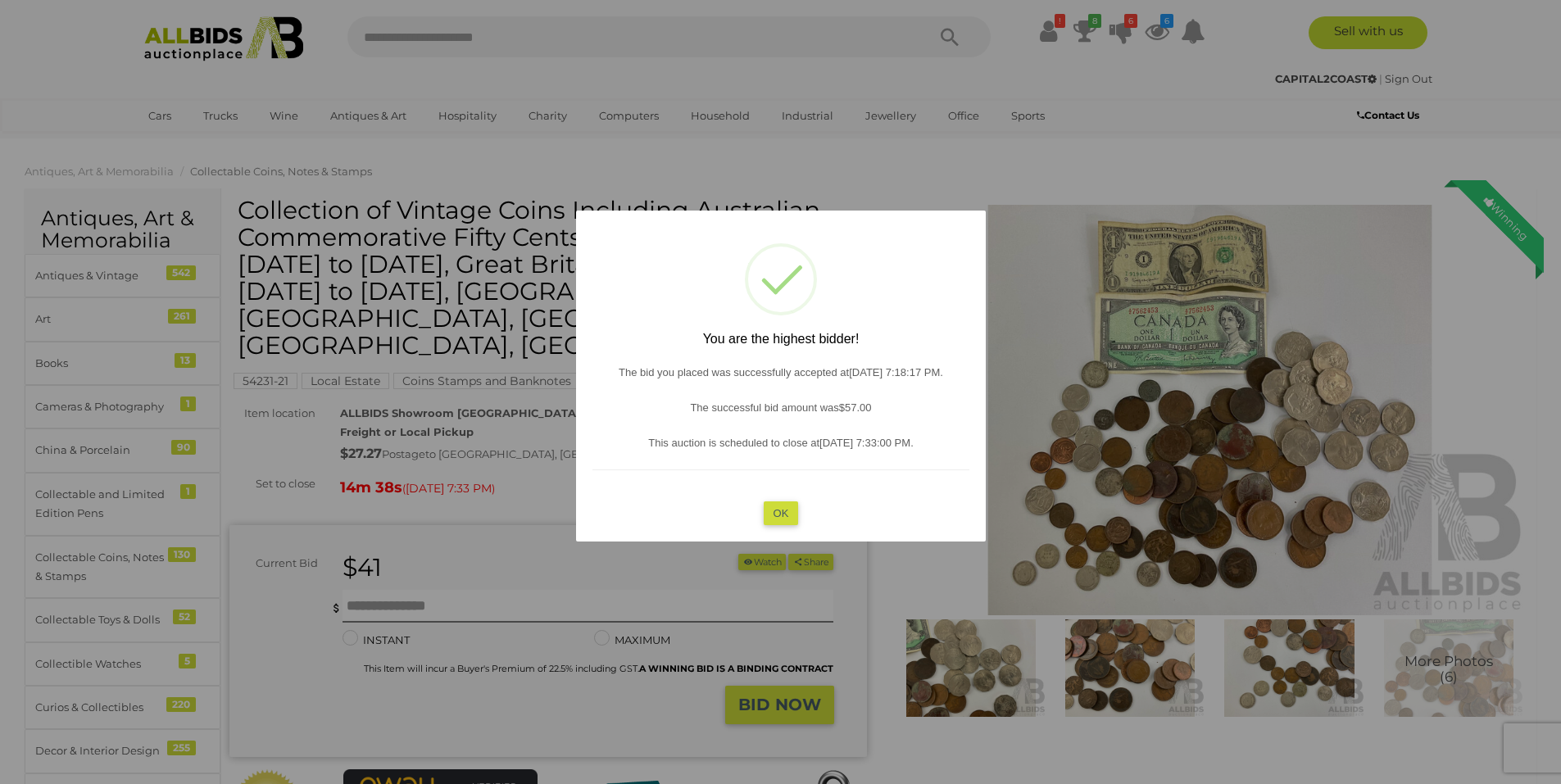
click at [800, 517] on div "? ! i You are the highest bidder! The bid you placed was successfully accepted …" at bounding box center [780, 376] width 410 height 331
click at [787, 512] on button "OK" at bounding box center [780, 512] width 35 height 24
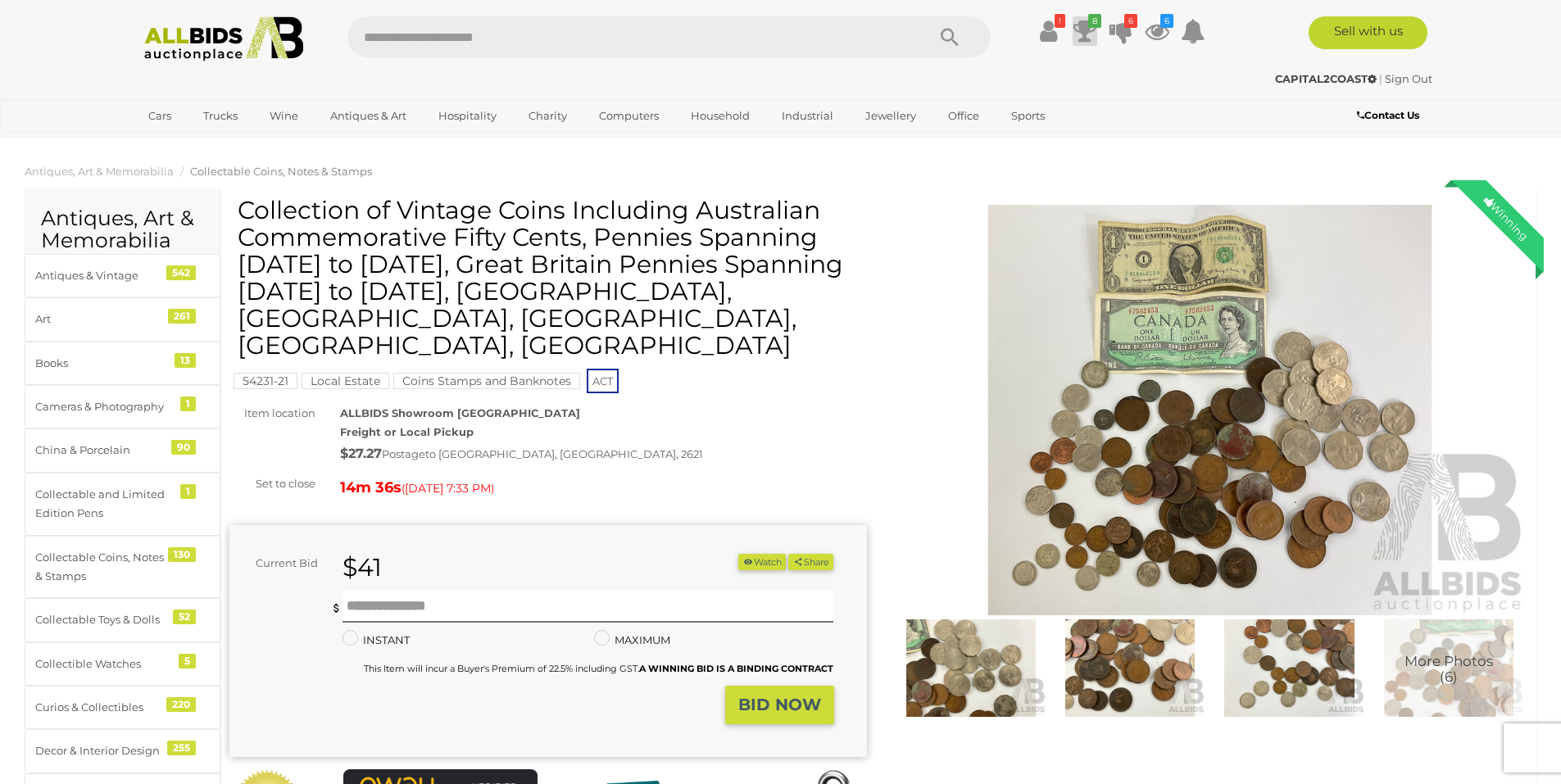
click at [1095, 37] on icon at bounding box center [1084, 31] width 23 height 29
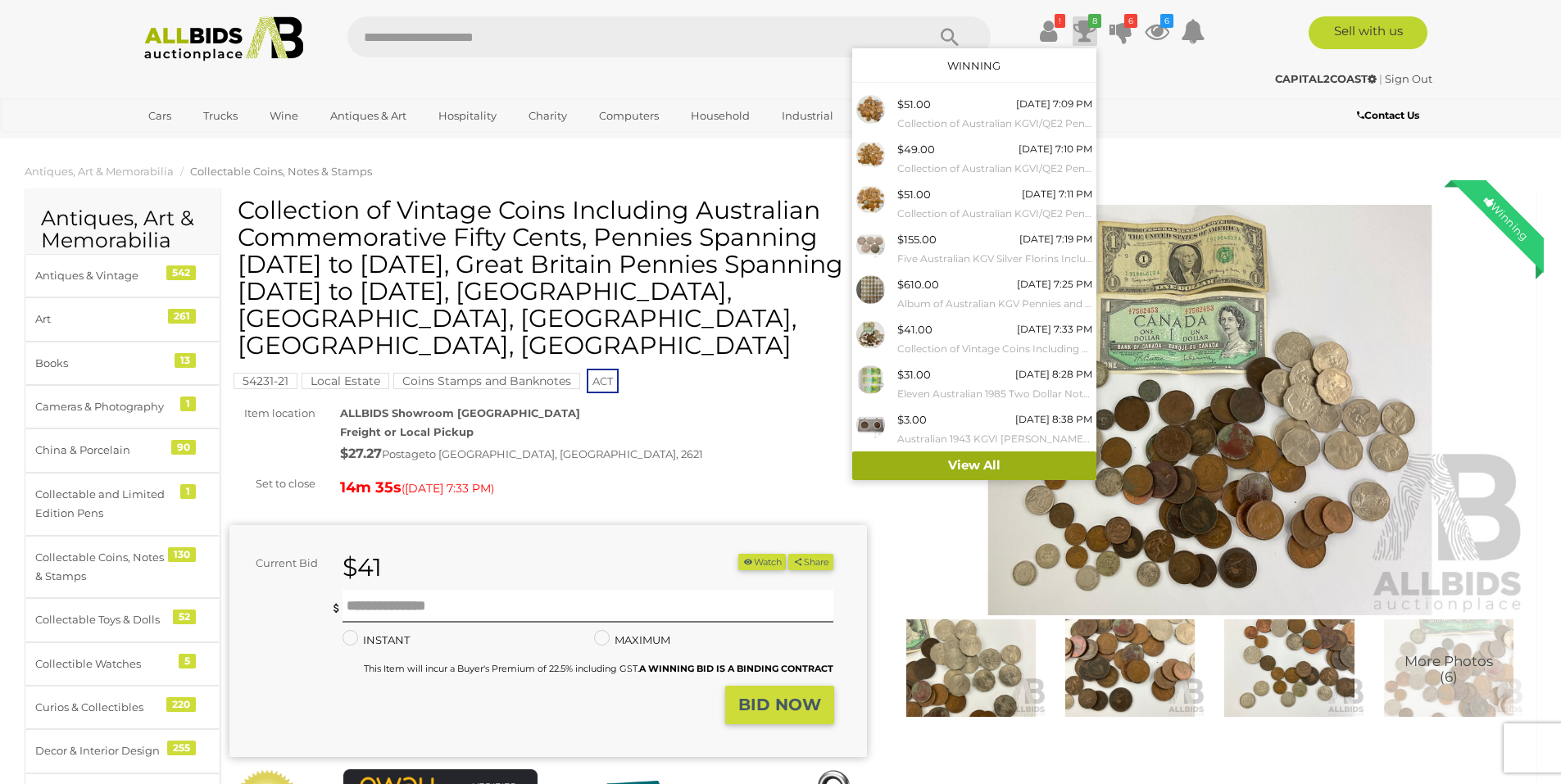
click at [952, 469] on link "View All" at bounding box center [974, 466] width 244 height 29
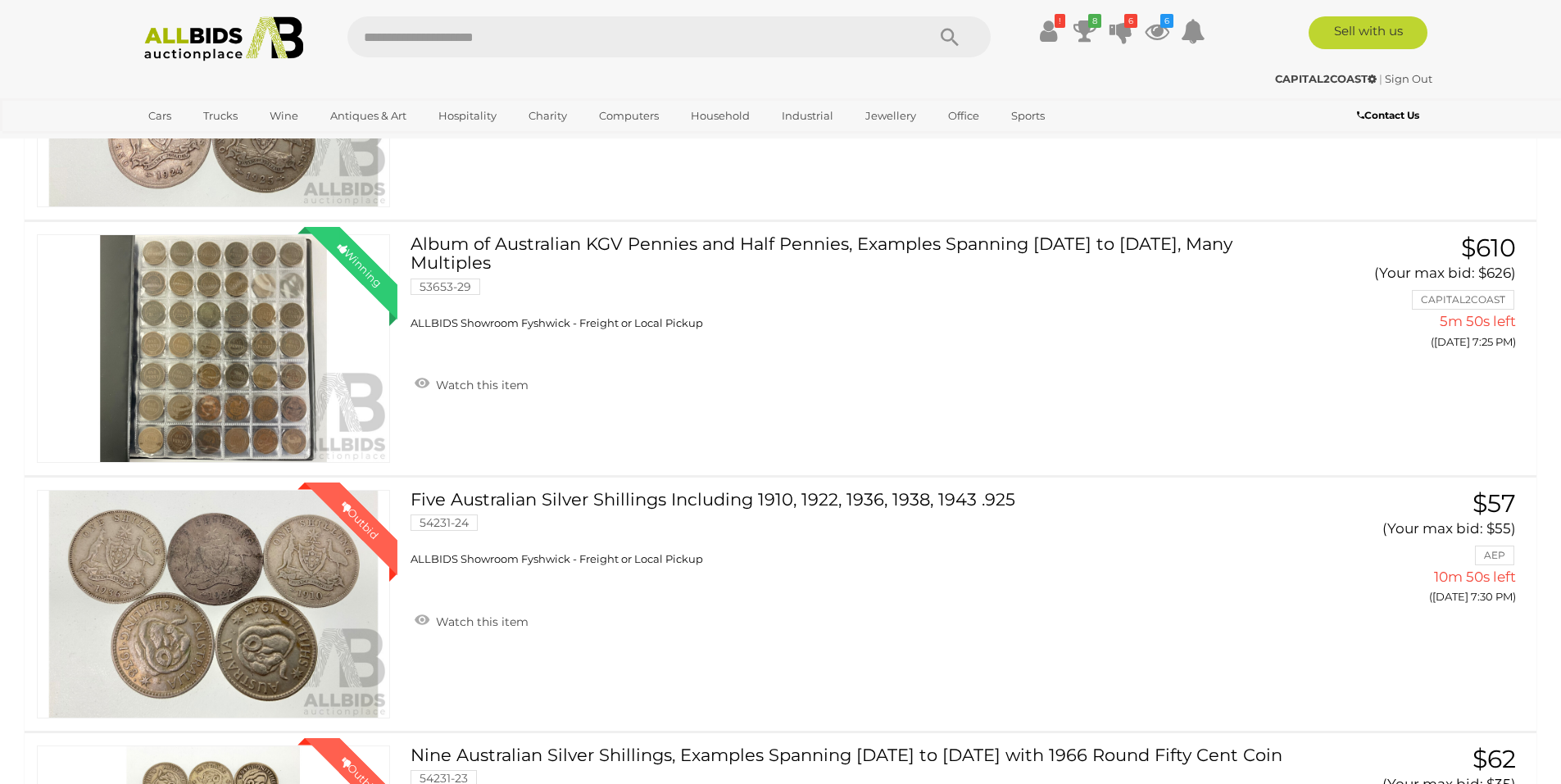
scroll to position [1632, 0]
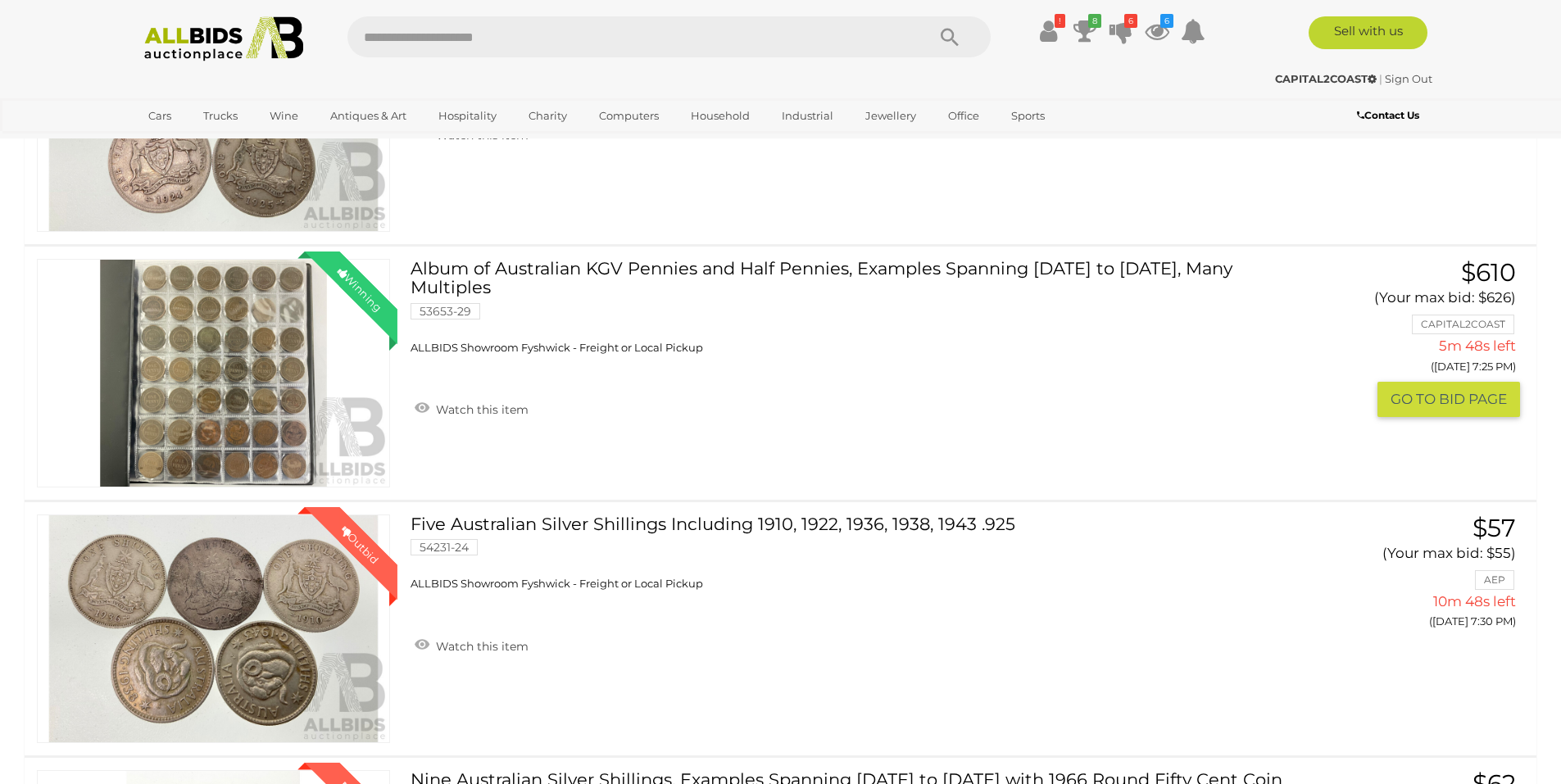
click at [203, 334] on link "Winning Outbid" at bounding box center [214, 373] width 353 height 229
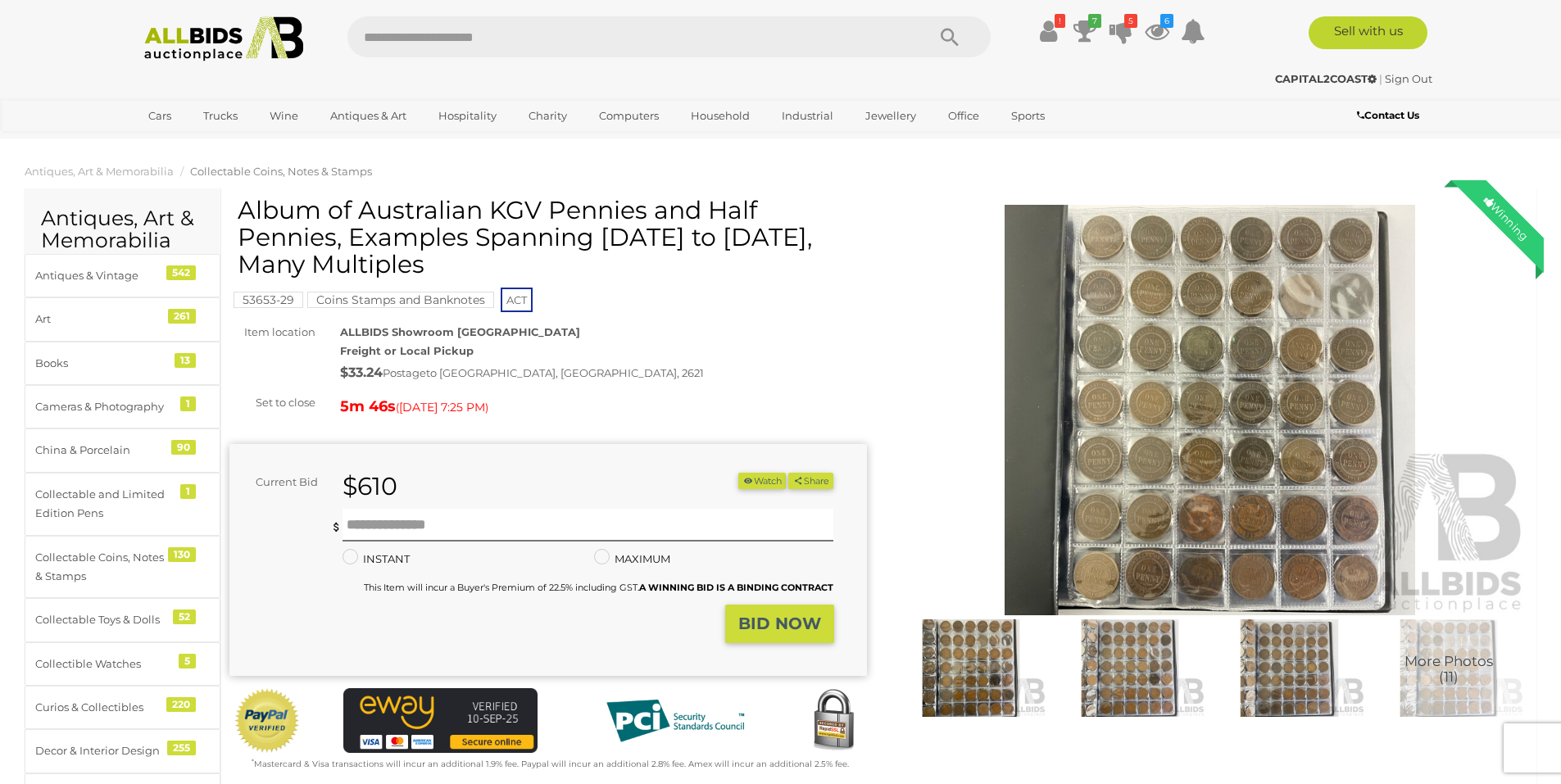
click at [1233, 426] on img at bounding box center [1209, 410] width 637 height 411
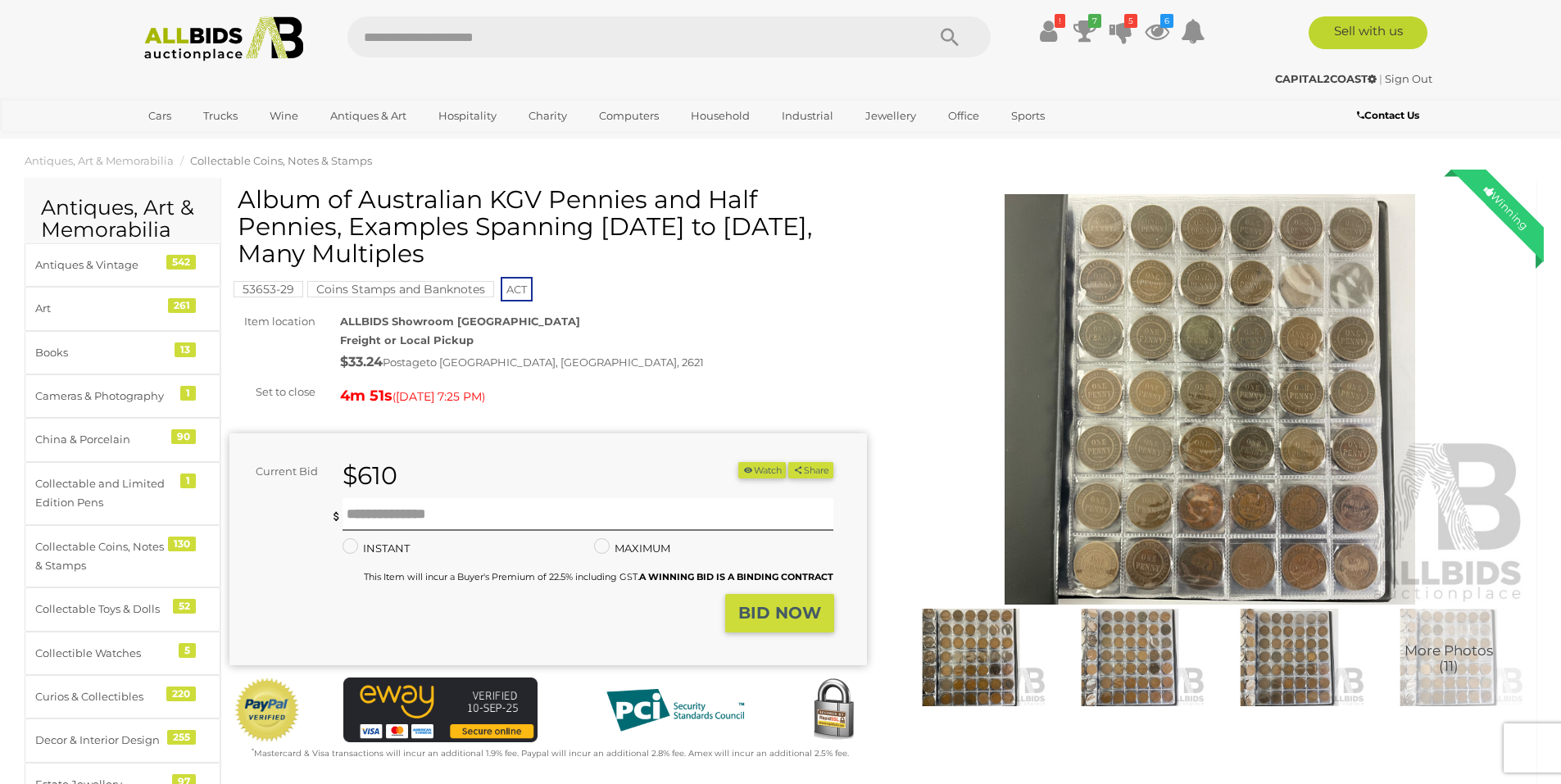
click at [945, 702] on img at bounding box center [970, 657] width 151 height 97
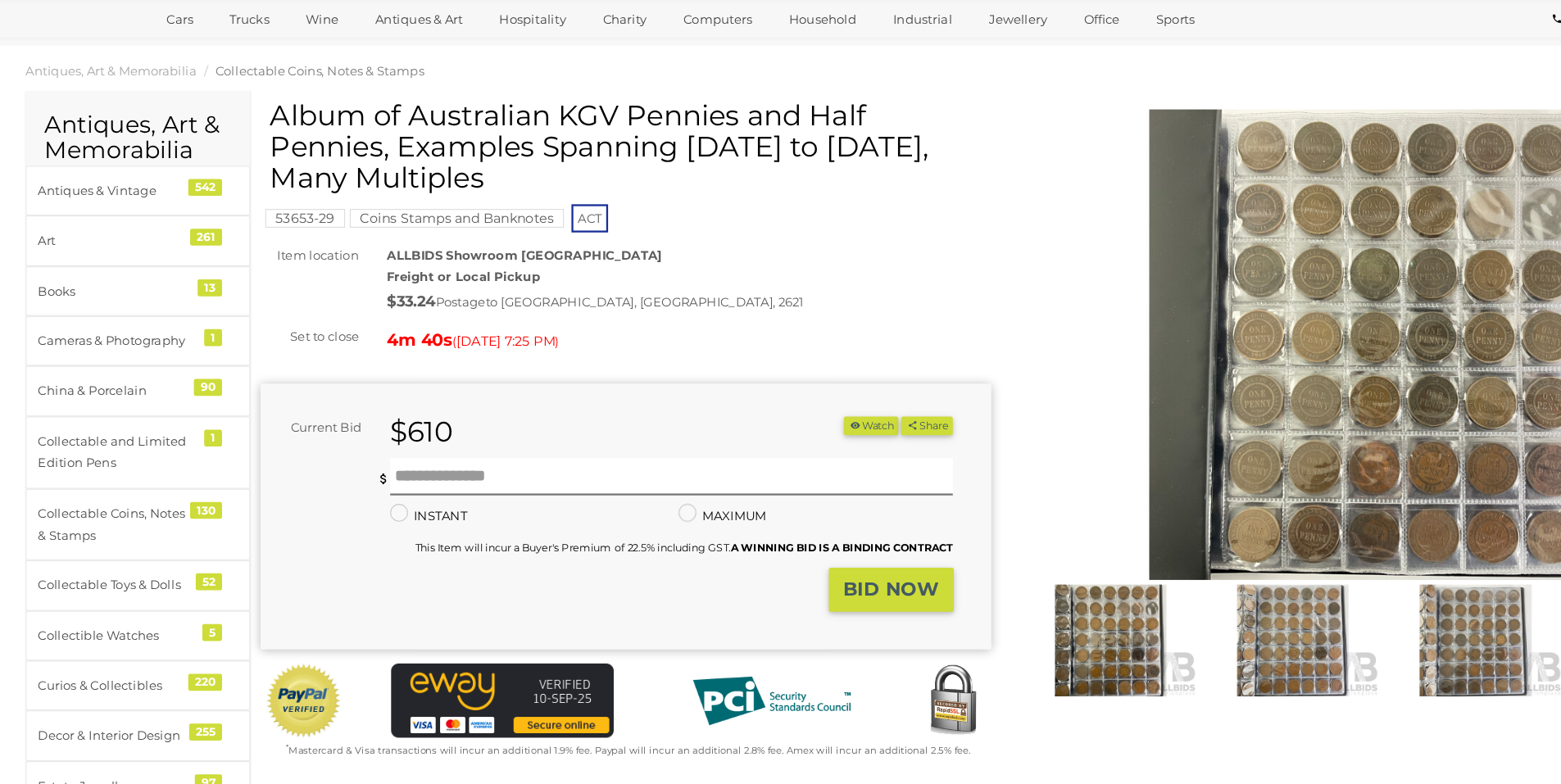
scroll to position [10, 0]
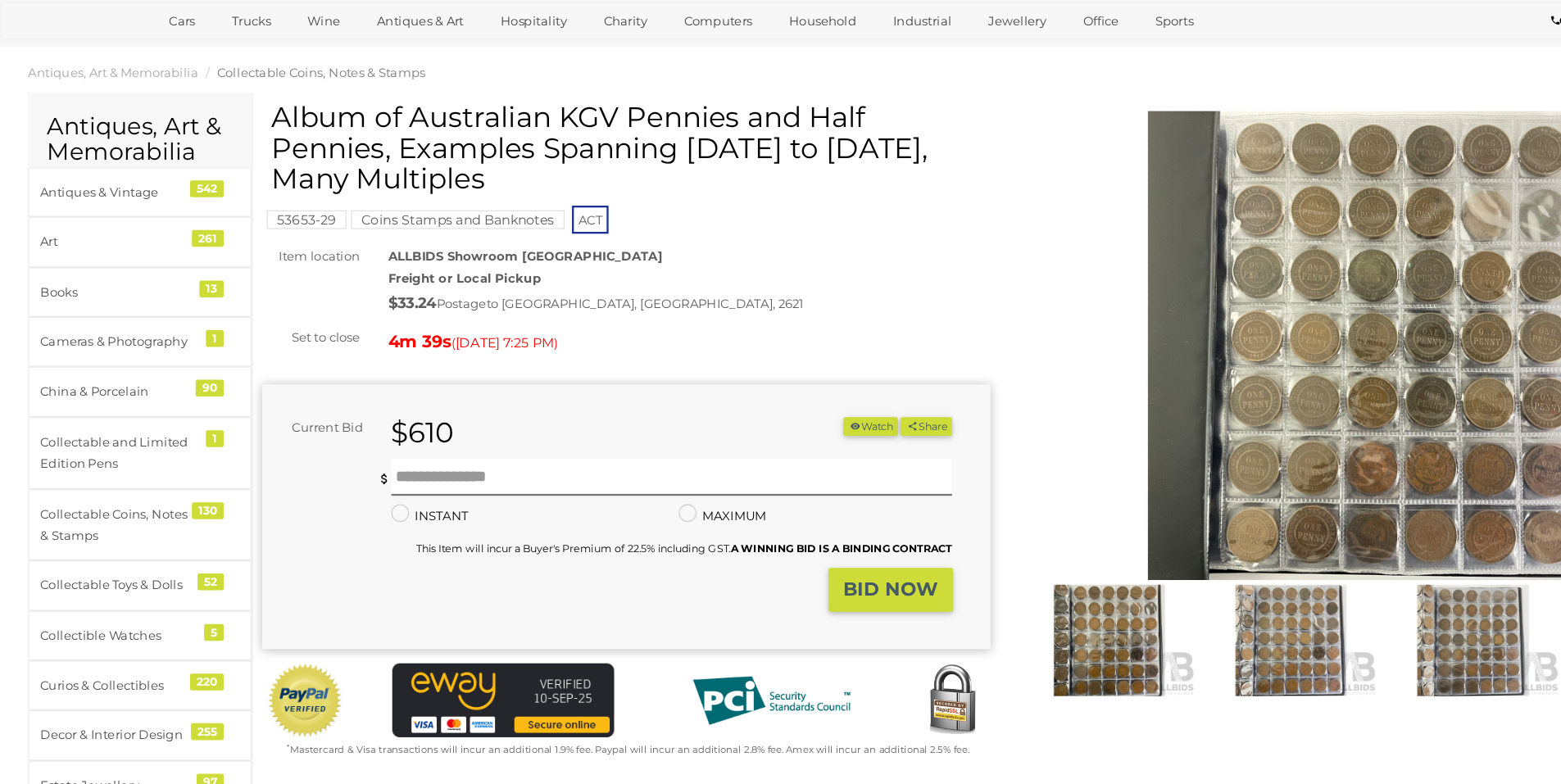
click at [980, 654] on img at bounding box center [970, 658] width 151 height 97
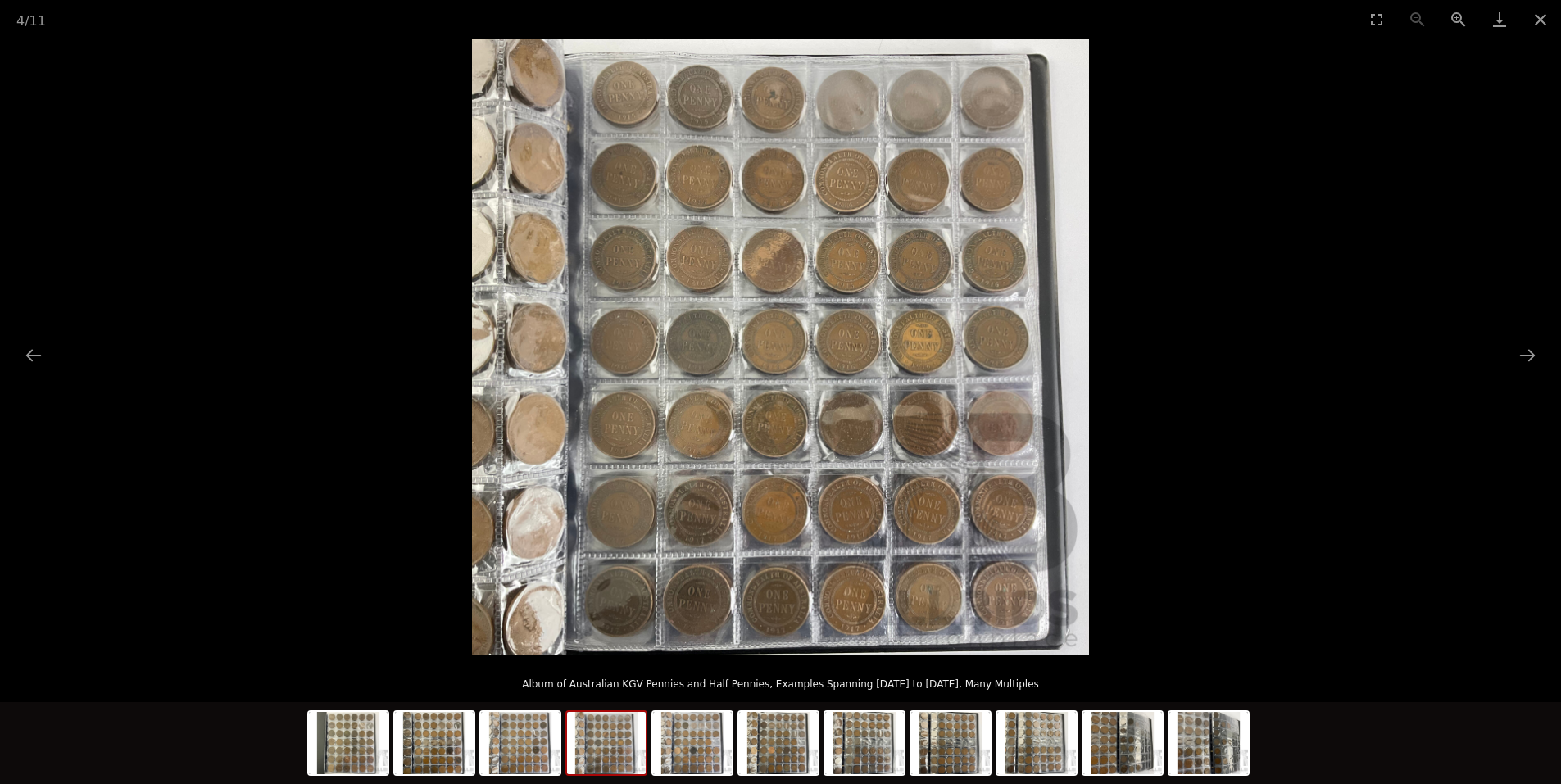
click at [1545, 352] on picture at bounding box center [780, 346] width 1561 height 617
